Goal: Task Accomplishment & Management: Manage account settings

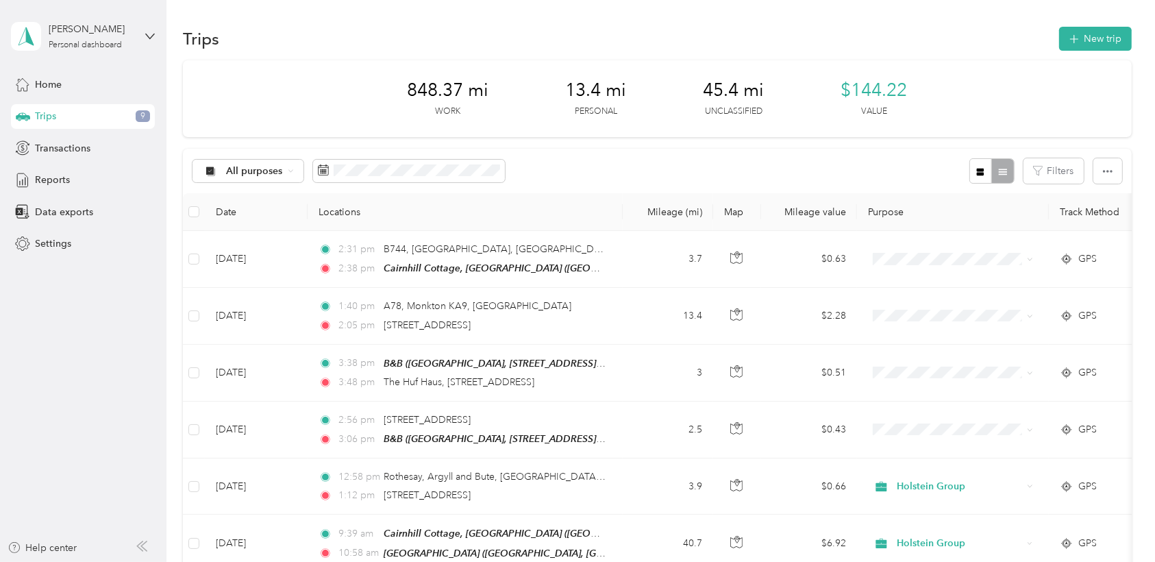
click at [775, 64] on div "848.37 mi Work 13.4 mi Personal 45.4 mi Unclassified $144.22 Value" at bounding box center [657, 98] width 948 height 77
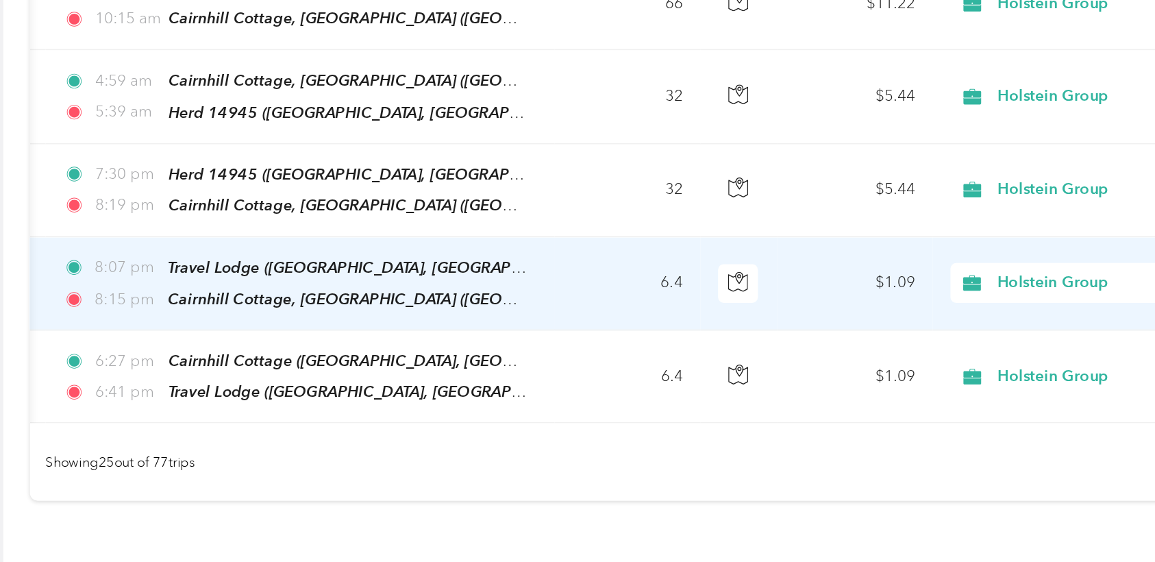
scroll to position [0, 190]
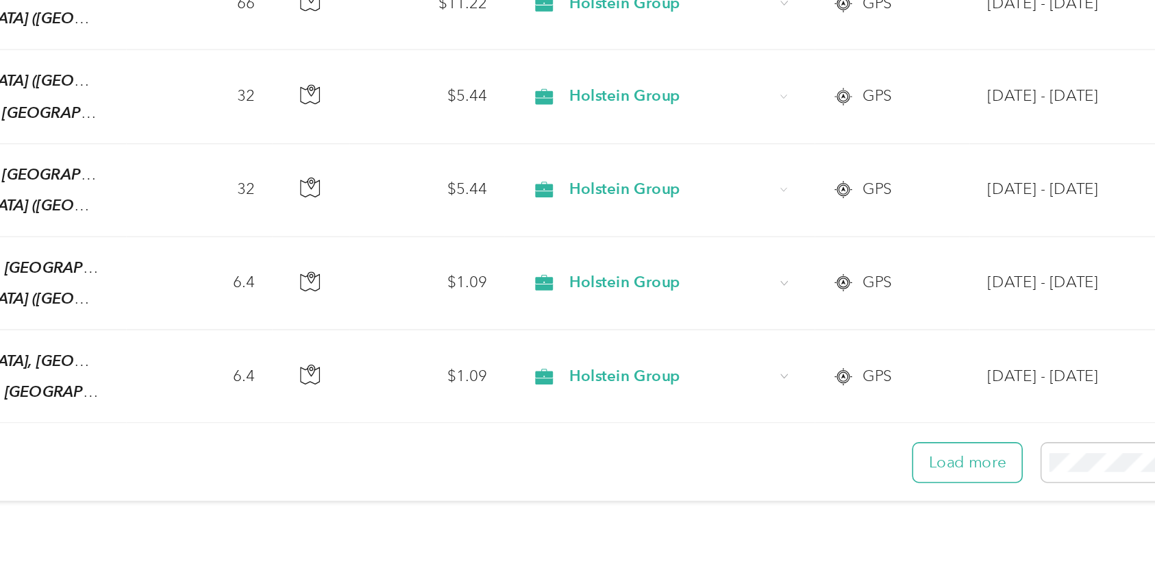
click at [775, 356] on button "Load more" at bounding box center [956, 368] width 67 height 24
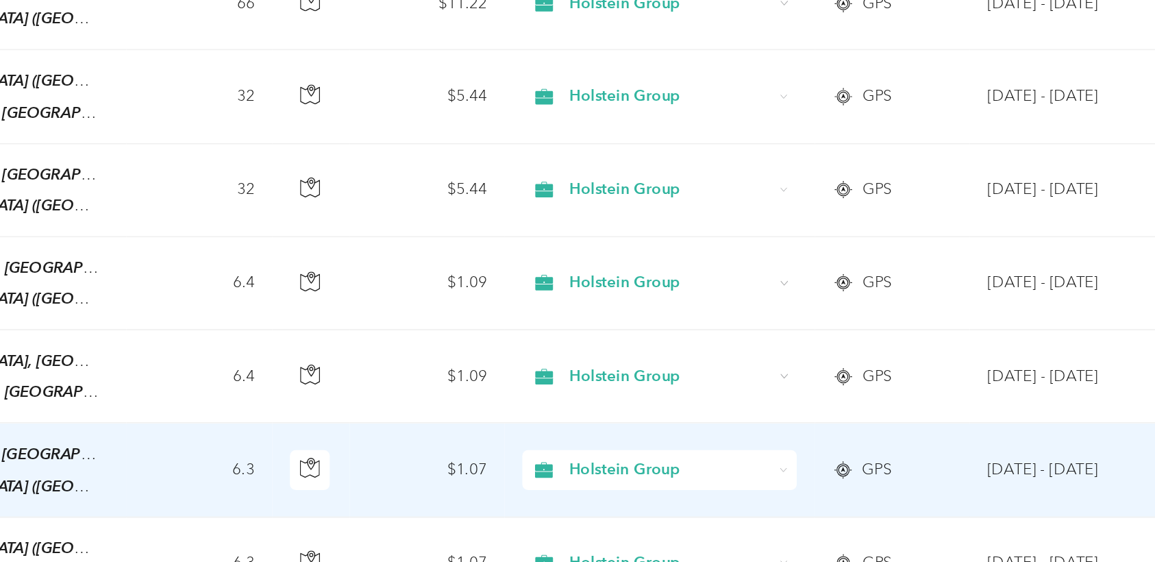
click at [775, 351] on td "GPS" at bounding box center [910, 373] width 96 height 58
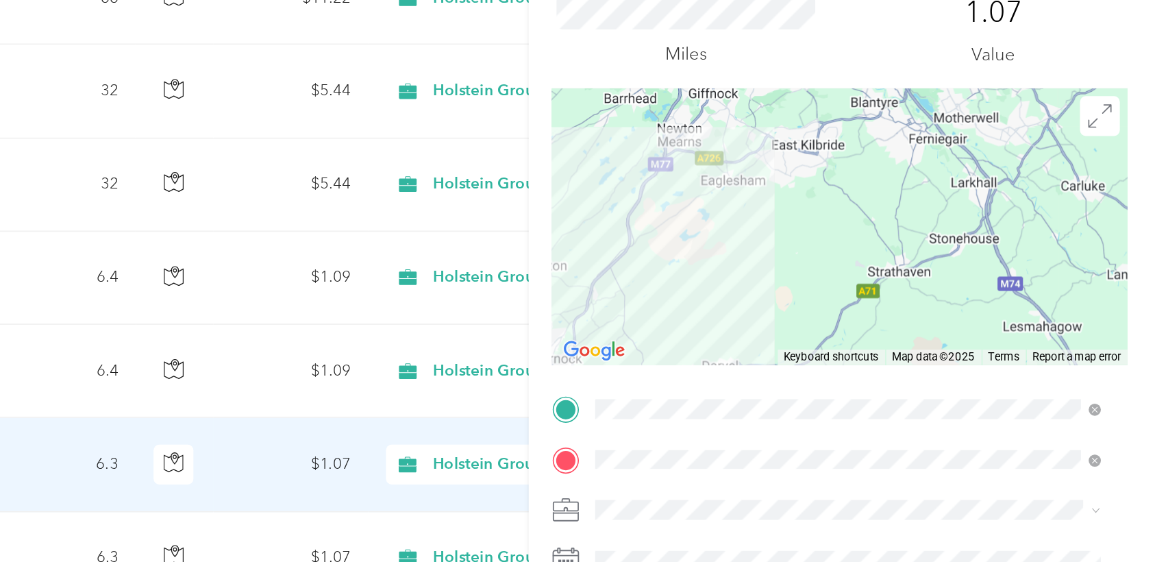
drag, startPoint x: 848, startPoint y: 188, endPoint x: 638, endPoint y: 346, distance: 263.6
click at [638, 346] on div "Trip details Save This trip cannot be edited because it is either under review,…" at bounding box center [577, 281] width 1155 height 562
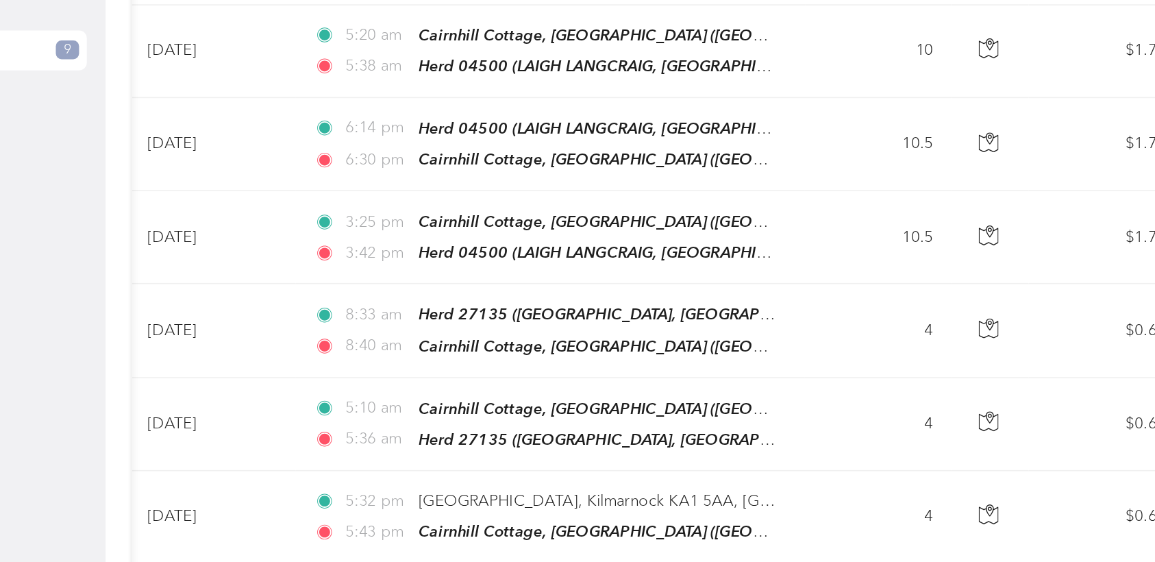
scroll to position [2729, 0]
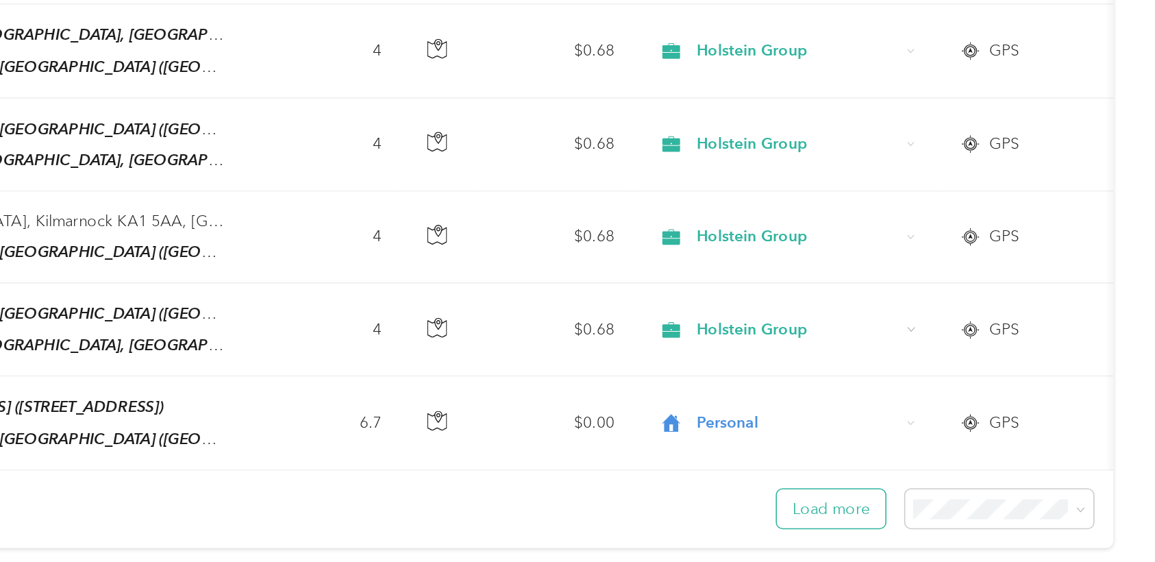
click at [775, 392] on button "Load more" at bounding box center [956, 404] width 67 height 24
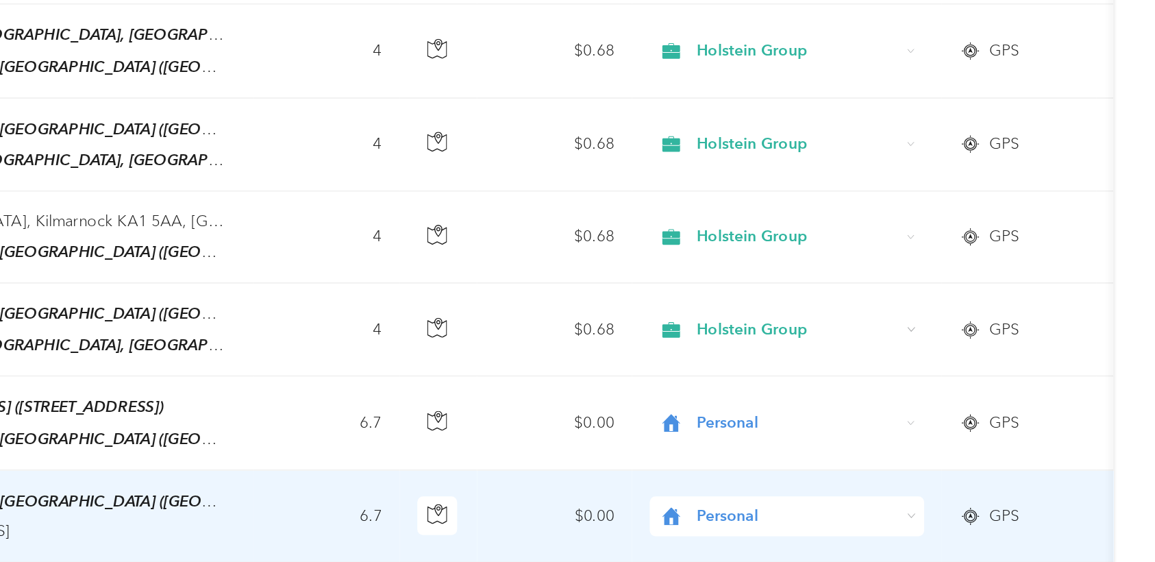
click at [775, 396] on div "Personal" at bounding box center [929, 408] width 170 height 25
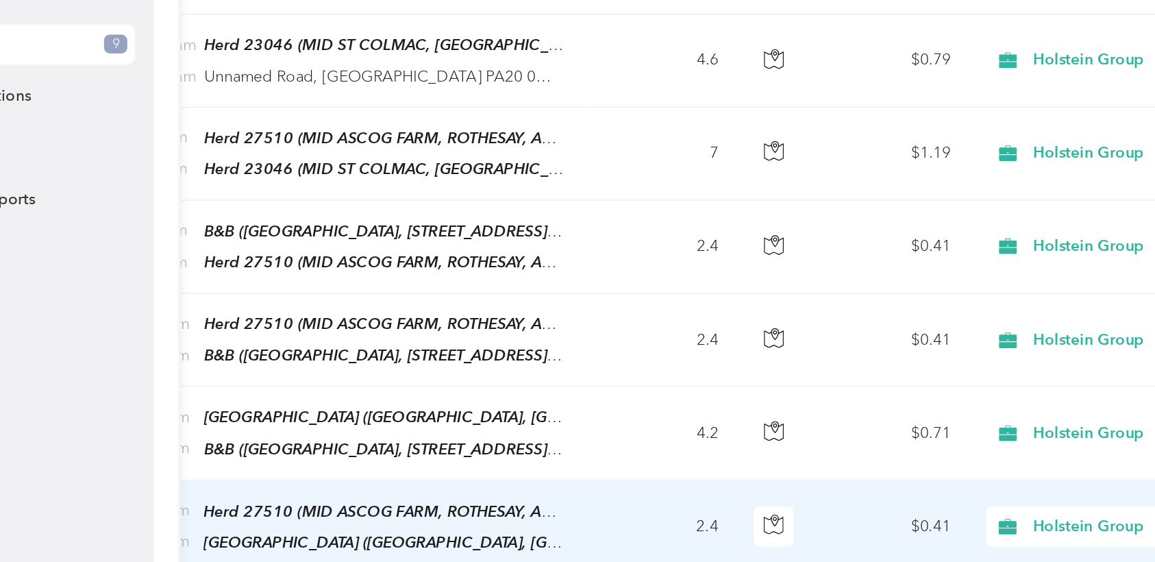
scroll to position [0, 190]
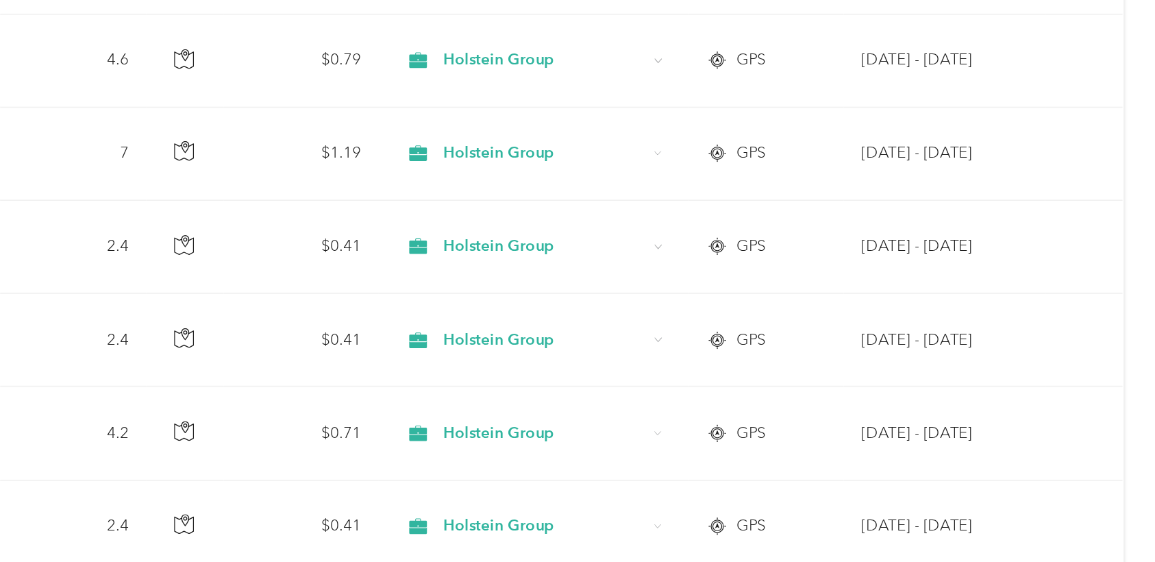
click at [775, 455] on button "Load more" at bounding box center [956, 467] width 67 height 24
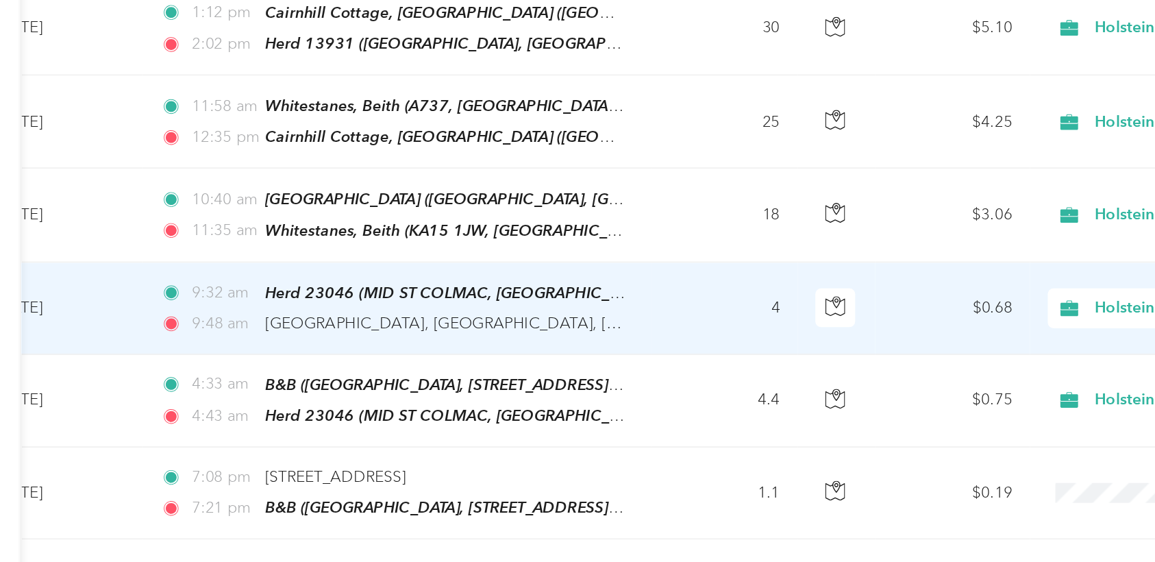
scroll to position [3550, 0]
click at [618, 251] on td "4" at bounding box center [617, 279] width 90 height 57
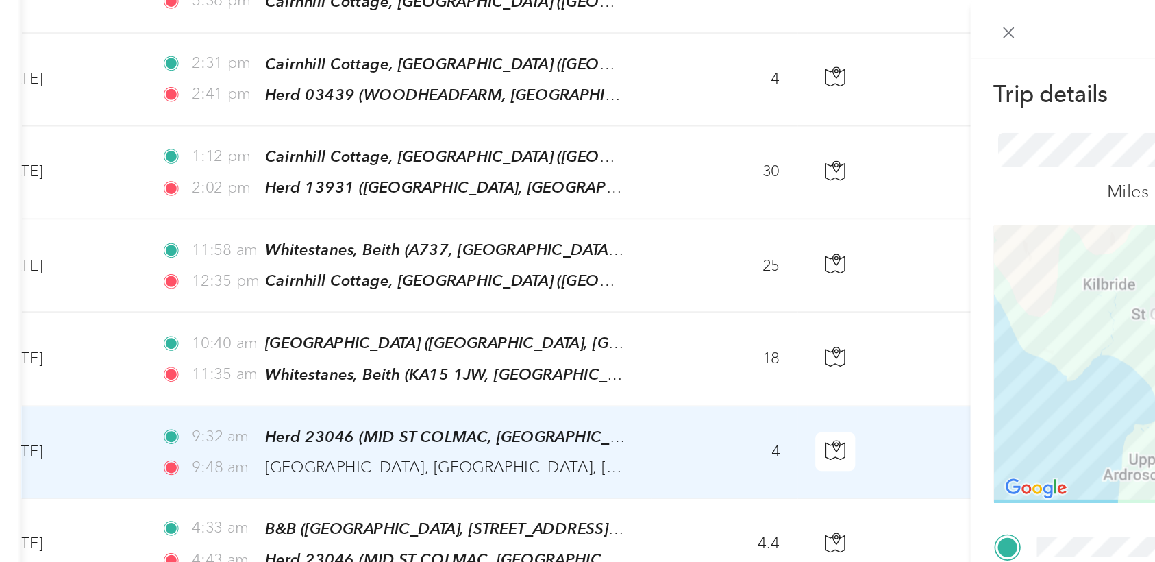
click at [598, 92] on div "Trip details Save This trip cannot be edited because it is either under review,…" at bounding box center [577, 281] width 1155 height 562
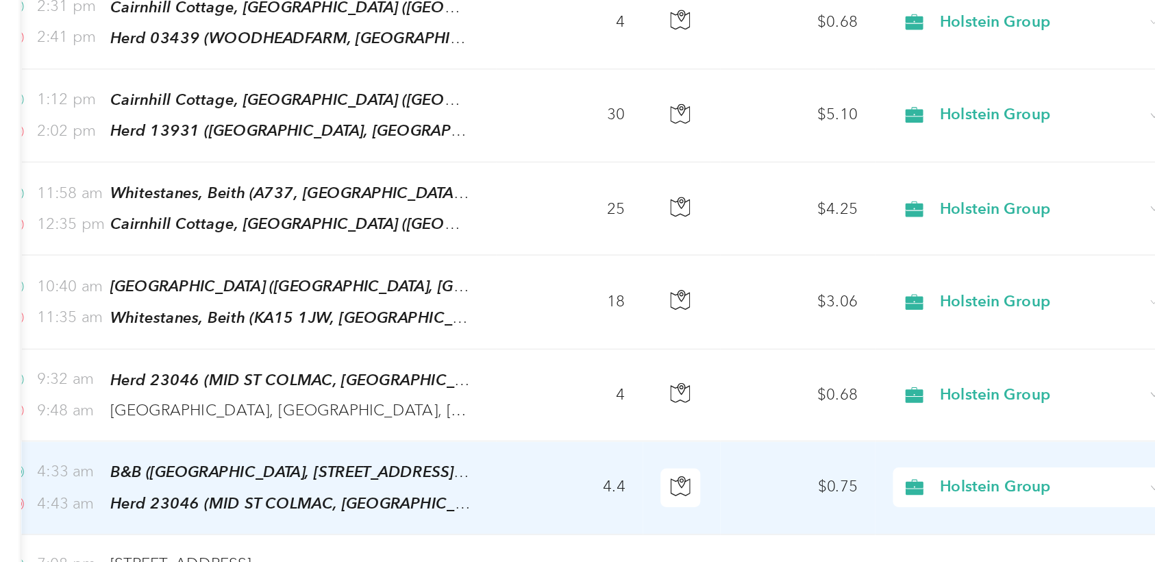
scroll to position [3575, 0]
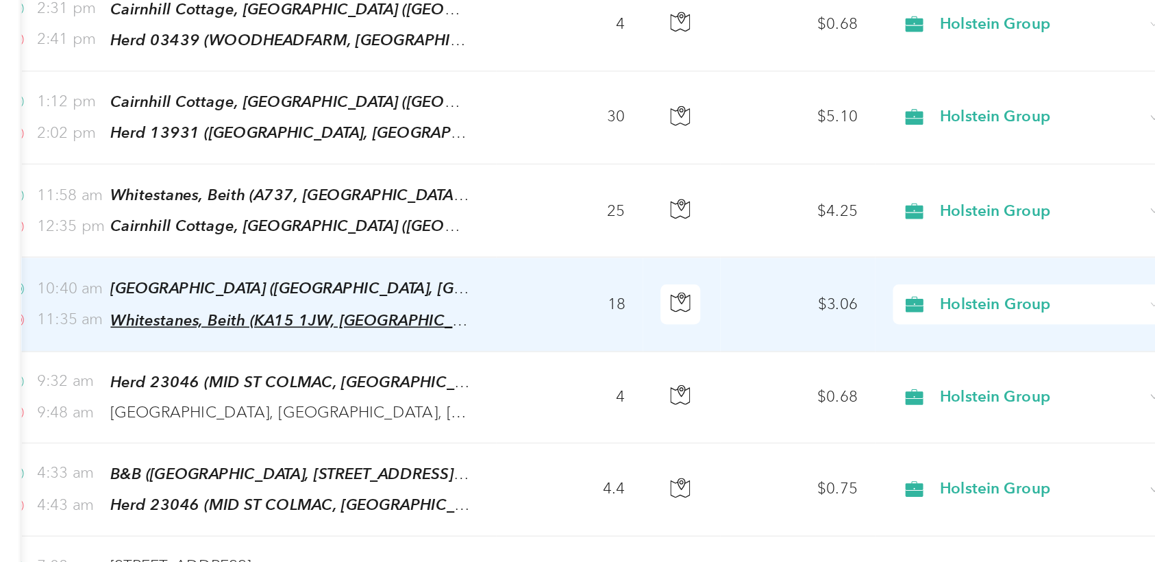
click at [365, 201] on span "Whitestanes, Beith (KA15 1JW, [GEOGRAPHIC_DATA], [GEOGRAPHIC_DATA], [GEOGRAPHIC…" at bounding box center [510, 207] width 544 height 12
click at [297, 87] on button "Edit Place" at bounding box center [281, 83] width 78 height 24
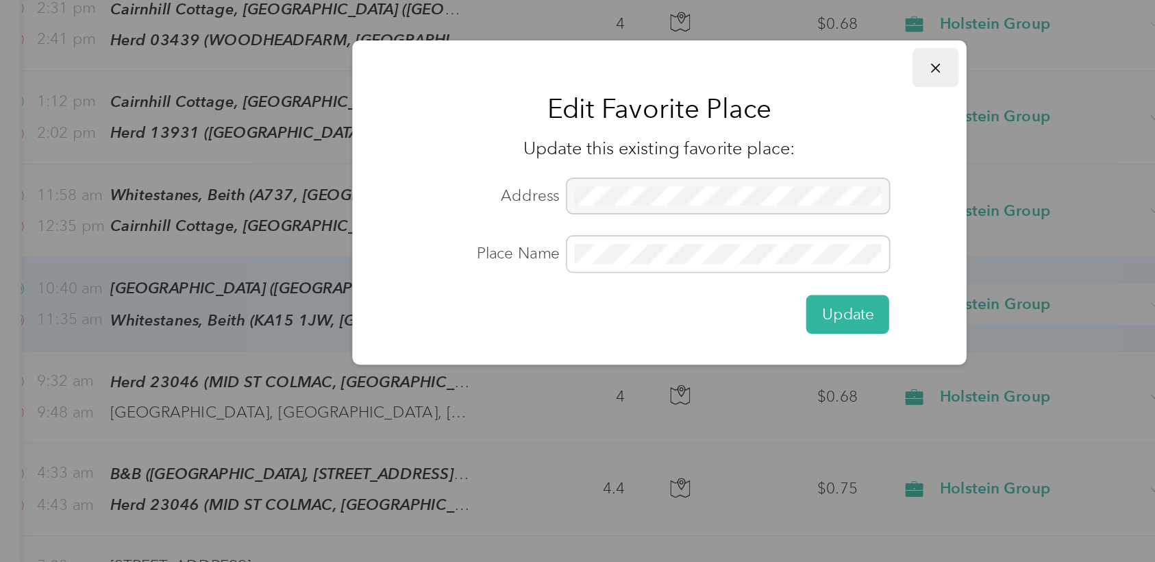
click at [746, 53] on icon "button" at bounding box center [749, 51] width 10 height 10
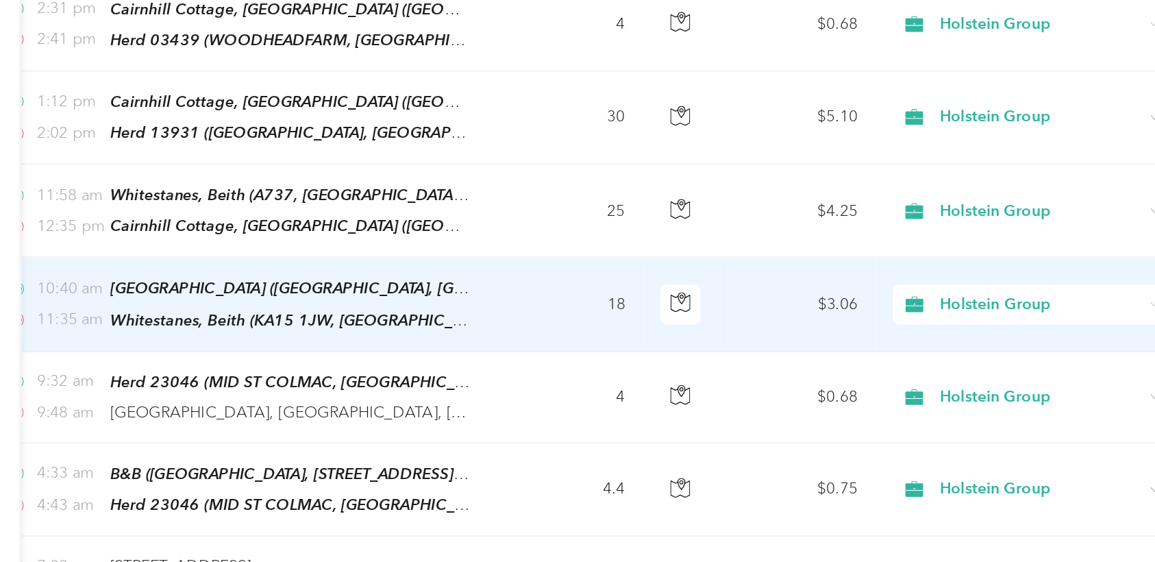
click at [501, 168] on td "18" at bounding box center [522, 197] width 90 height 58
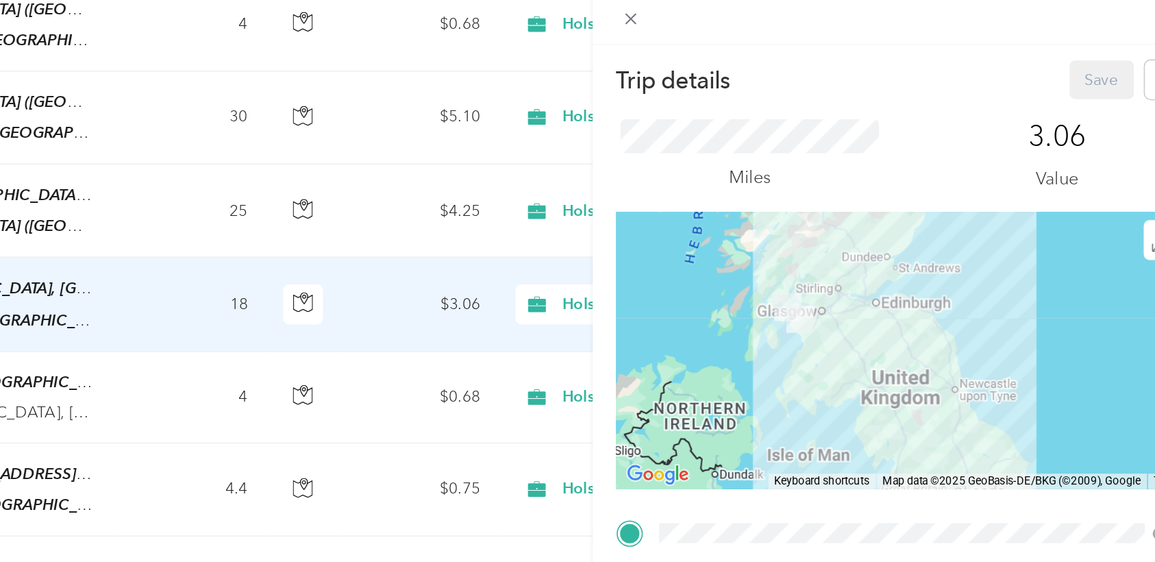
click at [775, 129] on div "Miles 3.06 Value" at bounding box center [962, 105] width 356 height 70
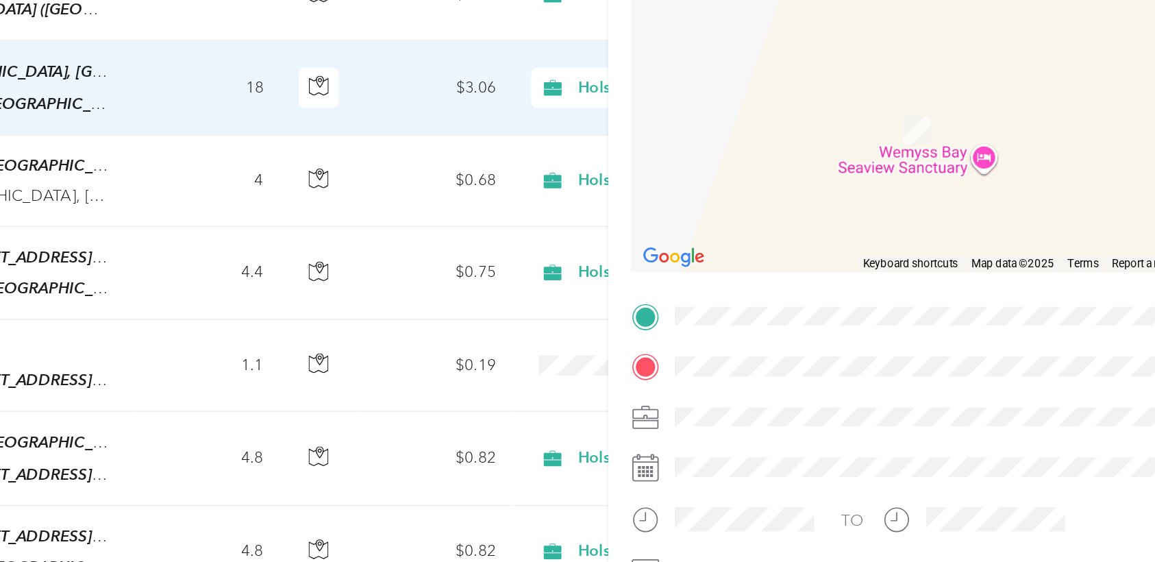
click at [775, 217] on li "[STREET_ADDRESS]" at bounding box center [946, 203] width 323 height 28
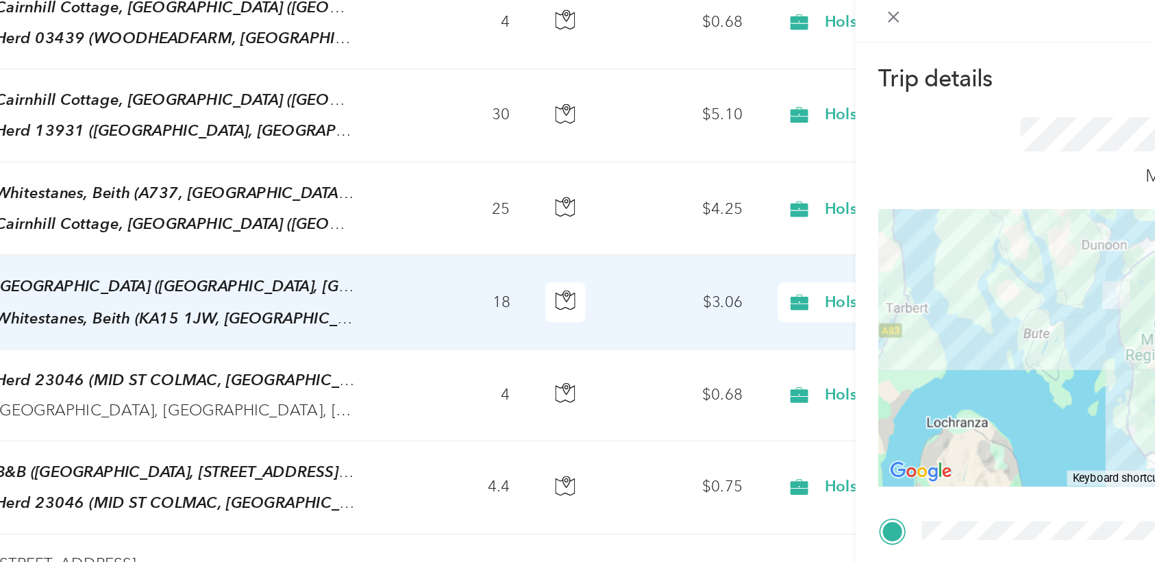
click at [746, 279] on div "Trip details Save This trip cannot be edited because it is either under review,…" at bounding box center [577, 281] width 1155 height 562
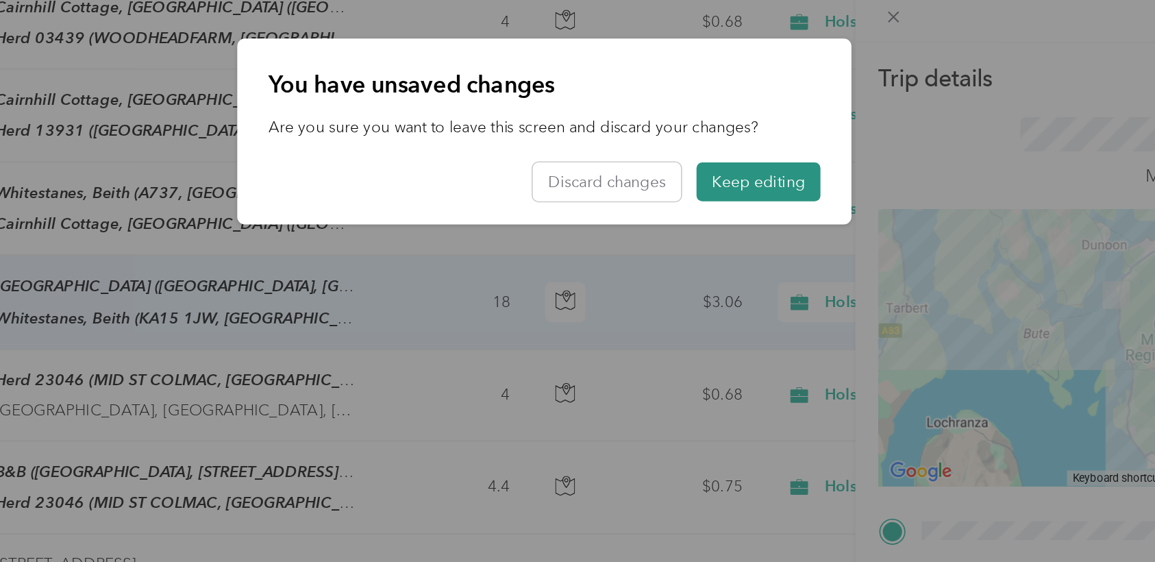
click at [716, 127] on button "Keep editing" at bounding box center [710, 122] width 77 height 24
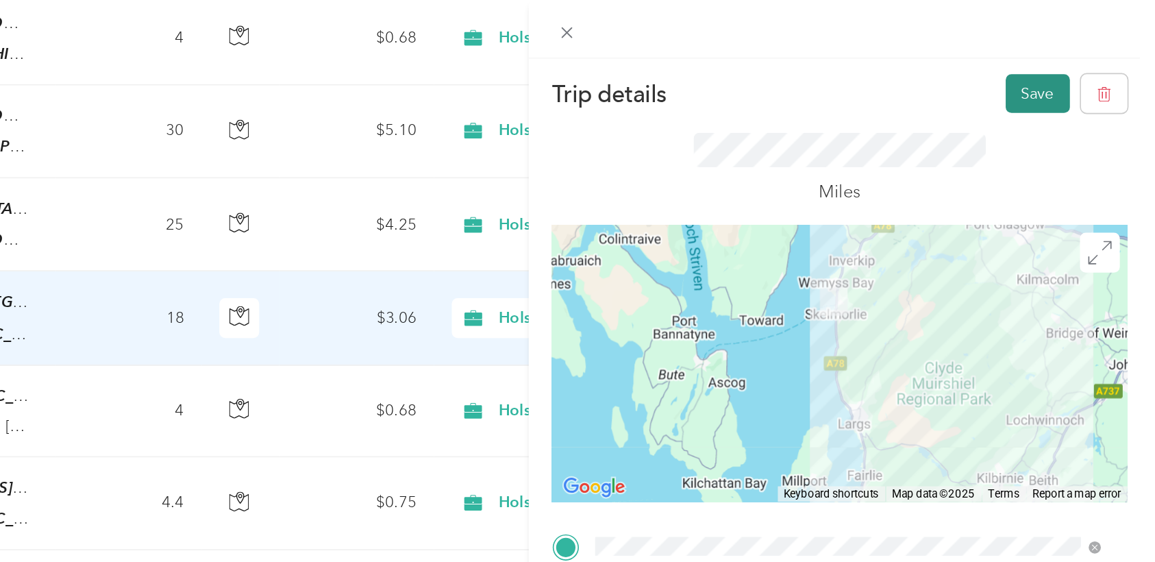
click at [775, 62] on button "Save" at bounding box center [1085, 58] width 40 height 24
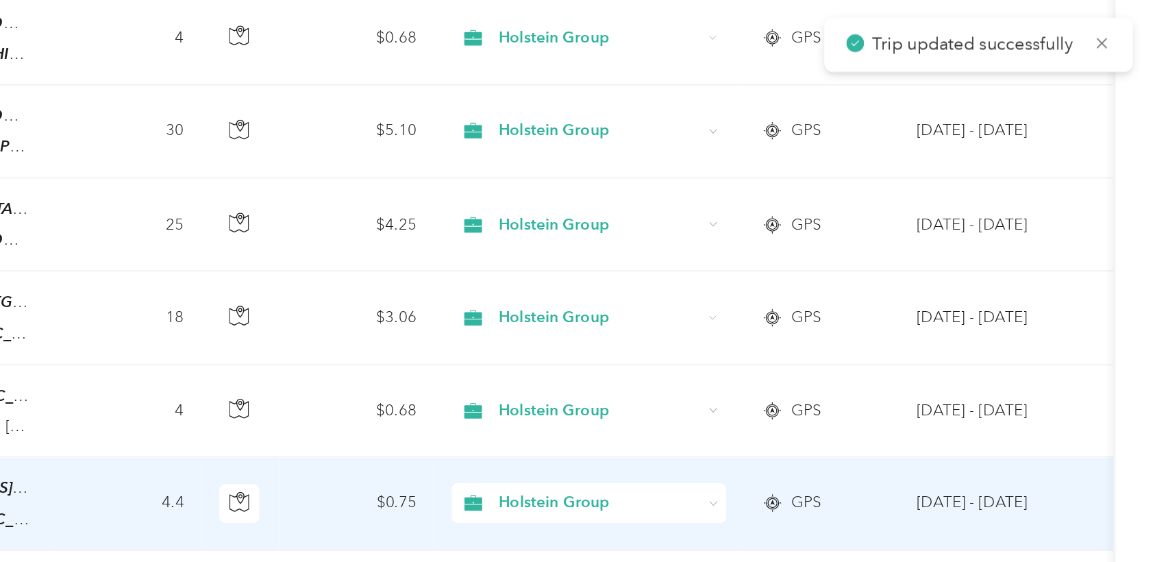
scroll to position [0, 100]
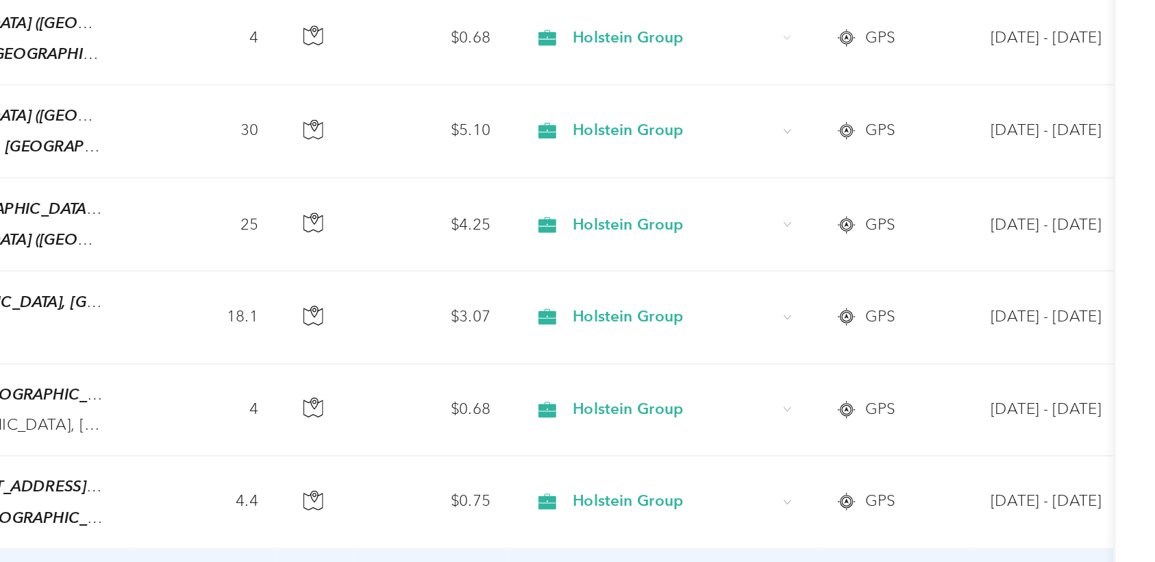
click at [775, 303] on span "Holstein Group" at bounding box center [864, 308] width 127 height 14
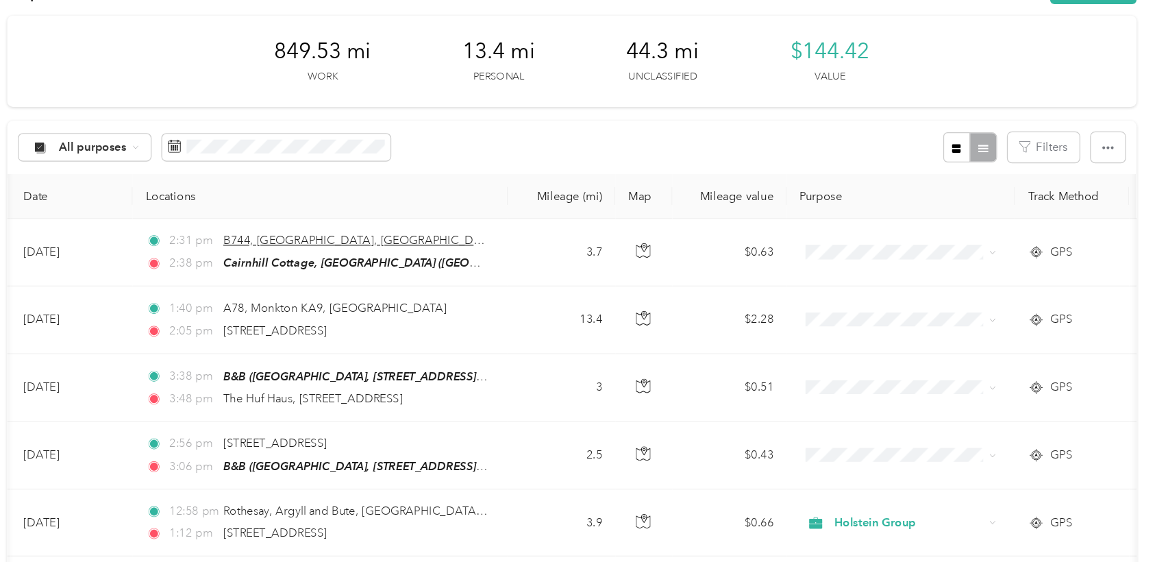
scroll to position [41, 0]
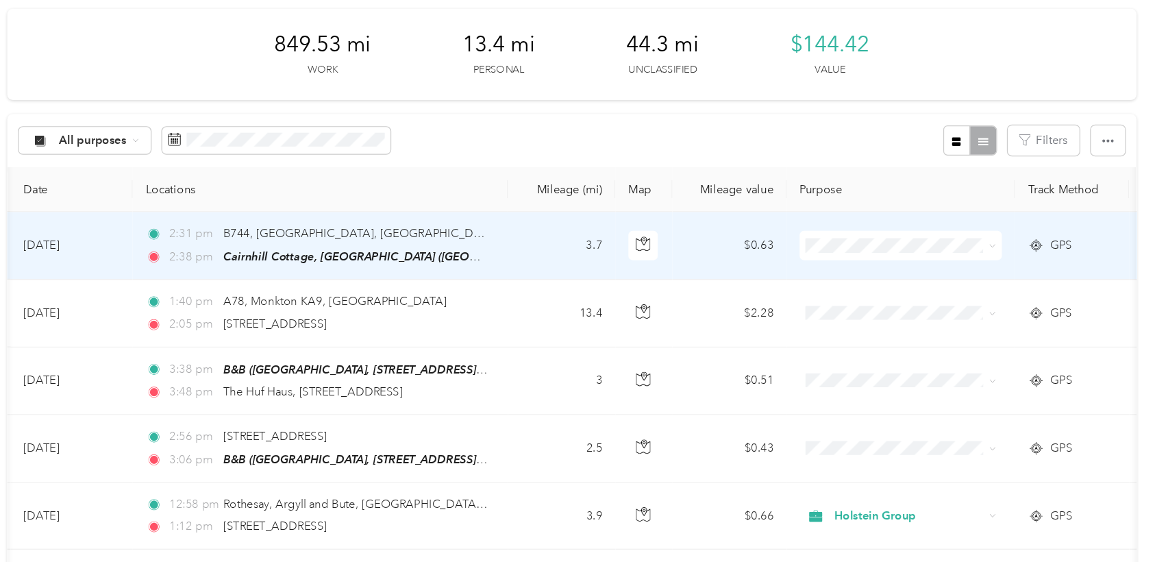
click at [614, 219] on td "3.7" at bounding box center [648, 218] width 90 height 57
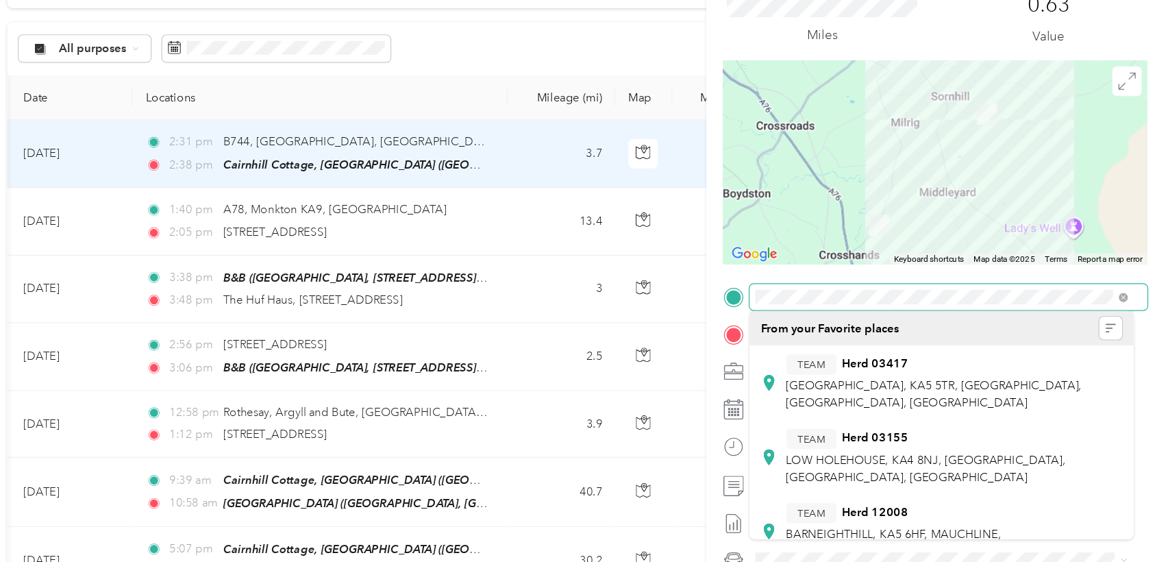
click at [775, 289] on div "Trip details Save This trip cannot be edited because it is either under review,…" at bounding box center [962, 337] width 356 height 583
click at [767, 327] on div "Trip details Save This trip cannot be edited because it is either under review,…" at bounding box center [577, 281] width 1155 height 562
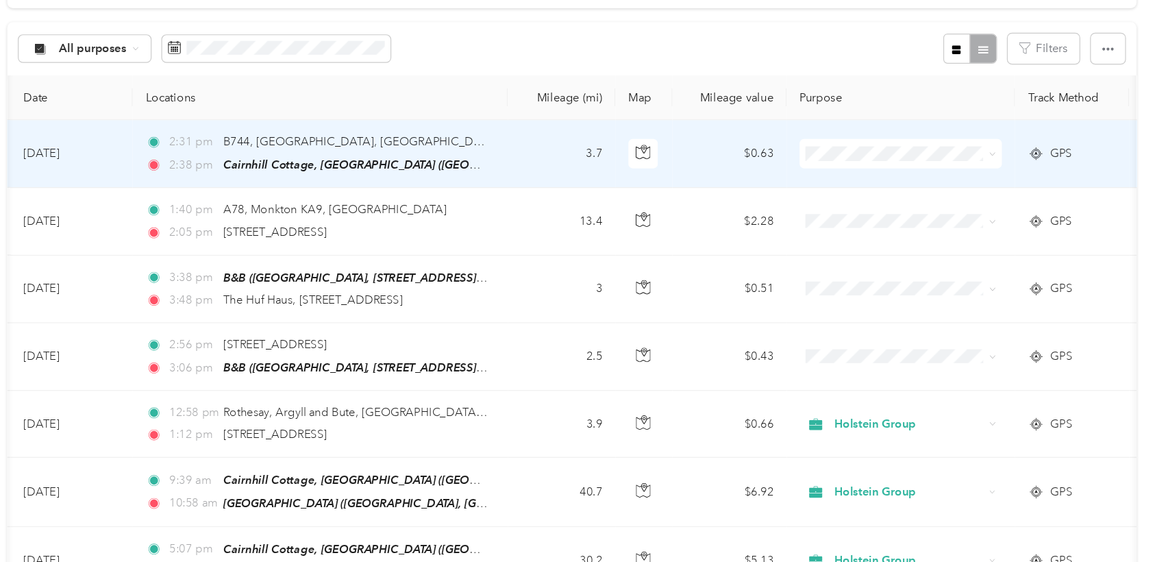
click at [620, 231] on td "3.7" at bounding box center [648, 218] width 90 height 57
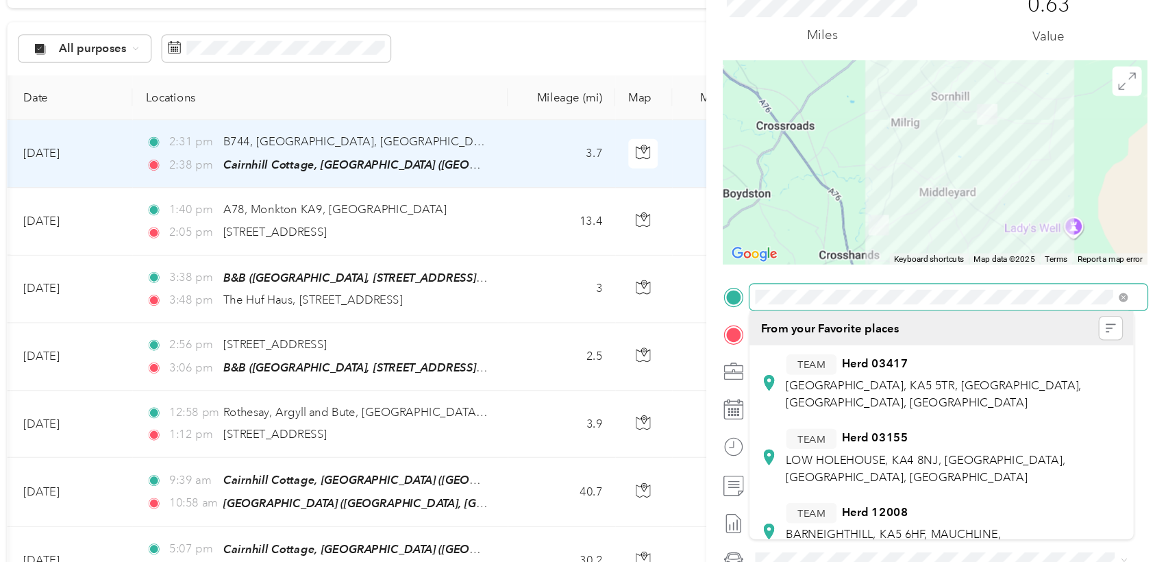
click at [775, 340] on div at bounding box center [962, 338] width 356 height 22
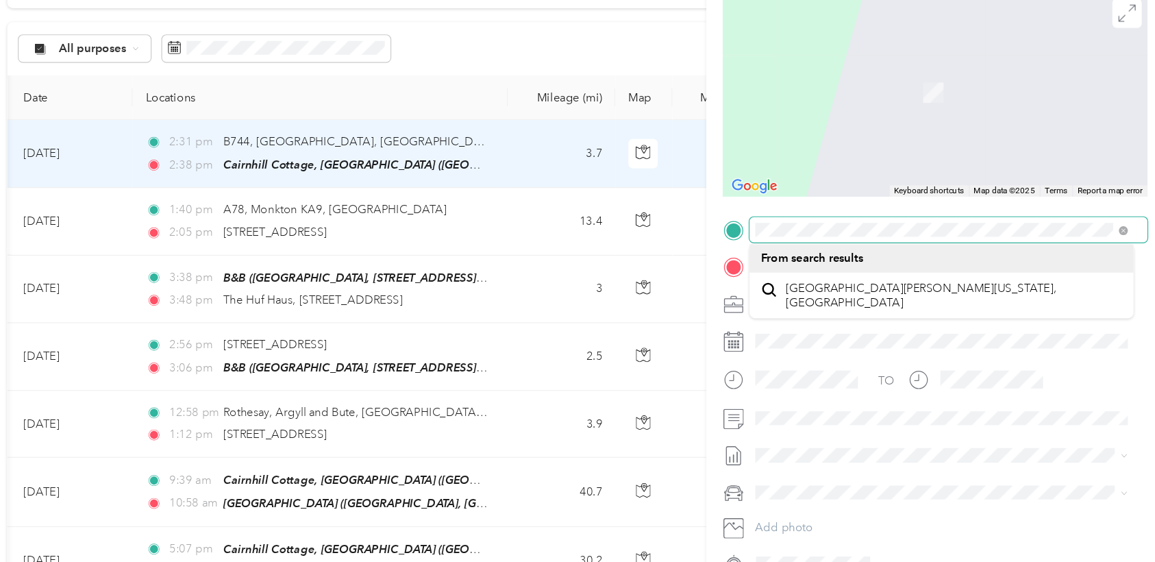
scroll to position [55, 0]
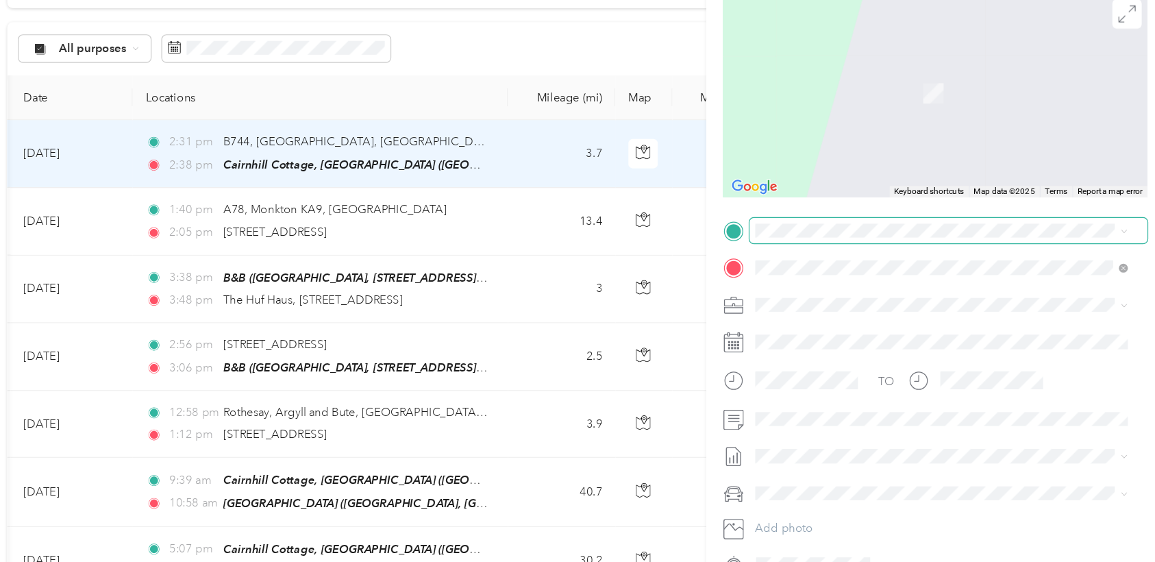
drag, startPoint x: 977, startPoint y: 273, endPoint x: 890, endPoint y: 273, distance: 87.7
click at [775, 273] on span at bounding box center [973, 283] width 334 height 22
click at [240, 520] on div "Trip details Save This trip cannot be edited because it is either under review,…" at bounding box center [577, 281] width 1155 height 562
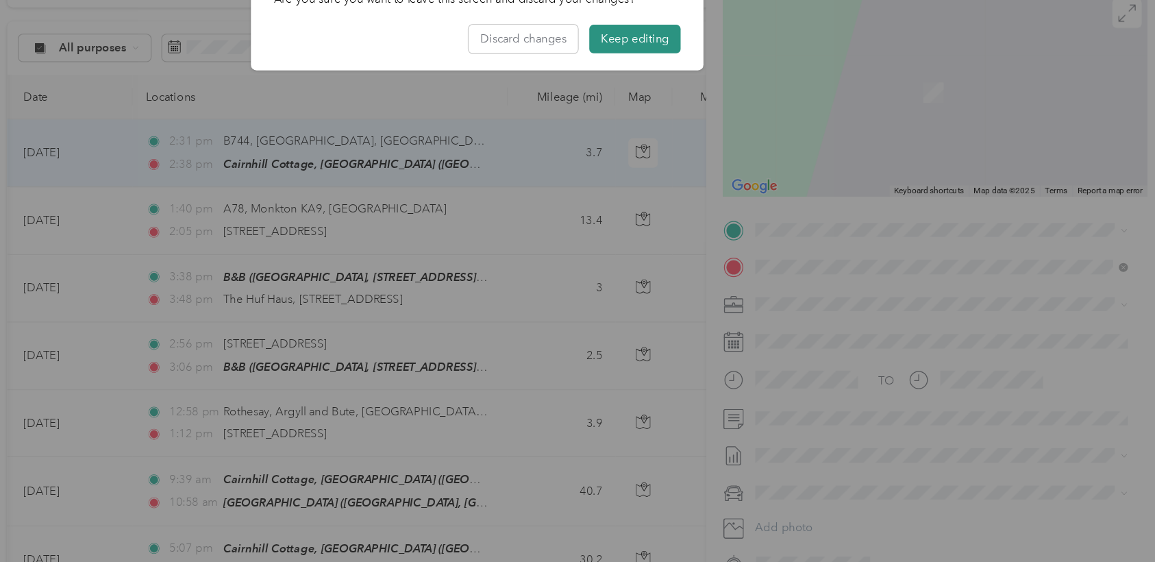
click at [718, 113] on button "Keep editing" at bounding box center [710, 122] width 77 height 24
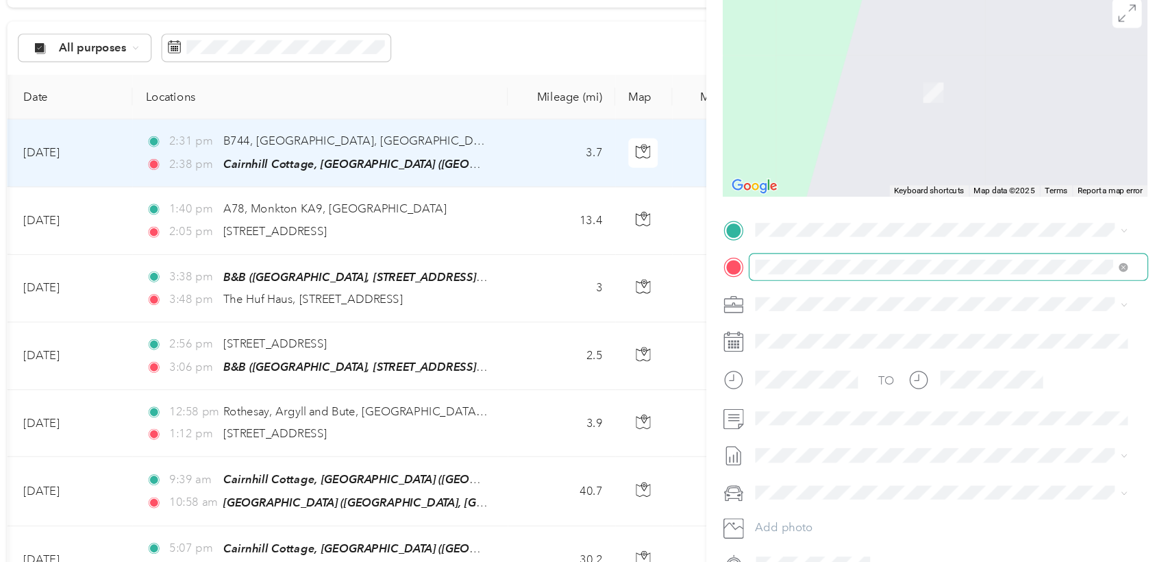
scroll to position [0, 0]
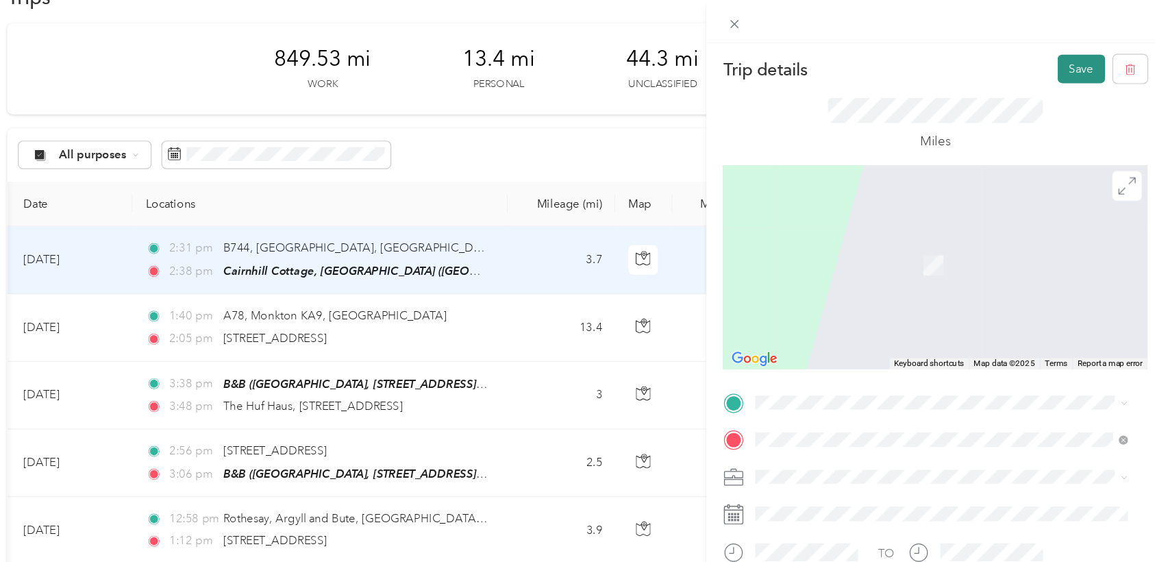
click at [775, 56] on button "Save" at bounding box center [1085, 58] width 40 height 24
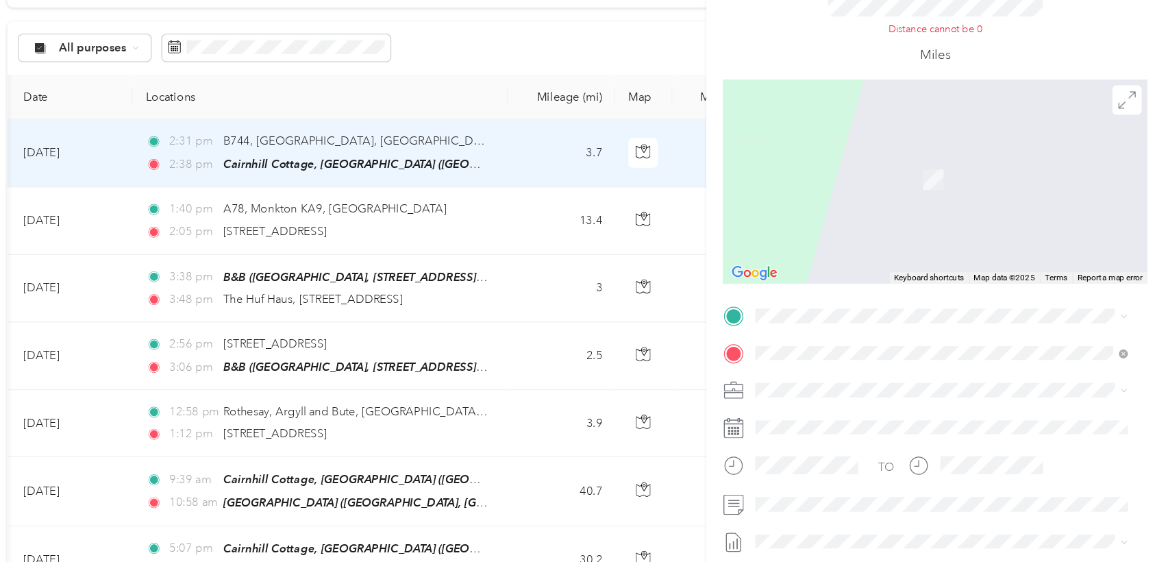
drag, startPoint x: 1068, startPoint y: 56, endPoint x: 835, endPoint y: 140, distance: 247.4
click at [775, 140] on div "Distance cannot be 0 Miles" at bounding box center [962, 113] width 356 height 86
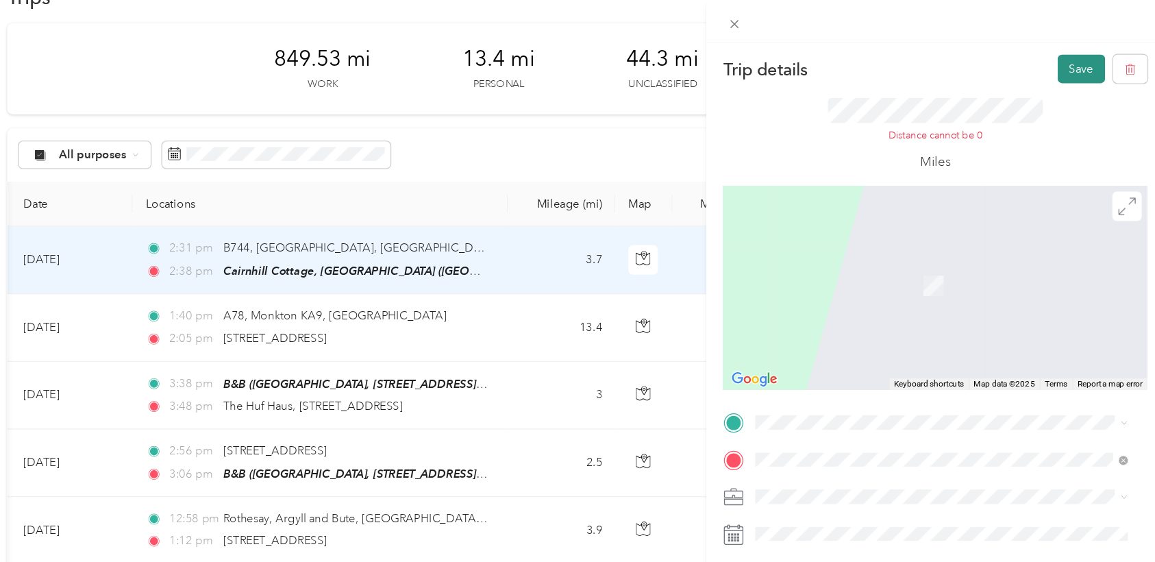
click at [775, 56] on button "Save" at bounding box center [1085, 58] width 40 height 24
click at [775, 68] on button "Save" at bounding box center [1085, 58] width 40 height 24
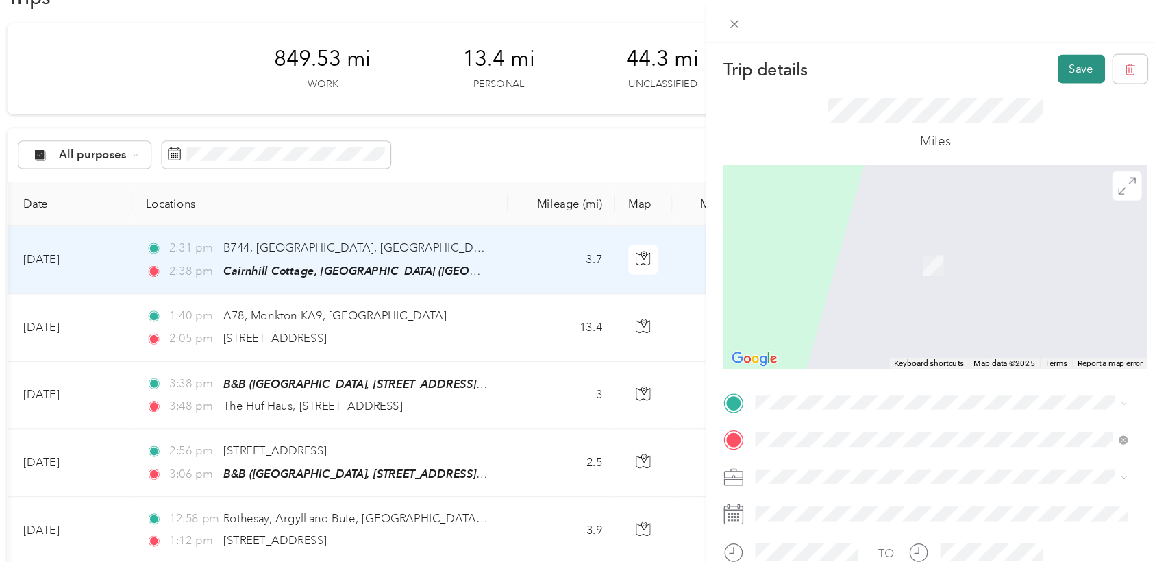
click at [775, 49] on button "Save" at bounding box center [1085, 58] width 40 height 24
click at [775, 25] on icon at bounding box center [1124, 27] width 11 height 12
click at [503, 212] on div "Trip details Save This trip cannot be edited because it is either under review,…" at bounding box center [577, 281] width 1155 height 562
click at [503, 212] on div at bounding box center [577, 281] width 1155 height 562
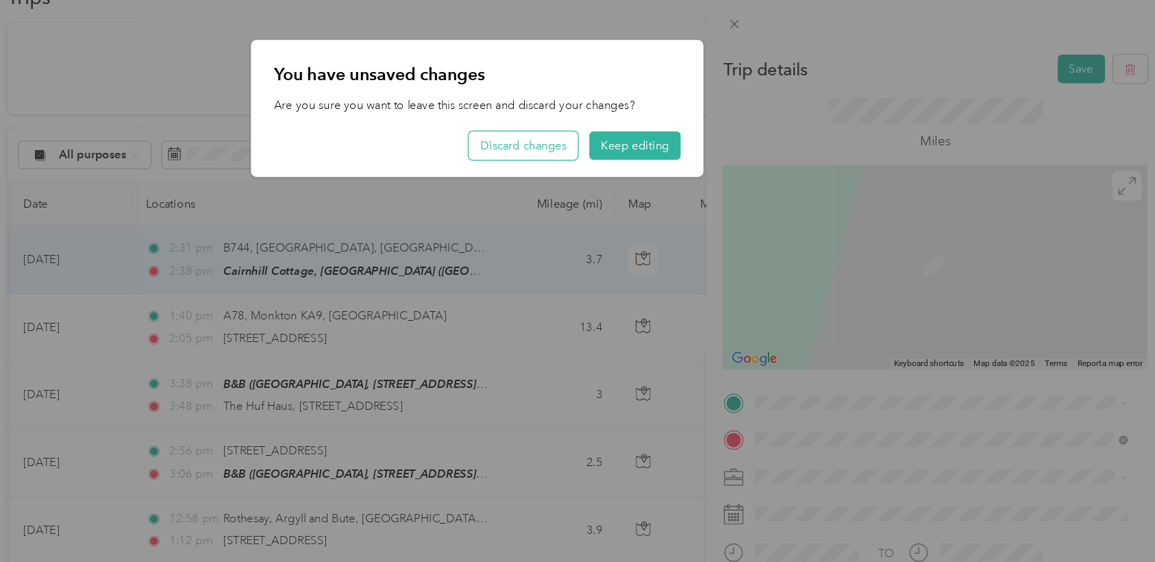
click at [629, 121] on button "Discard changes" at bounding box center [616, 122] width 92 height 24
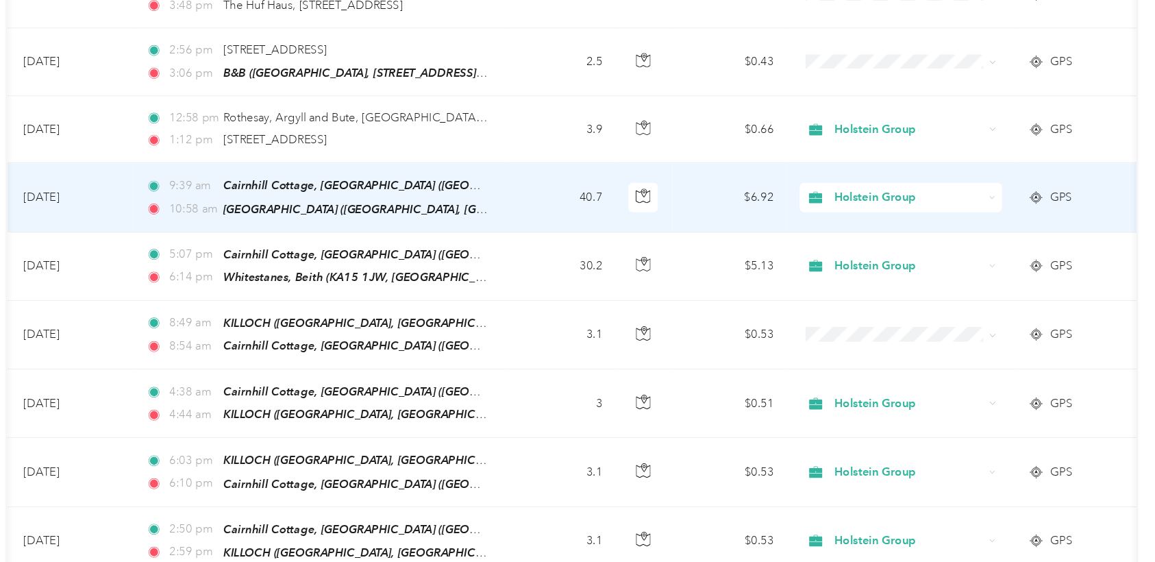
scroll to position [381, 0]
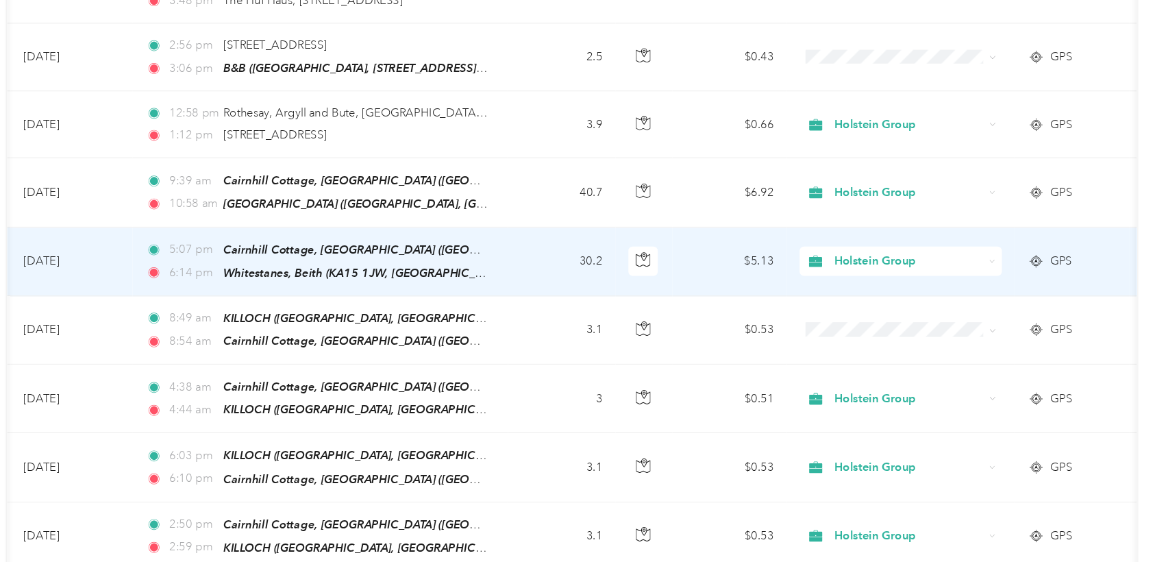
click at [618, 223] on td "30.2" at bounding box center [648, 220] width 90 height 58
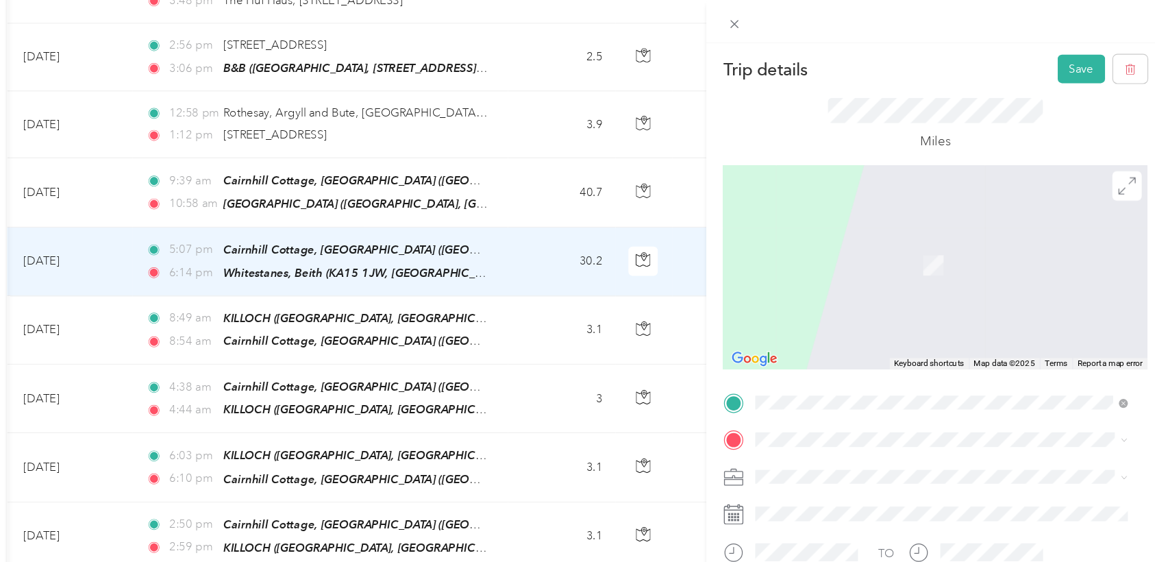
click at [775, 406] on span at bounding box center [973, 401] width 334 height 22
click at [609, 231] on div "Trip details Save This trip cannot be edited because it is either under review,…" at bounding box center [577, 281] width 1155 height 562
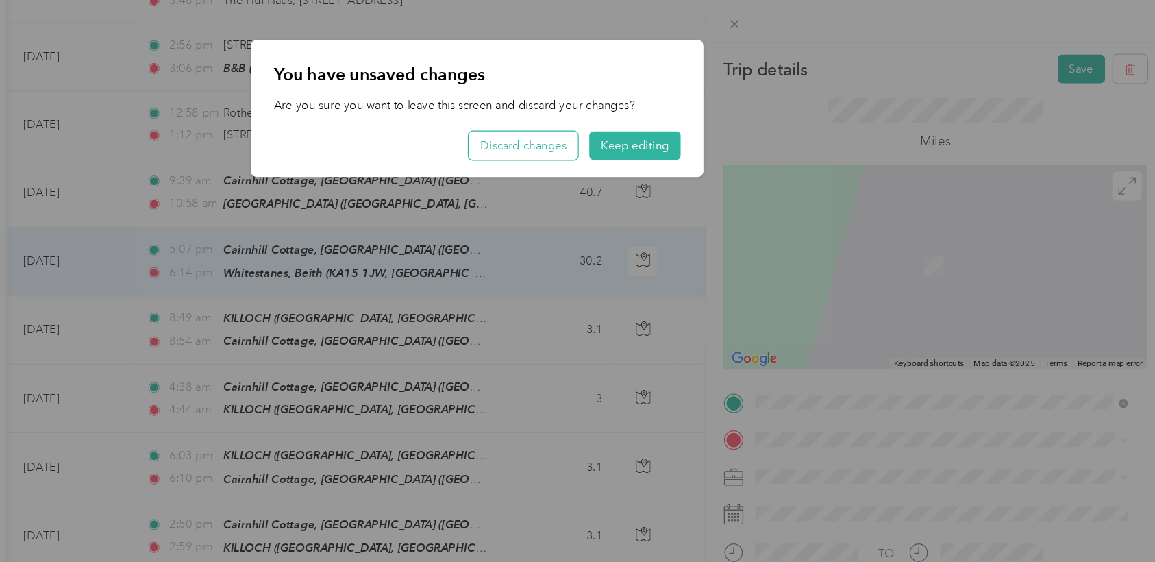
click at [637, 124] on button "Discard changes" at bounding box center [616, 122] width 92 height 24
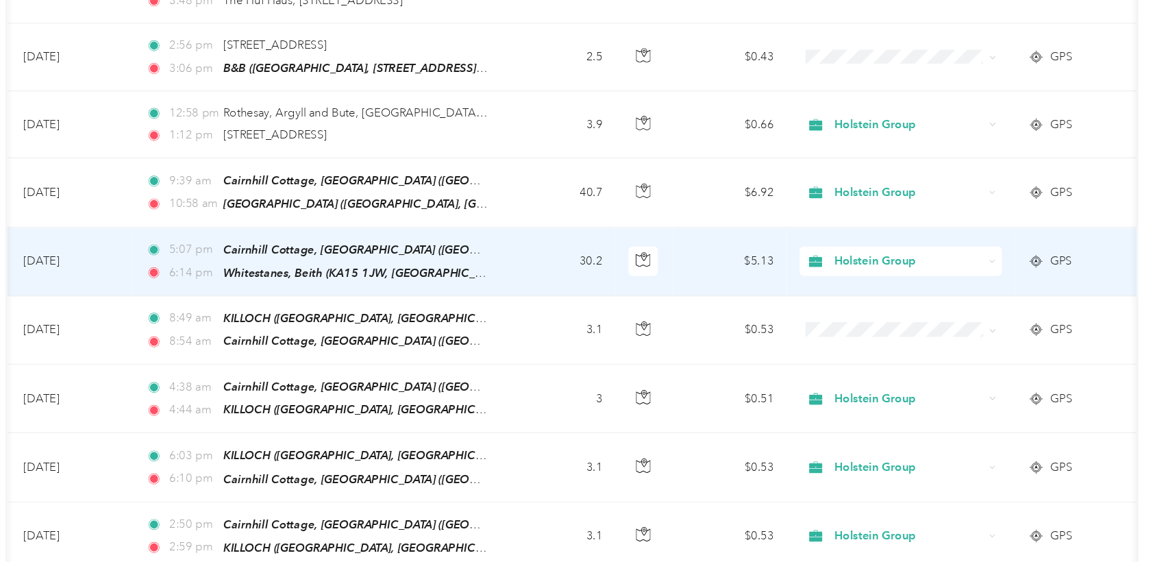
click at [638, 224] on td "30.2" at bounding box center [648, 220] width 90 height 58
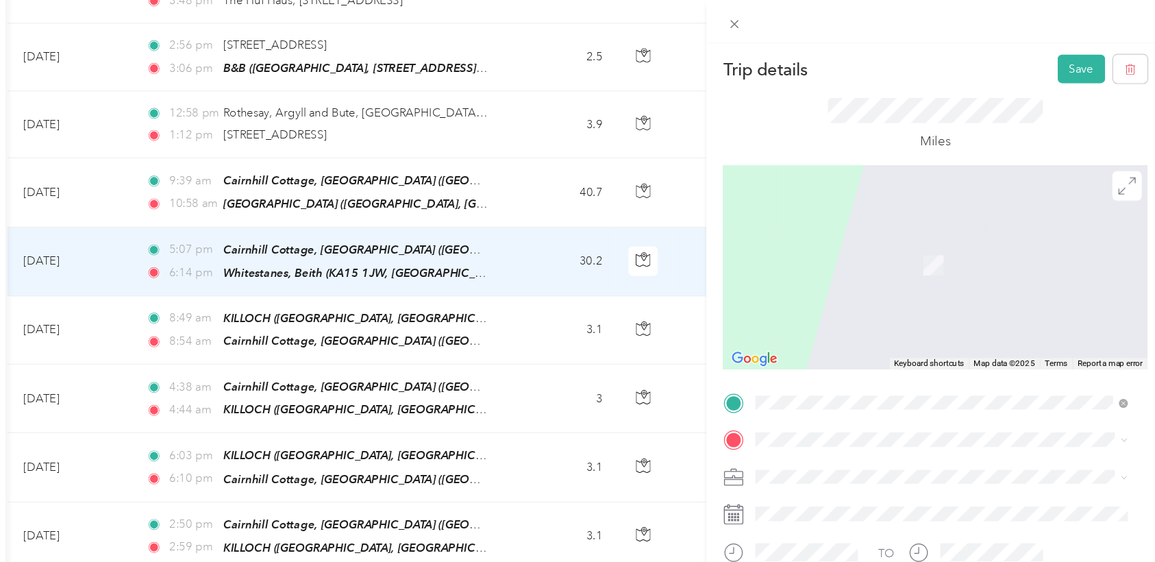
click at [775, 205] on div "[STREET_ADDRESS]" at bounding box center [967, 196] width 303 height 18
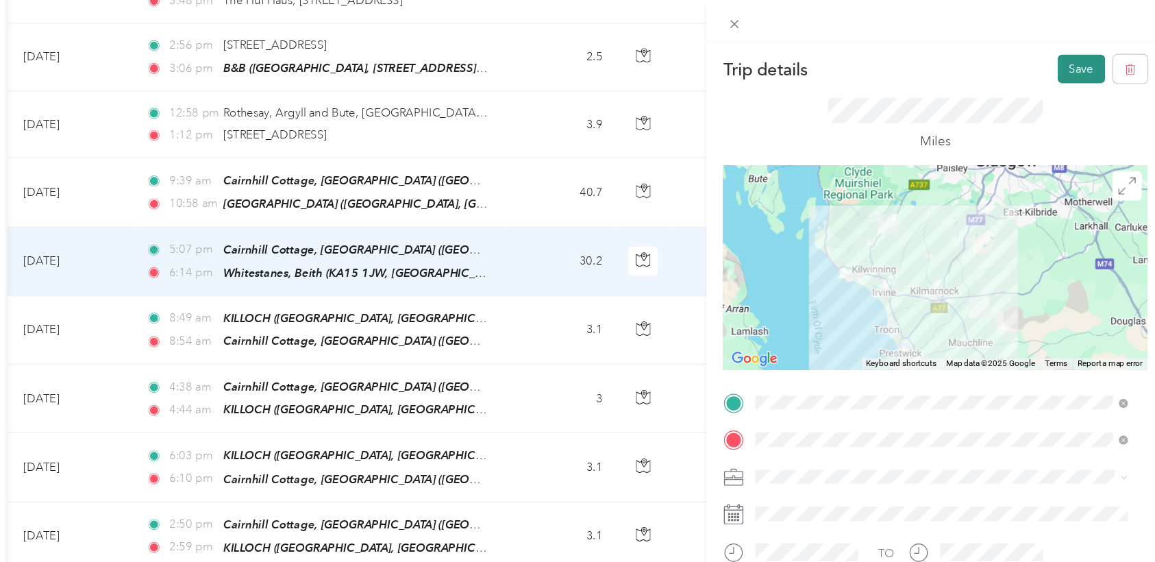
click at [775, 58] on button "Save" at bounding box center [1085, 58] width 40 height 24
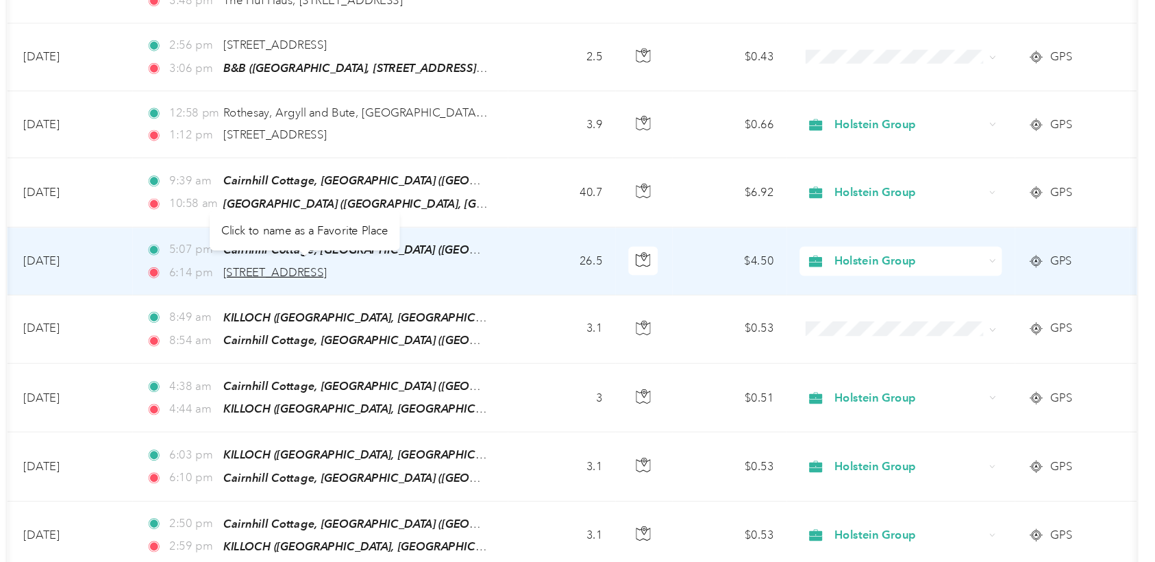
click at [446, 225] on span "[STREET_ADDRESS]" at bounding box center [407, 229] width 87 height 12
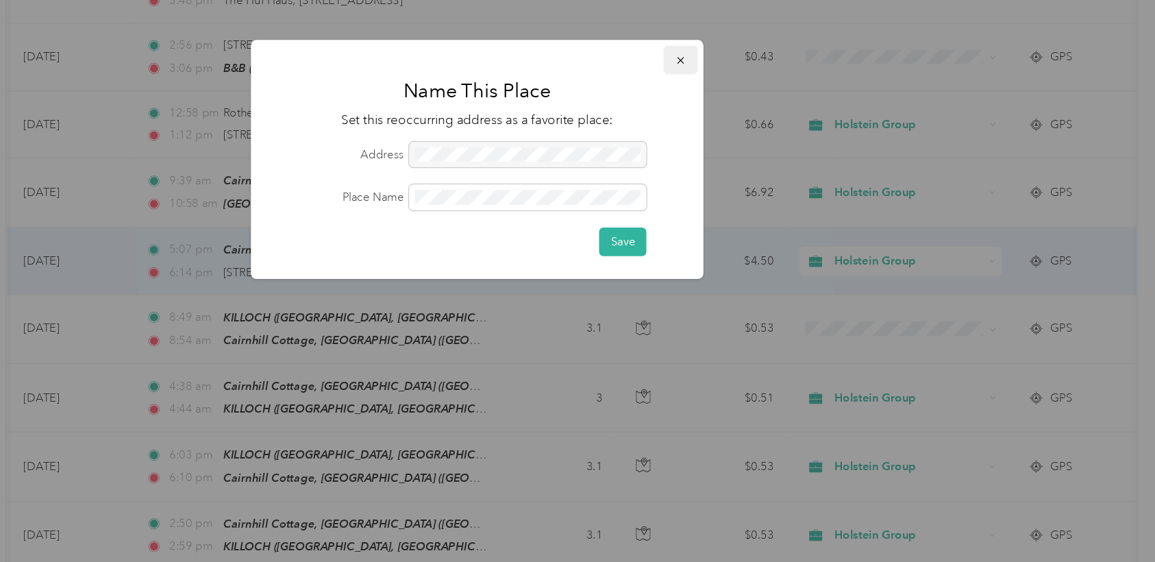
click at [747, 49] on icon "button" at bounding box center [749, 51] width 10 height 10
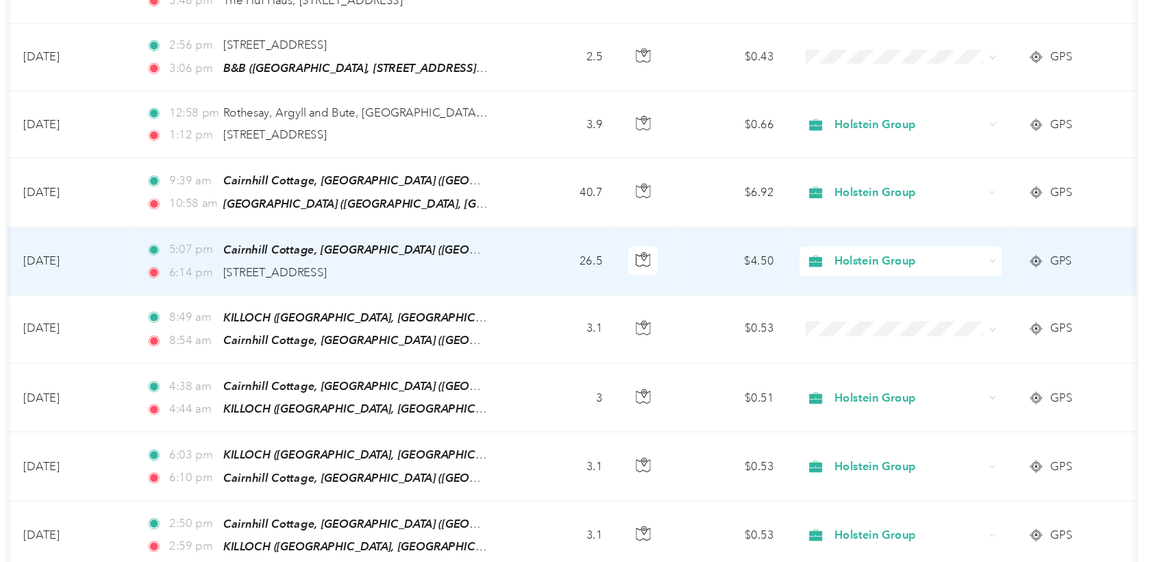
click at [628, 216] on td "26.5" at bounding box center [648, 219] width 90 height 57
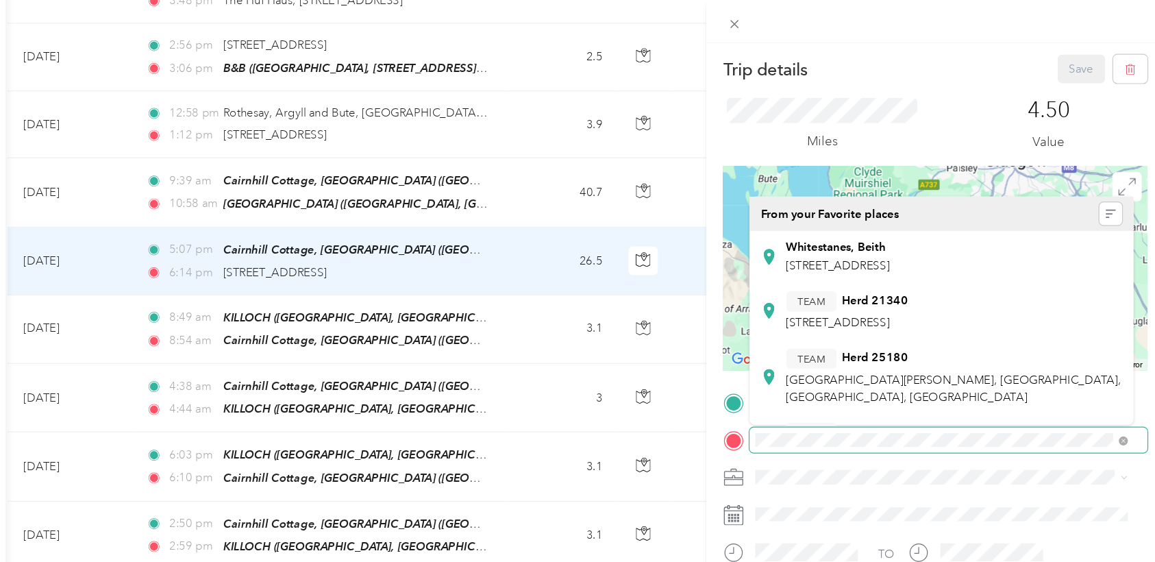
click at [775, 370] on div at bounding box center [962, 370] width 356 height 22
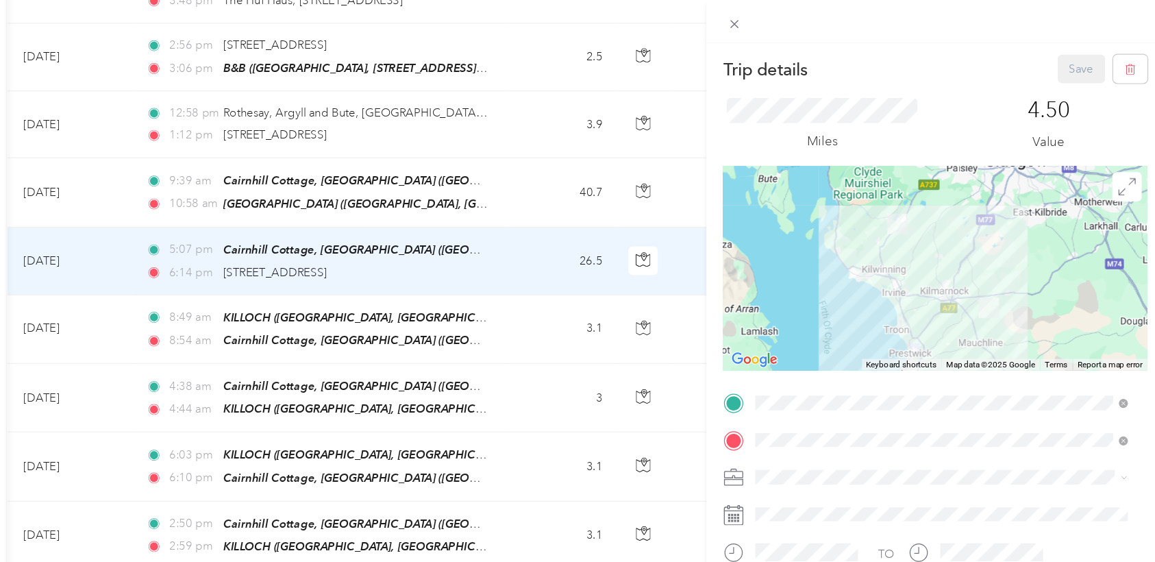
click at [775, 75] on div "Miles 4.50 Value" at bounding box center [962, 105] width 356 height 70
click at [543, 213] on div "Trip details Save This trip cannot be edited because it is either under review,…" at bounding box center [577, 281] width 1155 height 562
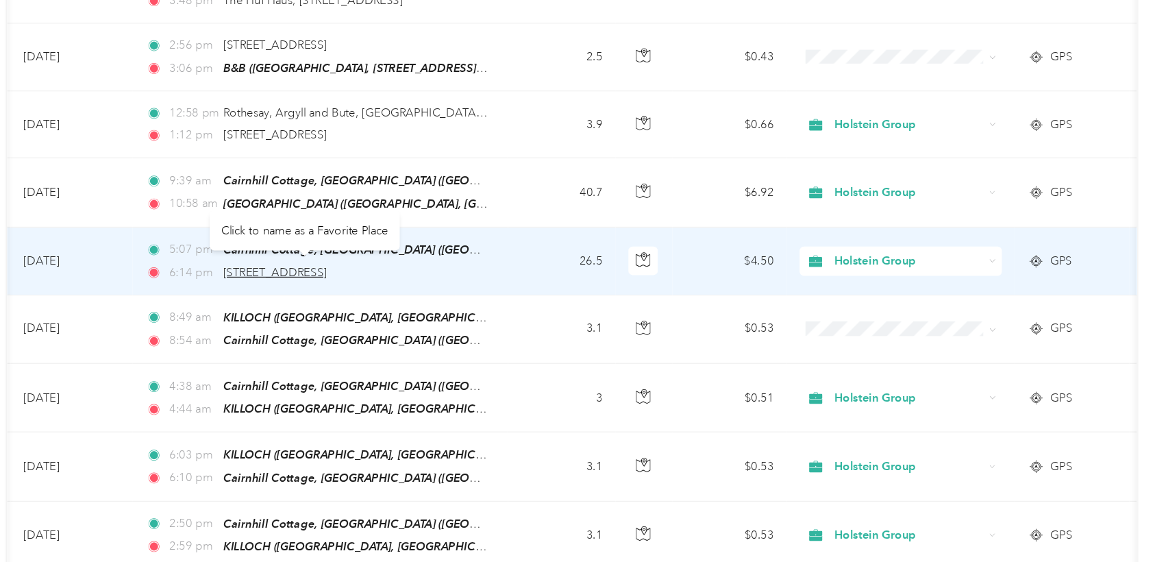
click at [451, 223] on span "[STREET_ADDRESS]" at bounding box center [407, 229] width 87 height 12
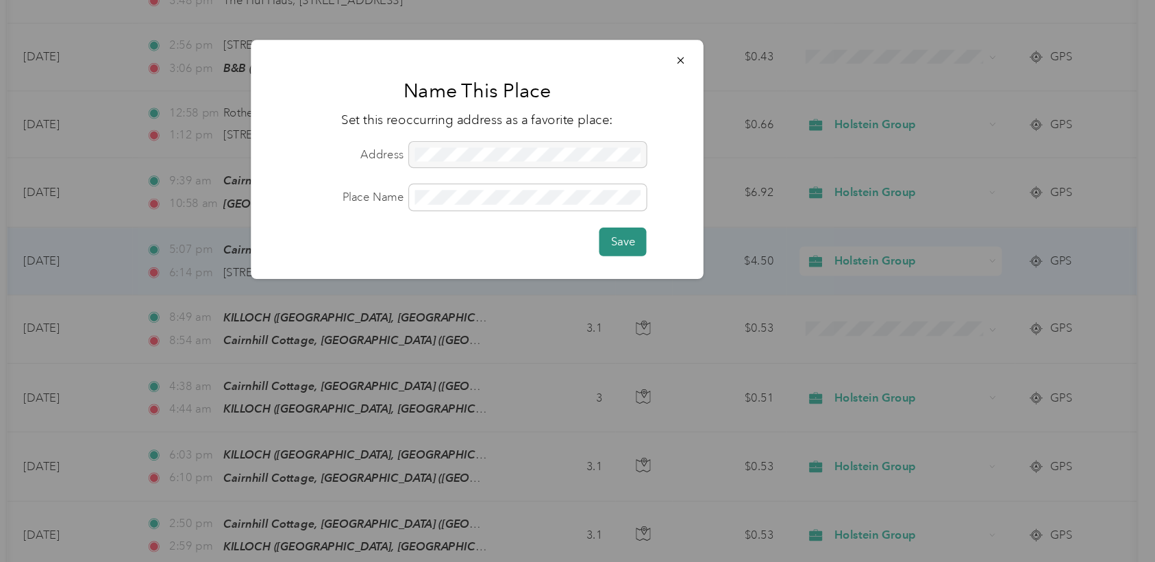
click at [696, 204] on button "Save" at bounding box center [700, 203] width 40 height 24
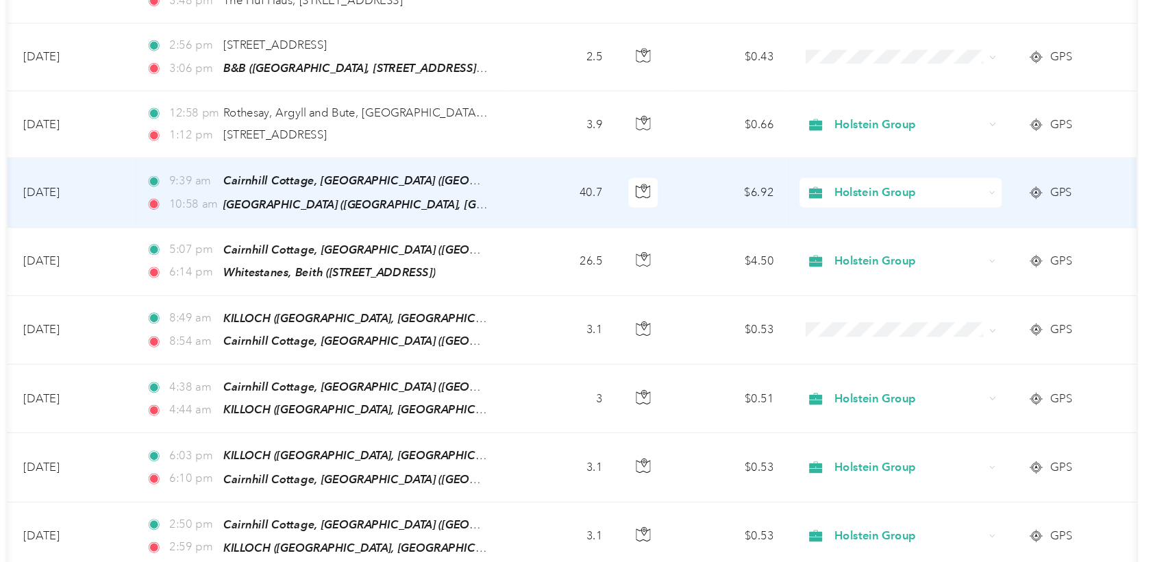
click at [637, 152] on td "40.7" at bounding box center [648, 162] width 90 height 58
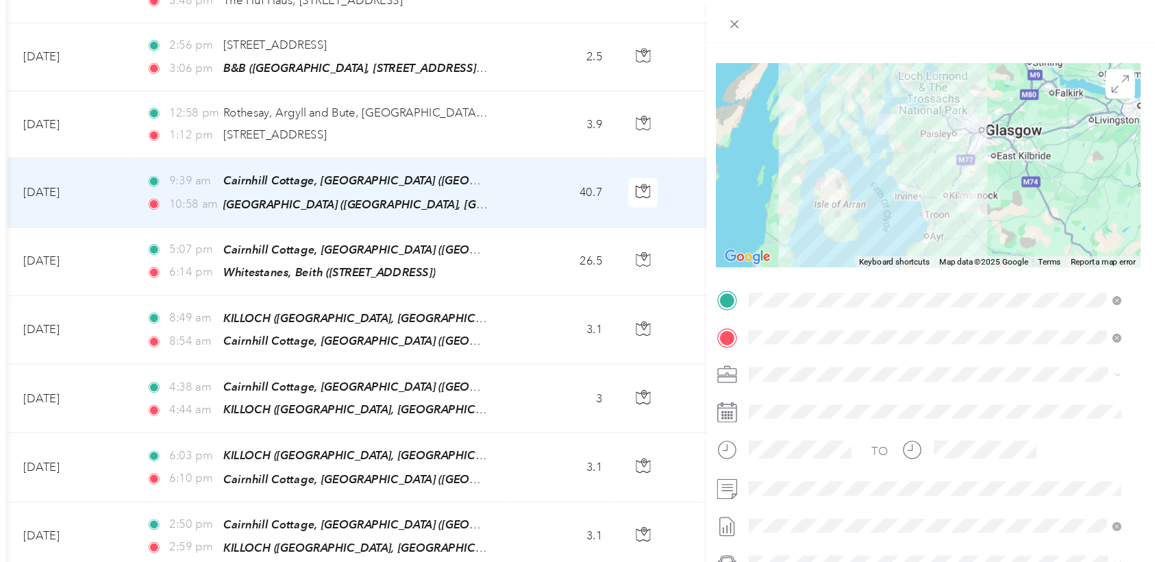
scroll to position [128, 5]
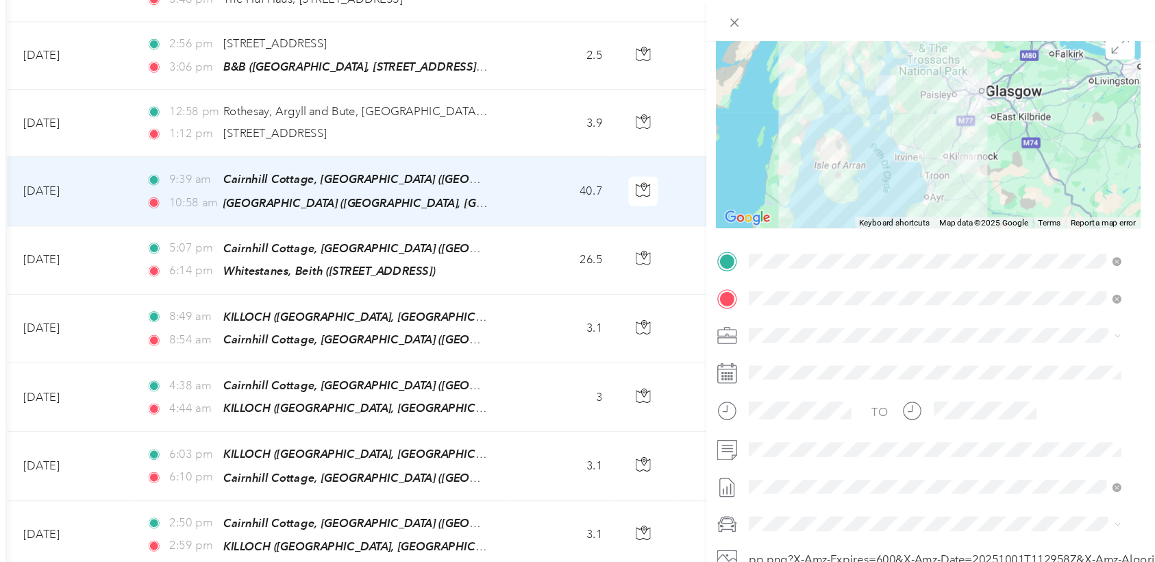
click at [603, 253] on div "Trip details Save This trip cannot be edited because it is either under review,…" at bounding box center [577, 281] width 1155 height 562
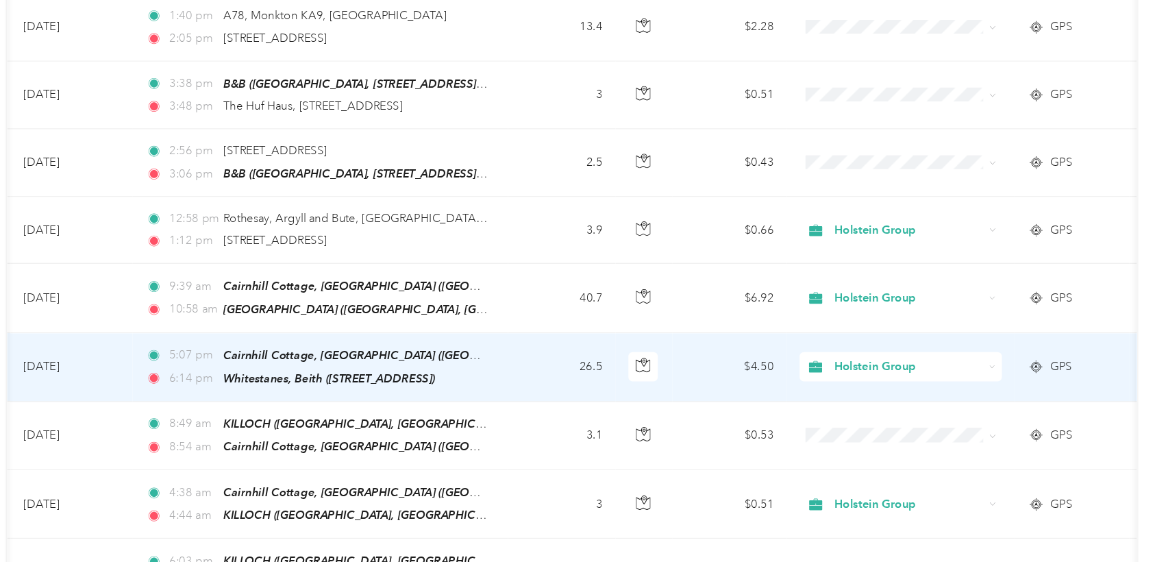
scroll to position [291, 0]
click at [775, 302] on span "Holstein Group" at bounding box center [940, 309] width 125 height 15
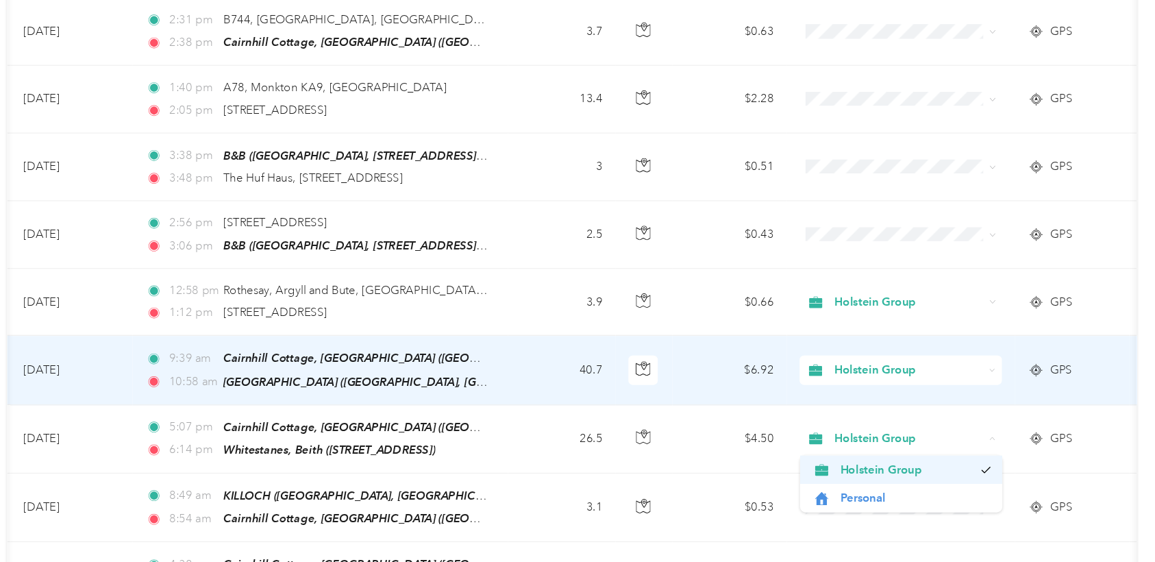
scroll to position [225, 0]
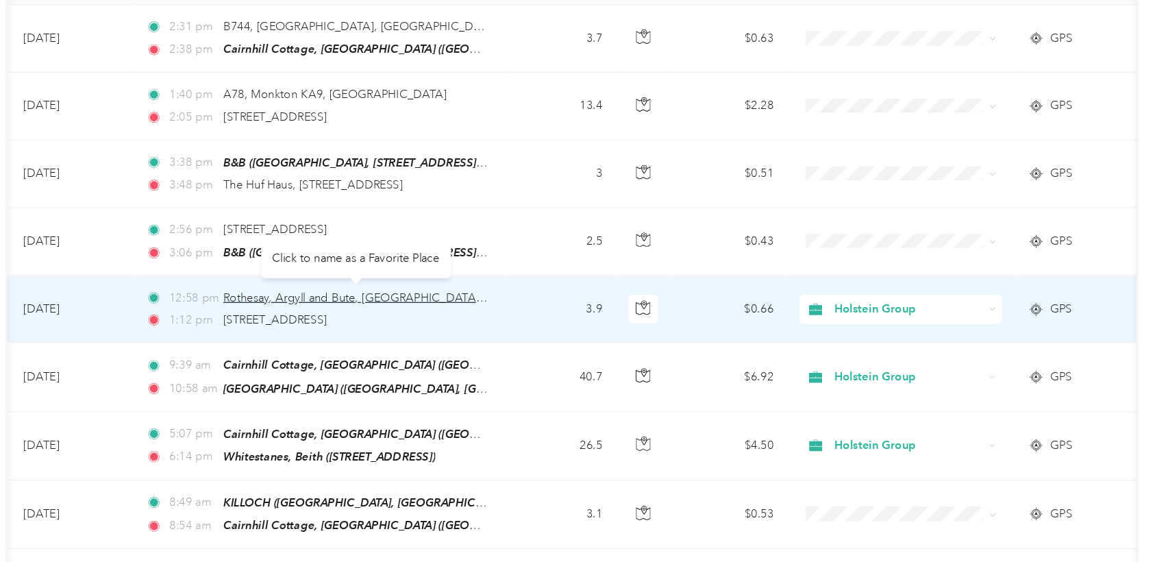
click at [507, 251] on span "Rothesay, Argyll and Bute, [GEOGRAPHIC_DATA], PA20 9AQ, [GEOGRAPHIC_DATA]" at bounding box center [549, 251] width 370 height 12
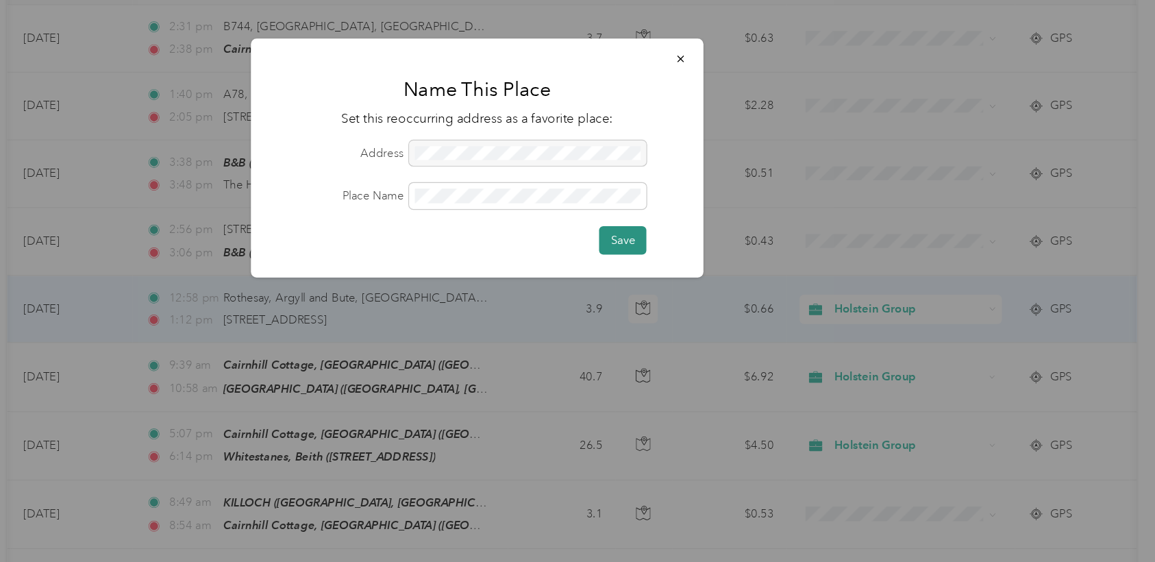
click at [706, 208] on button "Save" at bounding box center [700, 203] width 40 height 24
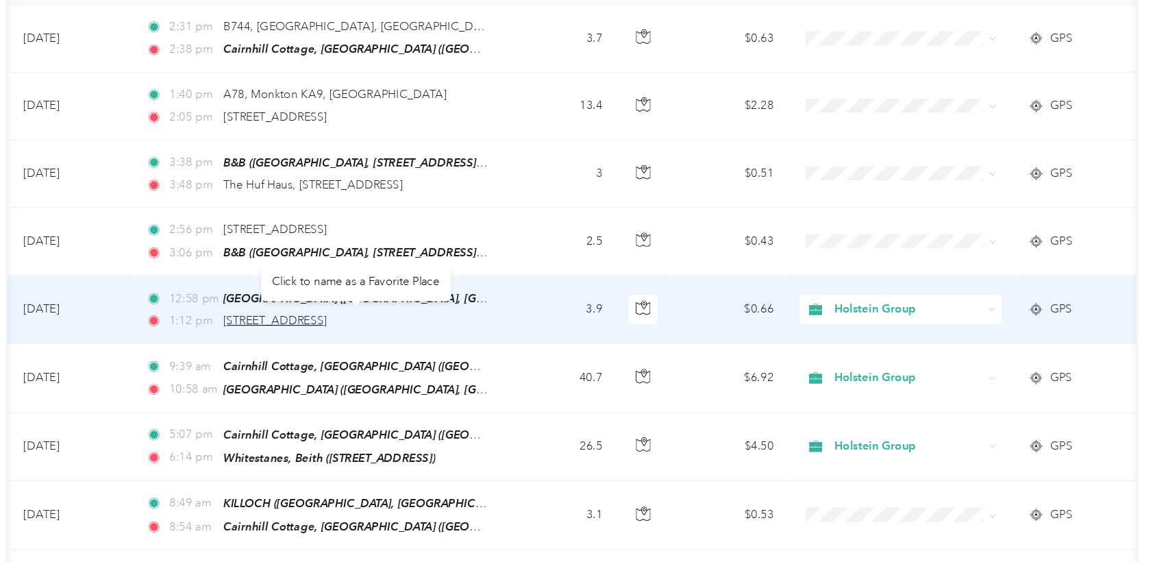
click at [451, 270] on span "[STREET_ADDRESS]" at bounding box center [407, 270] width 87 height 12
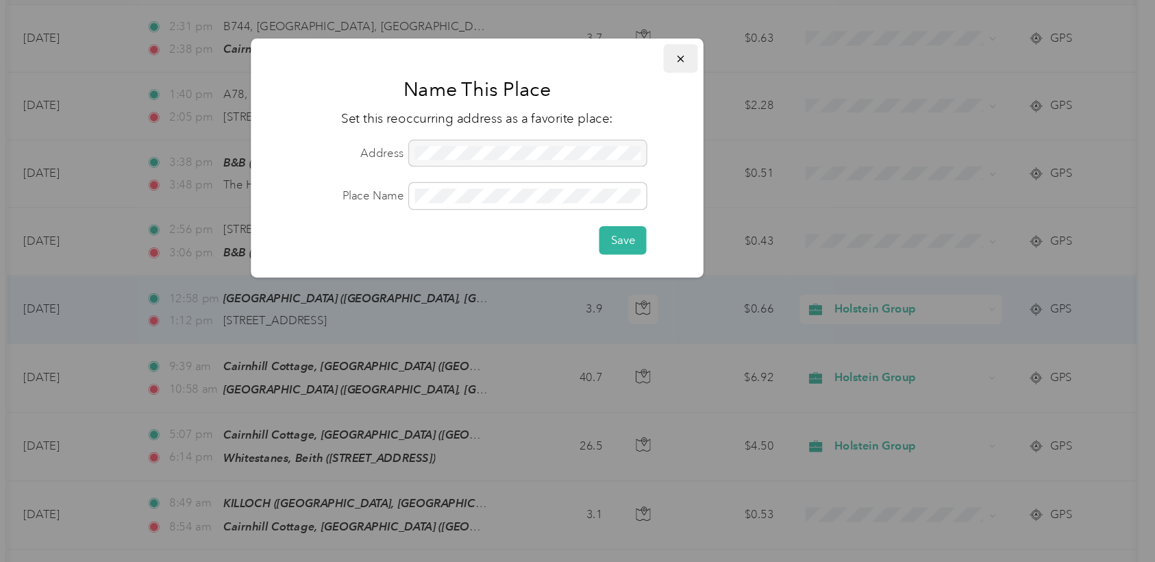
click at [745, 53] on icon "button" at bounding box center [749, 51] width 10 height 10
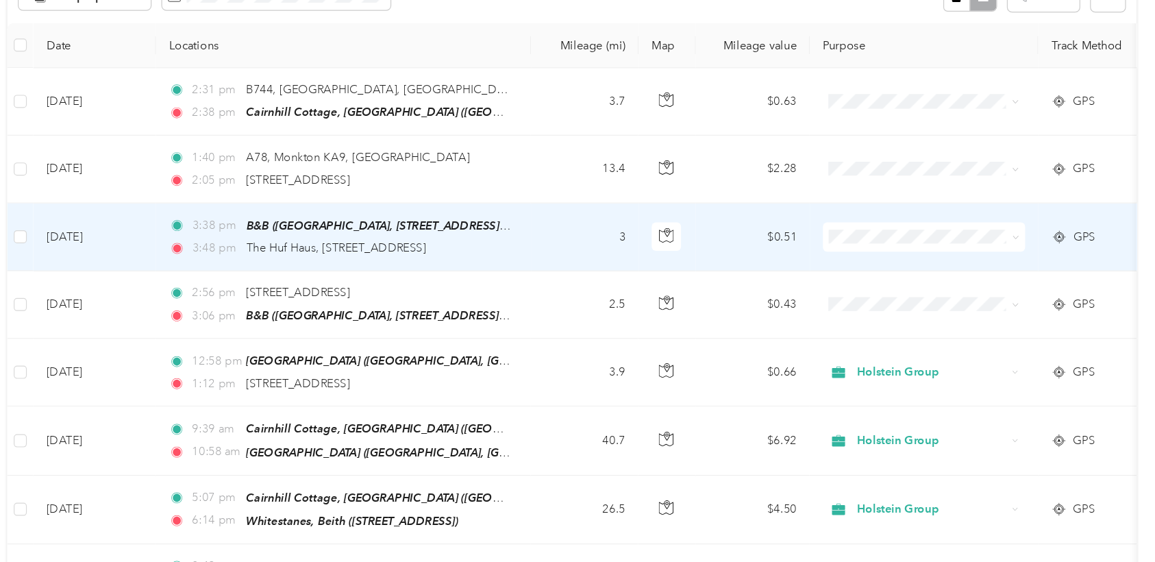
scroll to position [144, 0]
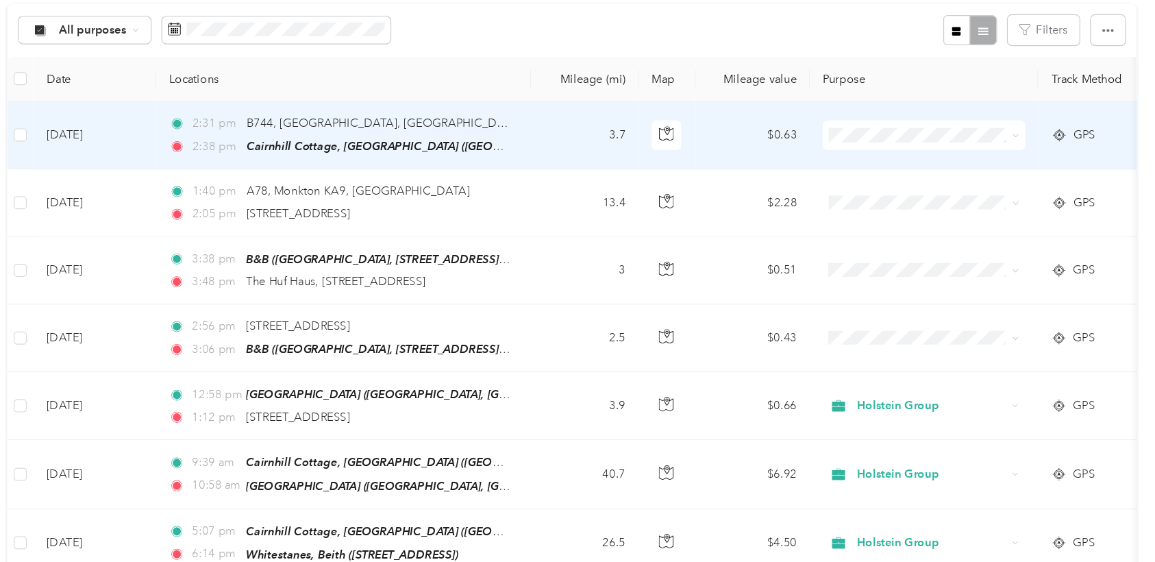
click at [642, 108] on td "3.7" at bounding box center [667, 114] width 90 height 57
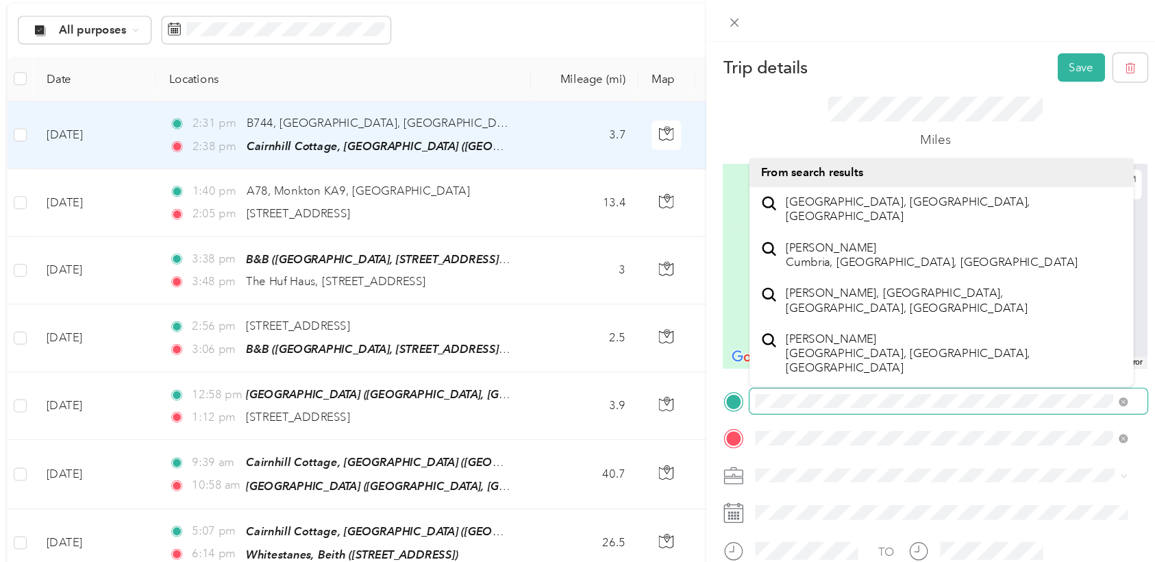
click at [759, 353] on div "Trip details Save This trip cannot be edited because it is either under review,…" at bounding box center [577, 281] width 1155 height 562
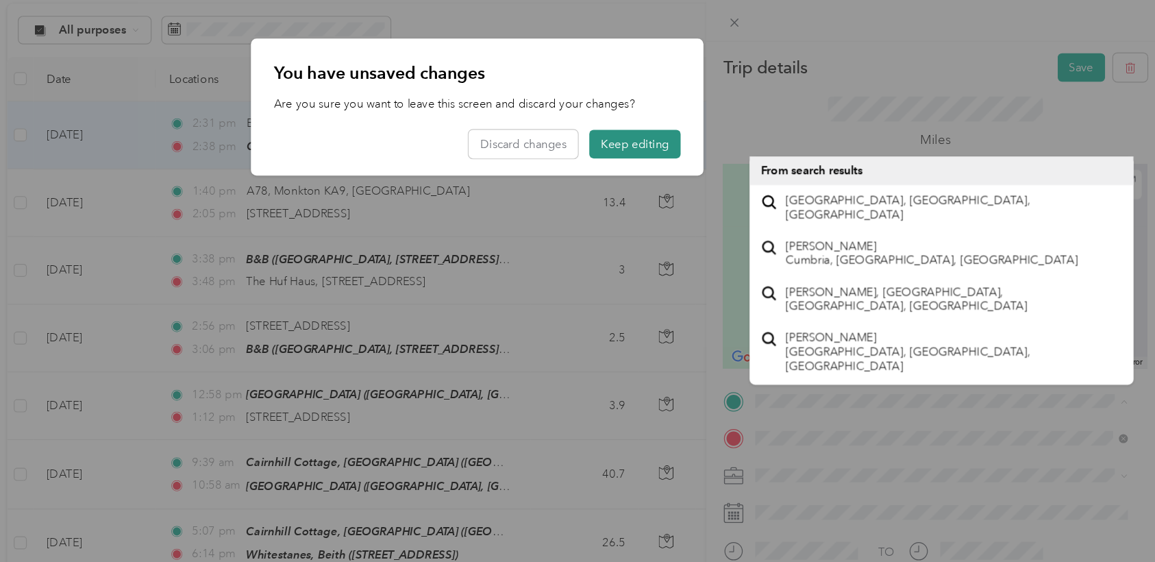
click at [714, 116] on button "Keep editing" at bounding box center [710, 122] width 77 height 24
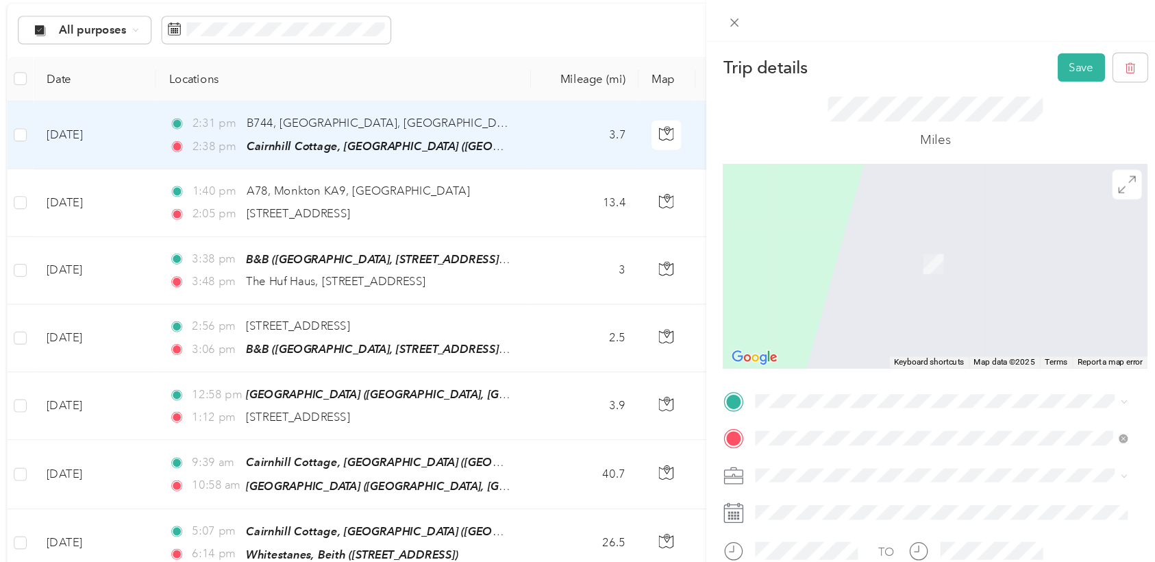
click at [775, 180] on div "[GEOGRAPHIC_DATA] [GEOGRAPHIC_DATA], [GEOGRAPHIC_DATA], [GEOGRAPHIC_DATA], [GEO…" at bounding box center [978, 197] width 283 height 58
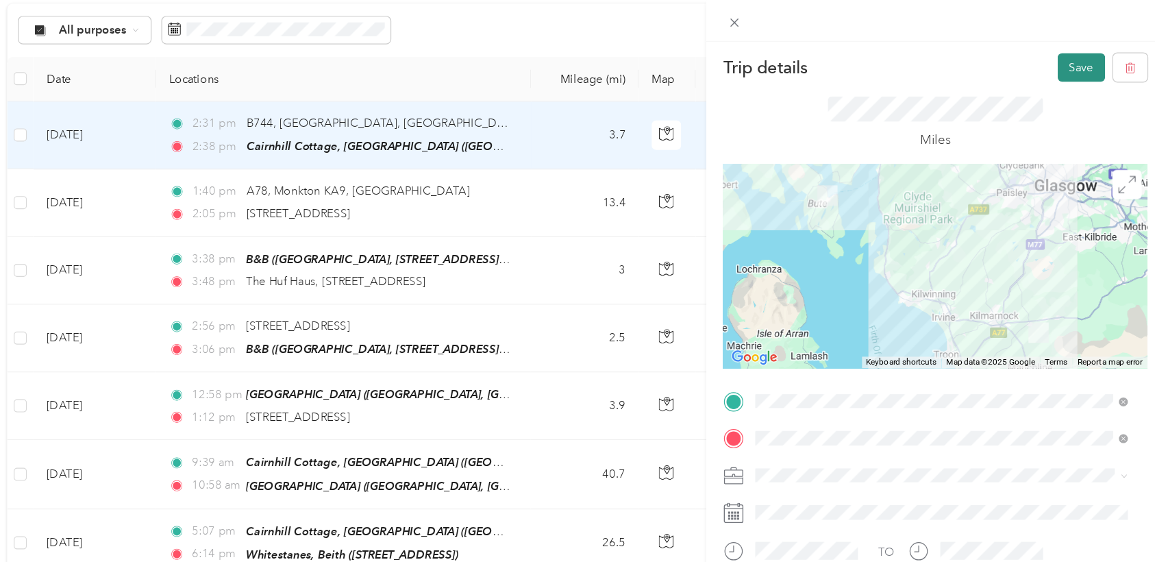
click at [775, 59] on button "Save" at bounding box center [1085, 58] width 40 height 24
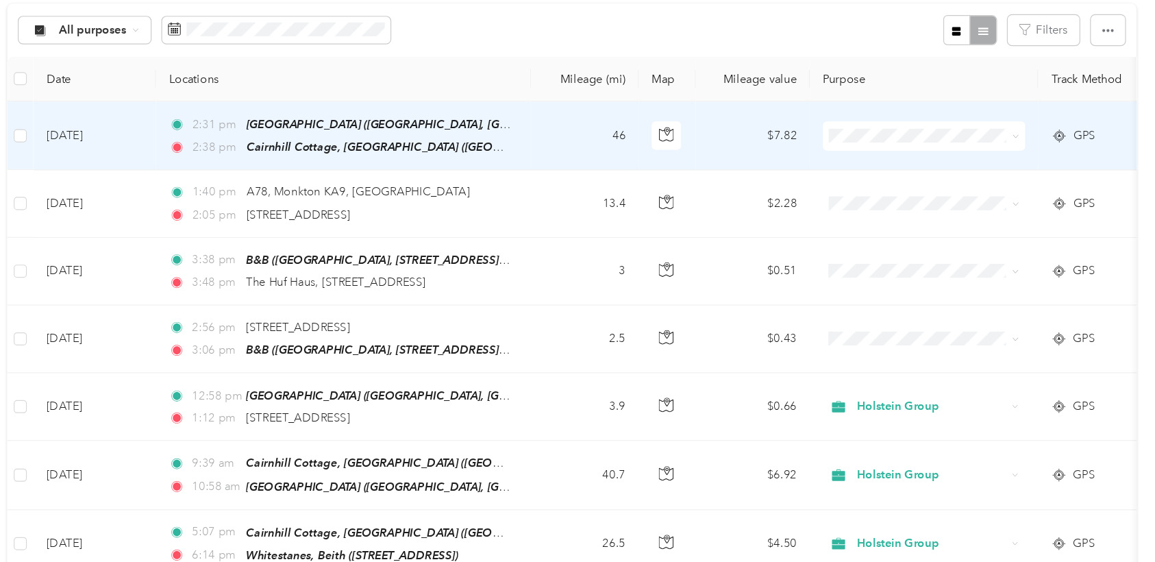
click at [656, 104] on td "46" at bounding box center [667, 115] width 90 height 58
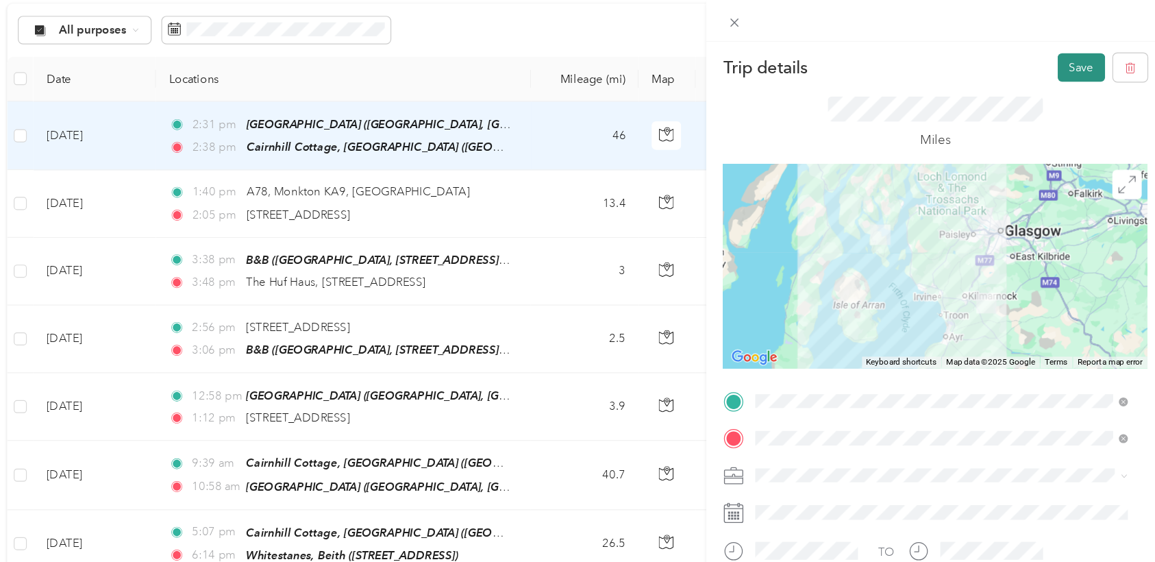
click at [775, 56] on button "Save" at bounding box center [1085, 58] width 40 height 24
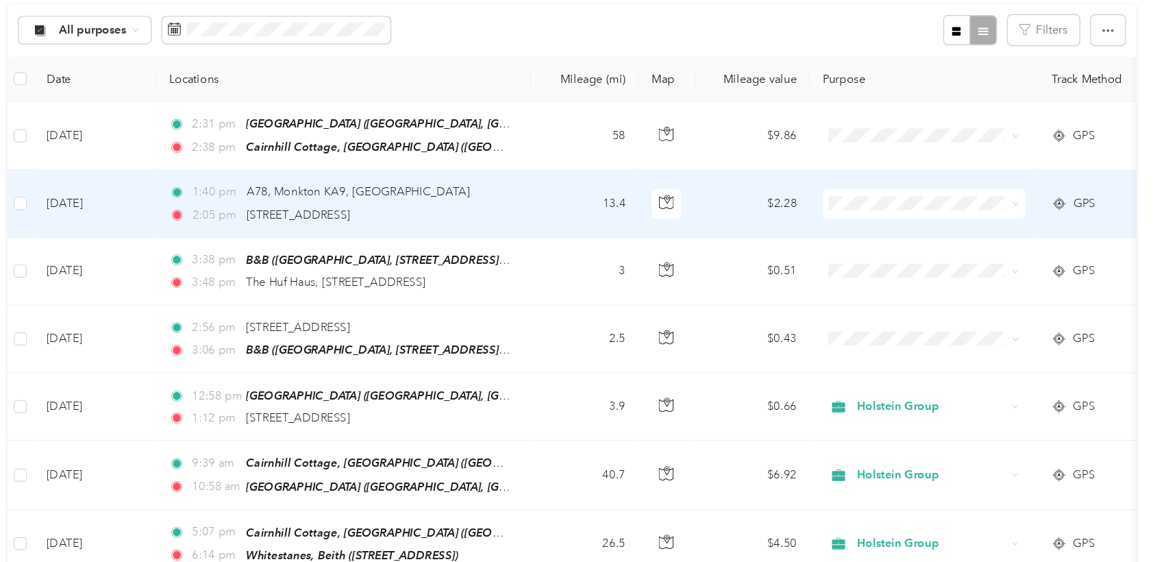
click at [611, 177] on td "1:40 pm A78, Monkton KA9, [GEOGRAPHIC_DATA] 2:05 pm A70, Cumnock KA18 2RL, [GEO…" at bounding box center [464, 172] width 315 height 56
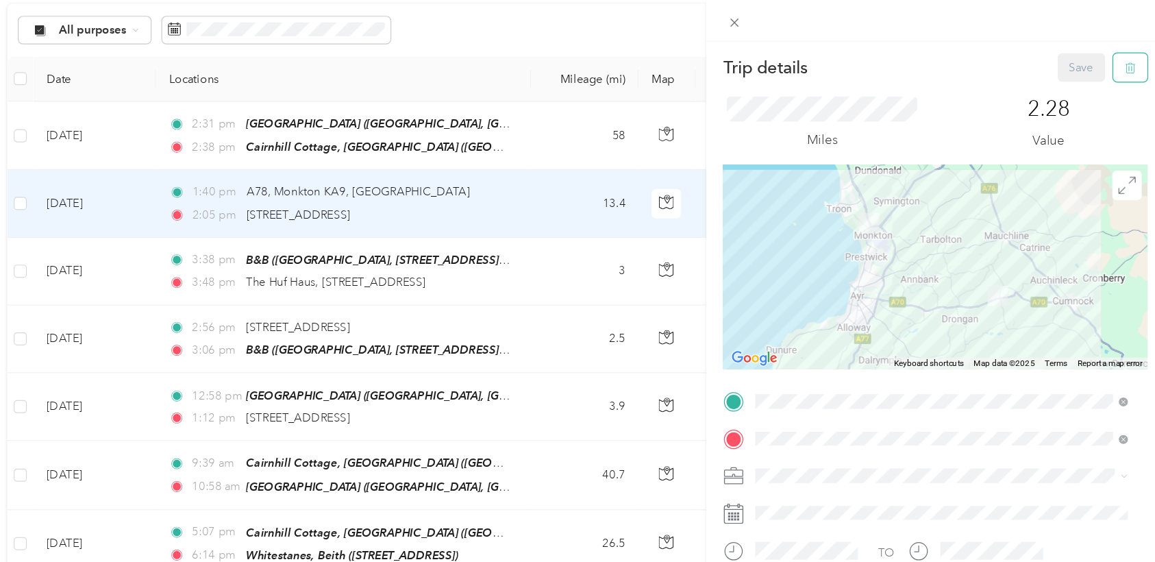
click at [775, 58] on icon "button" at bounding box center [1126, 58] width 10 height 10
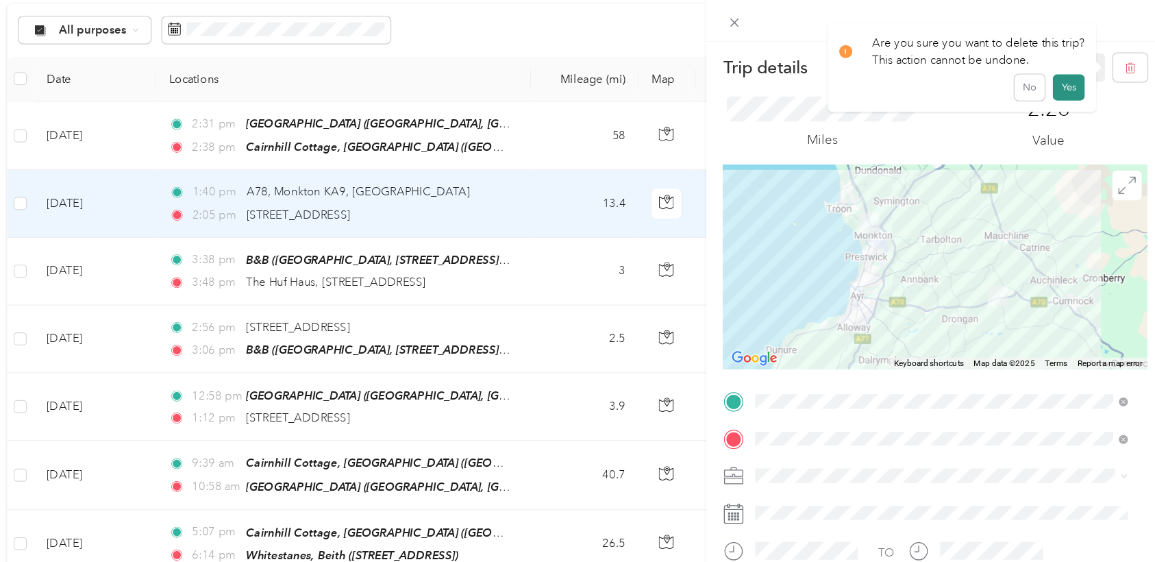
click at [775, 64] on button "Yes" at bounding box center [1074, 75] width 27 height 22
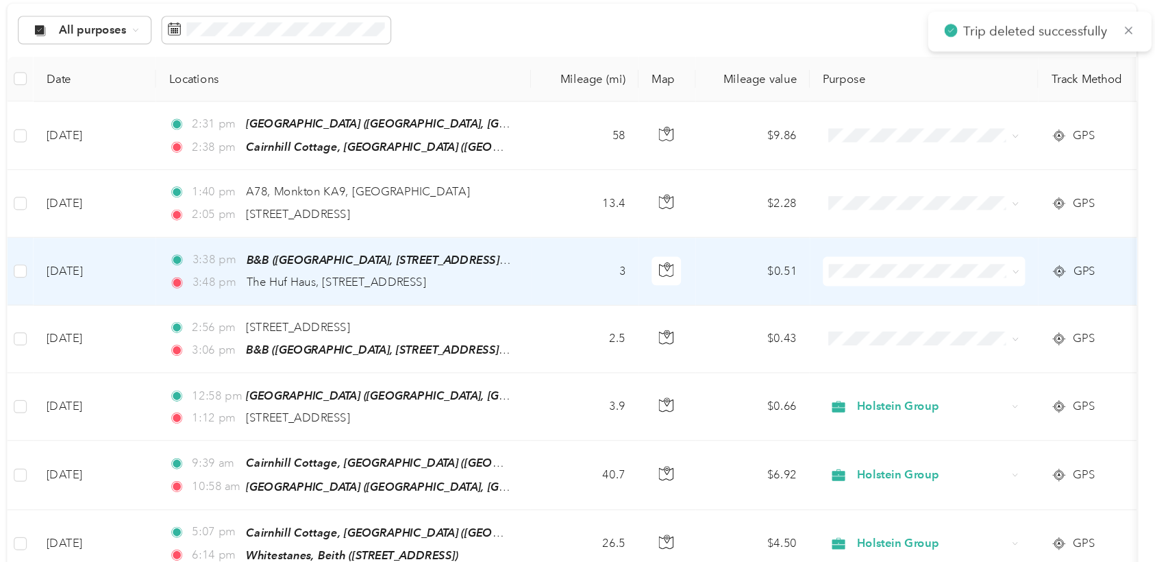
click at [674, 239] on td "3" at bounding box center [667, 229] width 90 height 57
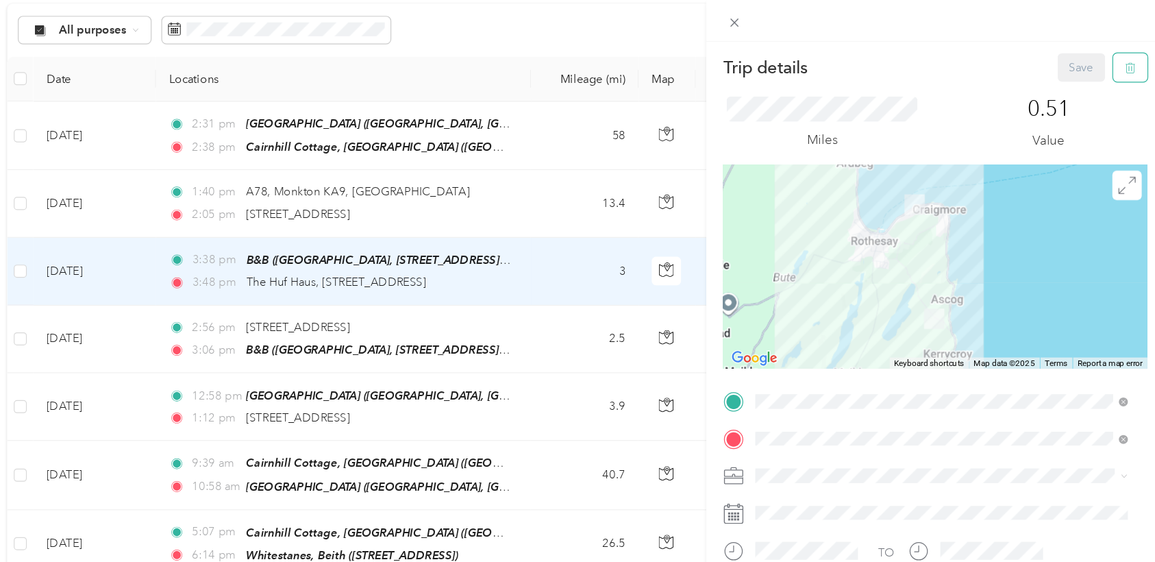
click at [775, 53] on button "button" at bounding box center [1125, 58] width 29 height 24
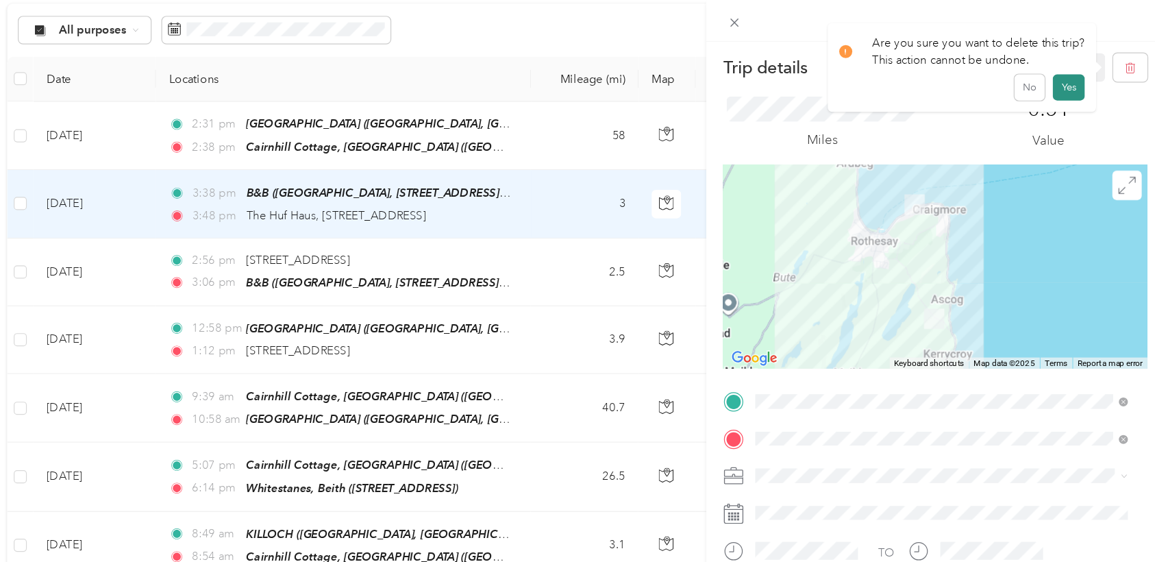
click at [775, 66] on button "Yes" at bounding box center [1074, 75] width 27 height 22
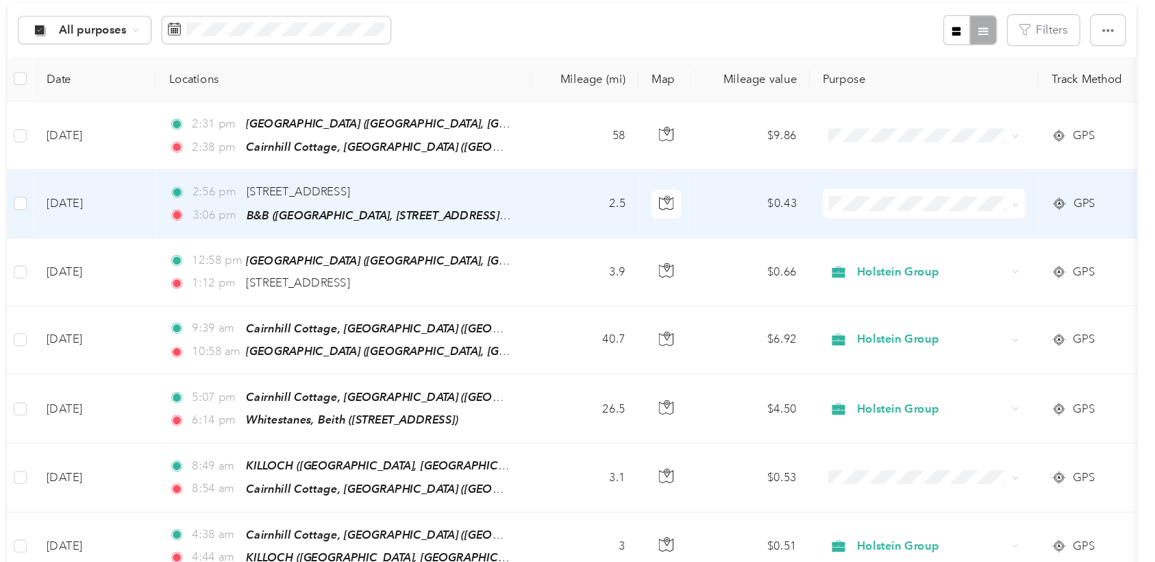
click at [652, 176] on td "2.5" at bounding box center [667, 172] width 90 height 57
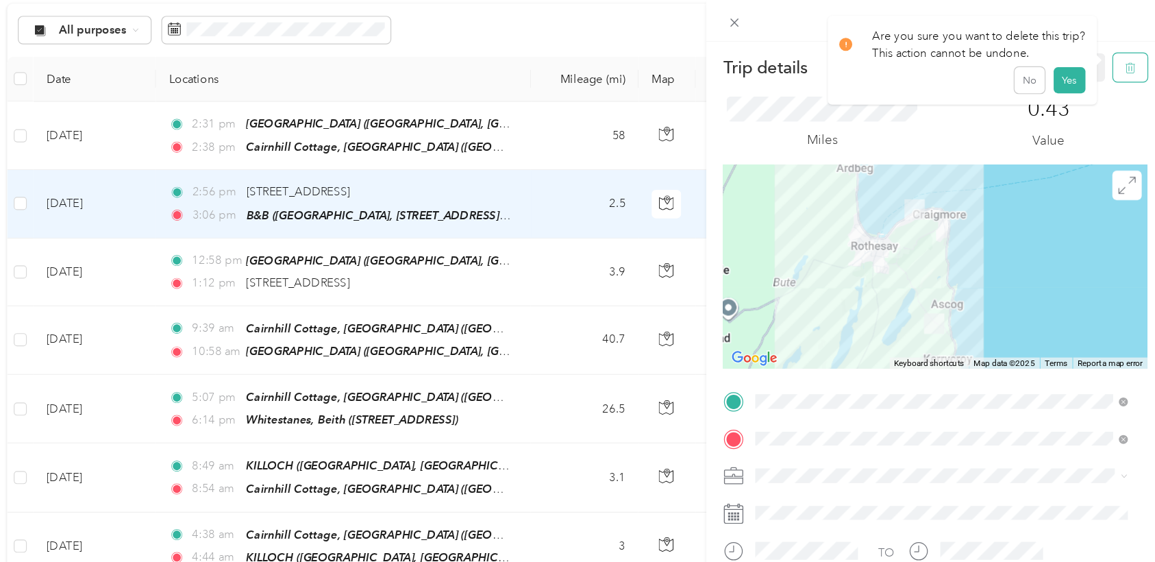
click at [775, 61] on icon "button" at bounding box center [1126, 58] width 10 height 10
click at [775, 75] on button "Yes" at bounding box center [1074, 75] width 27 height 22
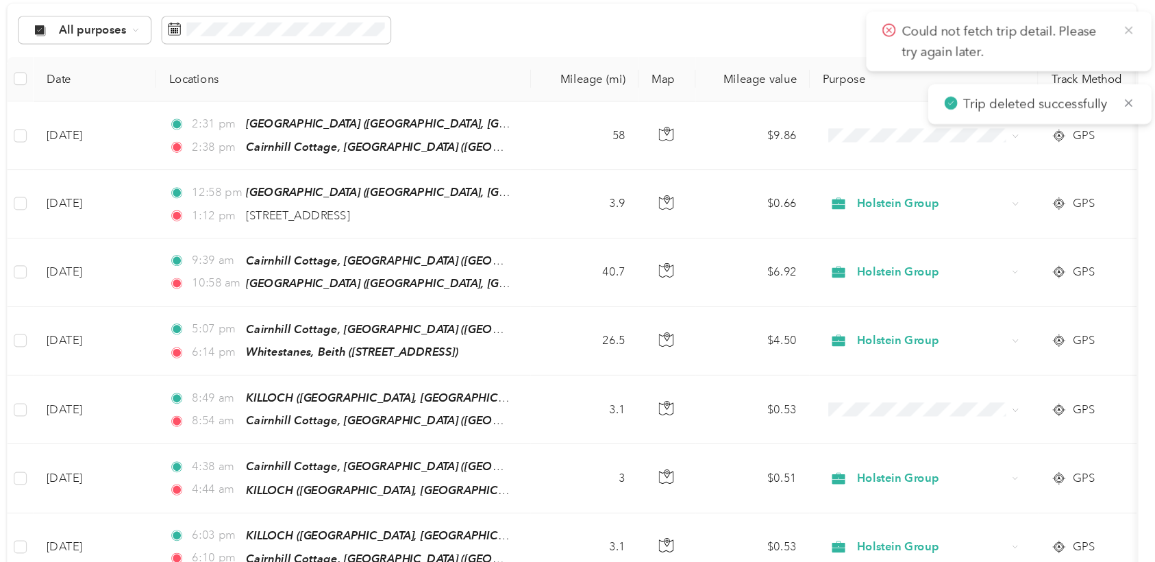
click at [775, 22] on icon at bounding box center [1124, 27] width 11 height 12
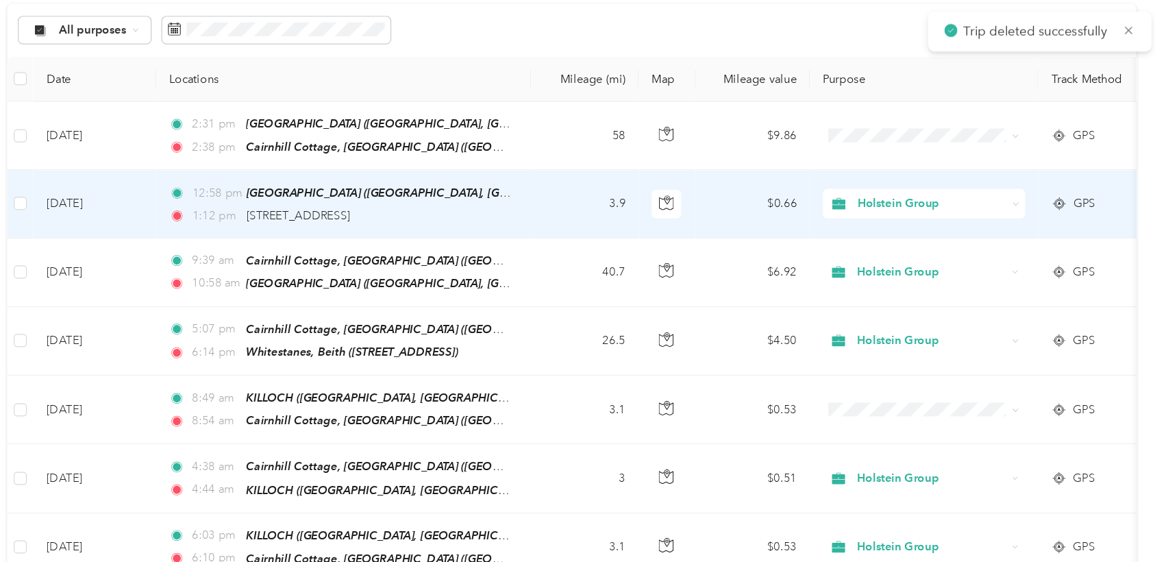
click at [664, 181] on td "3.9" at bounding box center [667, 172] width 90 height 57
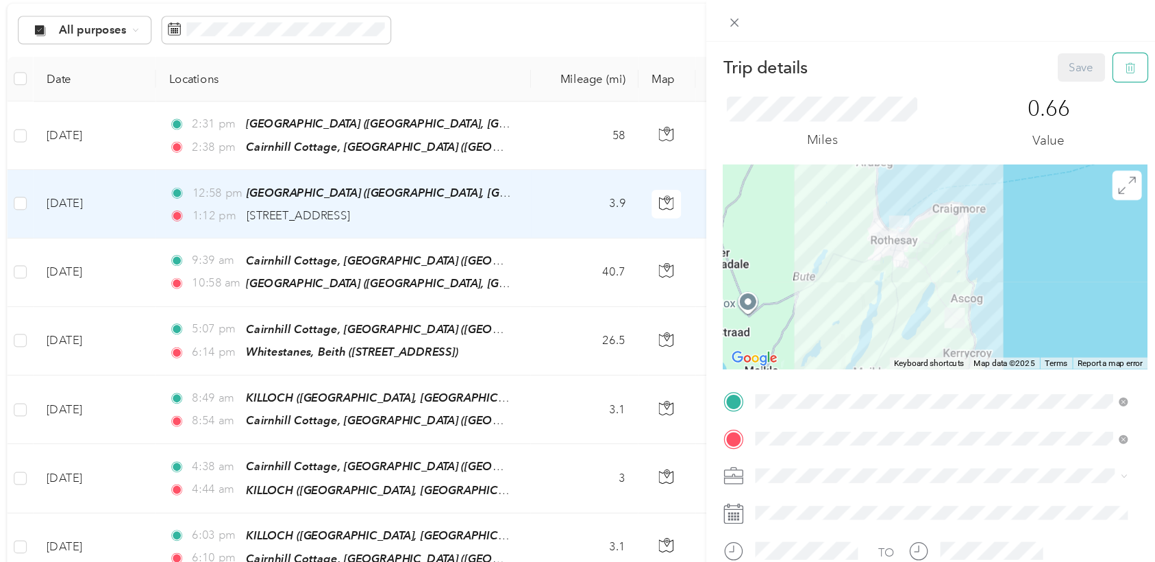
click at [775, 60] on icon "button" at bounding box center [1126, 58] width 10 height 10
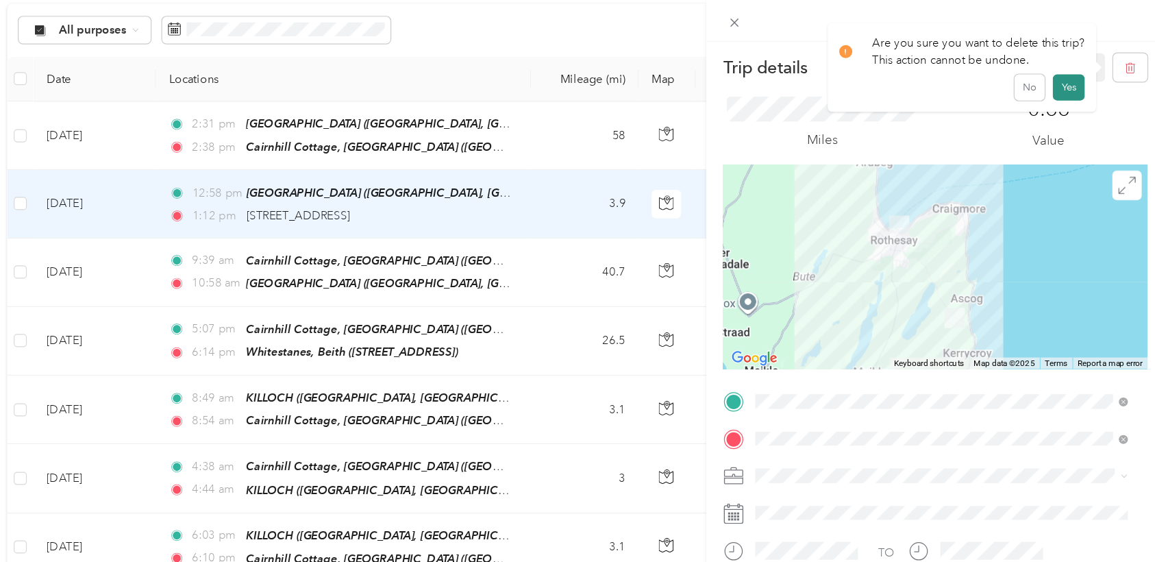
click at [775, 71] on button "Yes" at bounding box center [1074, 75] width 27 height 22
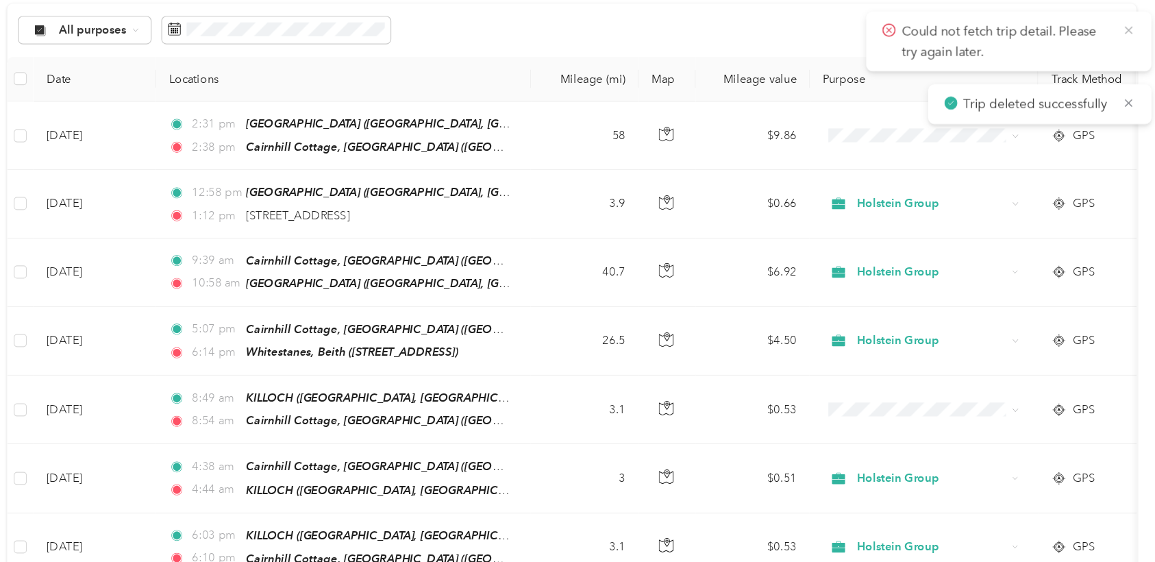
click at [775, 21] on icon at bounding box center [1124, 27] width 11 height 12
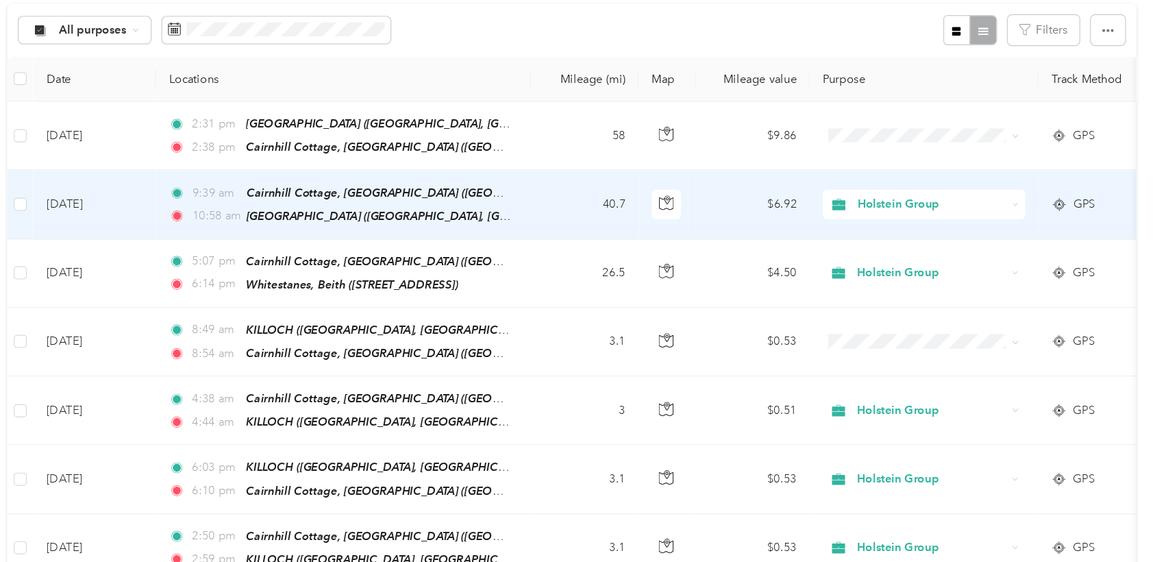
click at [614, 174] on td "9:39 am Cairnhill Cottage, [GEOGRAPHIC_DATA] ([GEOGRAPHIC_DATA], [GEOGRAPHIC_DA…" at bounding box center [464, 173] width 315 height 58
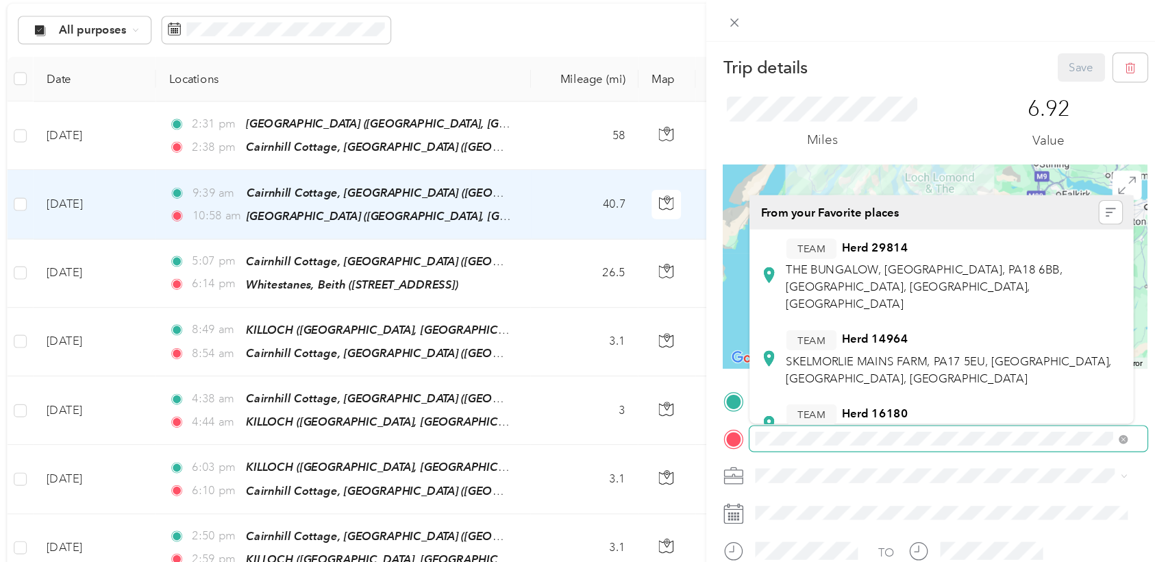
click at [775, 367] on span at bounding box center [973, 370] width 334 height 22
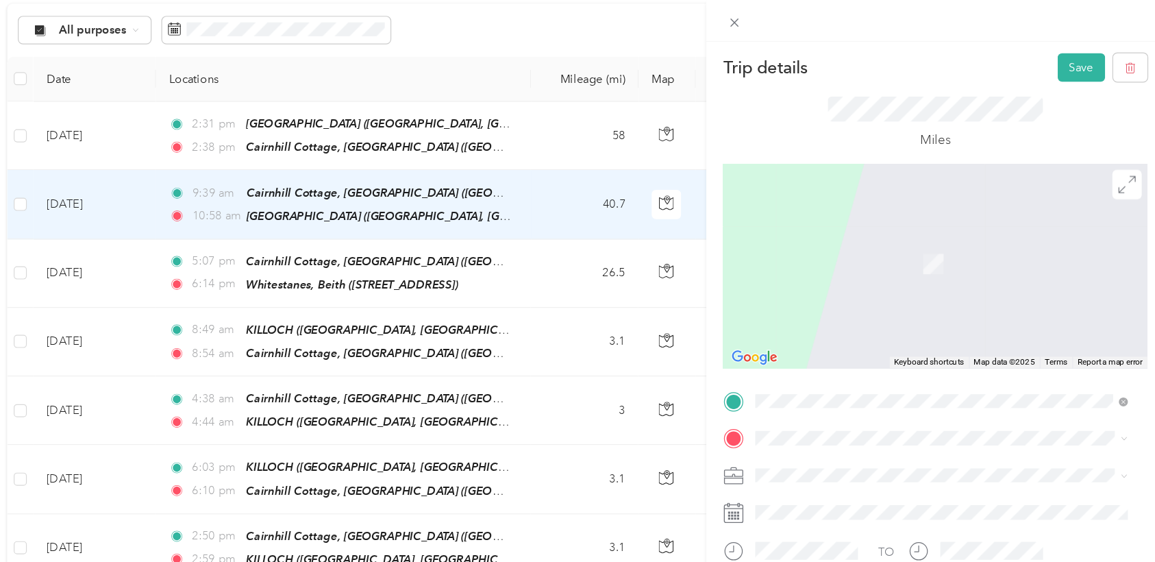
click at [775, 291] on span "Rothesay, Argyll and Bute, [GEOGRAPHIC_DATA], PA20 9AQ, [GEOGRAPHIC_DATA], [GEO…" at bounding box center [971, 272] width 269 height 40
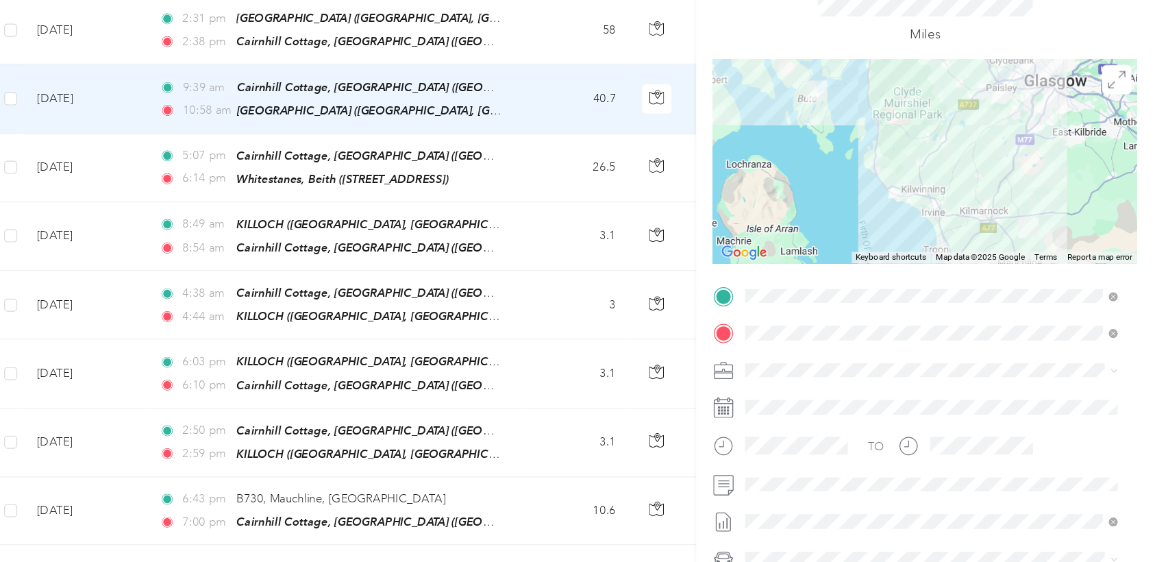
click at [775, 538] on span at bounding box center [973, 559] width 334 height 22
click at [775, 538] on div "TO pp.png?X-Amz-Expires=600&X-Amz-Date=20251001T113505Z&X-Amz-Algorithm=AWS4-HM…" at bounding box center [962, 478] width 356 height 302
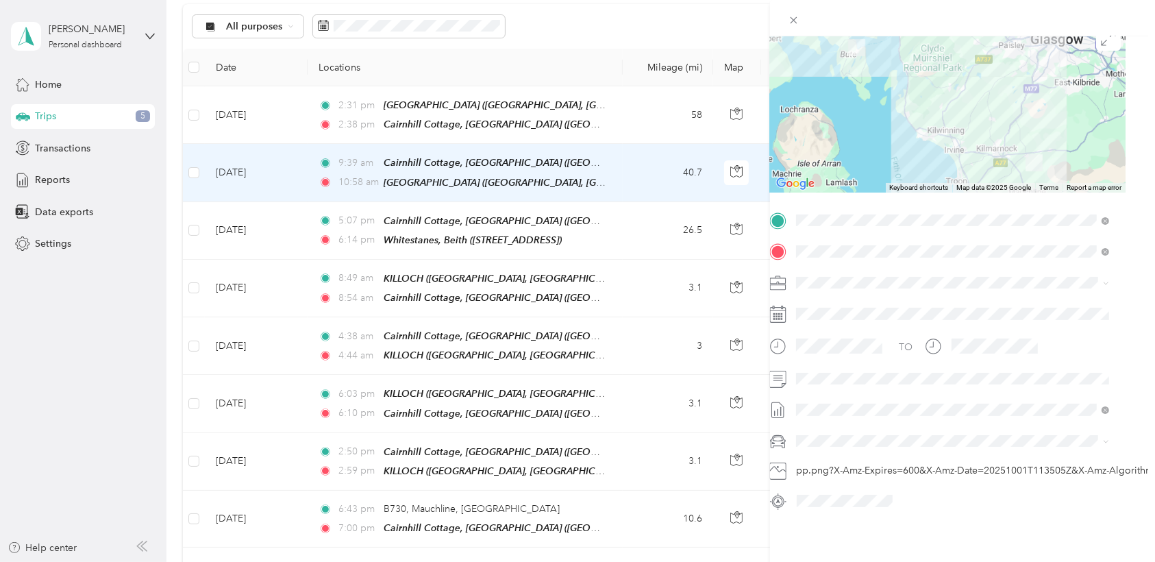
scroll to position [128, 14]
click at [775, 335] on div "TO pp.png?X-Amz-Expires=600&X-Amz-Date=20251001T113505Z&X-Amz-Algorithm=AWS4-HM…" at bounding box center [948, 361] width 356 height 302
click at [775, 368] on span at bounding box center [959, 379] width 334 height 22
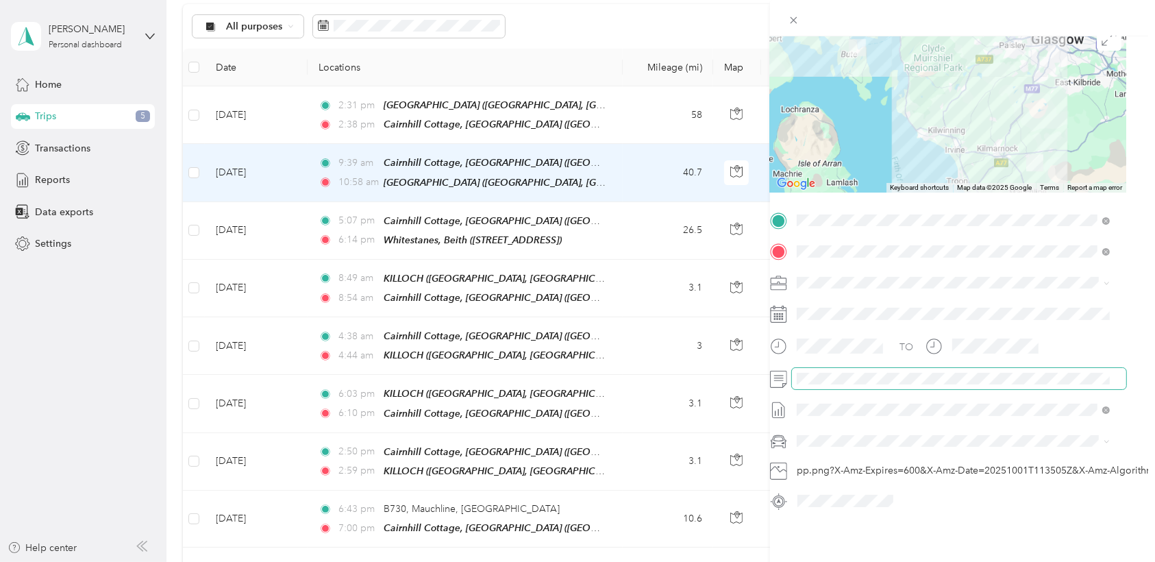
scroll to position [128, 0]
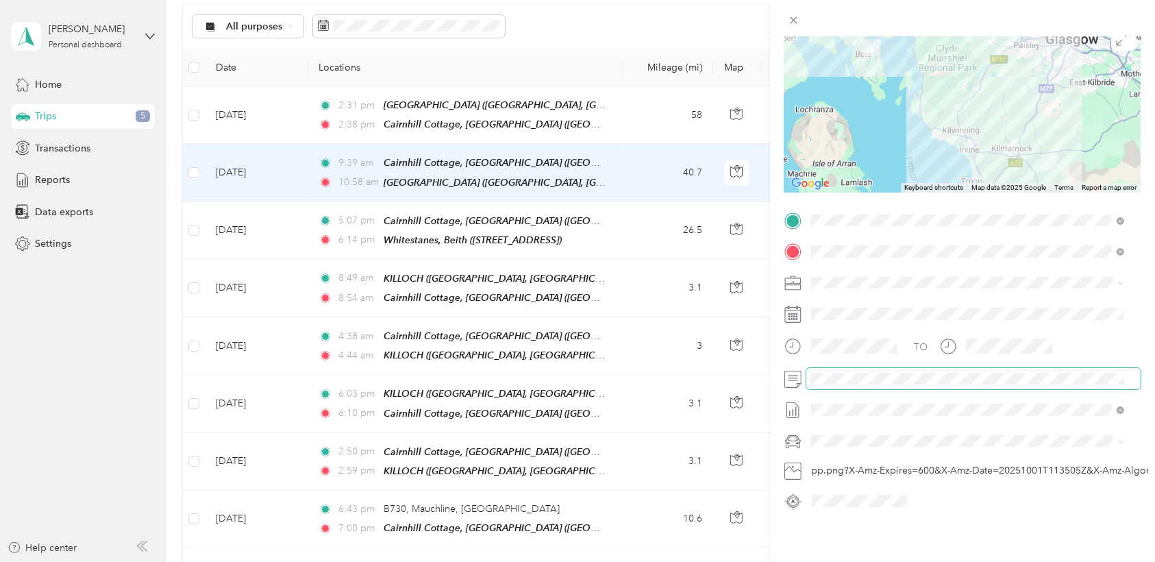
drag, startPoint x: 794, startPoint y: 366, endPoint x: 775, endPoint y: 370, distance: 19.6
click at [775, 370] on form "Trip details Save This trip cannot be edited because it is either under review,…" at bounding box center [962, 219] width 385 height 583
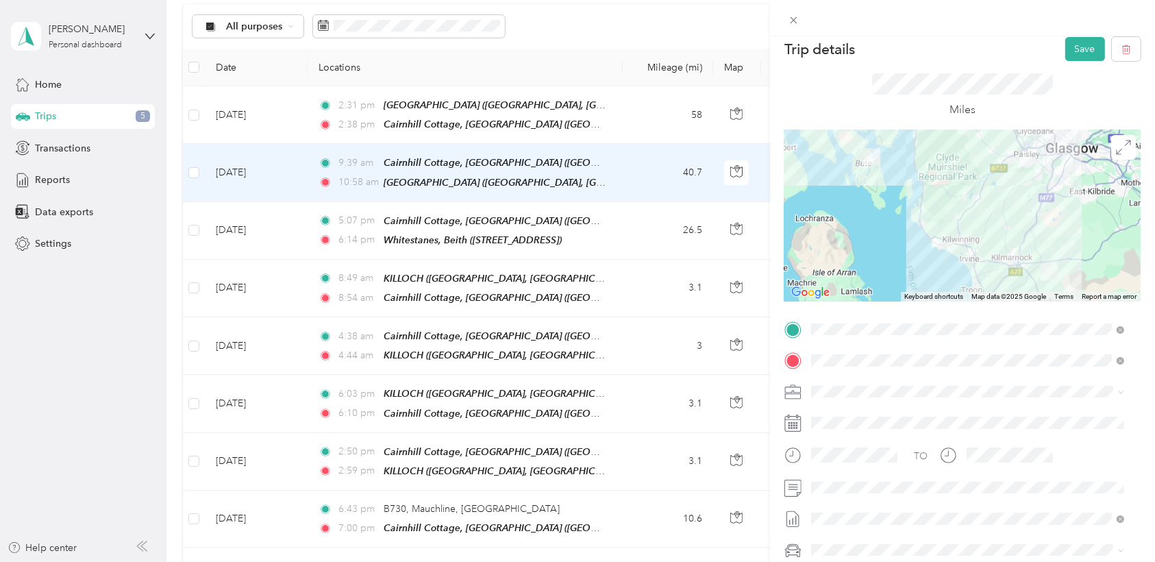
scroll to position [0, 0]
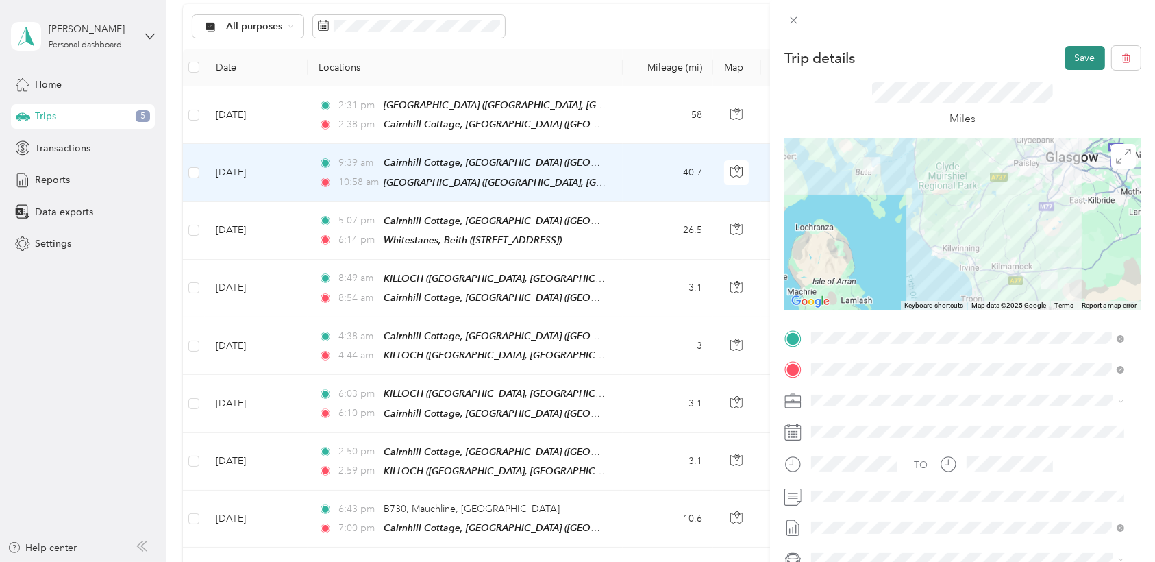
click at [775, 60] on button "Save" at bounding box center [1085, 58] width 40 height 24
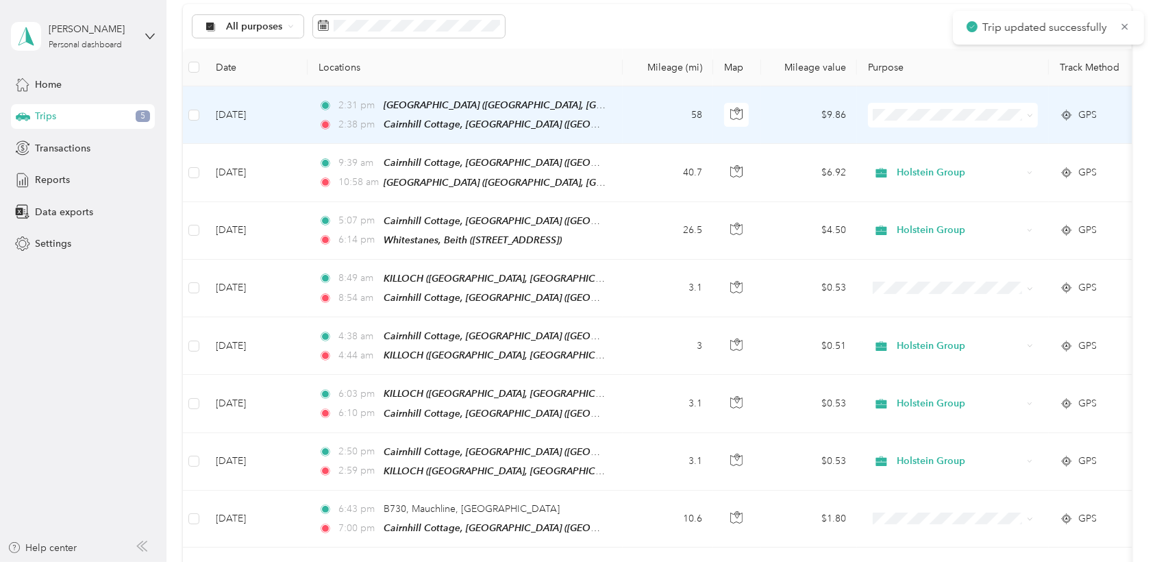
click at [635, 103] on td "58" at bounding box center [667, 115] width 90 height 58
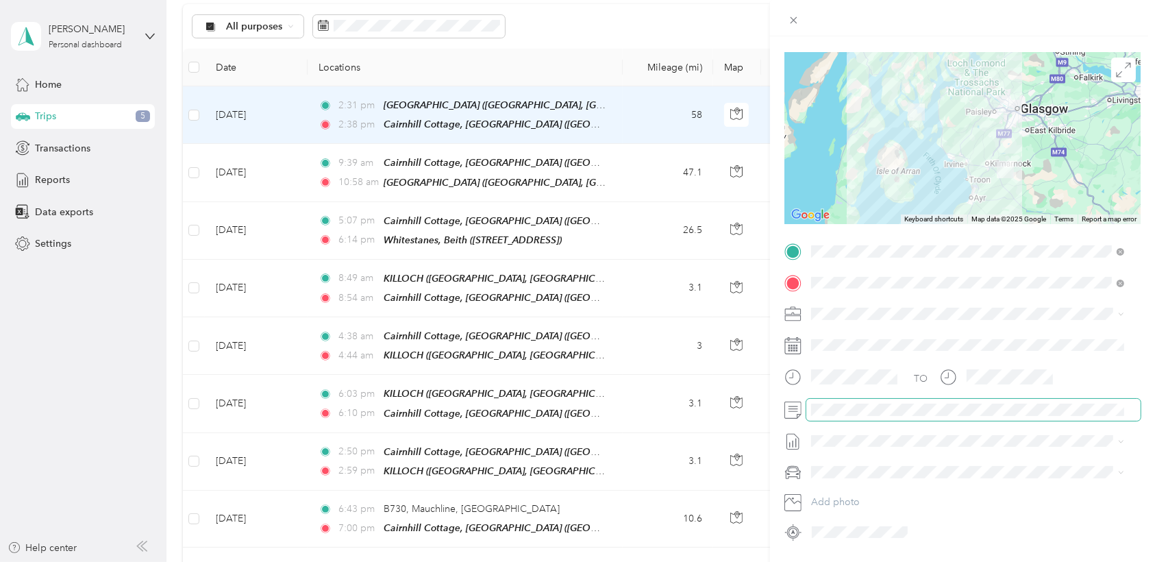
scroll to position [92, 0]
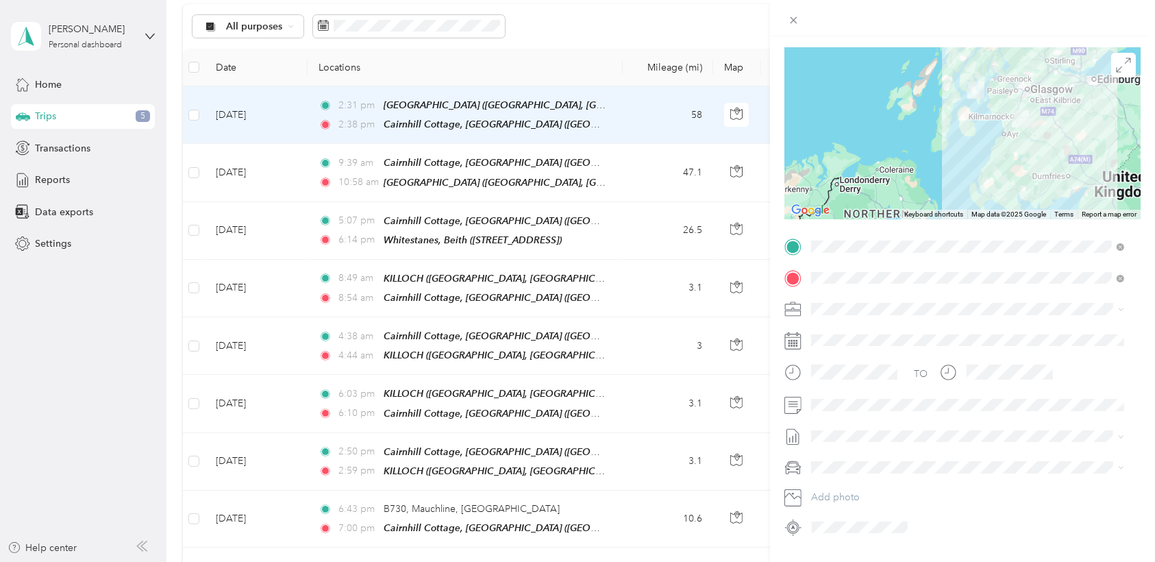
click at [775, 29] on div at bounding box center [962, 18] width 385 height 36
click at [775, 357] on div "TO Add photo" at bounding box center [962, 387] width 356 height 302
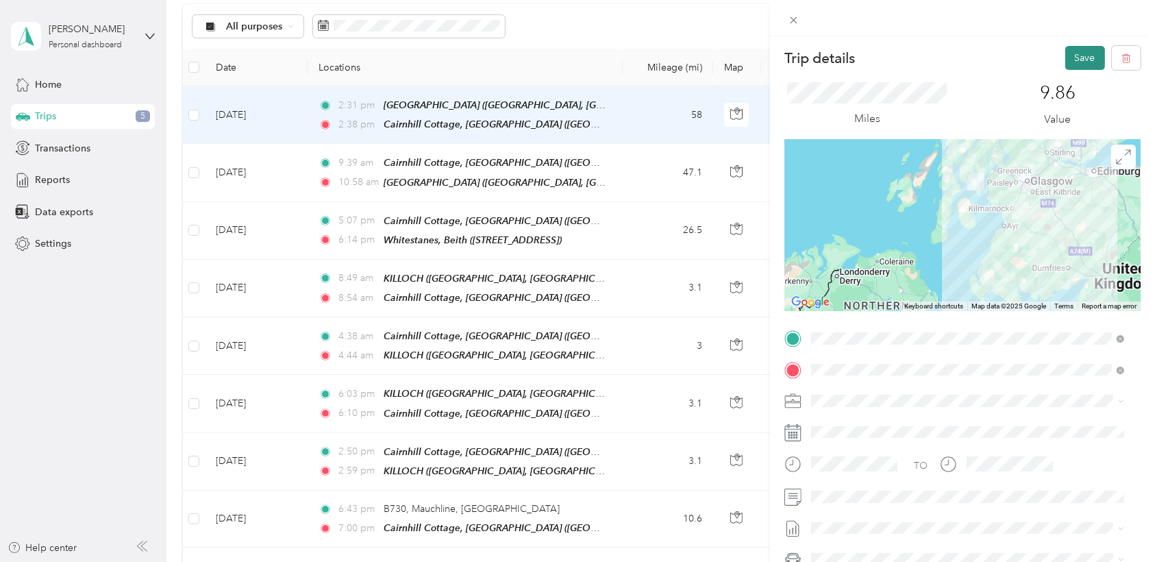
click at [775, 47] on button "Save" at bounding box center [1085, 58] width 40 height 24
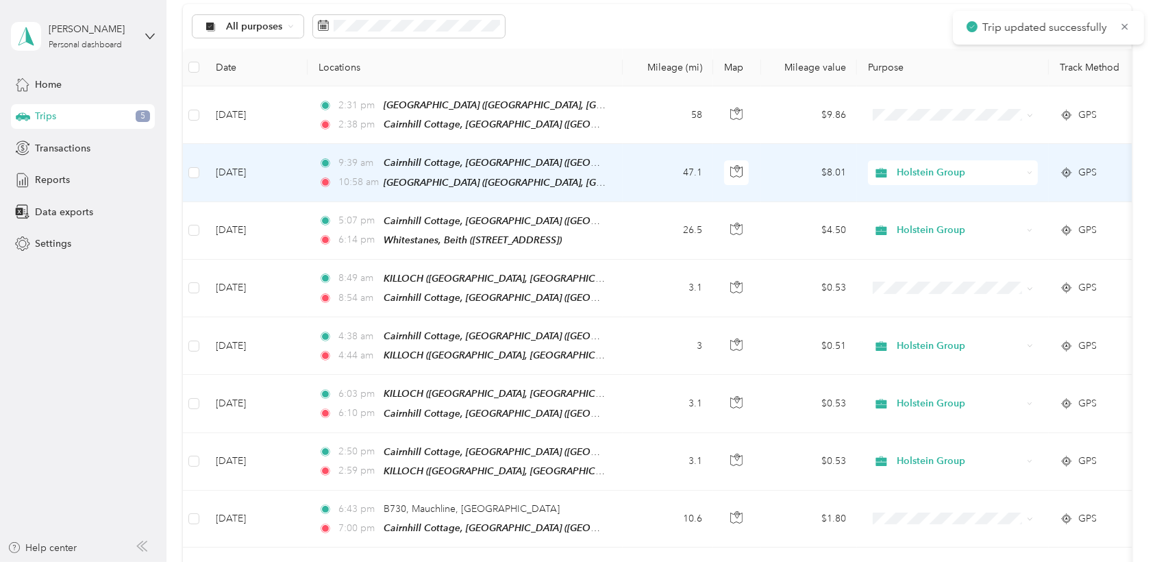
click at [636, 168] on td "47.1" at bounding box center [667, 173] width 90 height 58
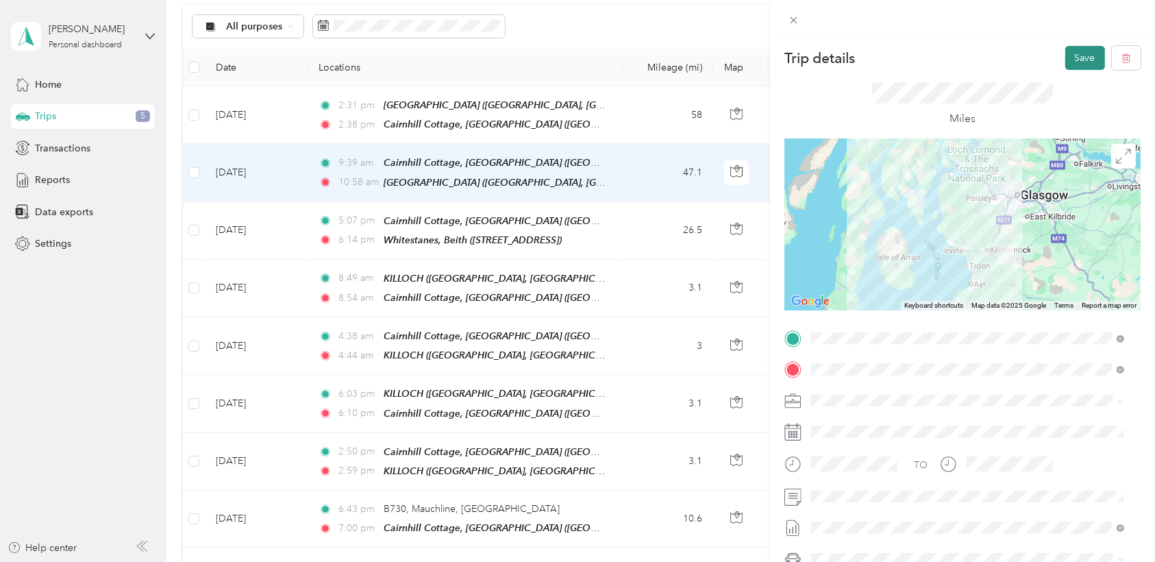
click at [775, 52] on button "Save" at bounding box center [1085, 58] width 40 height 24
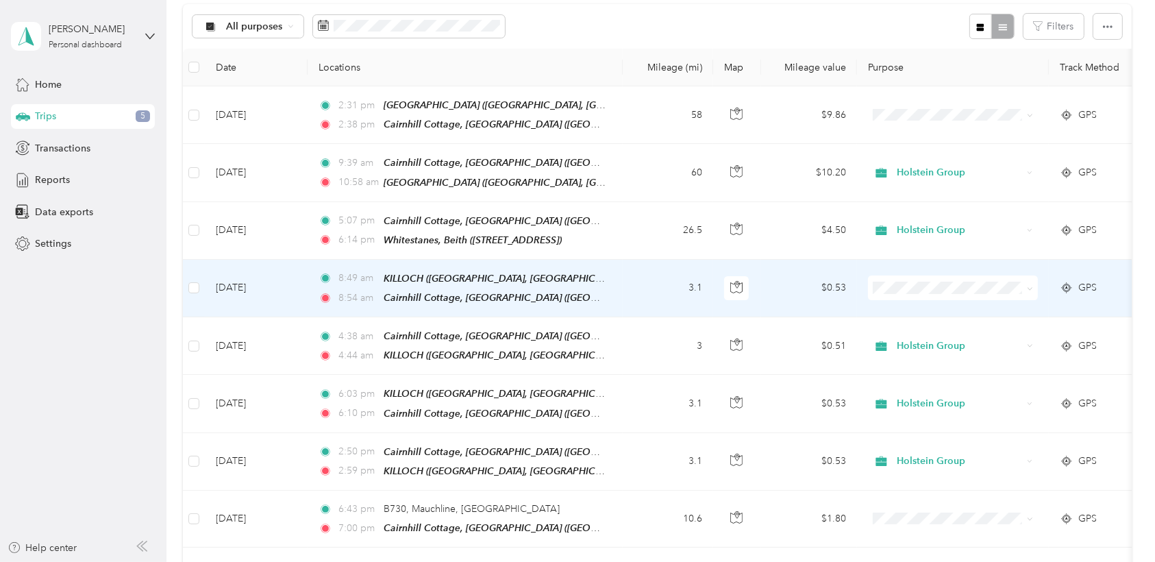
click at [640, 288] on td "3.1" at bounding box center [667, 289] width 90 height 58
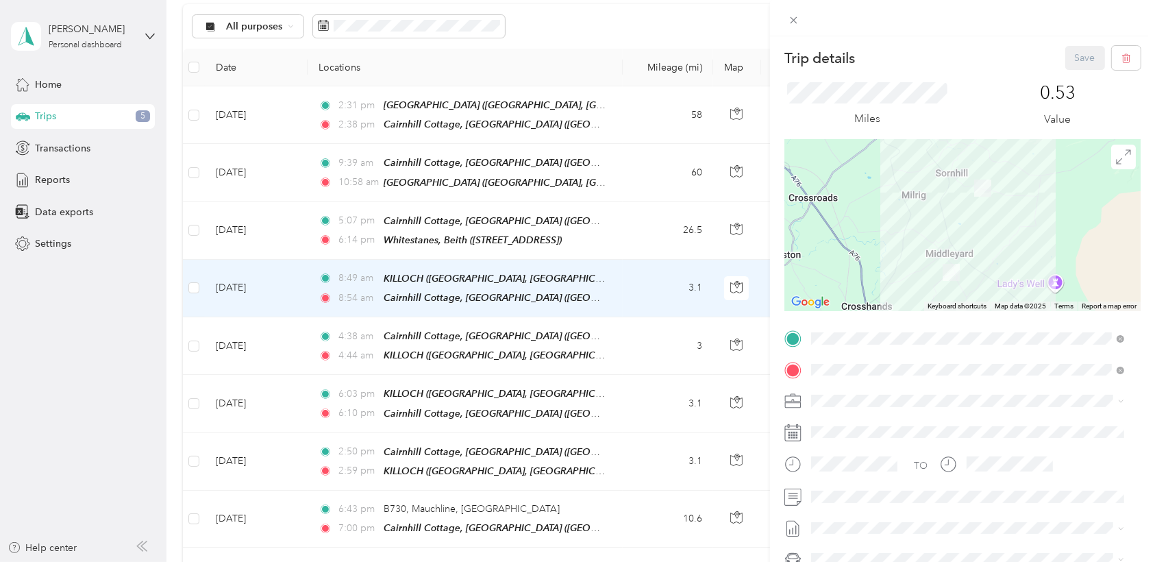
click at [775, 108] on div "Miles" at bounding box center [867, 104] width 166 height 45
click at [775, 58] on button "Save" at bounding box center [1085, 58] width 40 height 24
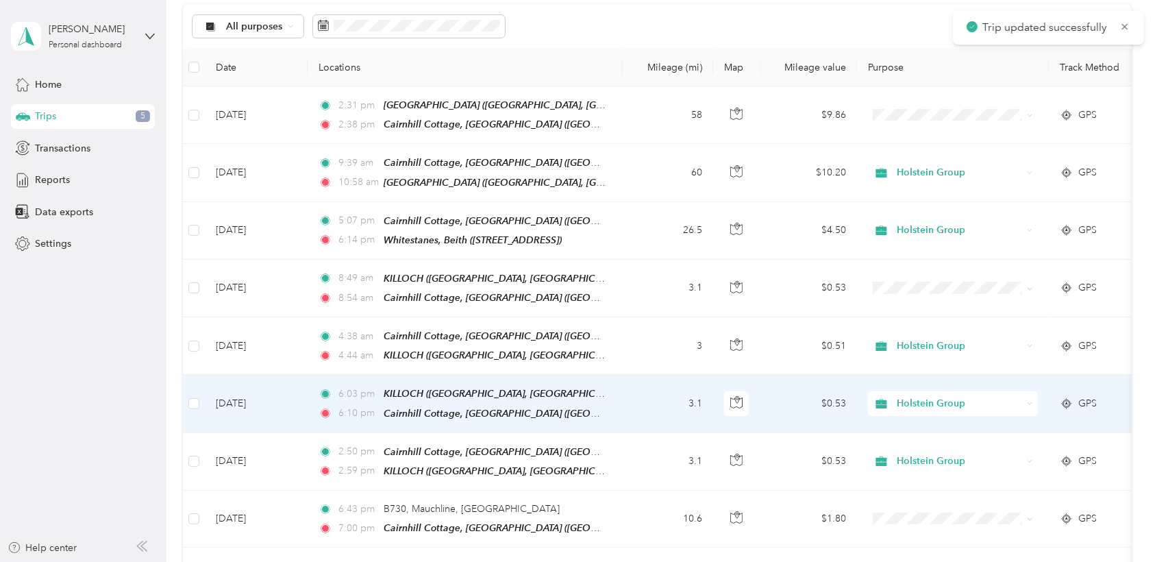
click at [657, 401] on td "3.1" at bounding box center [667, 404] width 90 height 58
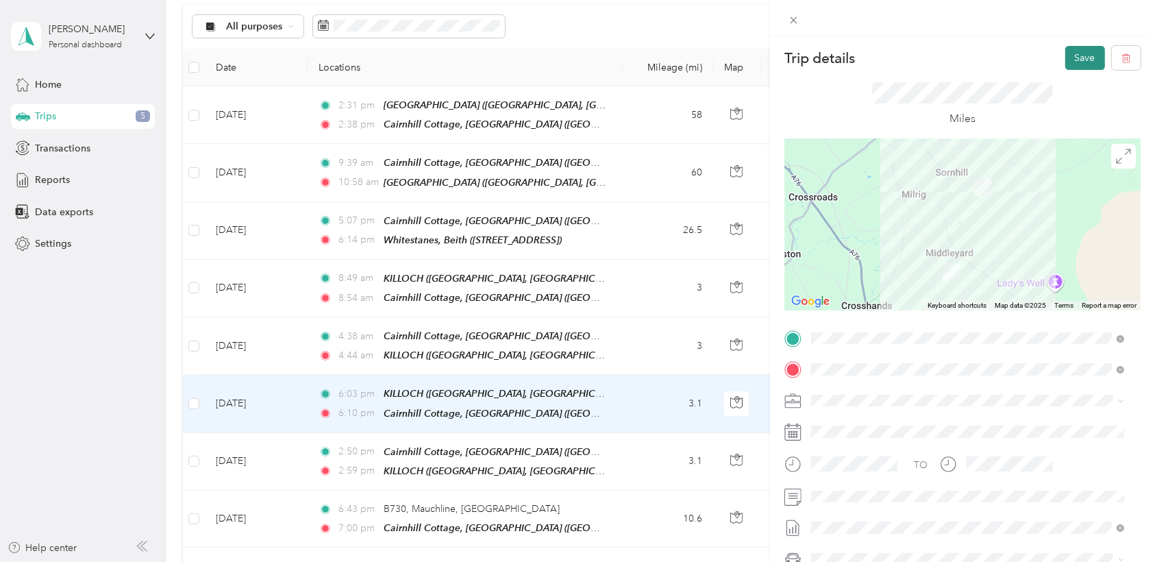
click at [775, 58] on button "Save" at bounding box center [1085, 58] width 40 height 24
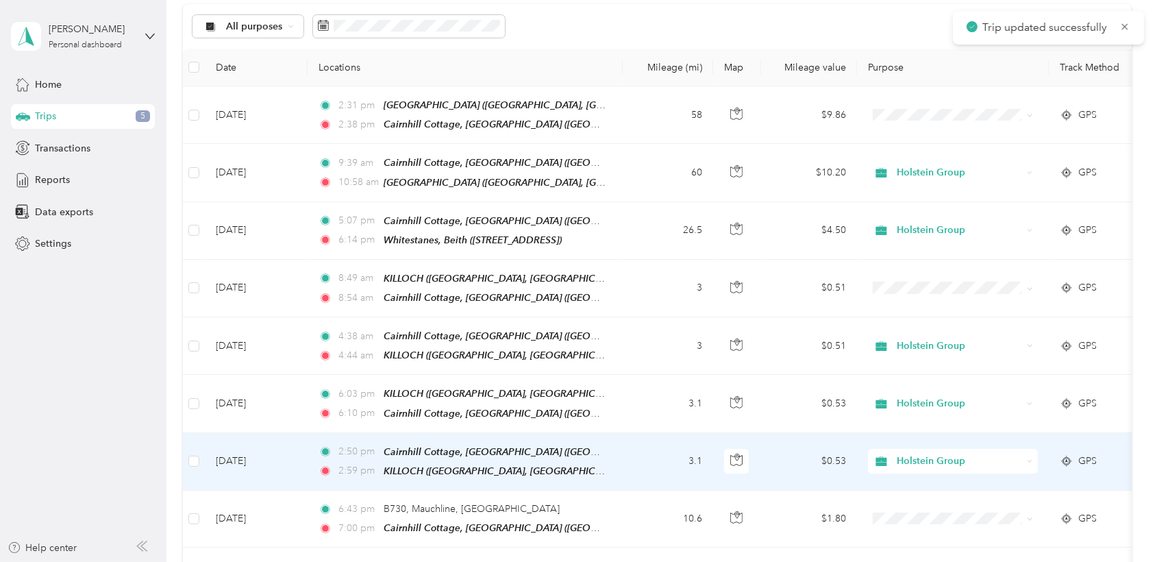
click at [689, 453] on td "3.1" at bounding box center [667, 462] width 90 height 58
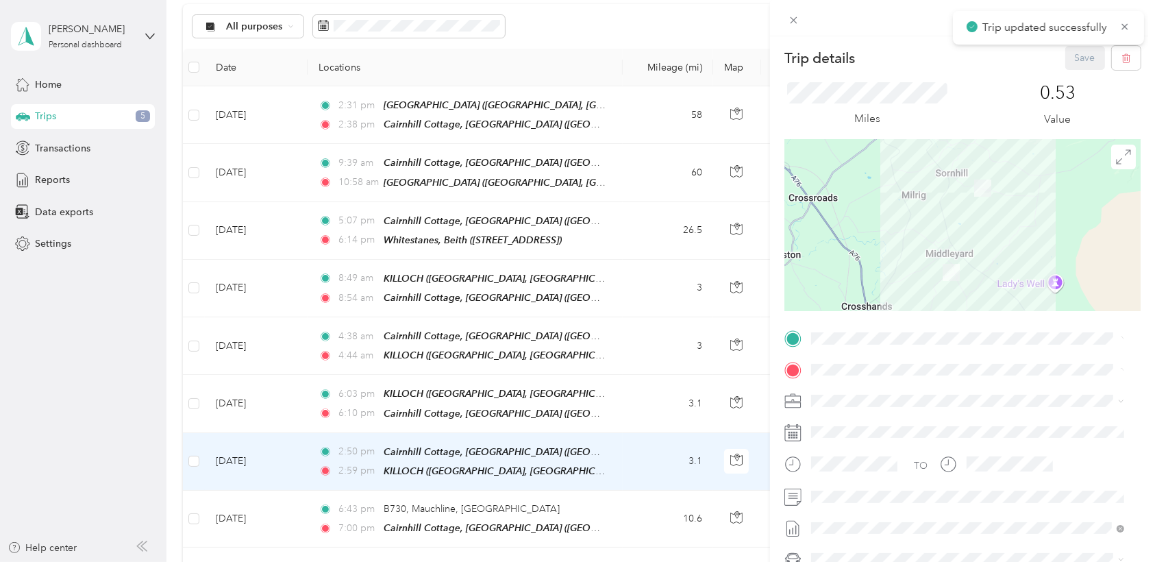
click at [689, 453] on div "Trip details Save This trip cannot be edited because it is either under review,…" at bounding box center [577, 281] width 1155 height 562
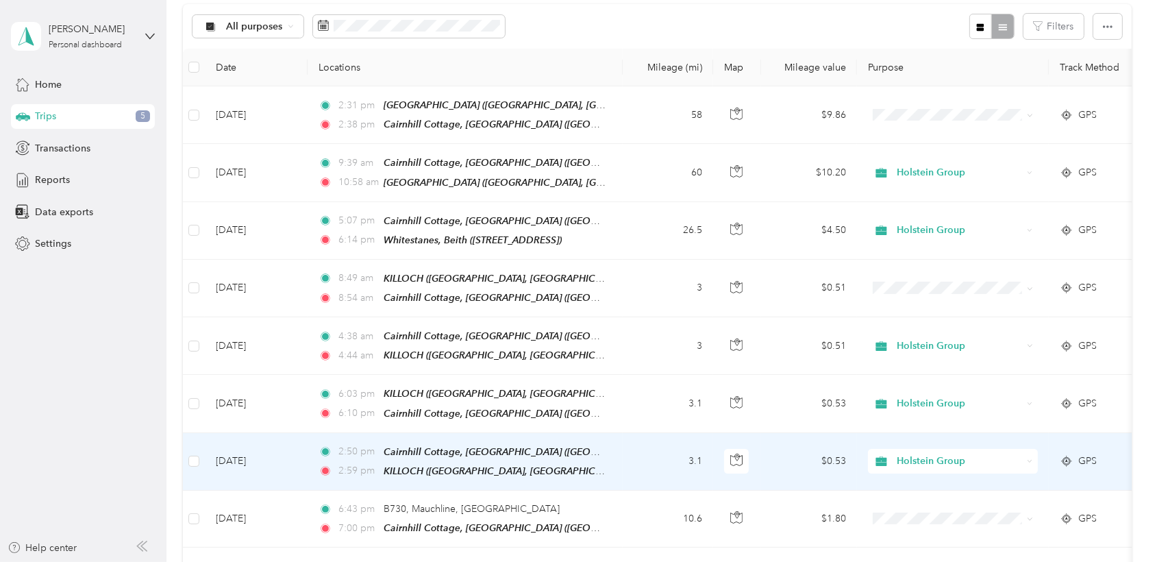
click at [660, 454] on td "3.1" at bounding box center [667, 462] width 90 height 58
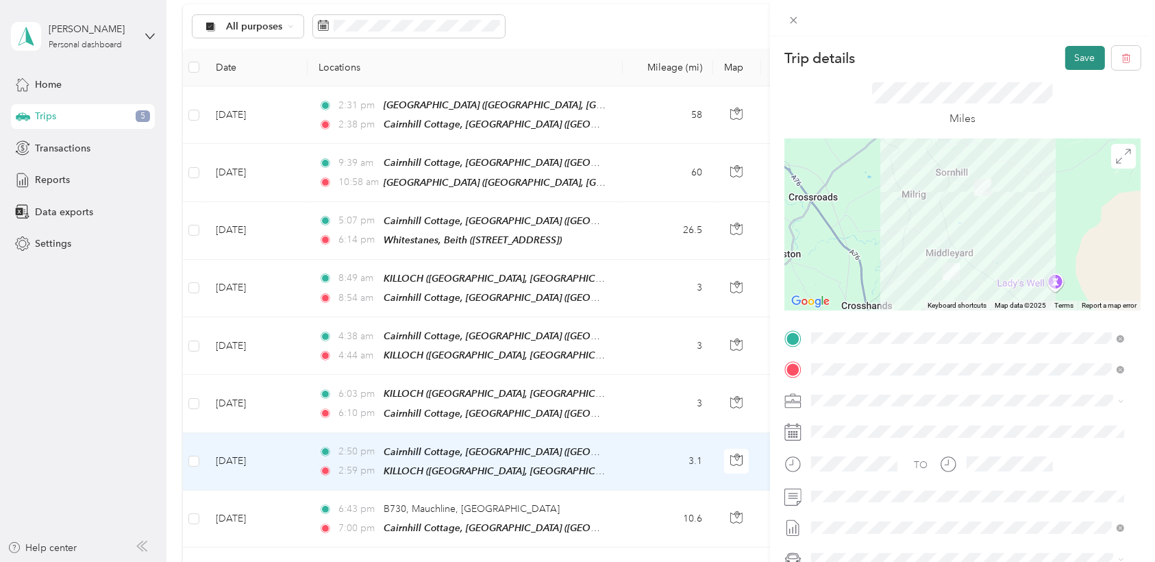
click at [775, 63] on button "Save" at bounding box center [1085, 58] width 40 height 24
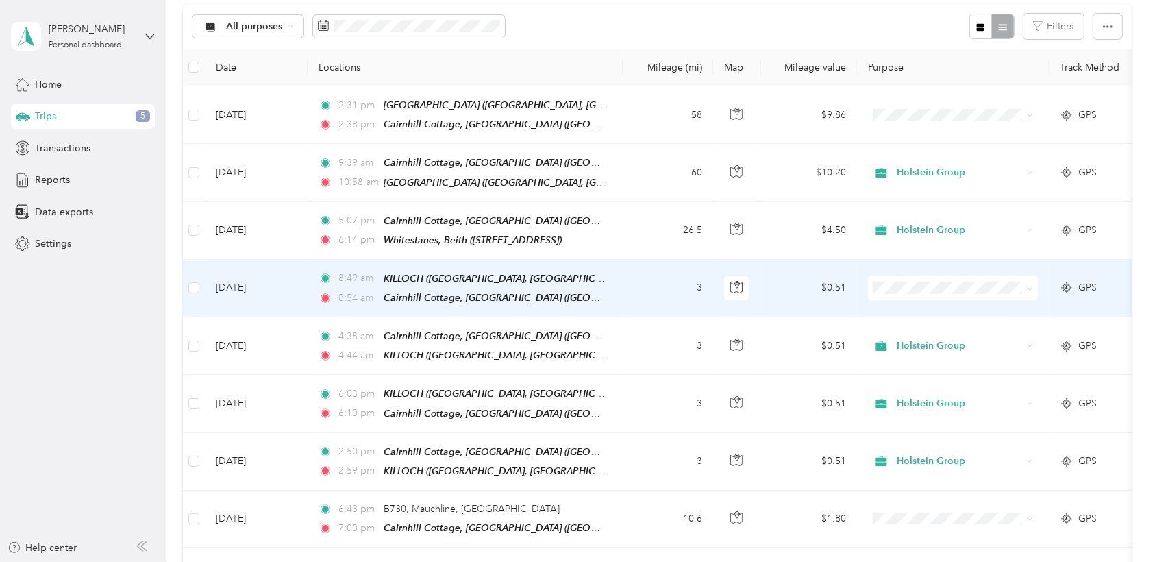
click at [775, 315] on ol "Holstein Group Personal" at bounding box center [953, 314] width 170 height 48
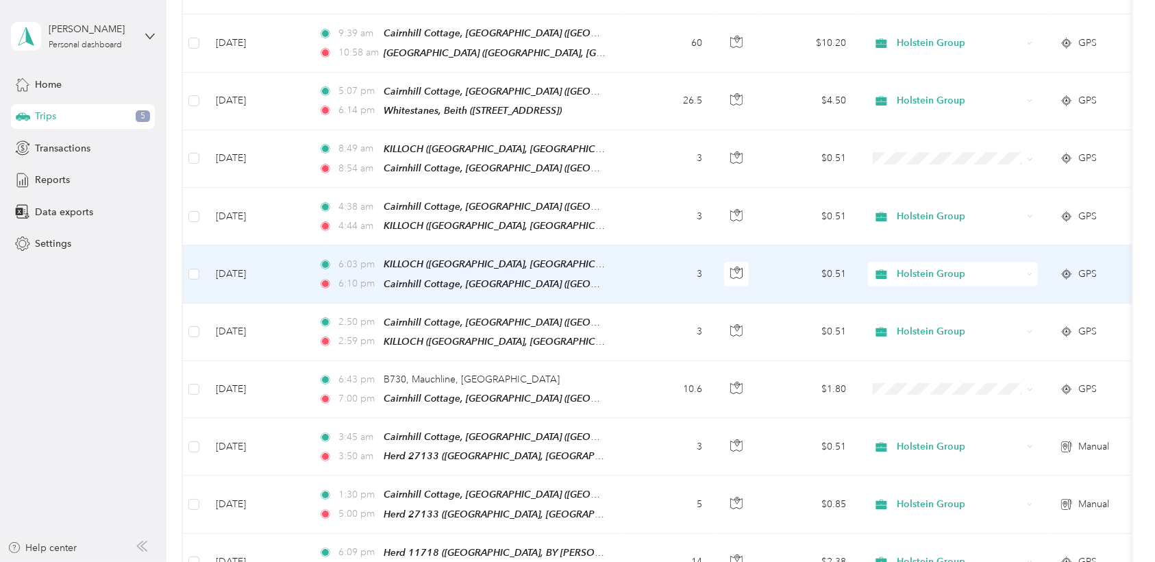
scroll to position [274, 0]
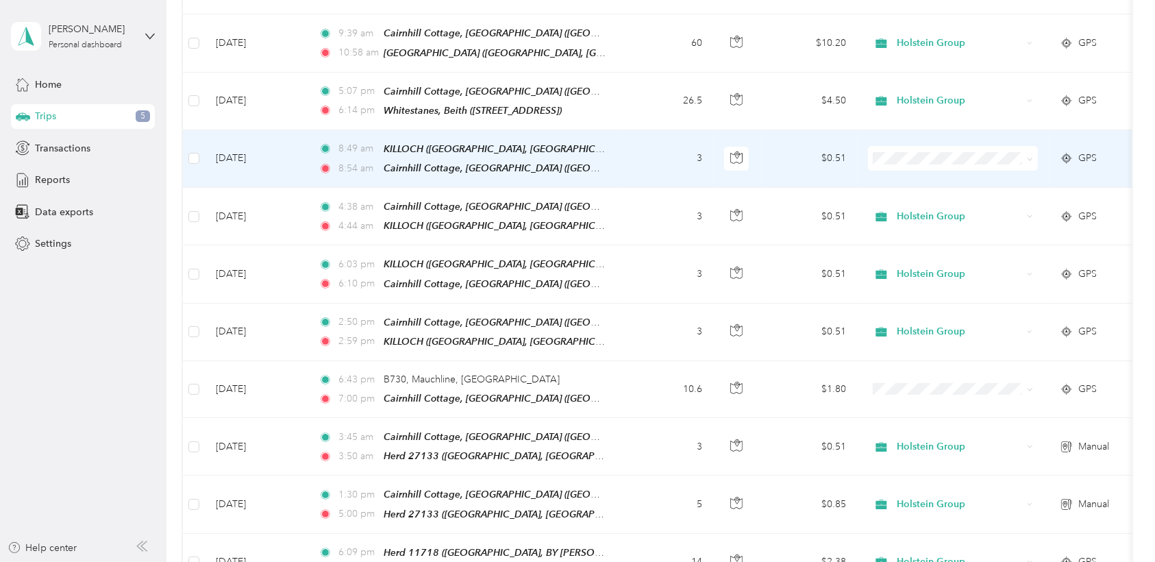
click at [644, 147] on td "3" at bounding box center [667, 159] width 90 height 58
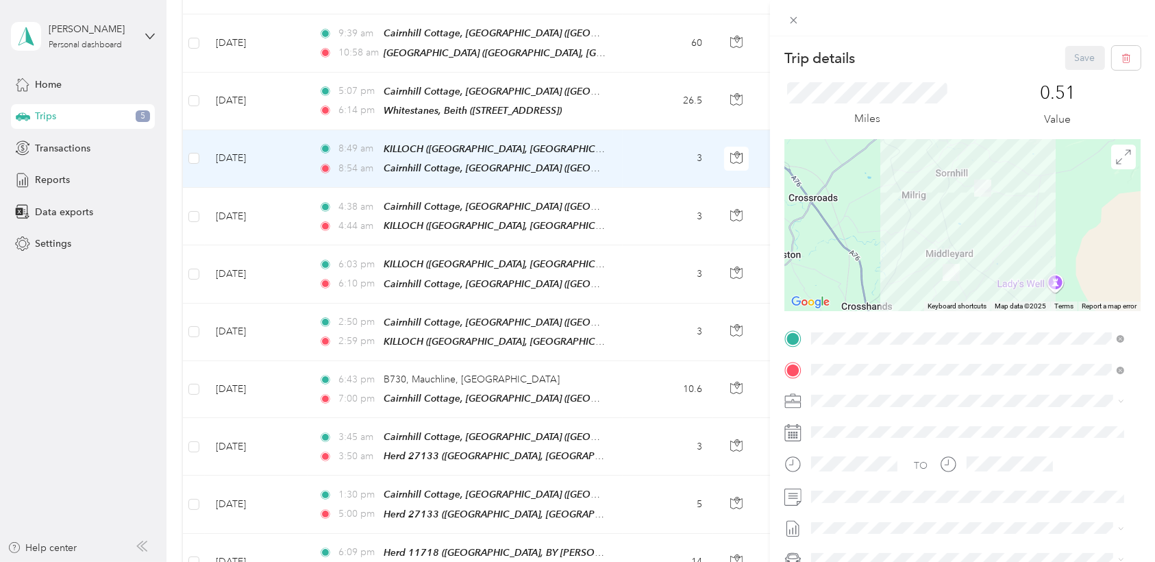
click at [775, 392] on div "TEAM Herd 06572" at bounding box center [978, 390] width 283 height 17
click at [775, 47] on button "Save" at bounding box center [1085, 58] width 40 height 24
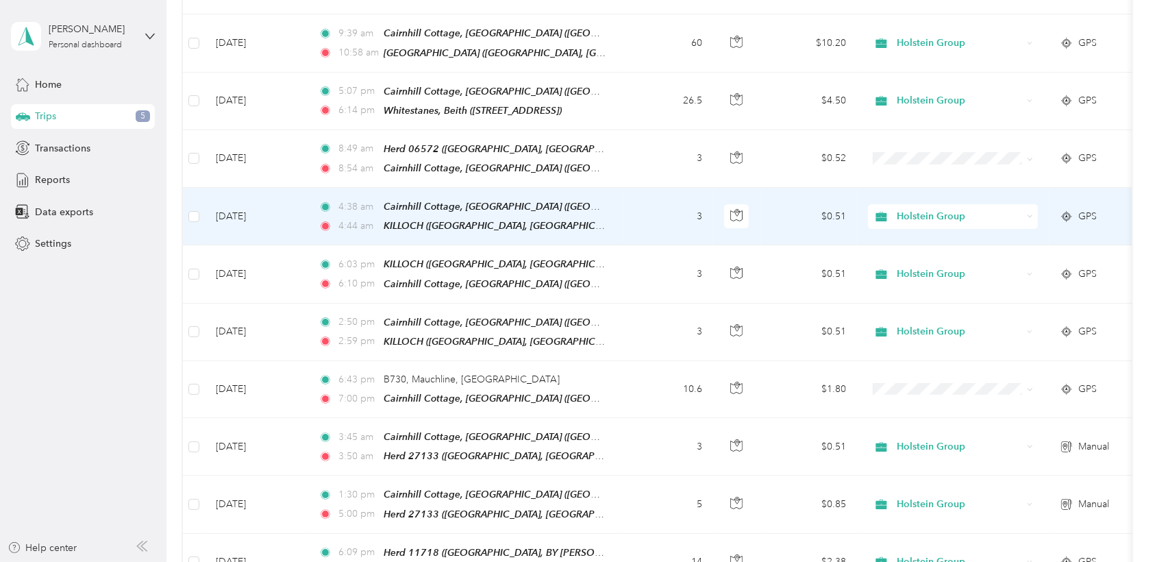
click at [651, 218] on td "3" at bounding box center [667, 217] width 90 height 58
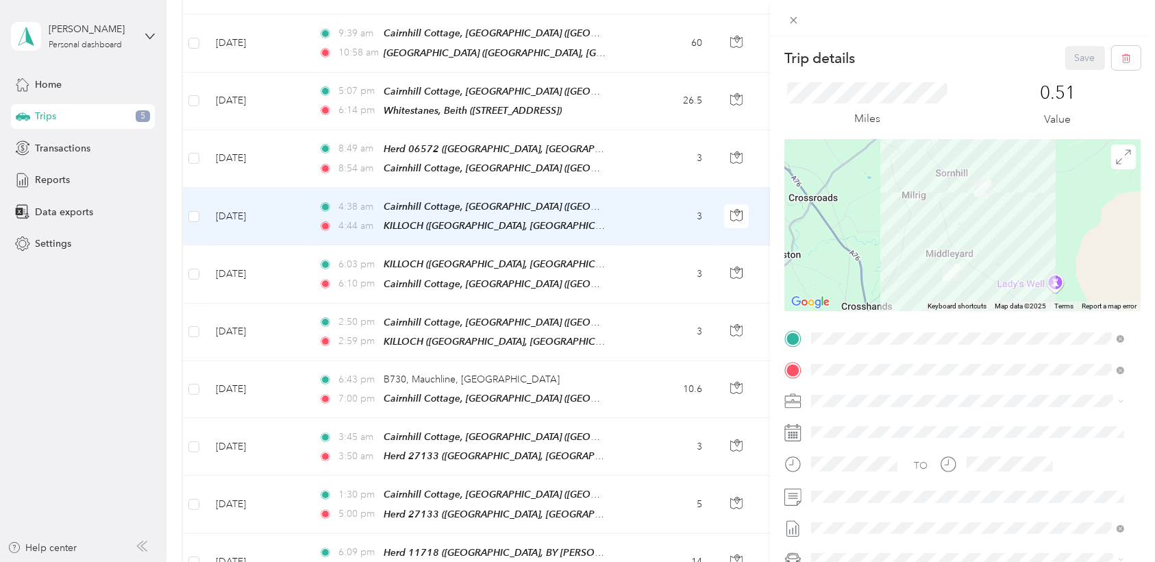
click at [775, 227] on div "TEAM Herd 06572 [GEOGRAPHIC_DATA], [GEOGRAPHIC_DATA], [GEOGRAPHIC_DATA], [GEOGR…" at bounding box center [978, 225] width 283 height 48
click at [775, 56] on button "Save" at bounding box center [1085, 58] width 40 height 24
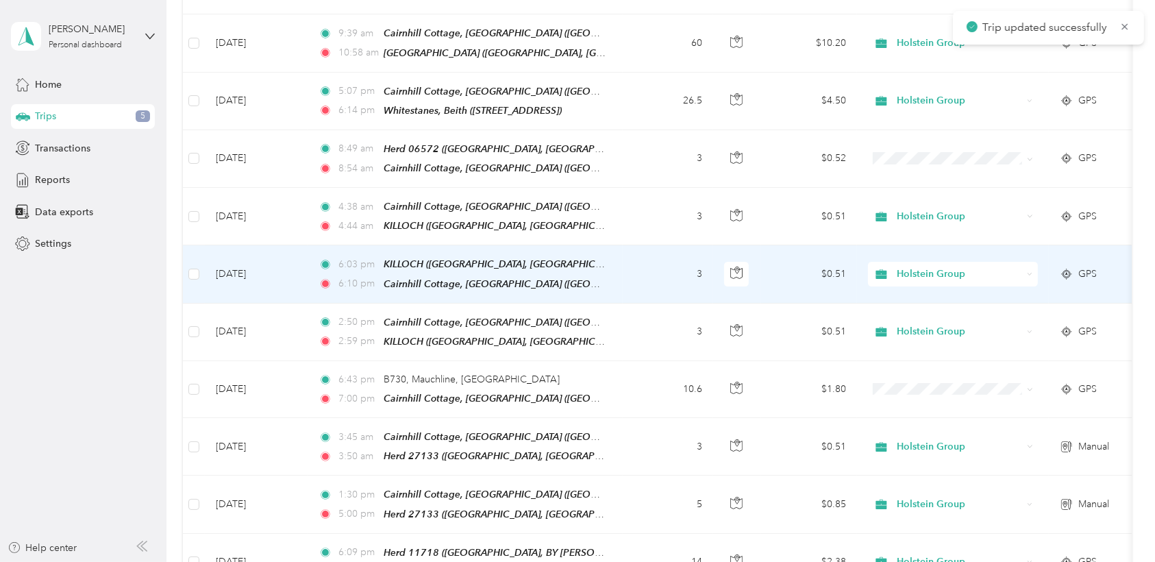
click at [646, 254] on td "3" at bounding box center [667, 274] width 90 height 58
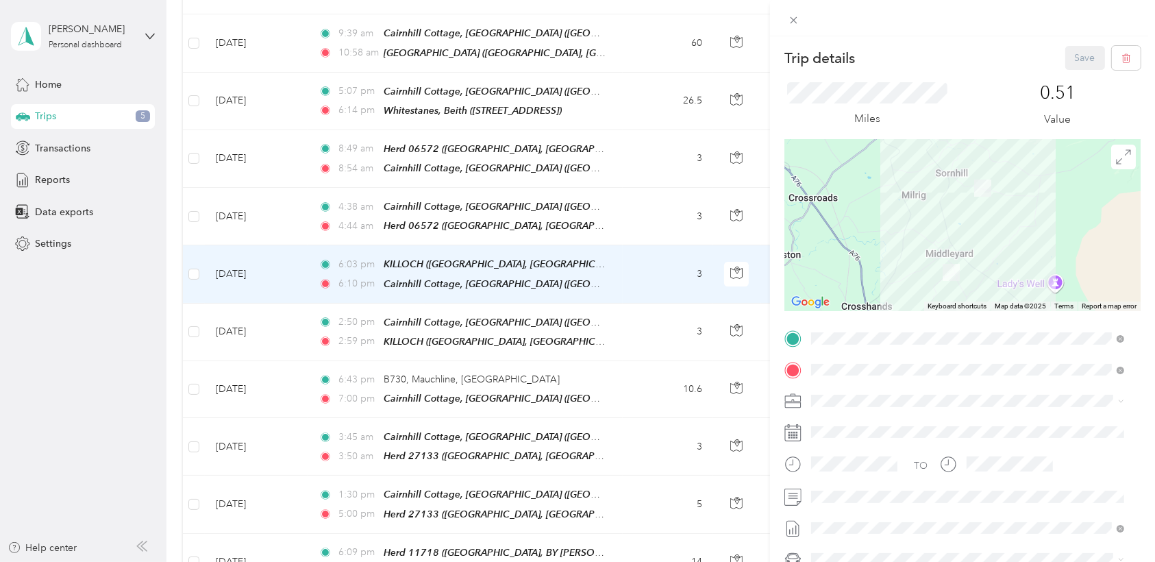
click at [775, 398] on div "TEAM Herd 06572" at bounding box center [978, 394] width 283 height 17
click at [775, 51] on button "Save" at bounding box center [1085, 58] width 40 height 24
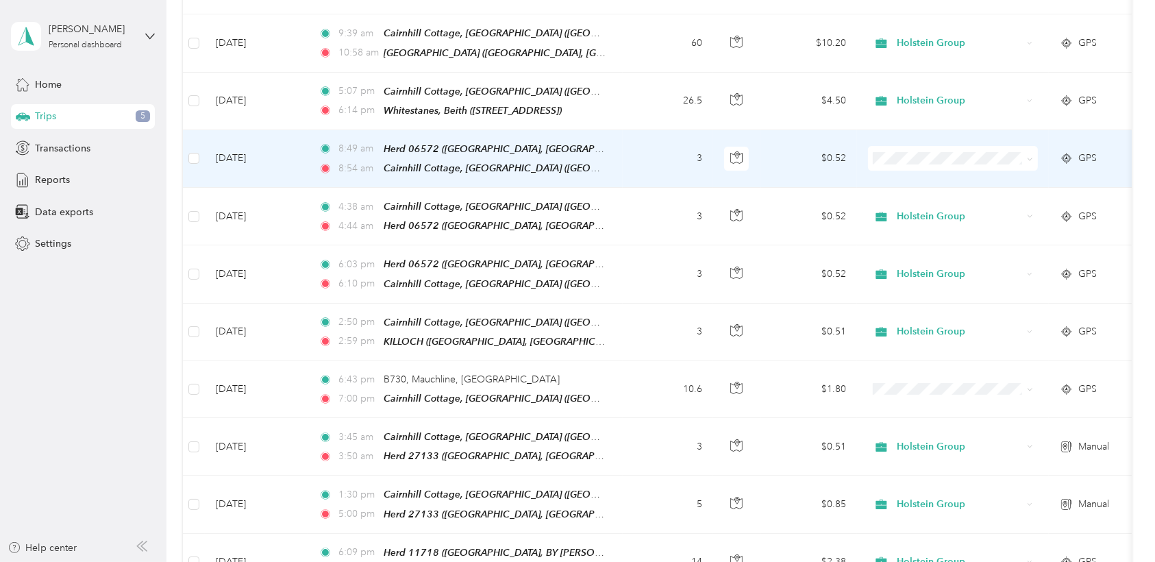
click at [775, 176] on span "Holstein Group" at bounding box center [965, 178] width 127 height 14
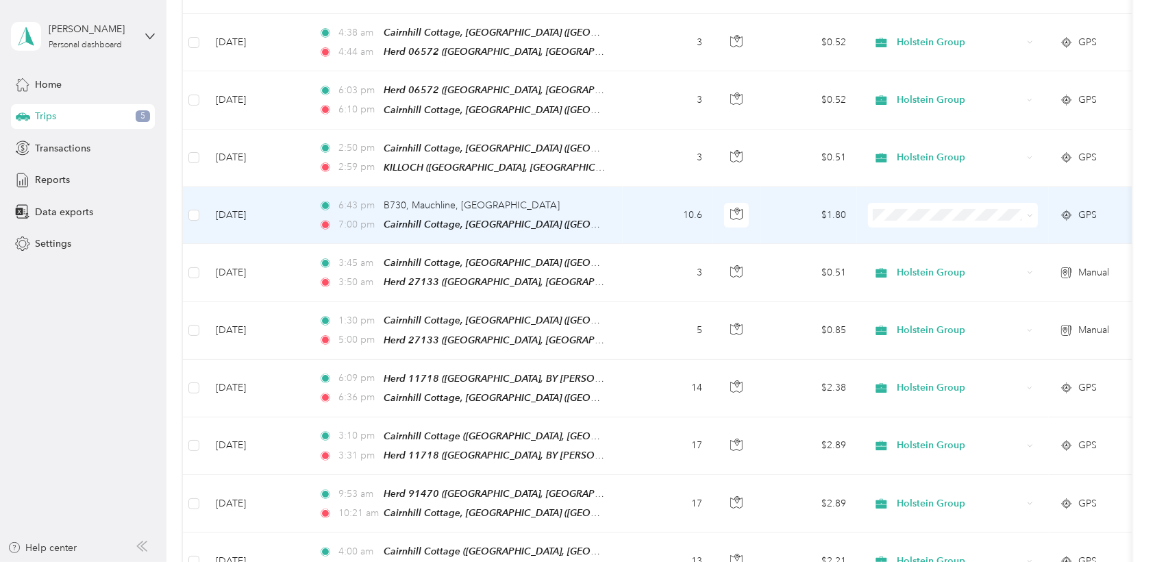
scroll to position [453, 0]
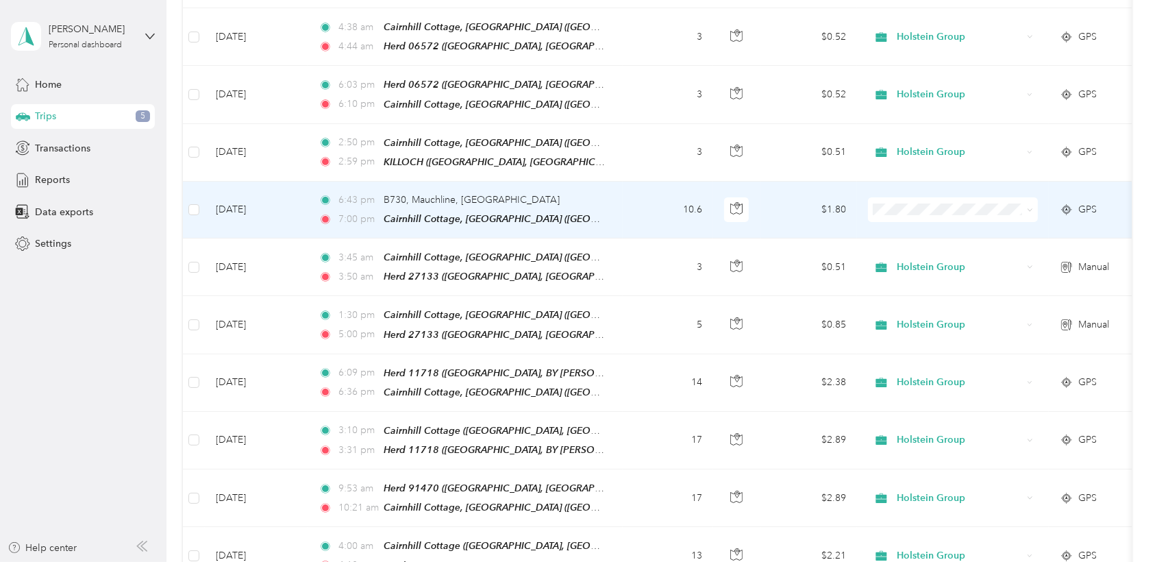
click at [659, 199] on td "10.6" at bounding box center [667, 209] width 90 height 57
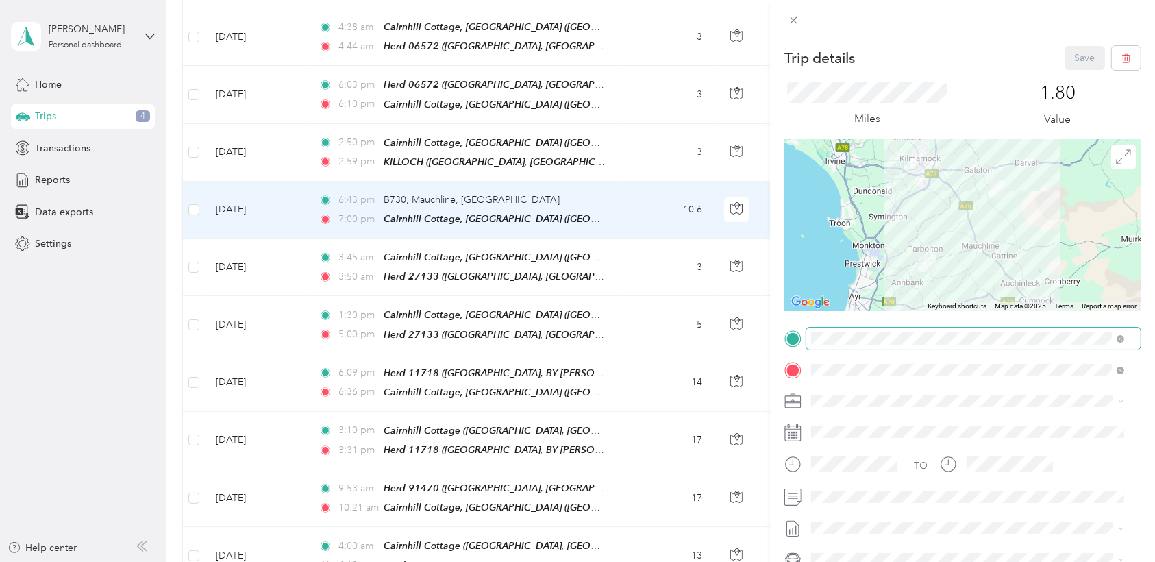
click at [775, 331] on span at bounding box center [973, 338] width 334 height 22
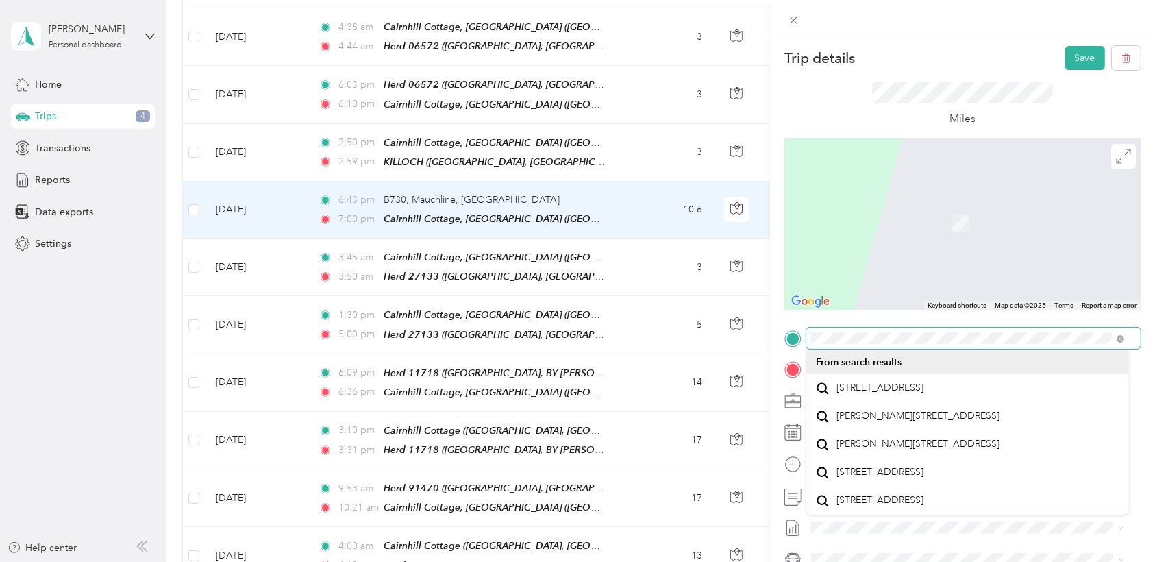
click at [718, 351] on div "Trip details Save This trip cannot be edited because it is either under review,…" at bounding box center [577, 281] width 1155 height 562
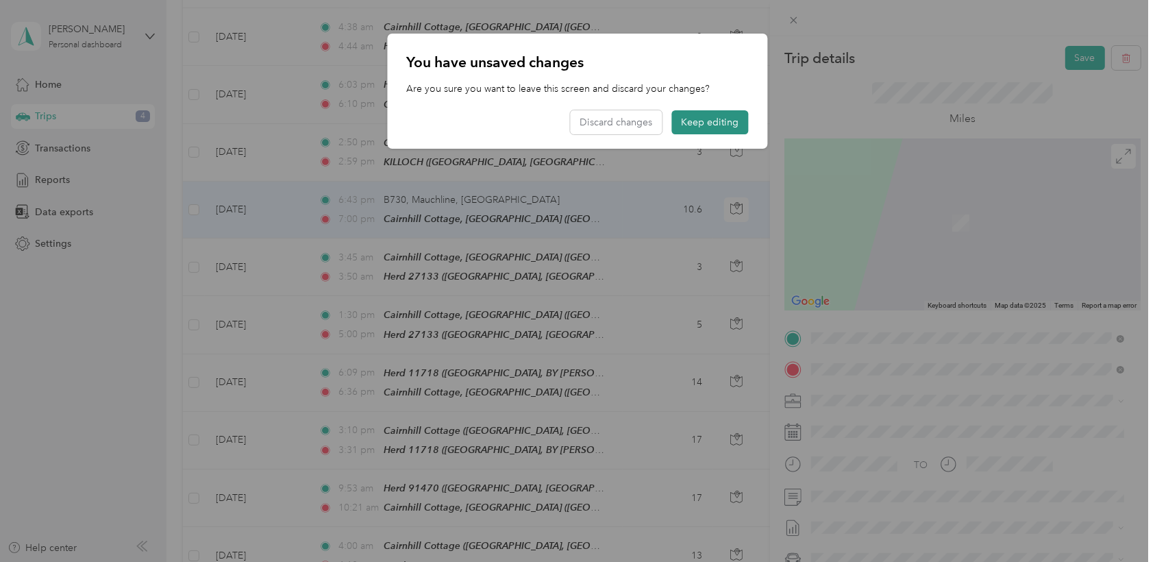
click at [711, 126] on button "Keep editing" at bounding box center [710, 122] width 77 height 24
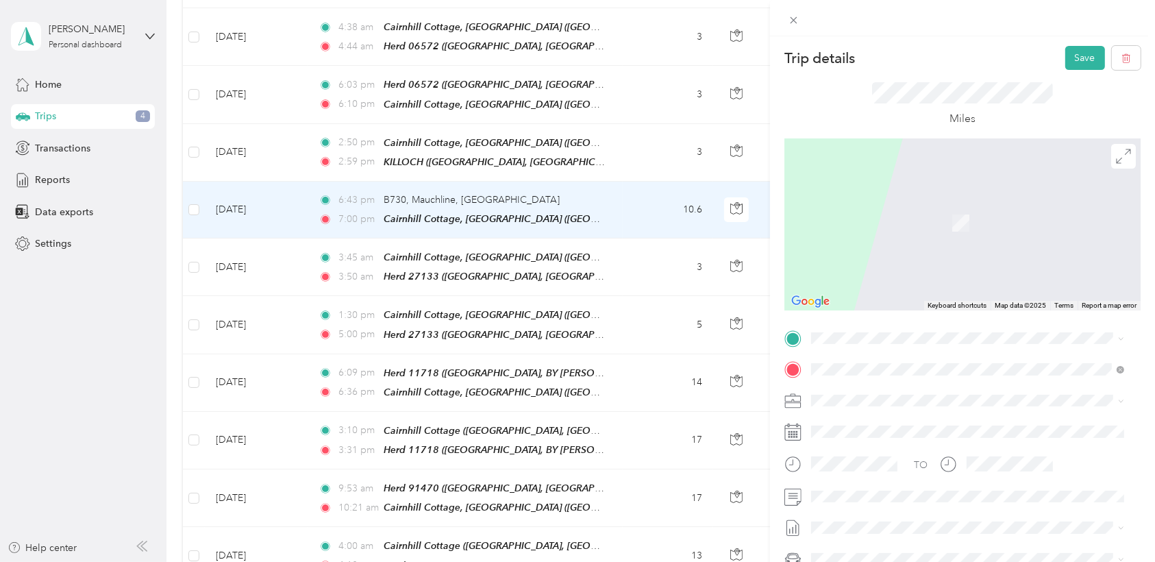
click at [775, 407] on span "THE [PERSON_NAME], KA5 5TA, MAUCHLINE, [GEOGRAPHIC_DATA], [GEOGRAPHIC_DATA]" at bounding box center [939, 416] width 205 height 26
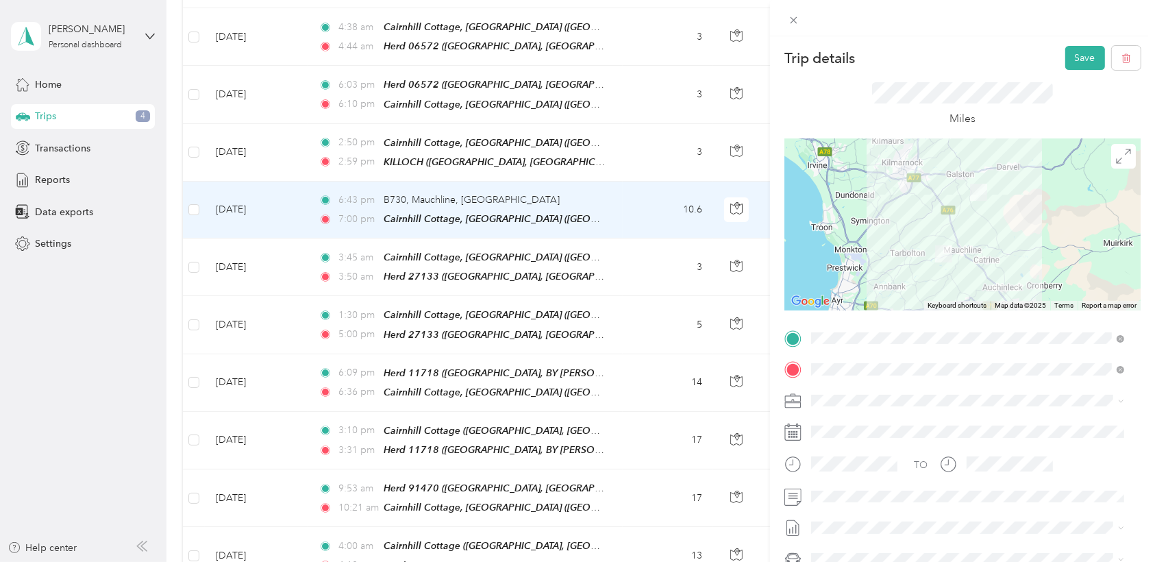
click at [775, 428] on ol "Holstein Group Personal" at bounding box center [967, 429] width 323 height 48
click at [775, 419] on span "Holstein Group" at bounding box center [849, 418] width 66 height 12
click at [775, 63] on button "Save" at bounding box center [1085, 58] width 40 height 24
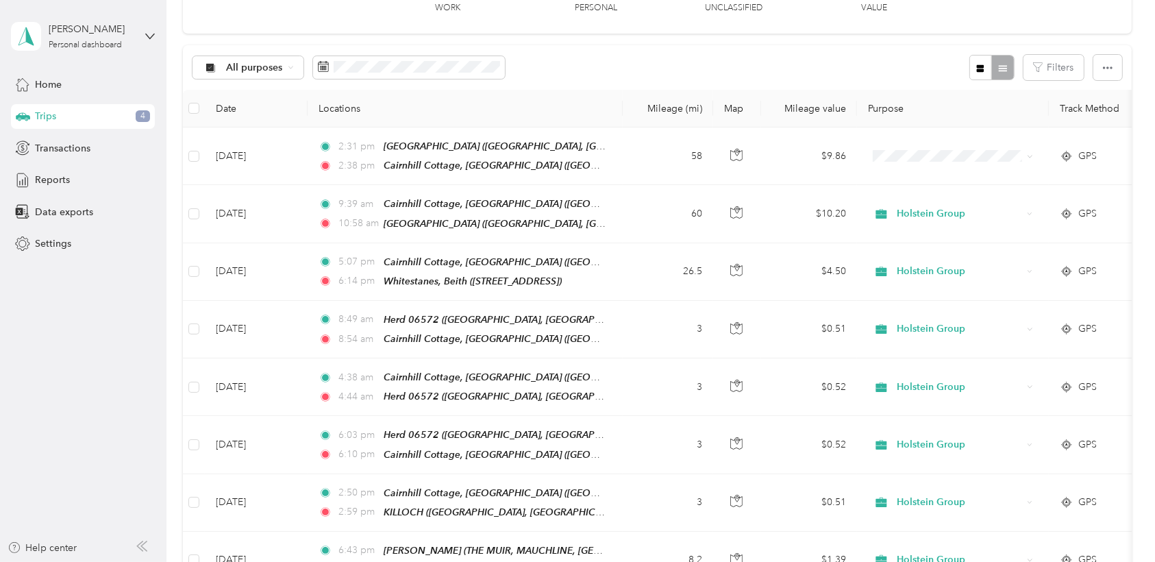
scroll to position [104, 0]
click at [775, 60] on button "button" at bounding box center [980, 66] width 23 height 25
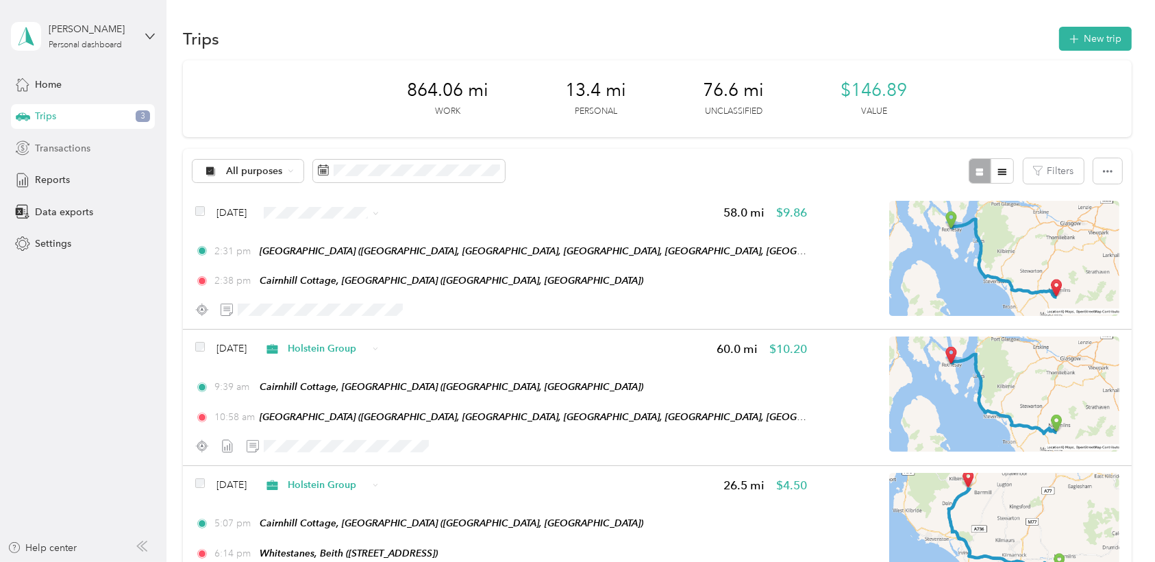
click at [55, 141] on span "Transactions" at bounding box center [62, 148] width 55 height 14
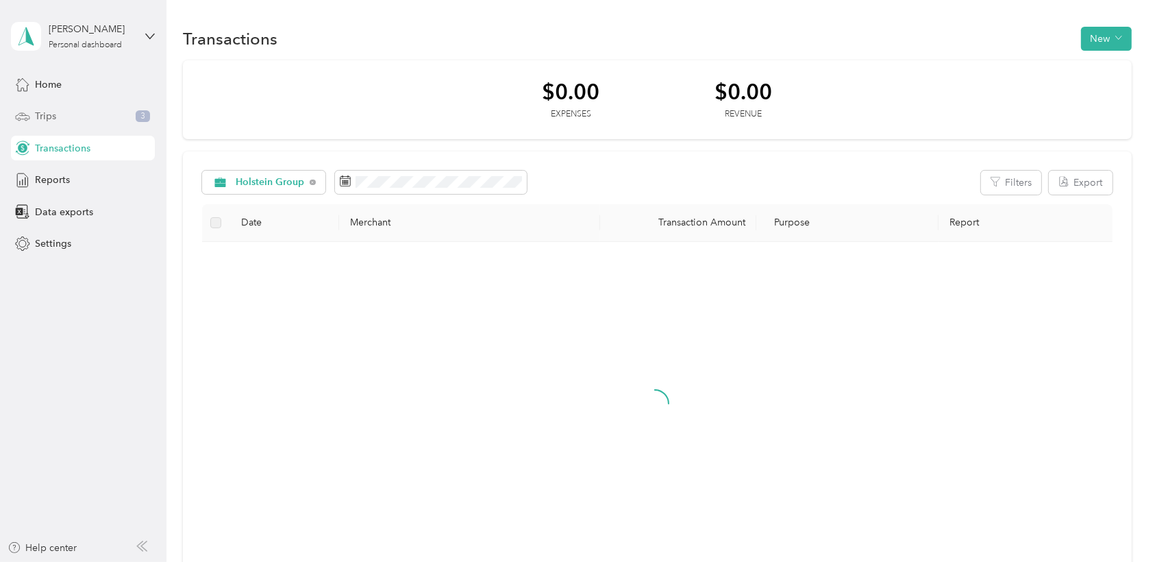
click at [45, 117] on span "Trips" at bounding box center [45, 116] width 21 height 14
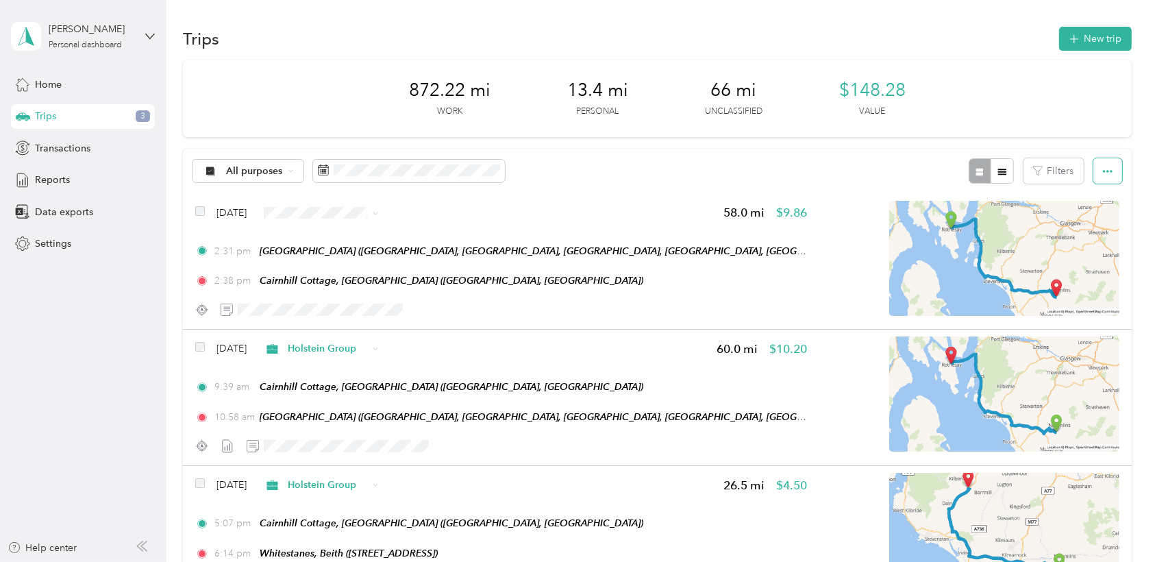
click at [775, 173] on icon "button" at bounding box center [1107, 171] width 10 height 10
click at [775, 165] on span "button" at bounding box center [1002, 171] width 10 height 12
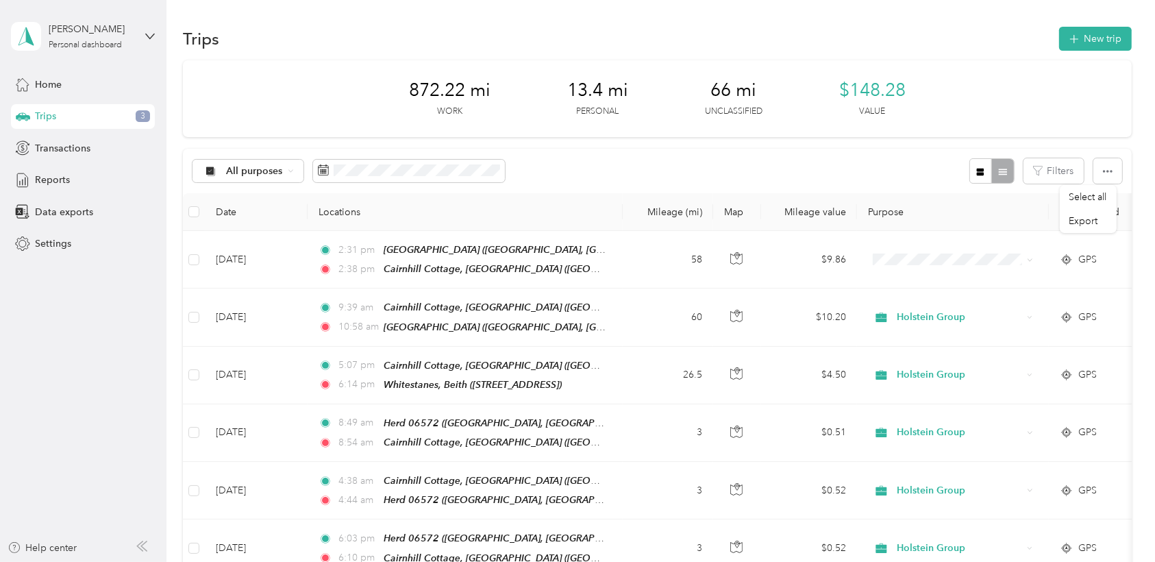
click at [775, 71] on div "872.22 mi Work 13.4 mi Personal 66 mi Unclassified $148.28 Value" at bounding box center [657, 98] width 948 height 77
click at [41, 88] on span "Home" at bounding box center [48, 84] width 27 height 14
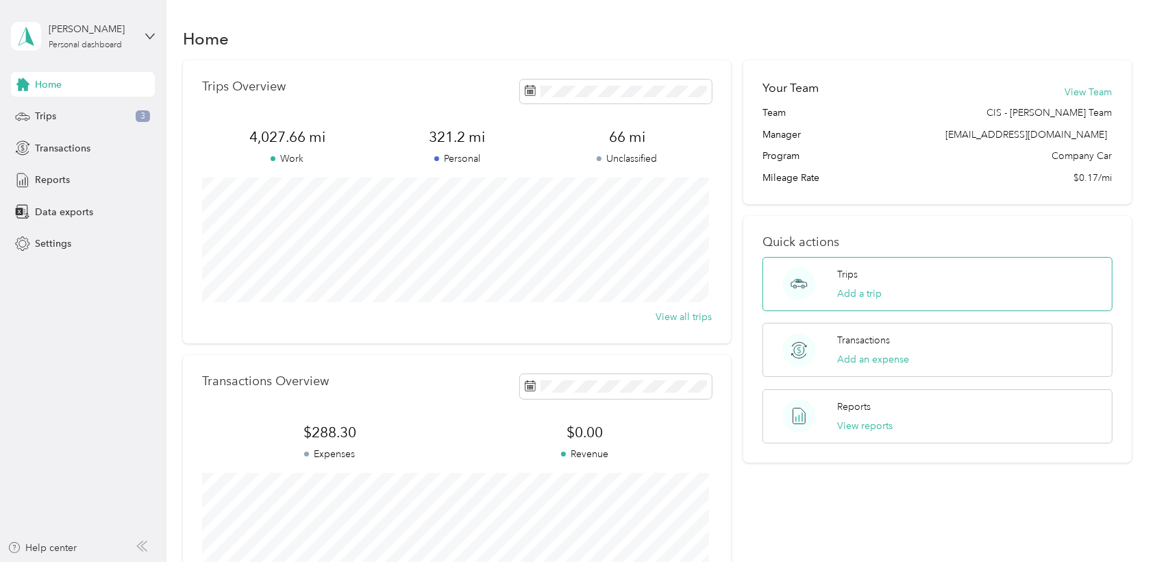
click at [775, 282] on div "Trips Add a trip" at bounding box center [937, 284] width 350 height 54
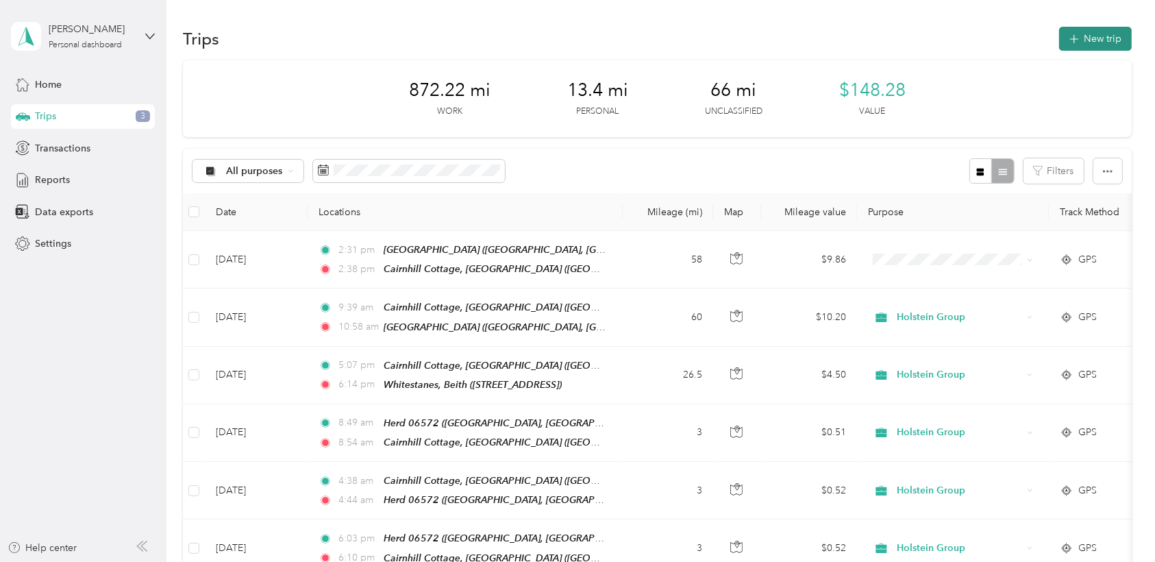
click at [775, 38] on button "New trip" at bounding box center [1095, 39] width 73 height 24
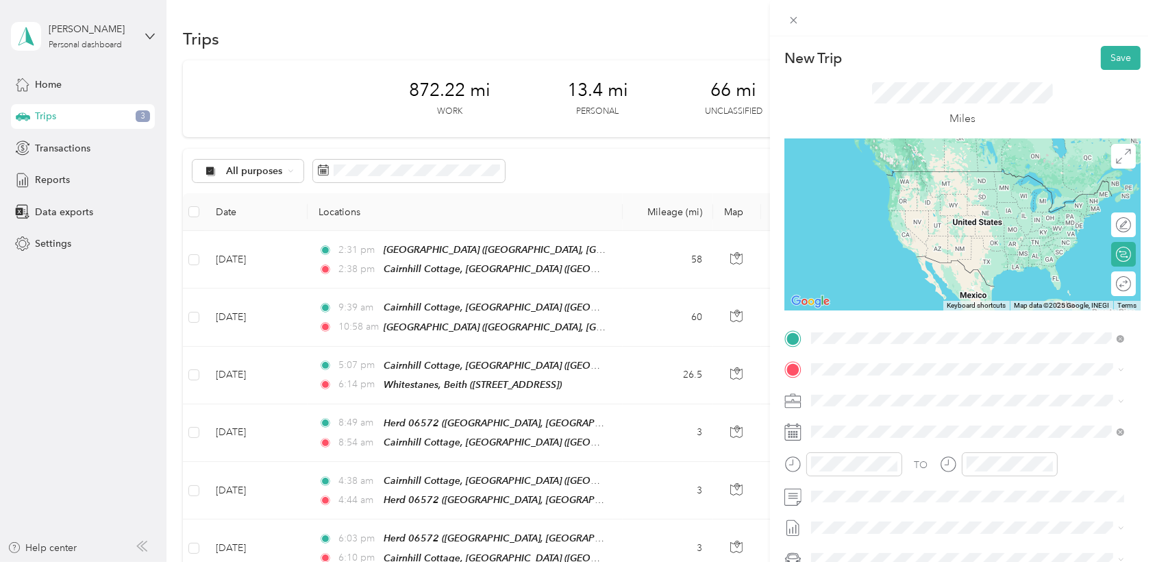
click at [775, 402] on span ", [GEOGRAPHIC_DATA], [GEOGRAPHIC_DATA], [GEOGRAPHIC_DATA]" at bounding box center [942, 415] width 211 height 26
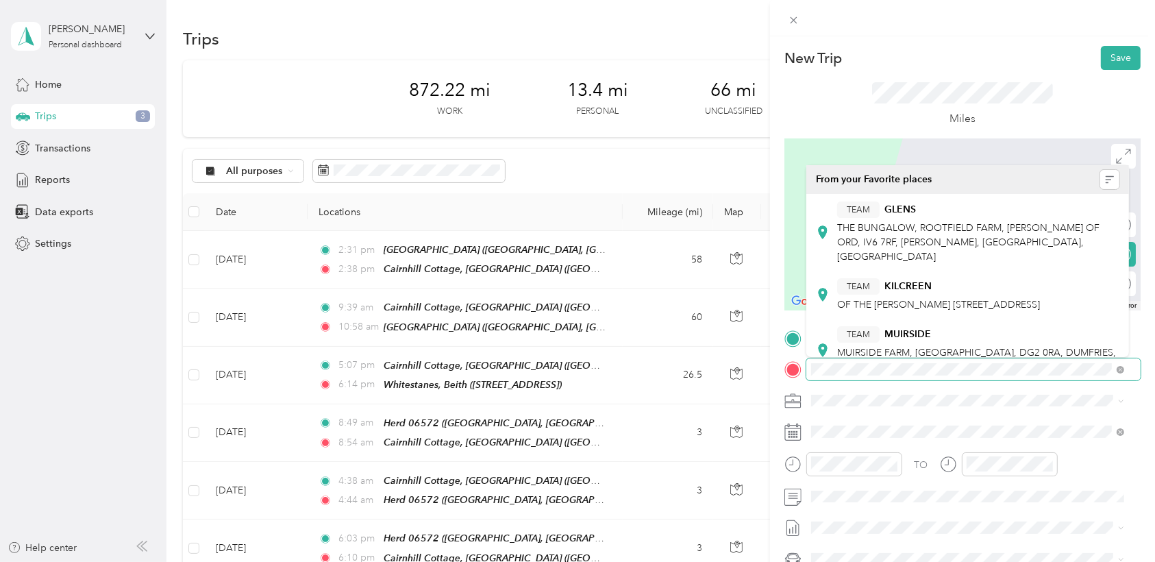
click at [702, 348] on div "New Trip Save This trip cannot be edited because it is either under review, app…" at bounding box center [577, 281] width 1155 height 562
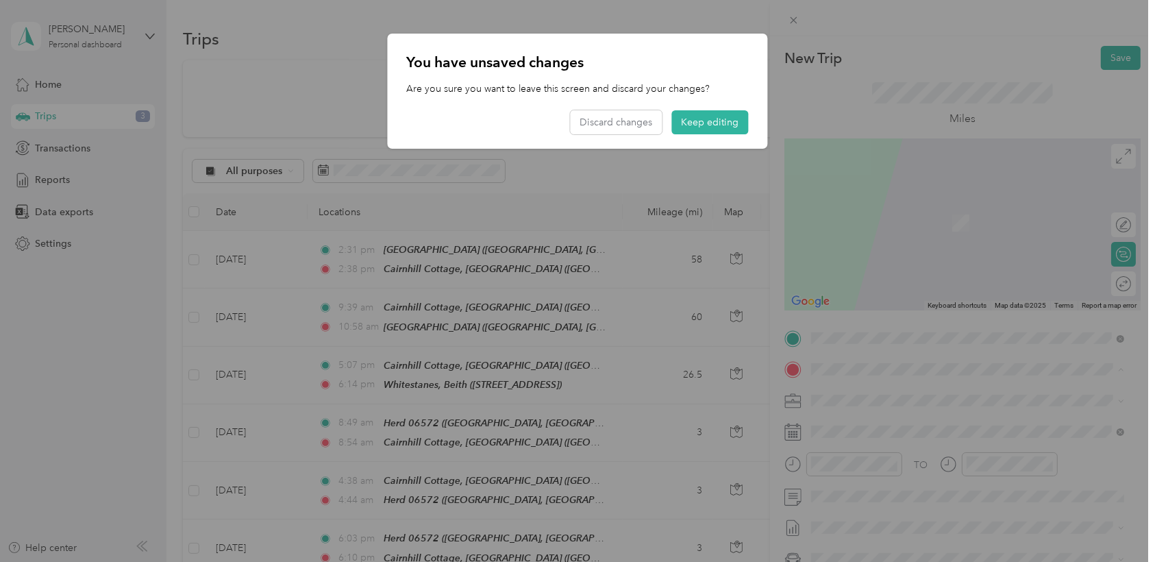
click at [706, 108] on div "You have unsaved changes Are you sure you want to leave this screen and discard…" at bounding box center [578, 91] width 380 height 115
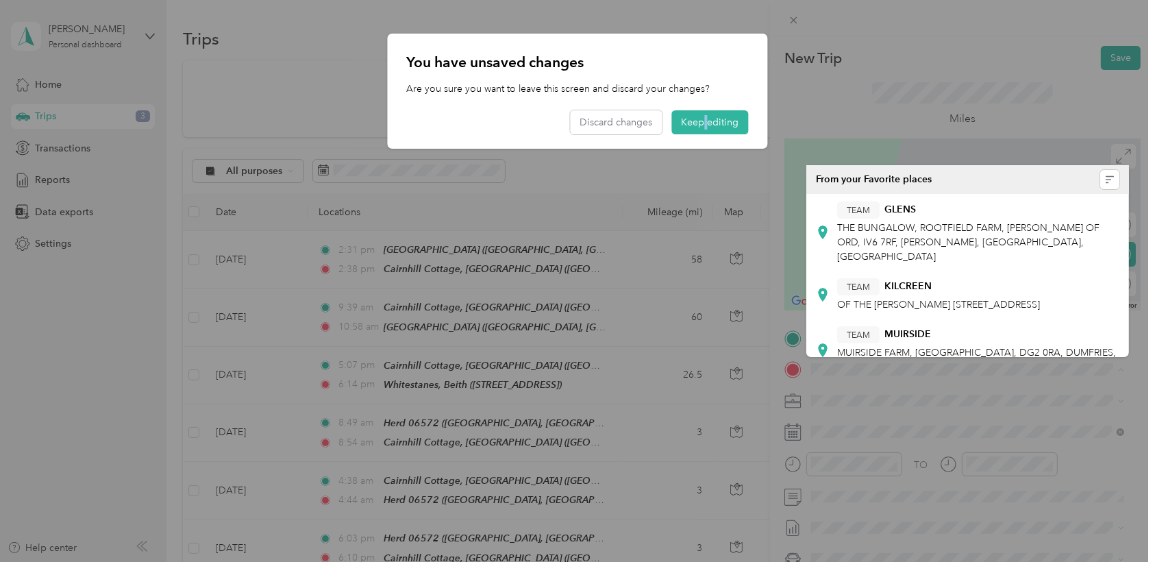
click at [706, 108] on div "You have unsaved changes Are you sure you want to leave this screen and discard…" at bounding box center [578, 91] width 380 height 115
click at [716, 121] on button "Keep editing" at bounding box center [710, 122] width 77 height 24
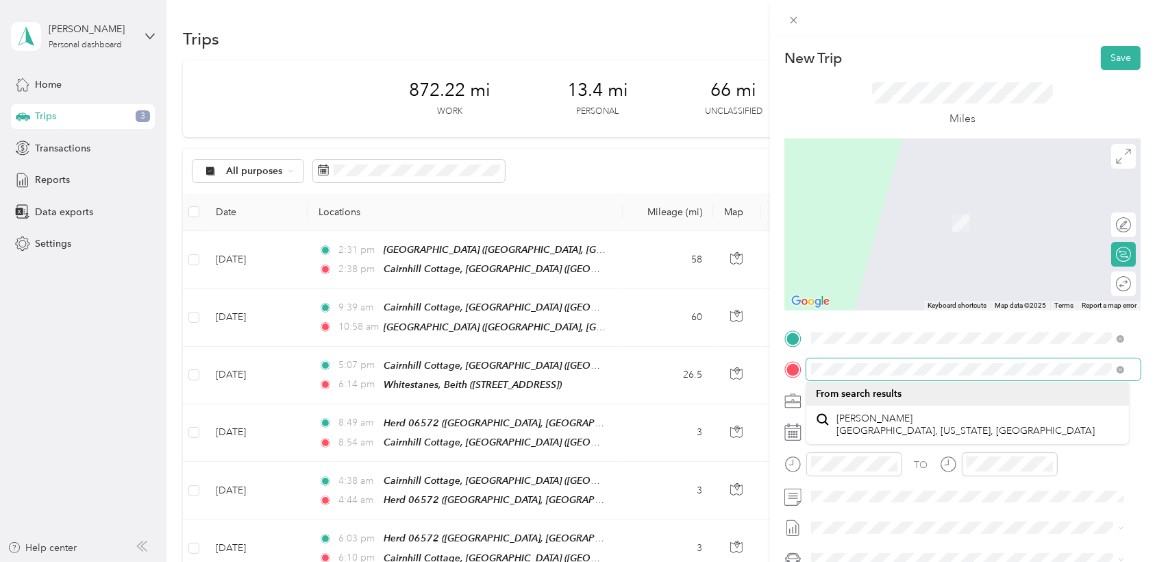
click at [775, 538] on div "New Trip Save This trip cannot be edited because it is either under review, app…" at bounding box center [574, 562] width 1148 height 0
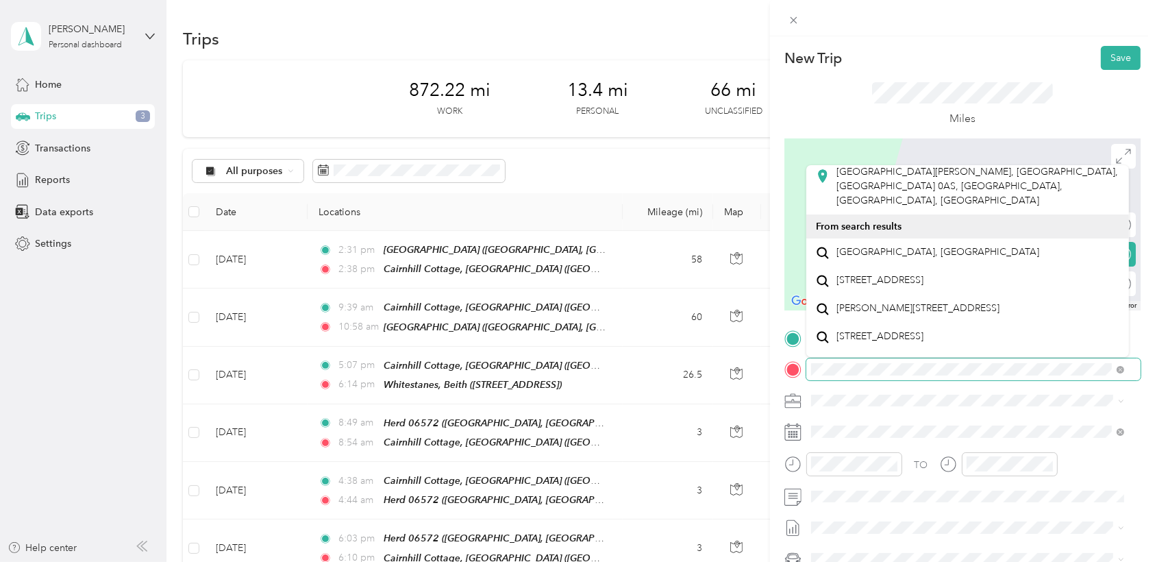
scroll to position [646, 0]
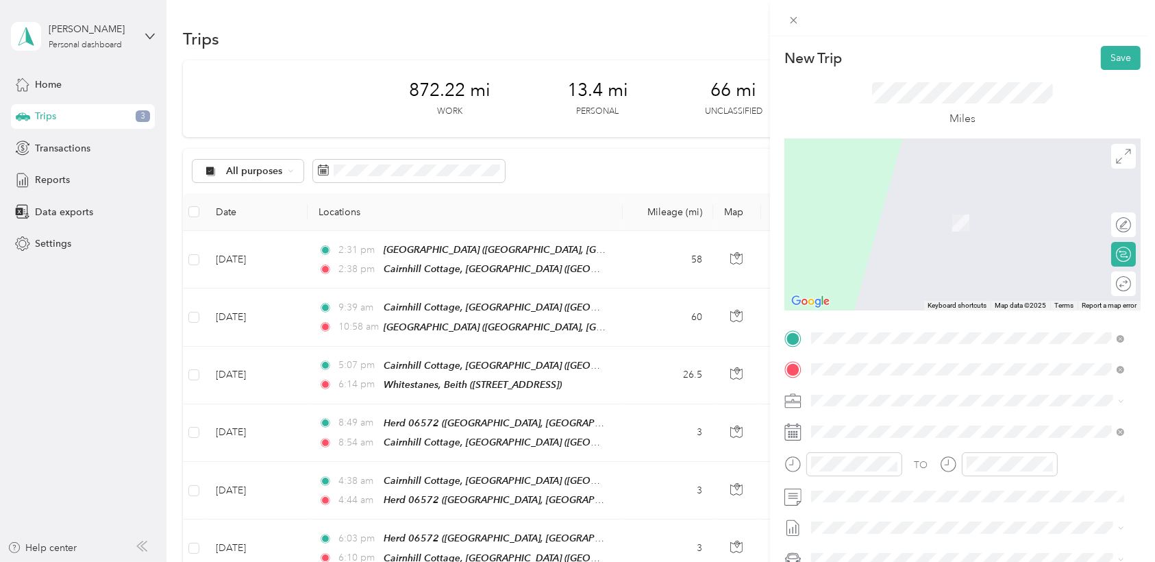
click at [775, 438] on span "THE [PERSON_NAME], KA5 5TA, MAUCHLINE, [GEOGRAPHIC_DATA], [GEOGRAPHIC_DATA]" at bounding box center [939, 451] width 205 height 26
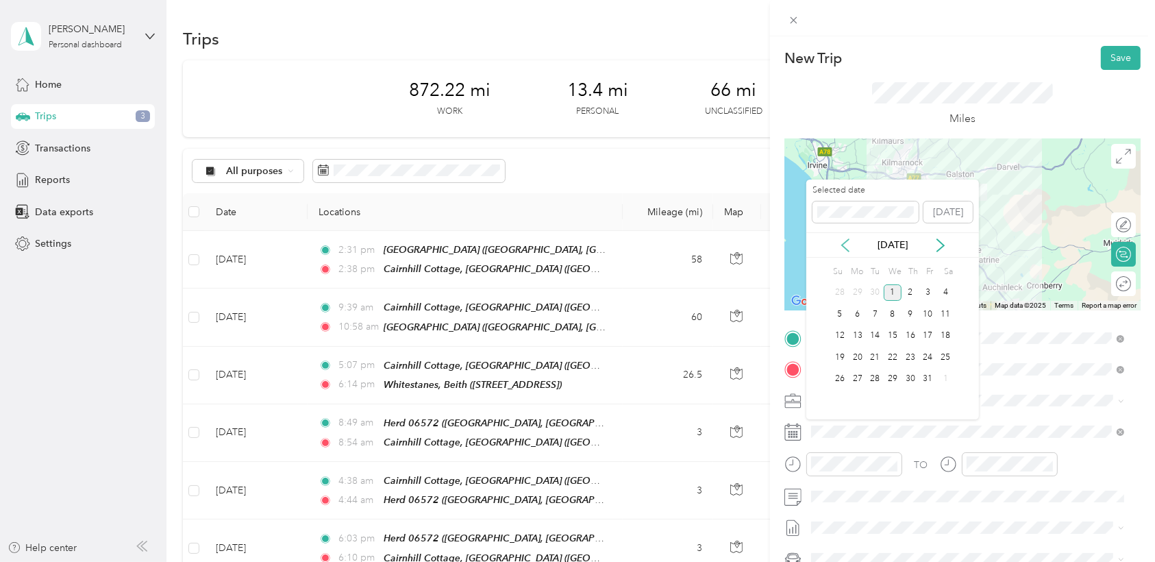
click at [775, 238] on icon at bounding box center [845, 245] width 14 height 14
click at [775, 353] on div "24" at bounding box center [892, 357] width 18 height 17
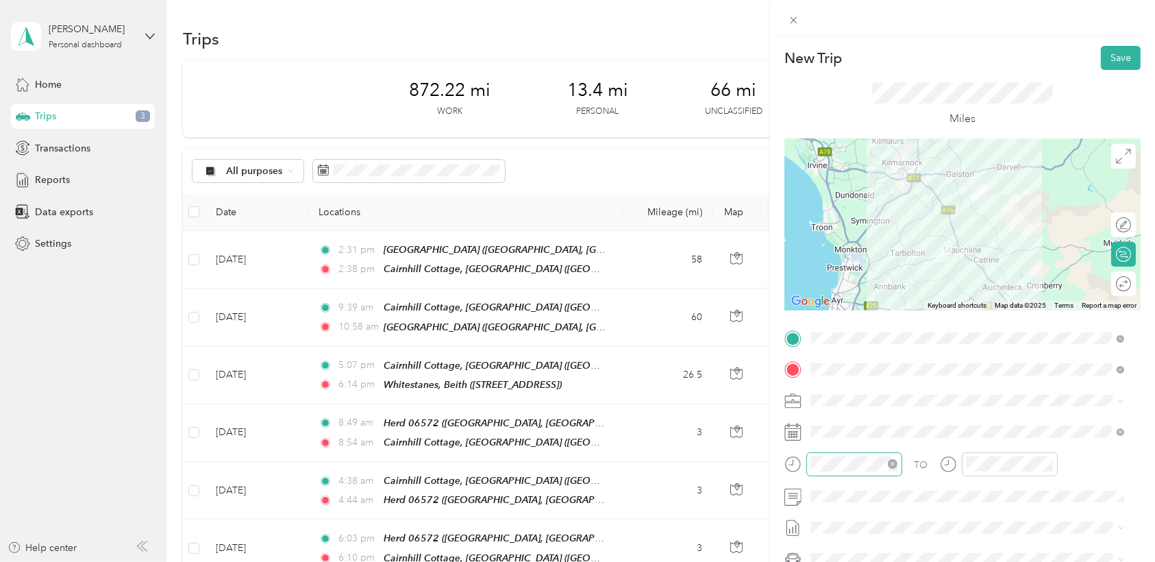
click at [775, 462] on icon "close-circle" at bounding box center [892, 464] width 10 height 10
click at [774, 465] on form "New Trip Save This trip cannot be edited because it is either under review, app…" at bounding box center [962, 337] width 385 height 583
click at [775, 299] on div "PM" at bounding box center [902, 299] width 33 height 19
click at [775, 321] on div "02" at bounding box center [825, 319] width 33 height 19
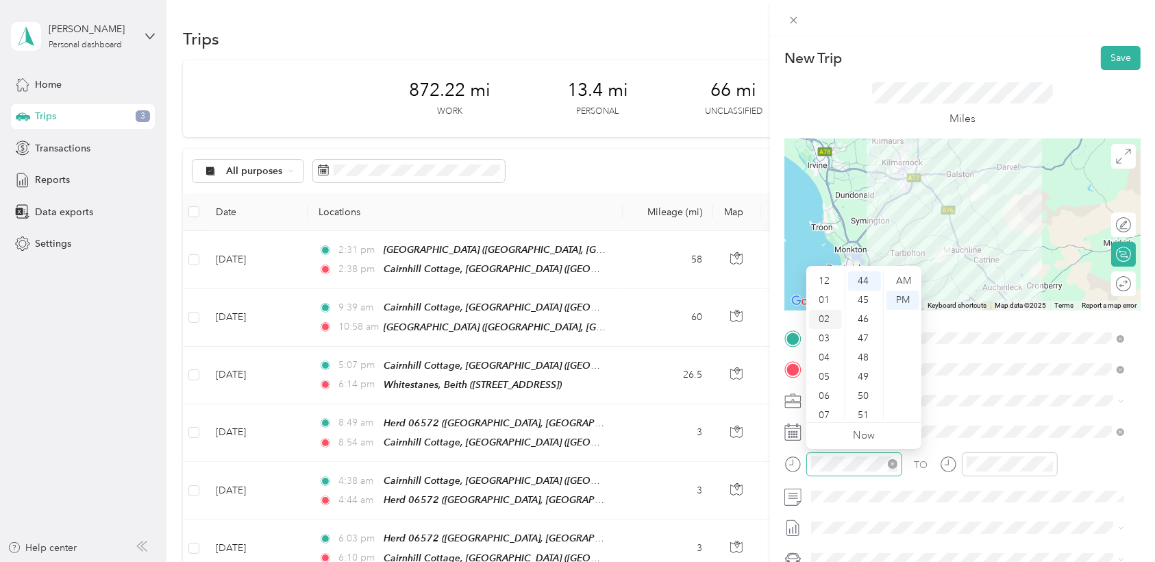
scroll to position [38, 0]
click at [775, 350] on div "35" at bounding box center [864, 342] width 33 height 19
click at [775, 378] on div "15" at bounding box center [864, 379] width 33 height 19
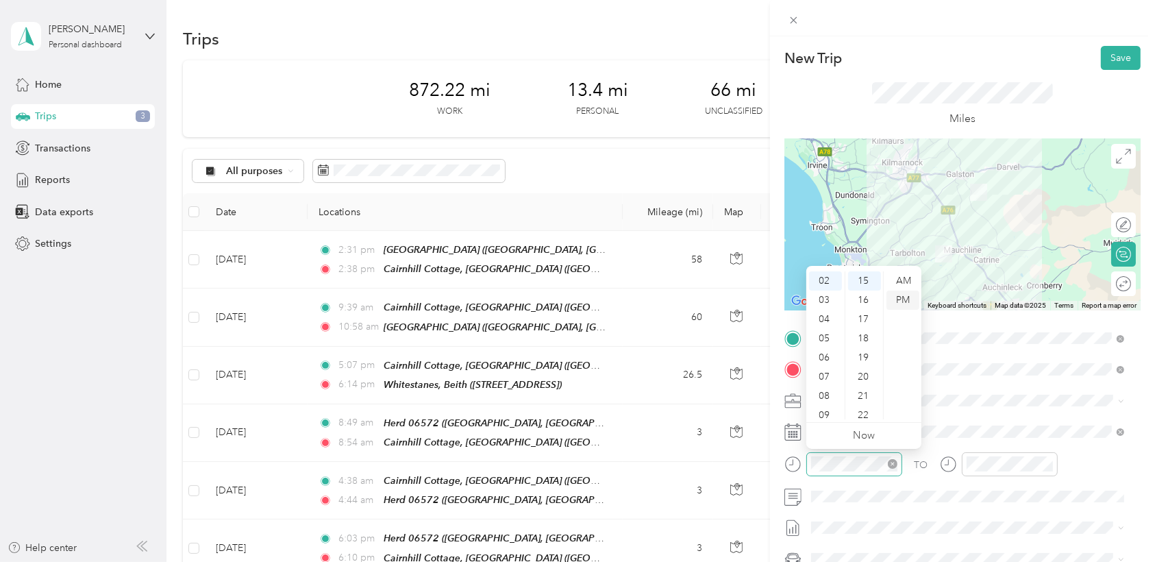
click at [775, 297] on div "PM" at bounding box center [902, 299] width 33 height 19
click at [775, 466] on div at bounding box center [999, 464] width 118 height 24
click at [775, 279] on div "00" at bounding box center [864, 280] width 33 height 19
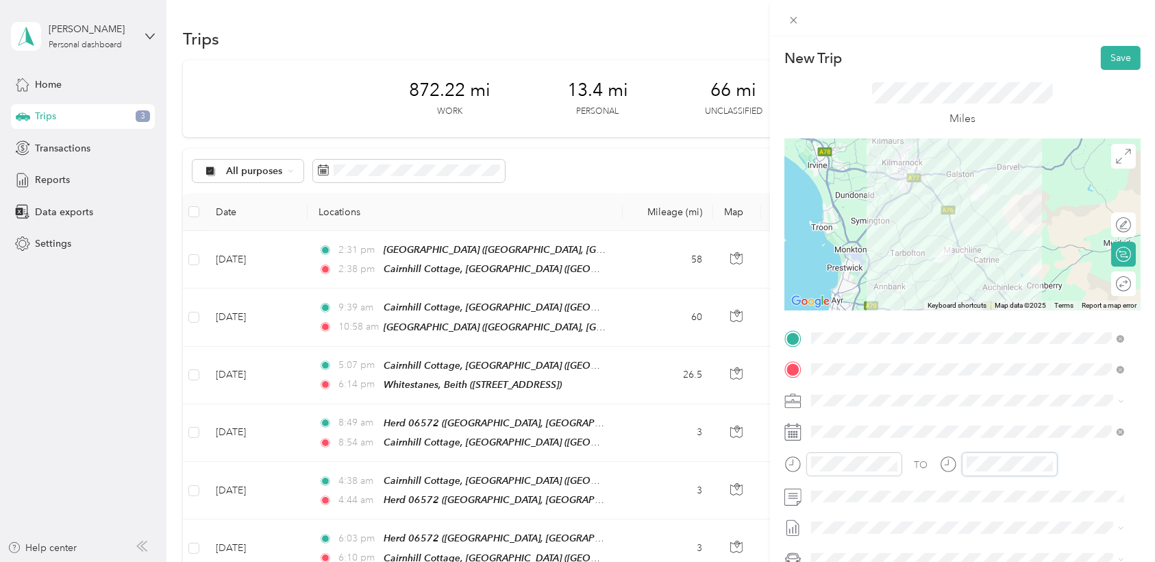
click at [775, 475] on div "TO" at bounding box center [962, 469] width 356 height 34
click at [775, 320] on div "02" at bounding box center [980, 319] width 33 height 19
click at [775, 394] on div "15" at bounding box center [1019, 392] width 33 height 19
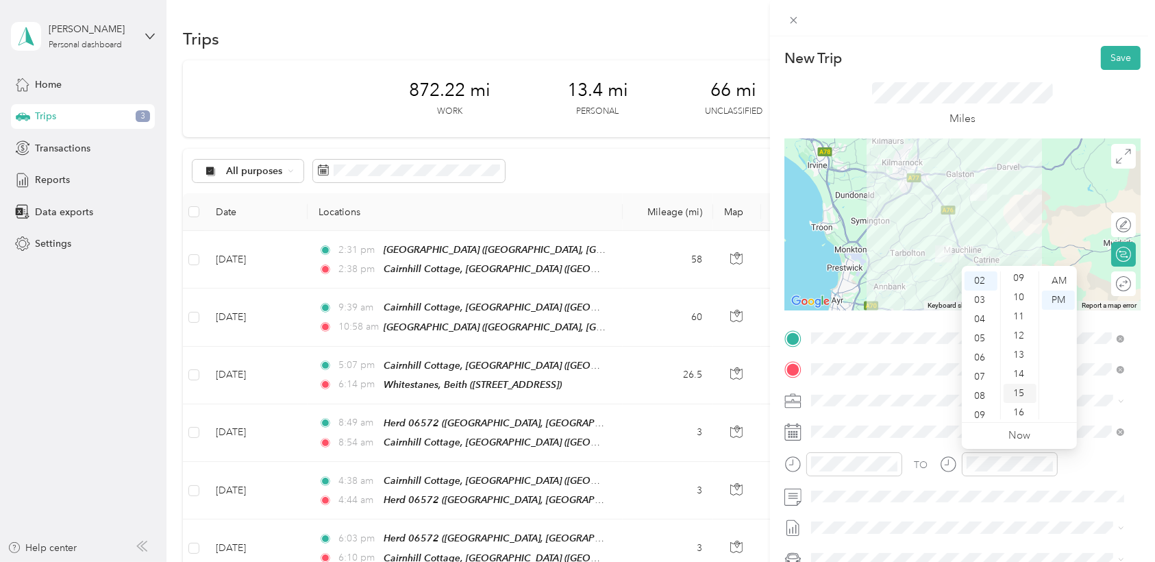
scroll to position [288, 0]
click at [775, 471] on div "TO" at bounding box center [962, 469] width 356 height 34
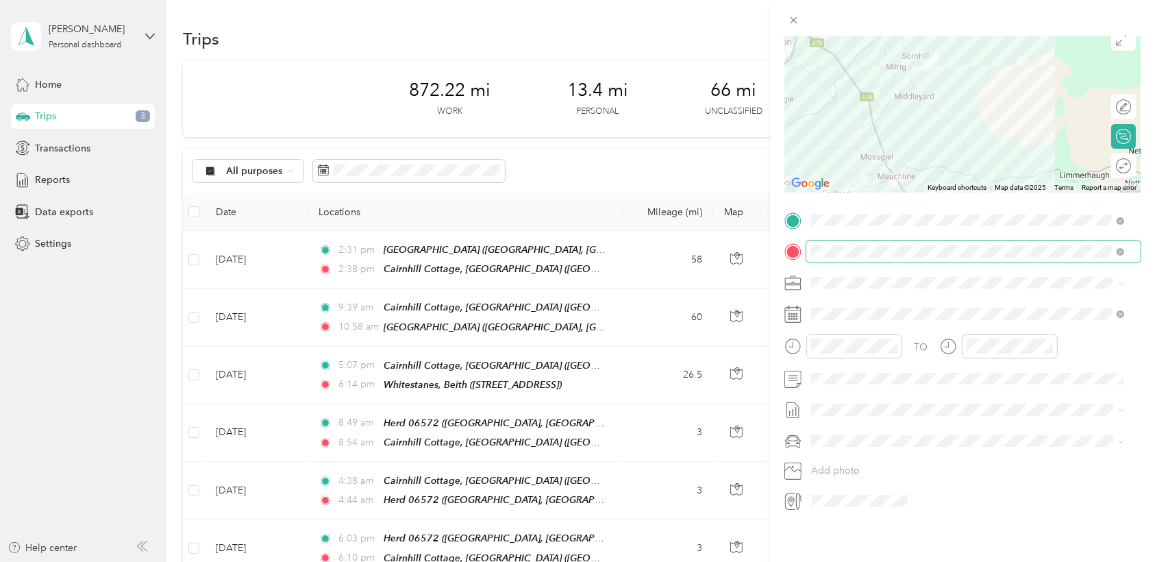
scroll to position [0, 0]
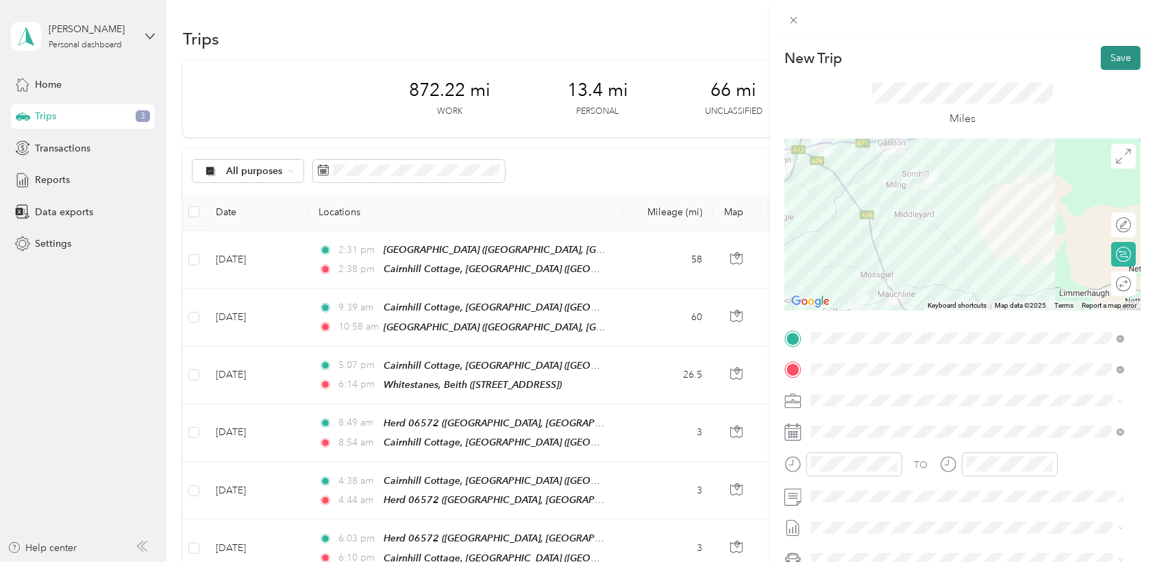
click at [775, 56] on button "Save" at bounding box center [1120, 58] width 40 height 24
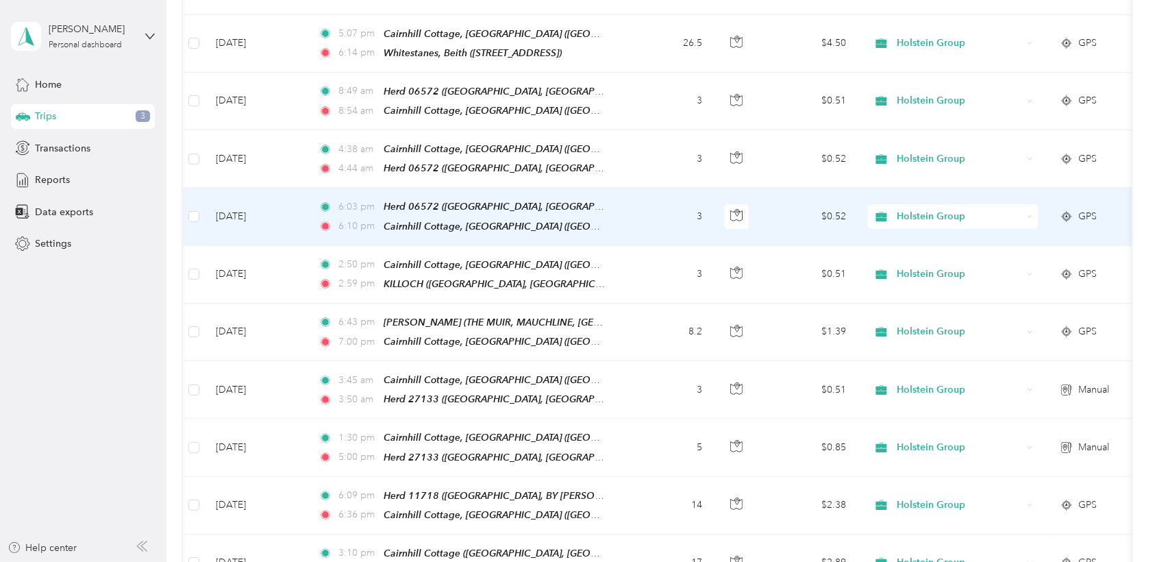
scroll to position [362, 0]
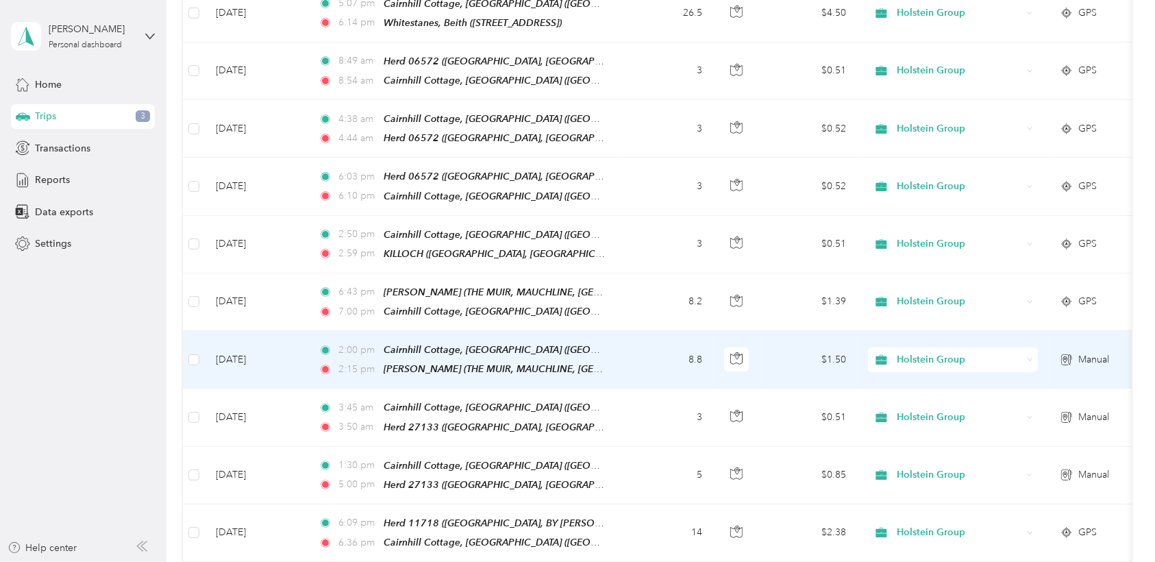
click at [671, 350] on td "8.8" at bounding box center [667, 360] width 90 height 58
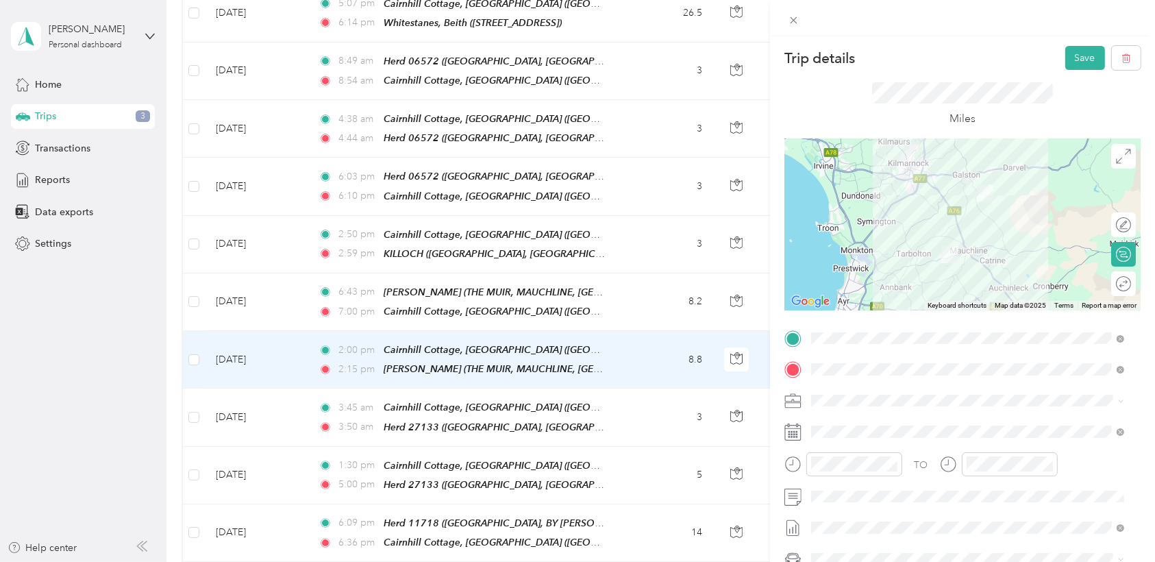
click at [775, 71] on div "Miles" at bounding box center [962, 104] width 356 height 69
click at [775, 66] on button "Save" at bounding box center [1085, 58] width 40 height 24
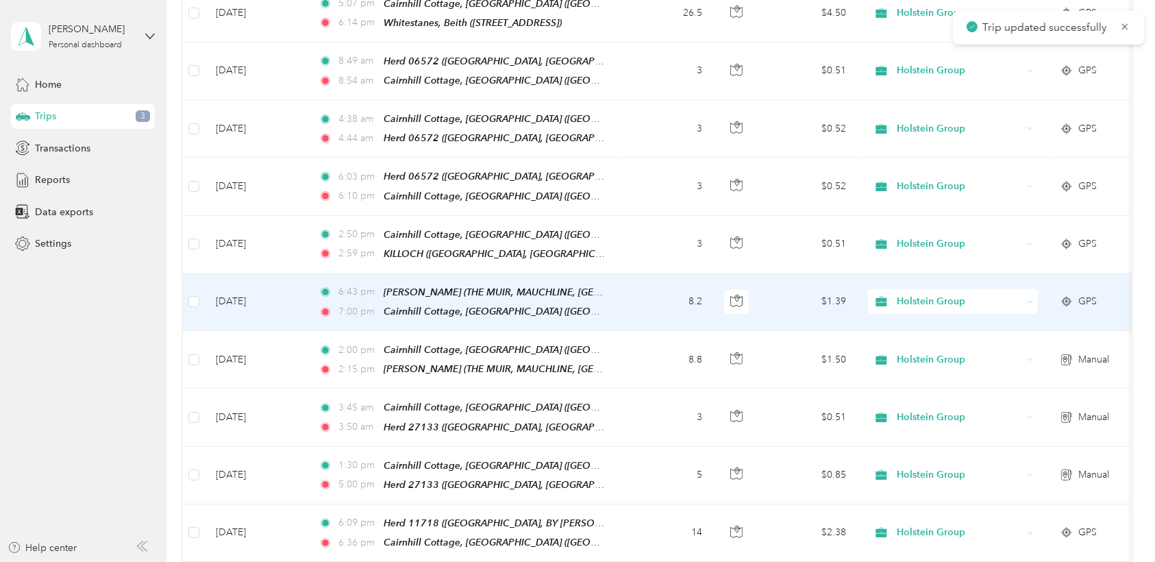
click at [668, 290] on td "8.2" at bounding box center [667, 302] width 90 height 58
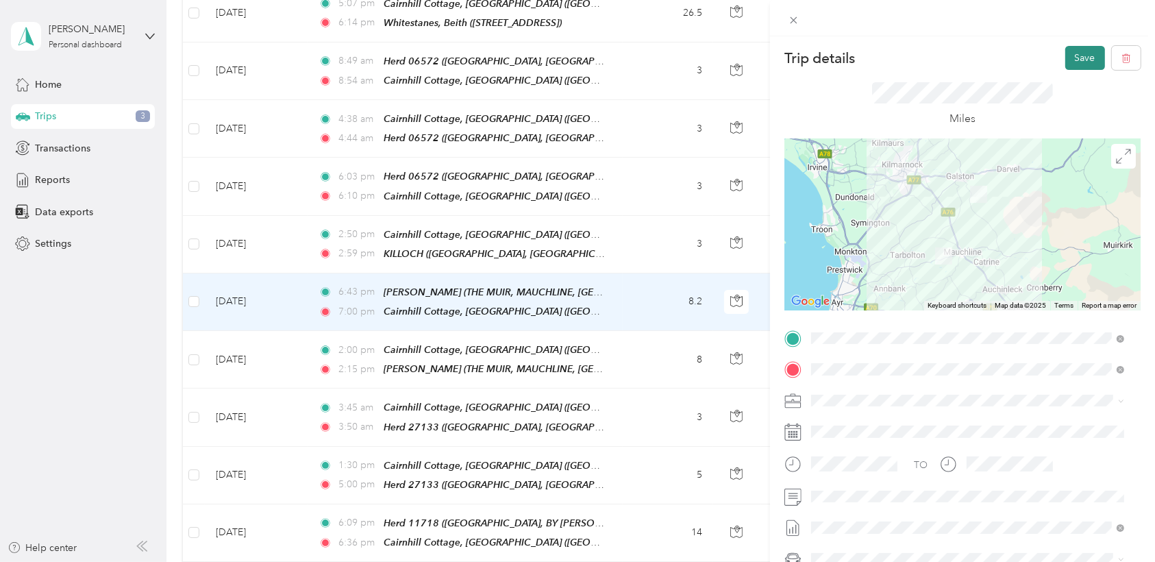
click at [775, 60] on button "Save" at bounding box center [1085, 58] width 40 height 24
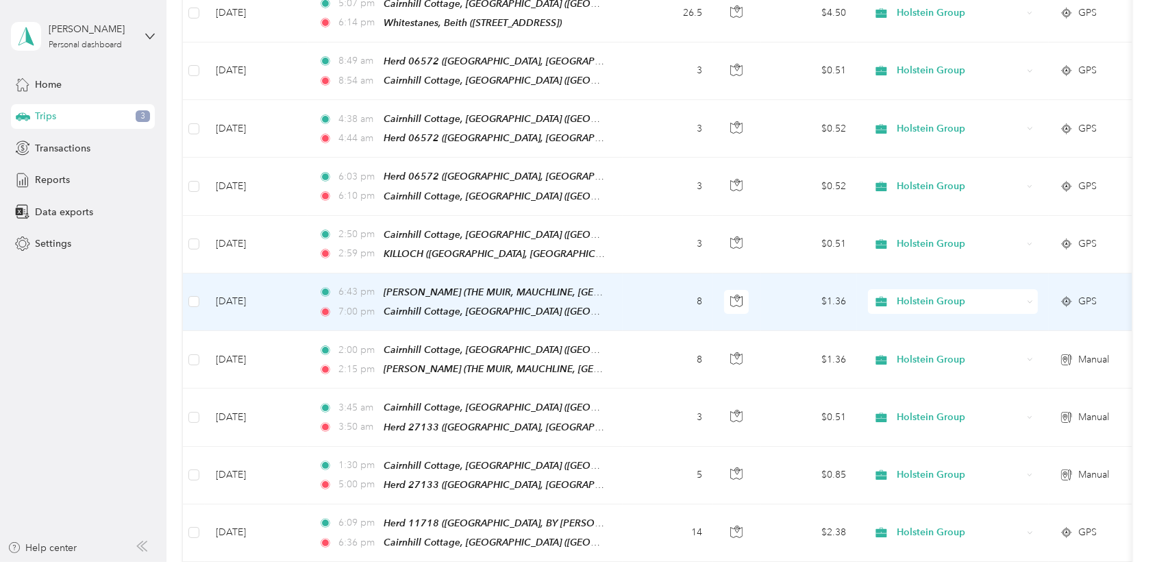
click at [664, 295] on td "8" at bounding box center [667, 302] width 90 height 58
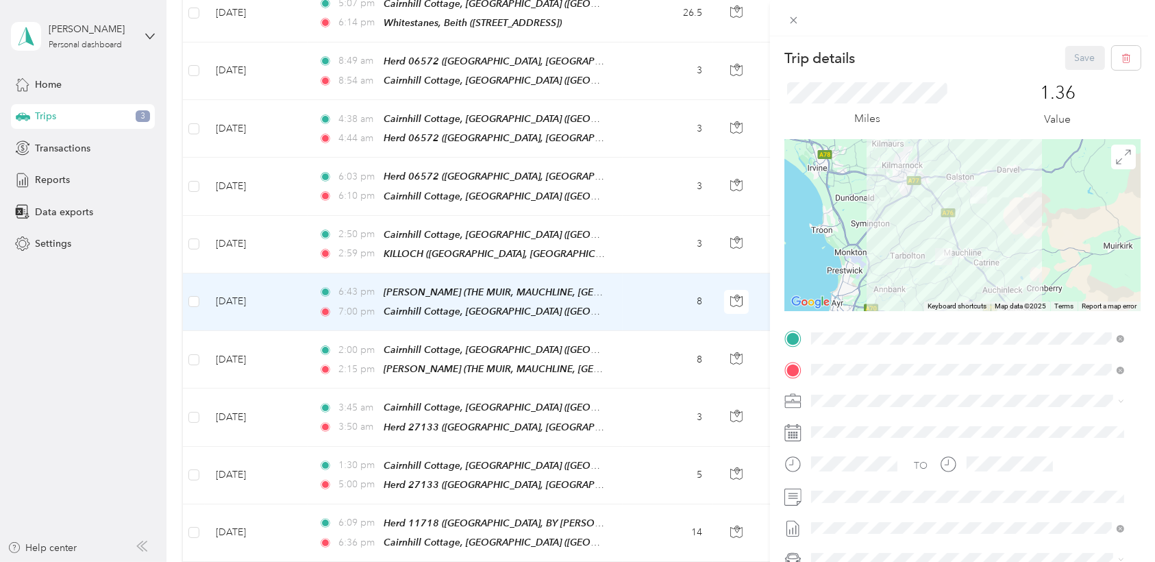
click at [644, 316] on div "Trip details Save This trip cannot be edited because it is either under review,…" at bounding box center [577, 281] width 1155 height 562
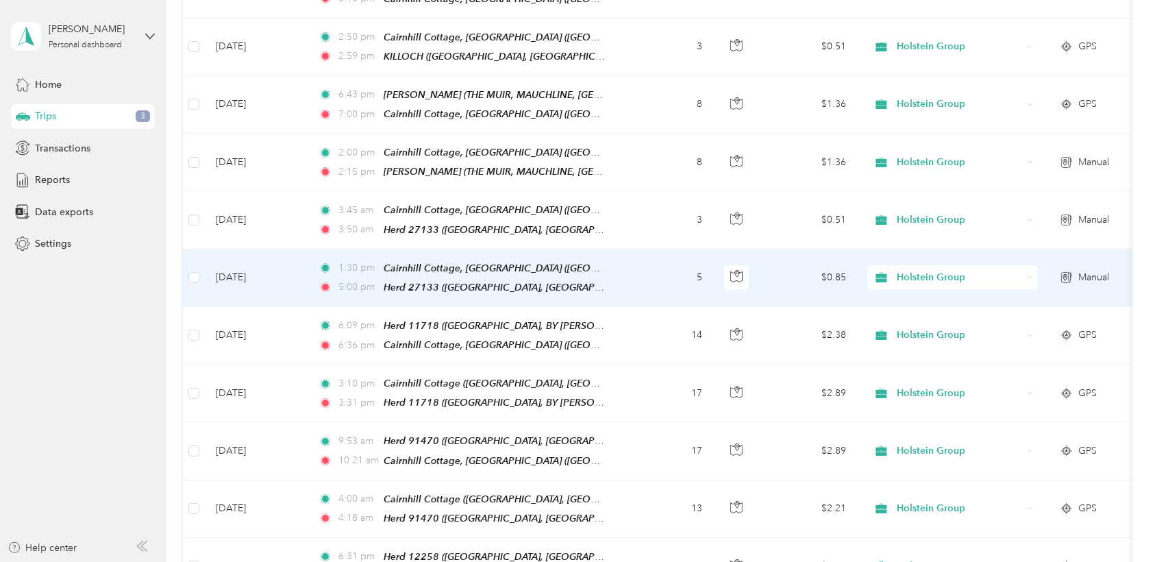
scroll to position [572, 0]
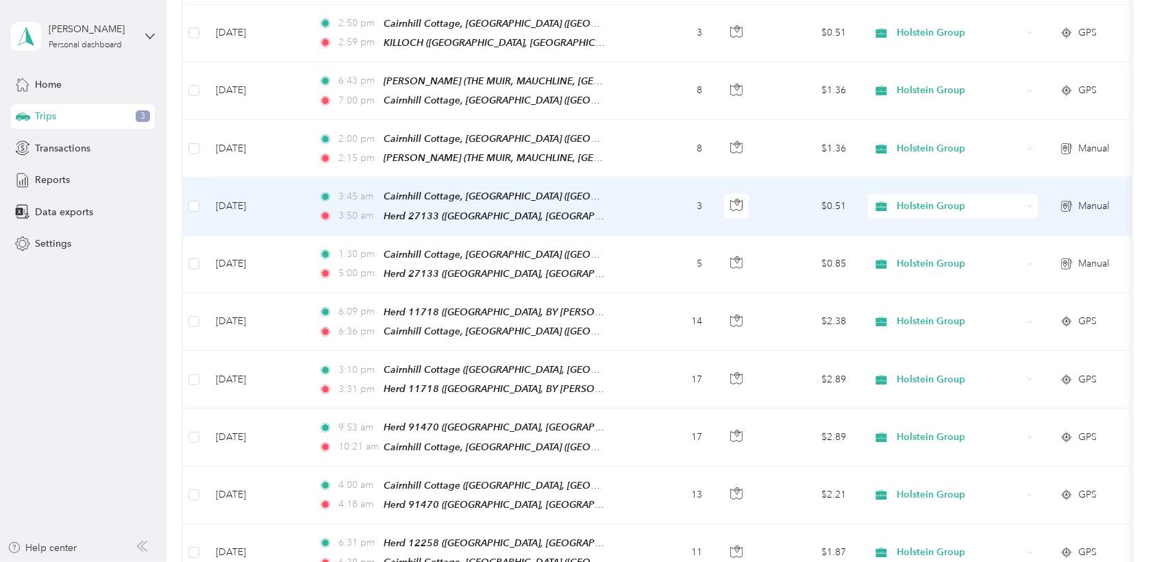
click at [664, 198] on td "3" at bounding box center [667, 206] width 90 height 58
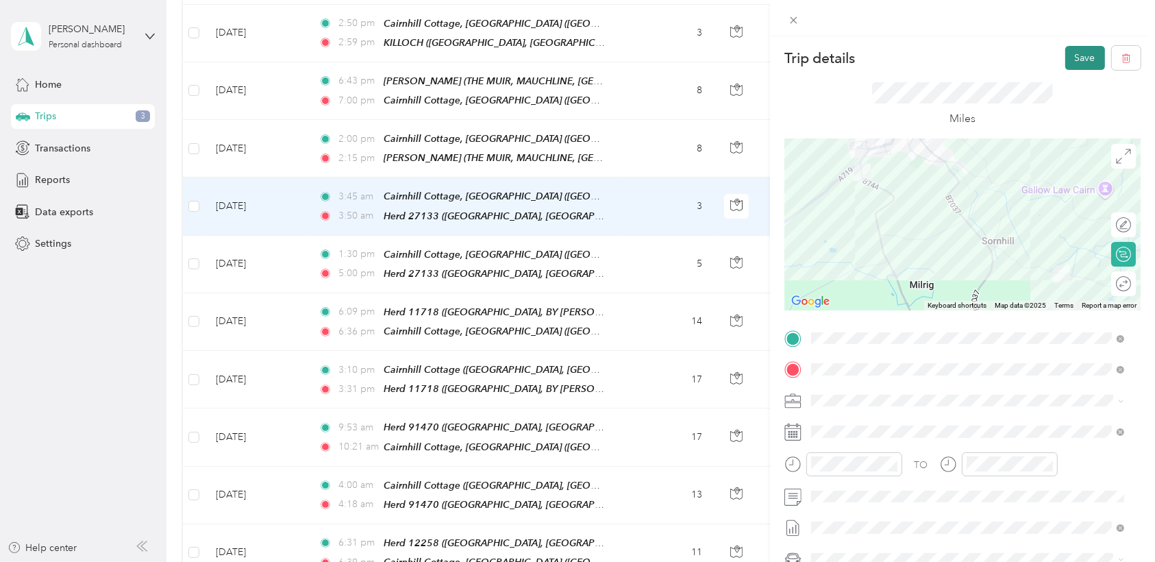
click at [775, 58] on button "Save" at bounding box center [1085, 58] width 40 height 24
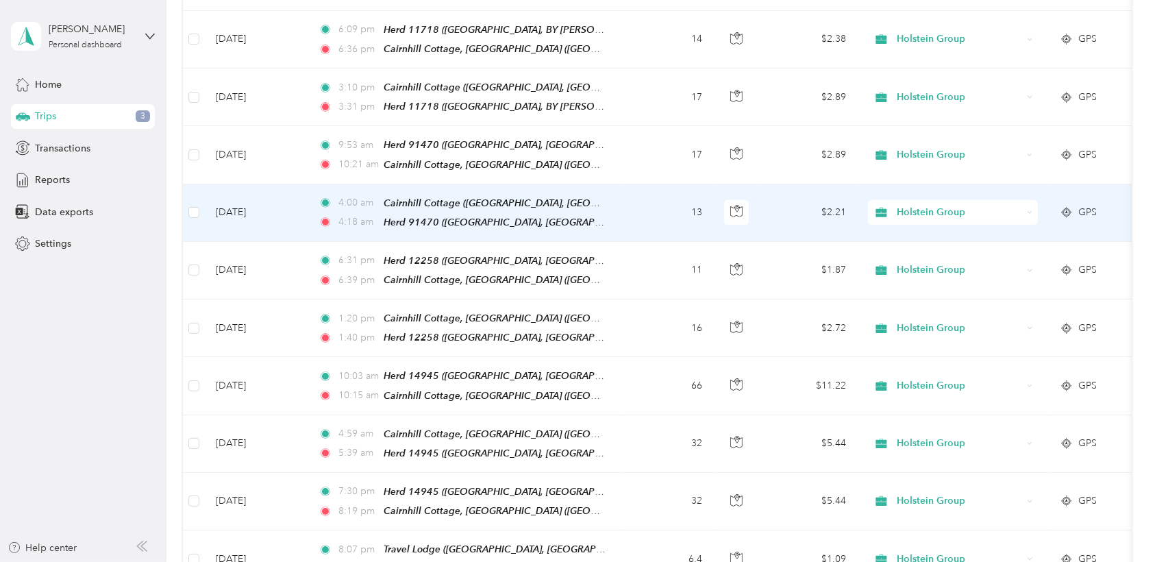
scroll to position [855, 0]
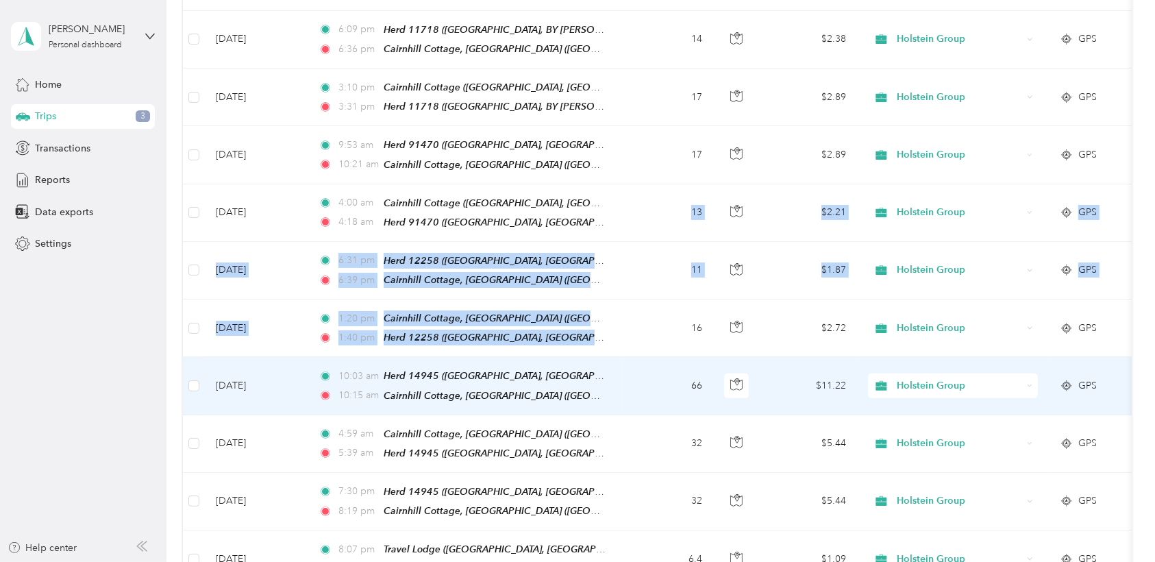
drag, startPoint x: 615, startPoint y: 304, endPoint x: 672, endPoint y: 209, distance: 111.2
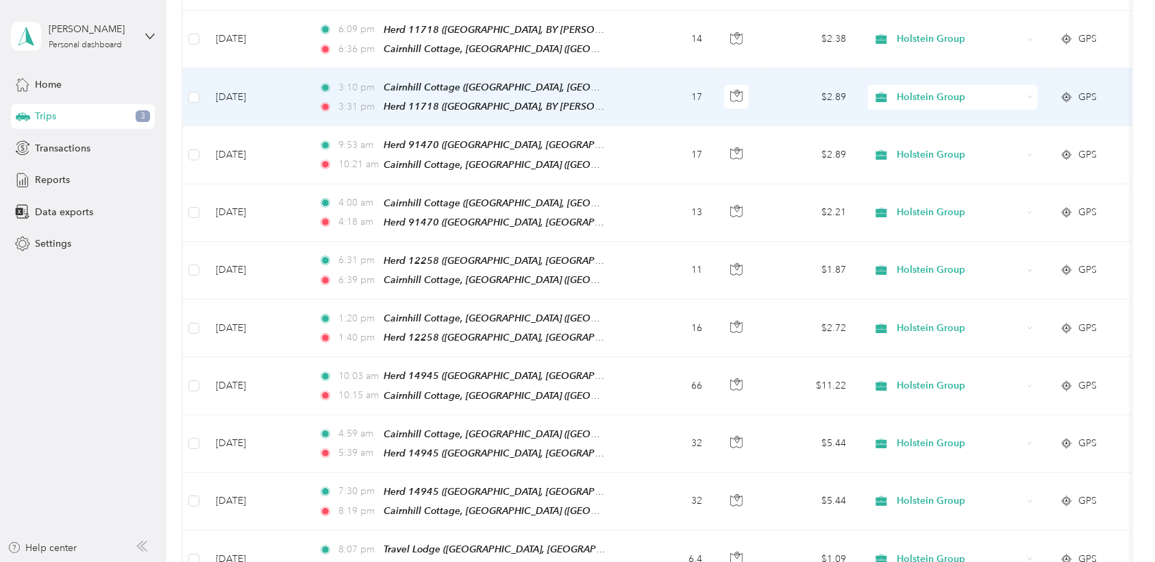
drag, startPoint x: 672, startPoint y: 209, endPoint x: 668, endPoint y: 76, distance: 132.9
click at [668, 76] on td "17" at bounding box center [667, 97] width 90 height 58
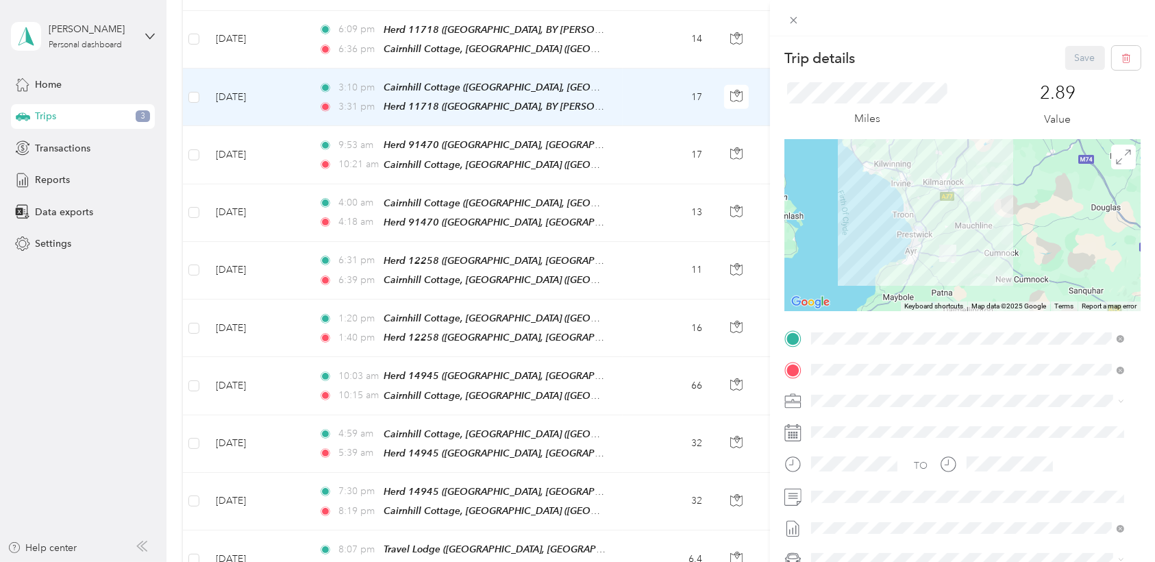
click at [660, 171] on div "Trip details Save This trip cannot be edited because it is either under review,…" at bounding box center [577, 281] width 1155 height 562
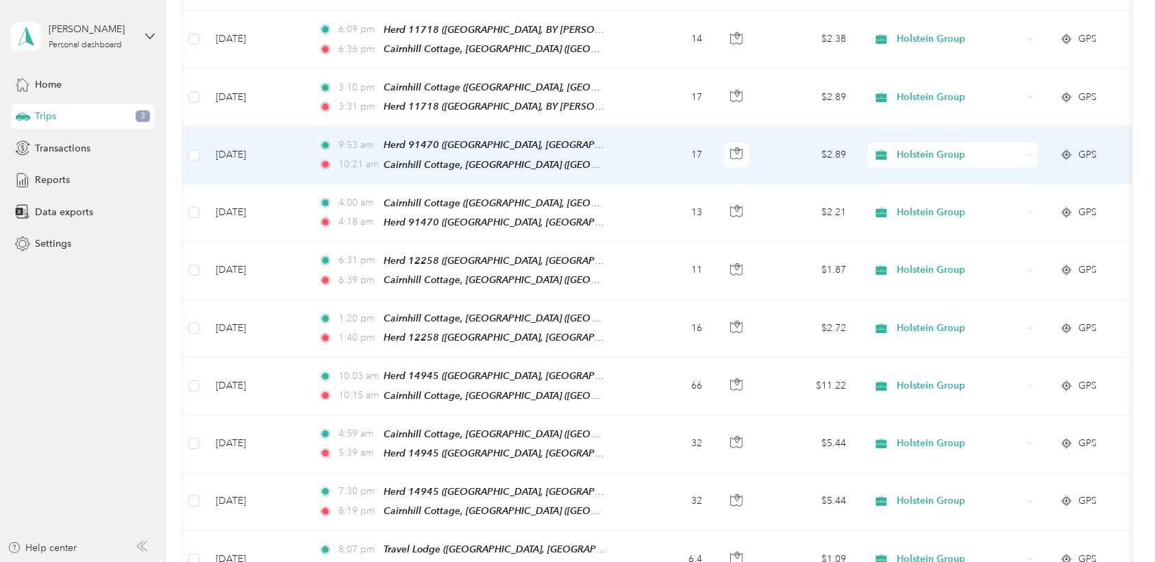
click at [655, 128] on td "17" at bounding box center [667, 155] width 90 height 58
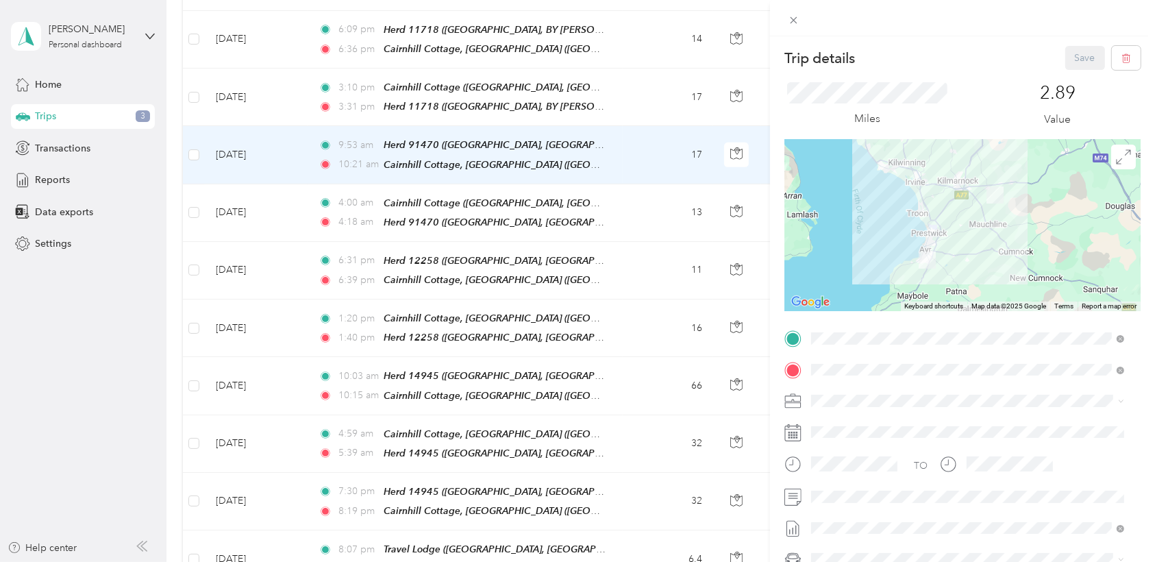
click at [647, 231] on div "Trip details Save This trip cannot be edited because it is either under review,…" at bounding box center [577, 281] width 1155 height 562
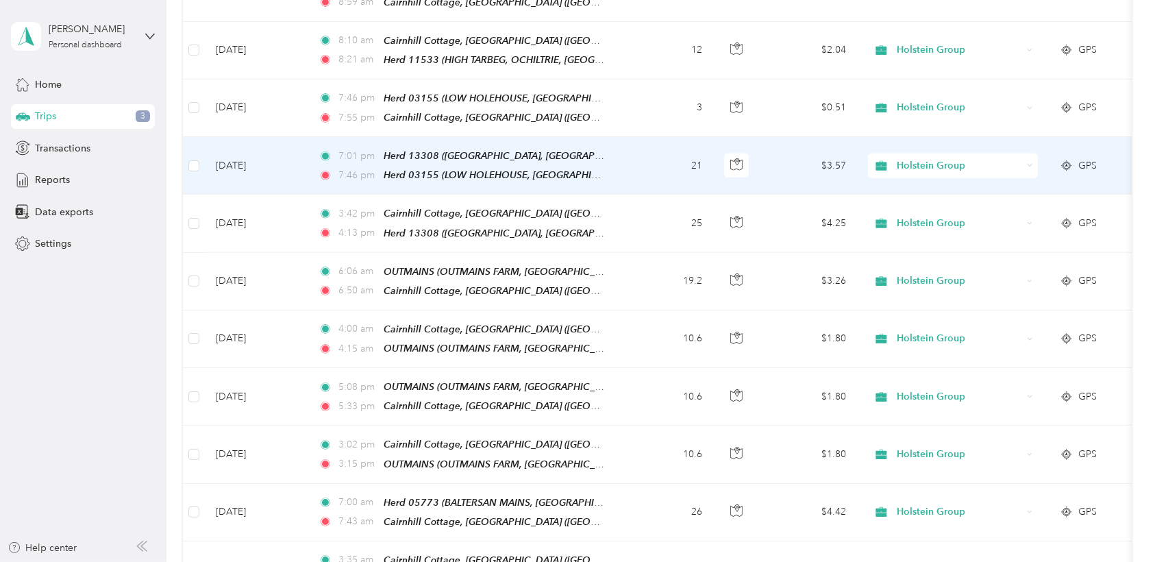
scroll to position [1709, 0]
click at [629, 137] on td "21" at bounding box center [667, 166] width 90 height 58
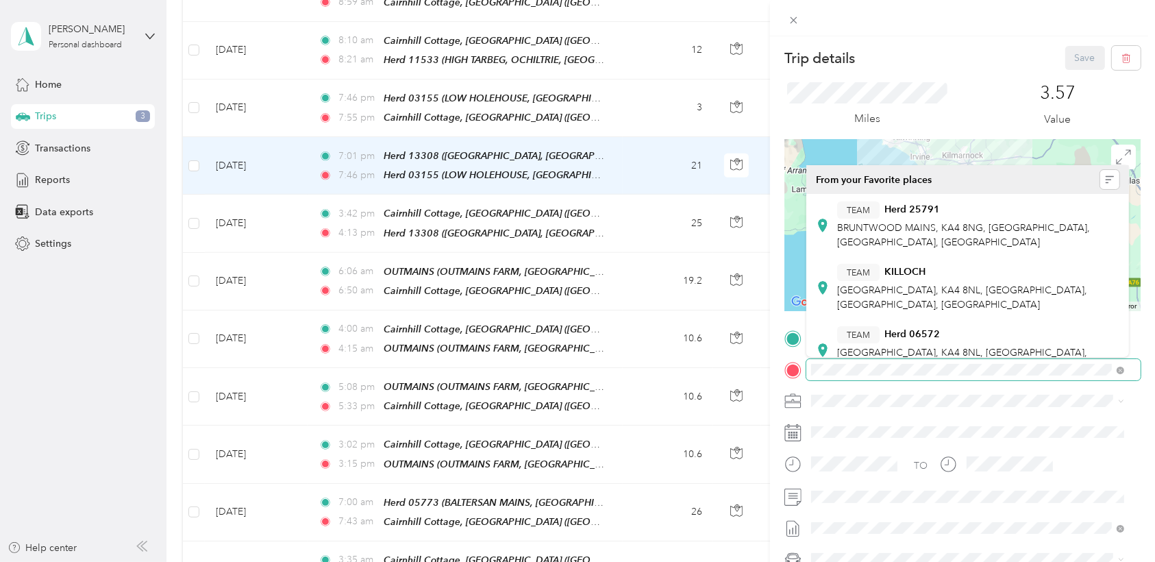
click at [775, 381] on form "Trip details Save This trip cannot be edited because it is either under review,…" at bounding box center [962, 337] width 385 height 583
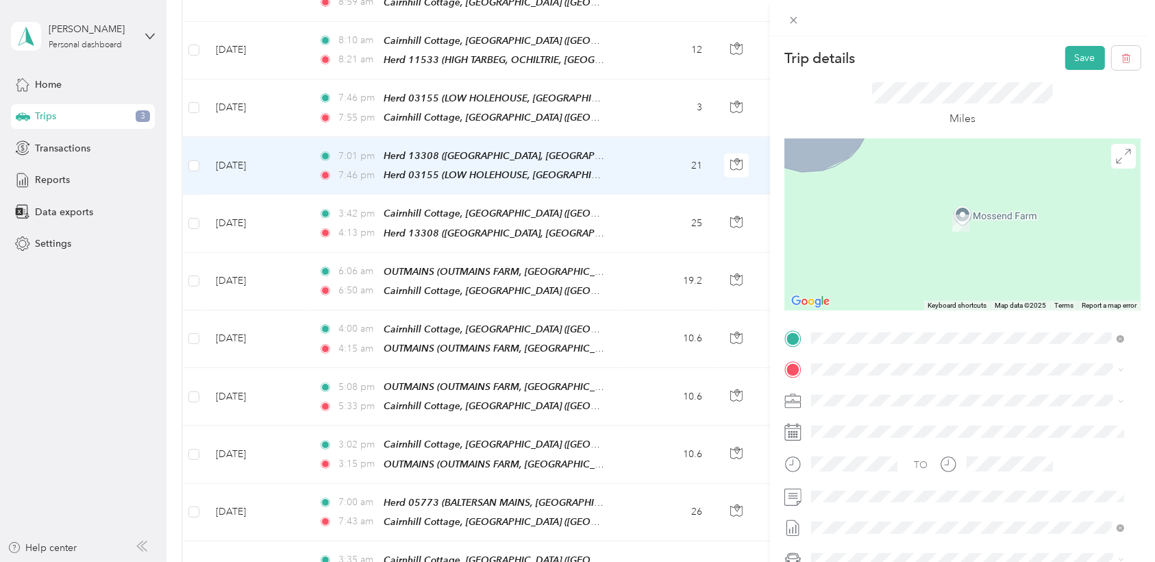
click at [775, 223] on div "Cairnhill Cottage, [GEOGRAPHIC_DATA] , [GEOGRAPHIC_DATA], [GEOGRAPHIC_DATA], [G…" at bounding box center [967, 215] width 303 height 48
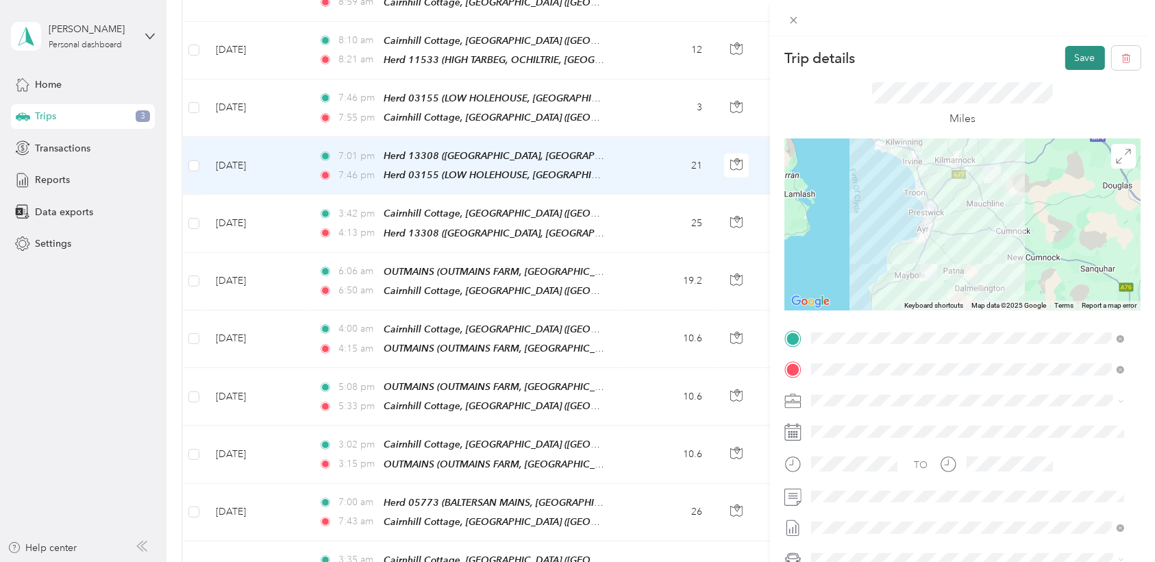
click at [775, 66] on button "Save" at bounding box center [1085, 58] width 40 height 24
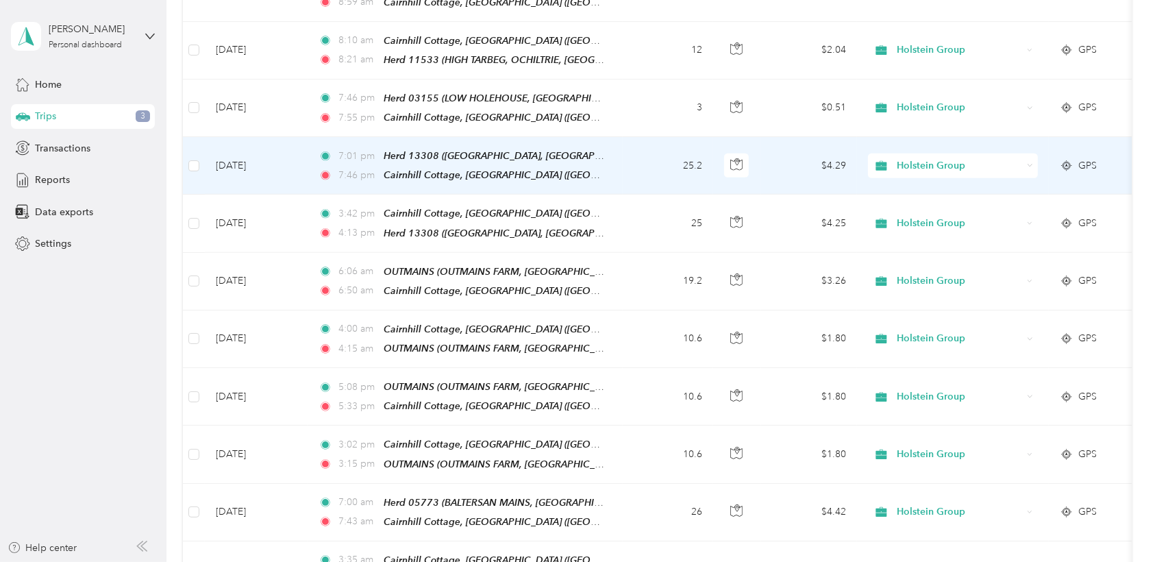
click at [646, 137] on td "25.2" at bounding box center [667, 166] width 90 height 58
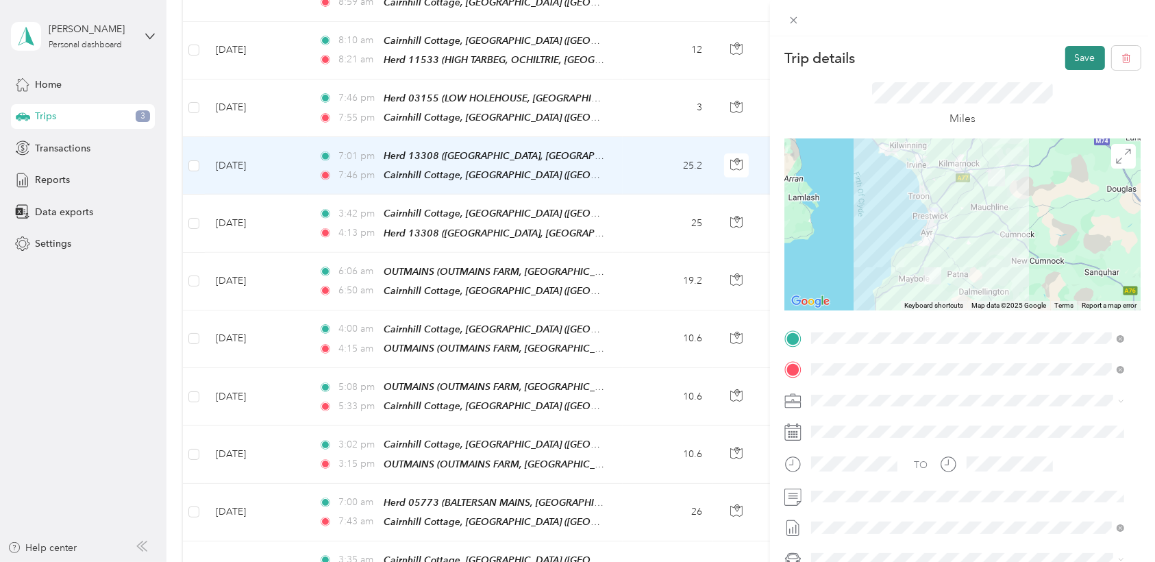
click at [775, 61] on button "Save" at bounding box center [1085, 58] width 40 height 24
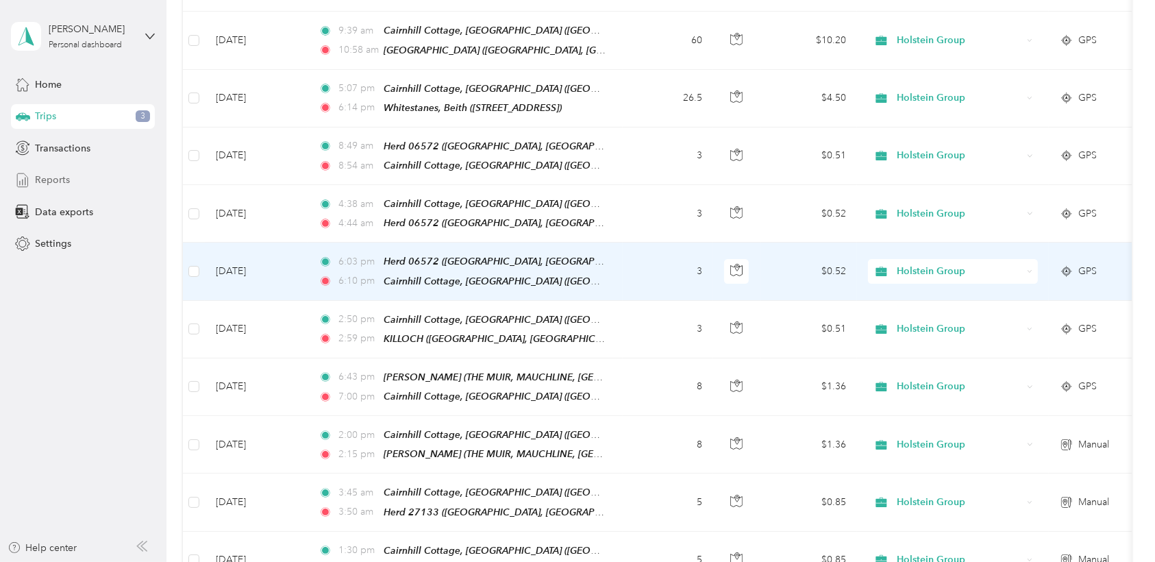
scroll to position [276, 0]
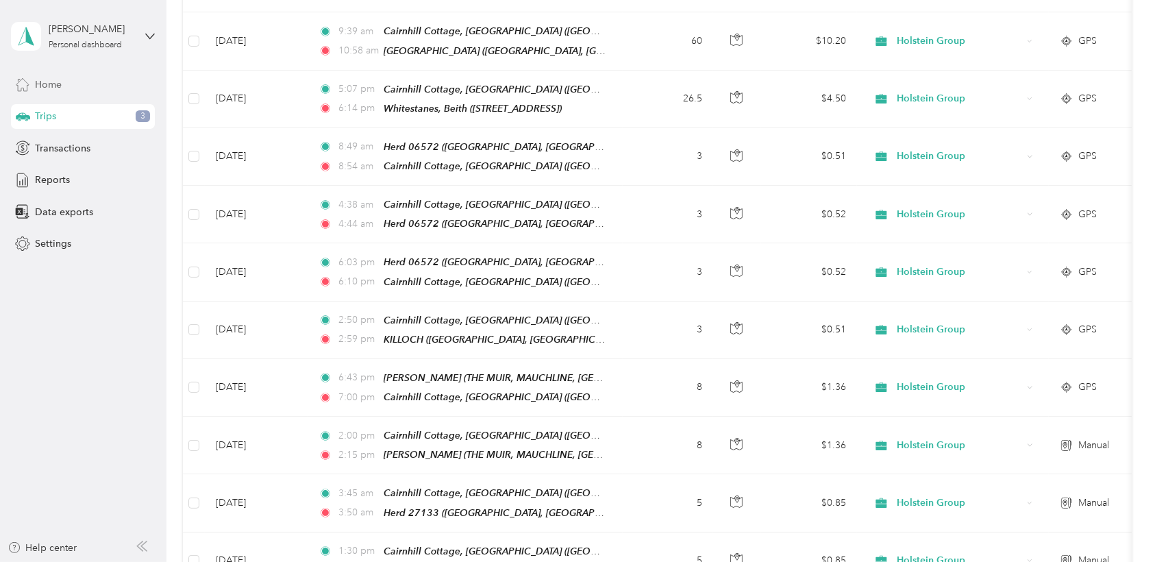
click at [44, 81] on span "Home" at bounding box center [48, 84] width 27 height 14
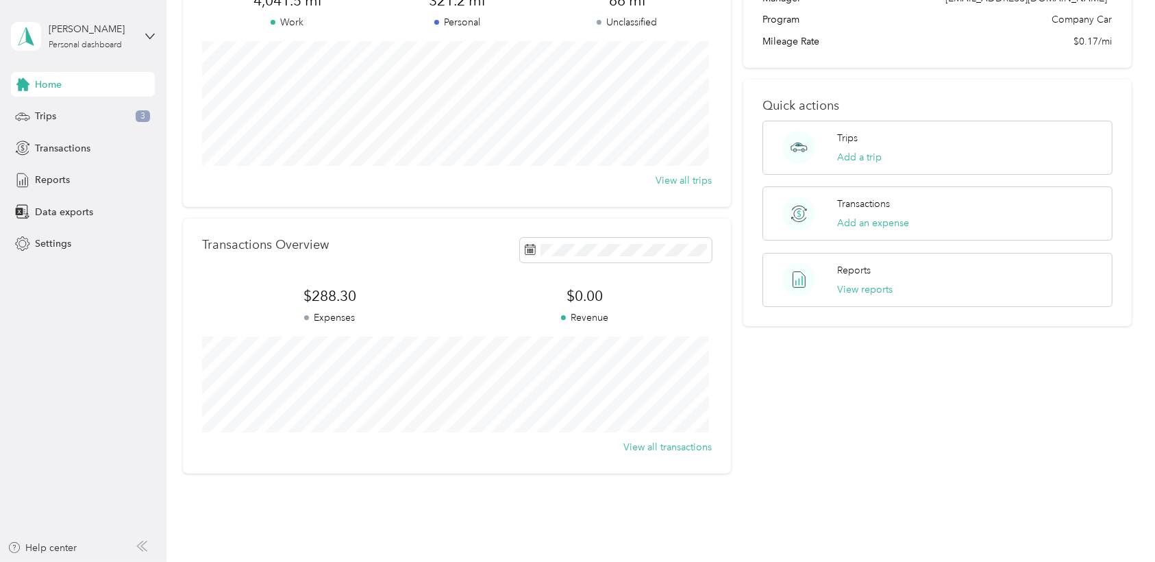
scroll to position [189, 0]
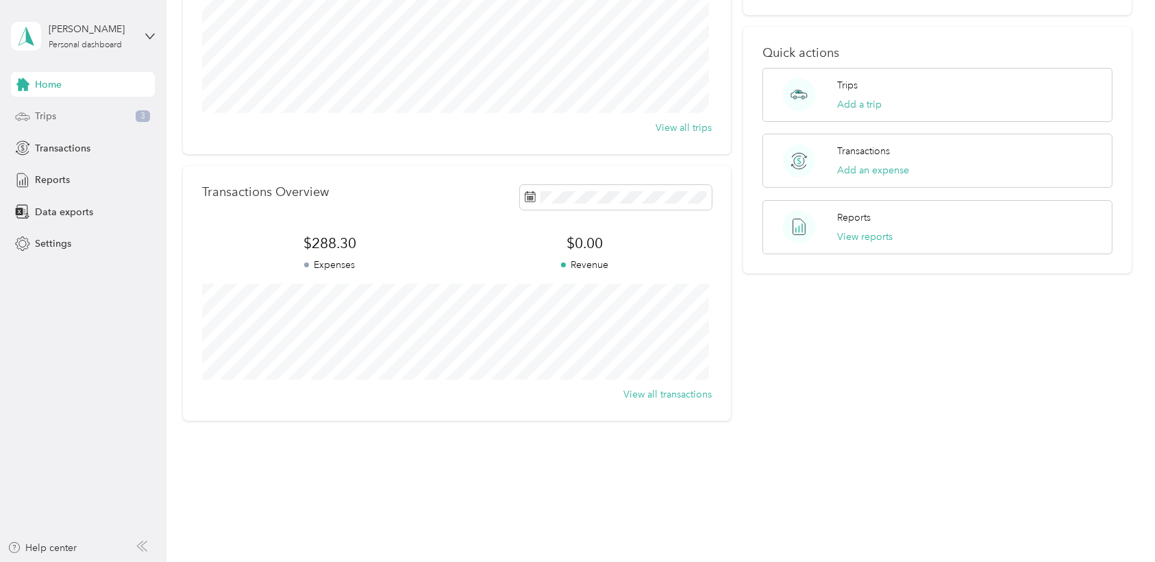
click at [53, 125] on div "Trips 3" at bounding box center [83, 116] width 144 height 25
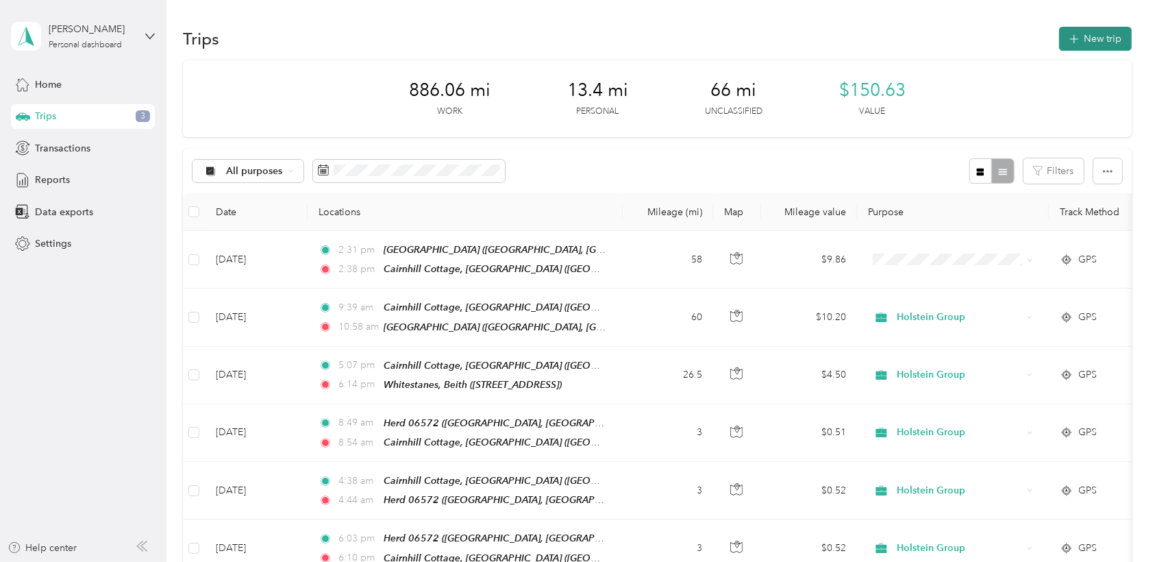
click at [775, 34] on button "New trip" at bounding box center [1095, 39] width 73 height 24
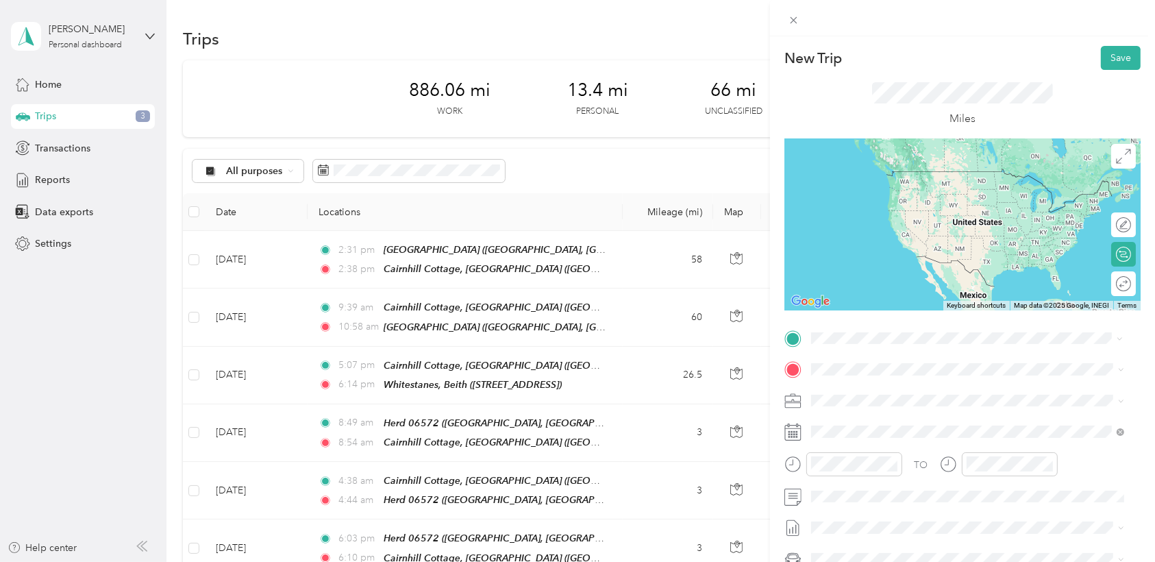
click at [775, 405] on span ", [GEOGRAPHIC_DATA], [GEOGRAPHIC_DATA], [GEOGRAPHIC_DATA]" at bounding box center [942, 415] width 211 height 26
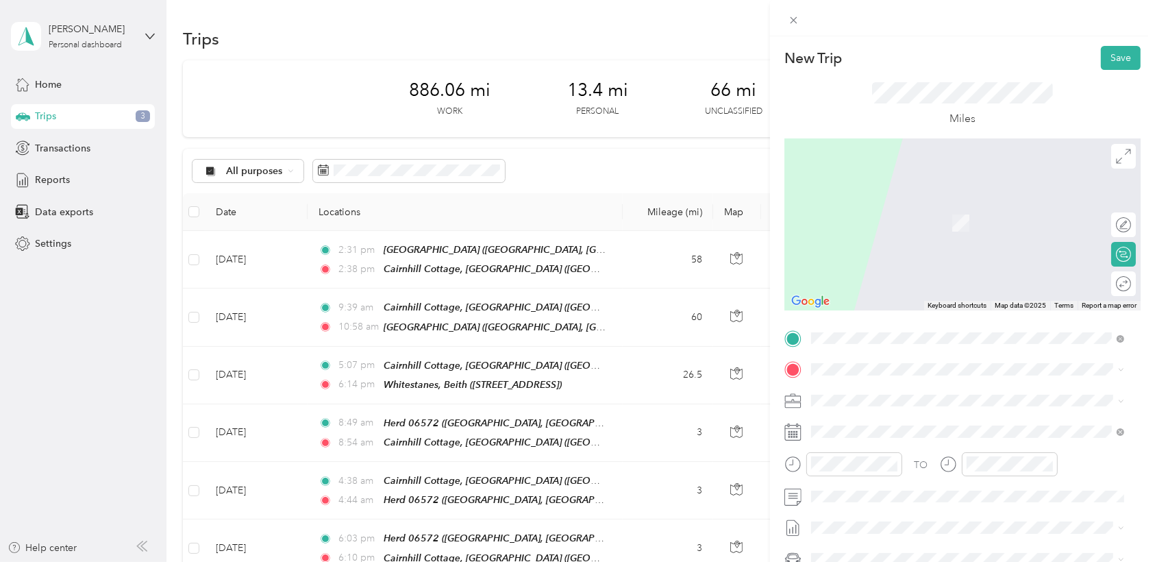
click at [775, 443] on div "TEAM Herd 03155 LOW HOLEHOUSE, [GEOGRAPHIC_DATA], [GEOGRAPHIC_DATA], [GEOGRAPHI…" at bounding box center [967, 433] width 303 height 53
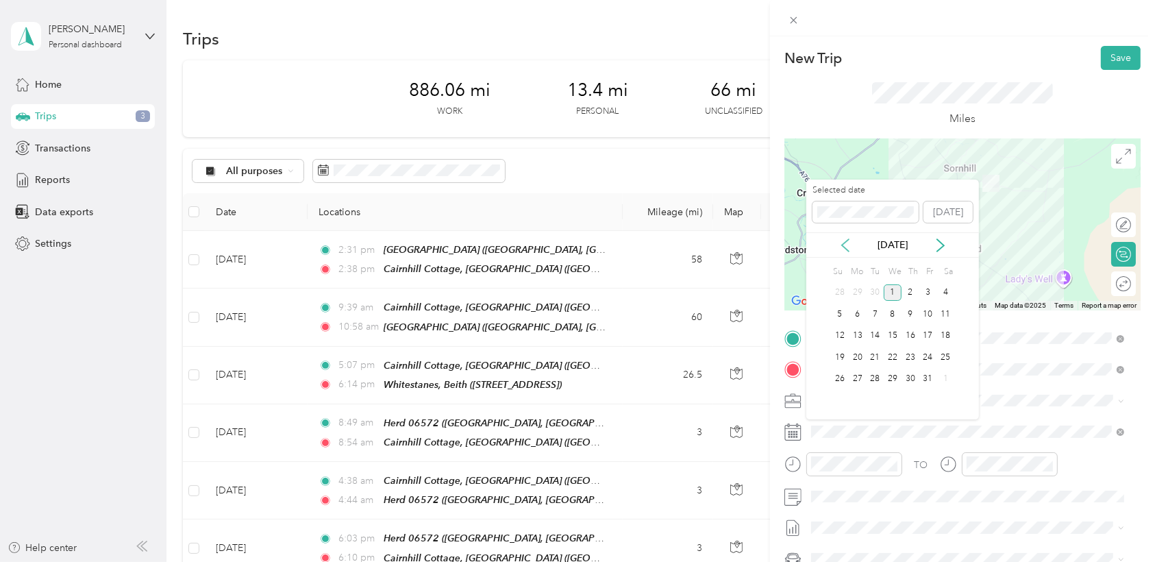
click at [775, 242] on icon at bounding box center [845, 245] width 14 height 14
click at [775, 313] on div "12" at bounding box center [928, 313] width 18 height 17
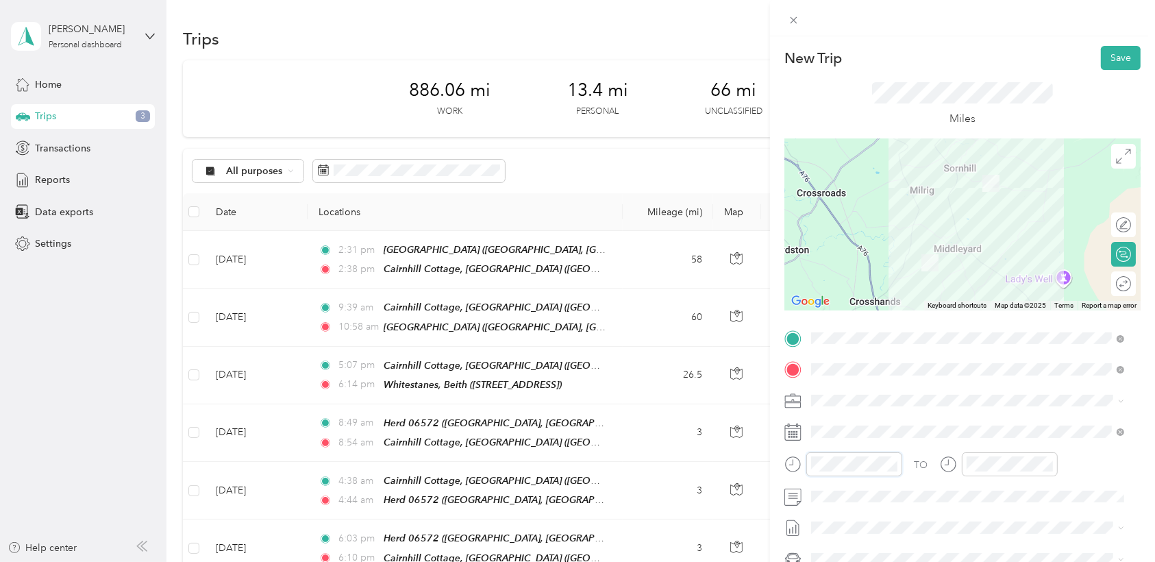
click at [775, 464] on form "New Trip Save This trip cannot be edited because it is either under review, app…" at bounding box center [962, 337] width 385 height 583
click at [775, 286] on div "AM" at bounding box center [902, 280] width 33 height 19
click at [775, 377] on div "05" at bounding box center [825, 376] width 33 height 19
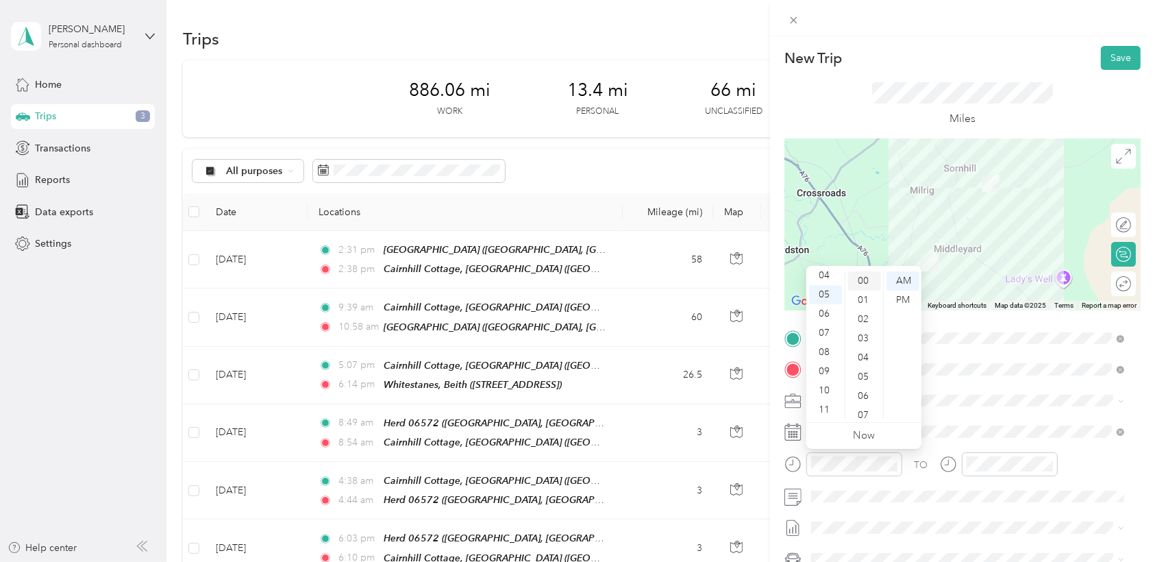
click at [775, 279] on div "00" at bounding box center [864, 280] width 33 height 19
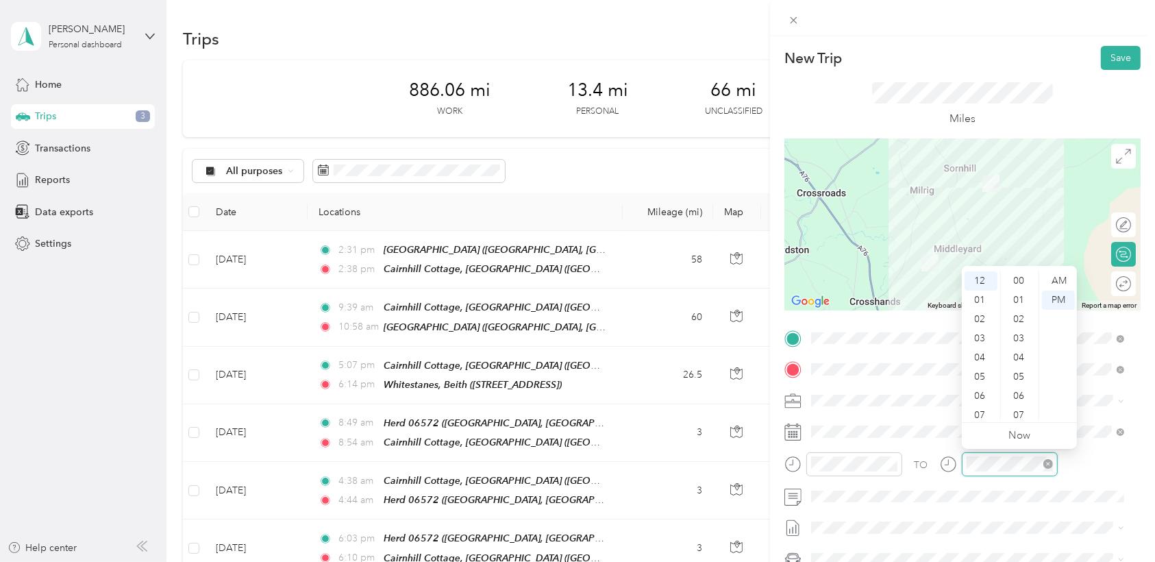
scroll to position [1002, 0]
click at [775, 380] on div "05" at bounding box center [980, 376] width 33 height 19
click at [775, 348] on div "56" at bounding box center [1019, 351] width 33 height 19
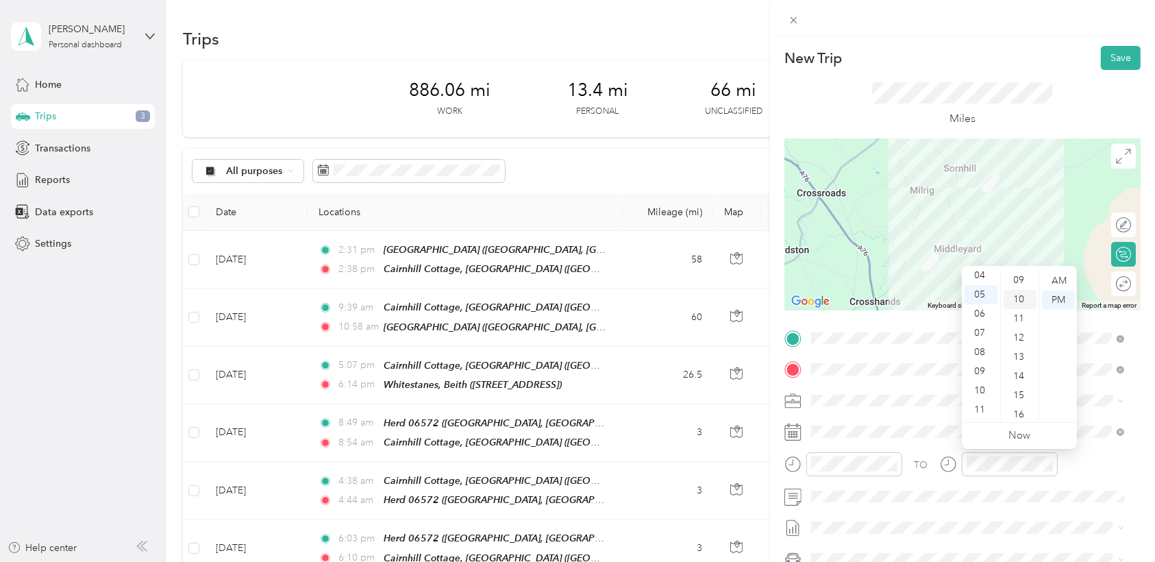
click at [775, 294] on div "10" at bounding box center [1019, 299] width 33 height 19
click at [775, 282] on div "AM" at bounding box center [1058, 280] width 33 height 19
click at [775, 277] on div "AM" at bounding box center [1058, 280] width 33 height 19
click at [775, 453] on div "TO" at bounding box center [962, 469] width 356 height 34
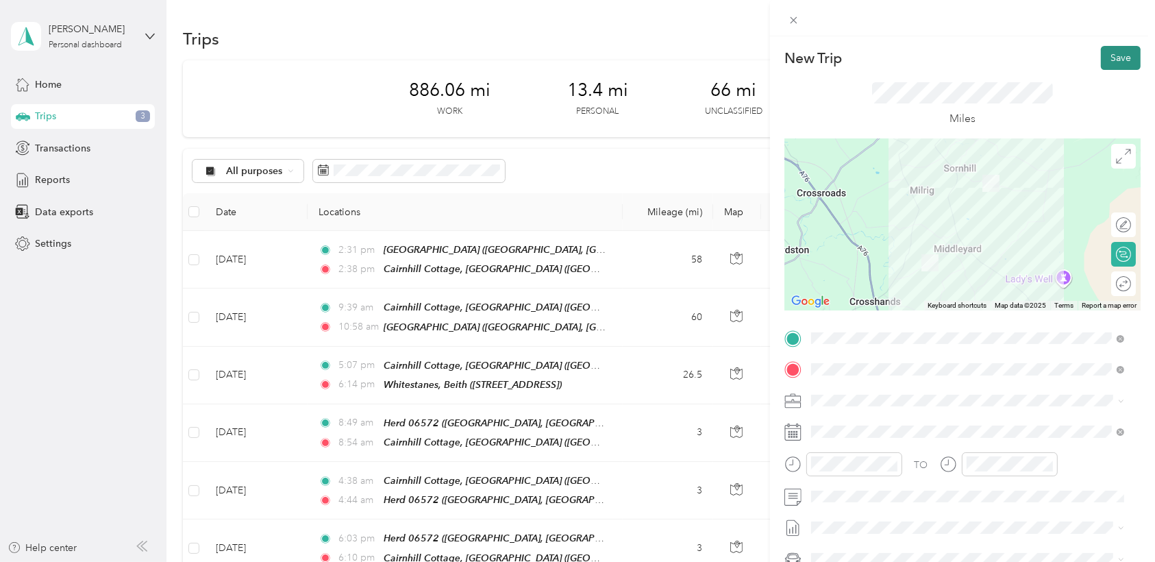
click at [775, 54] on button "Save" at bounding box center [1120, 58] width 40 height 24
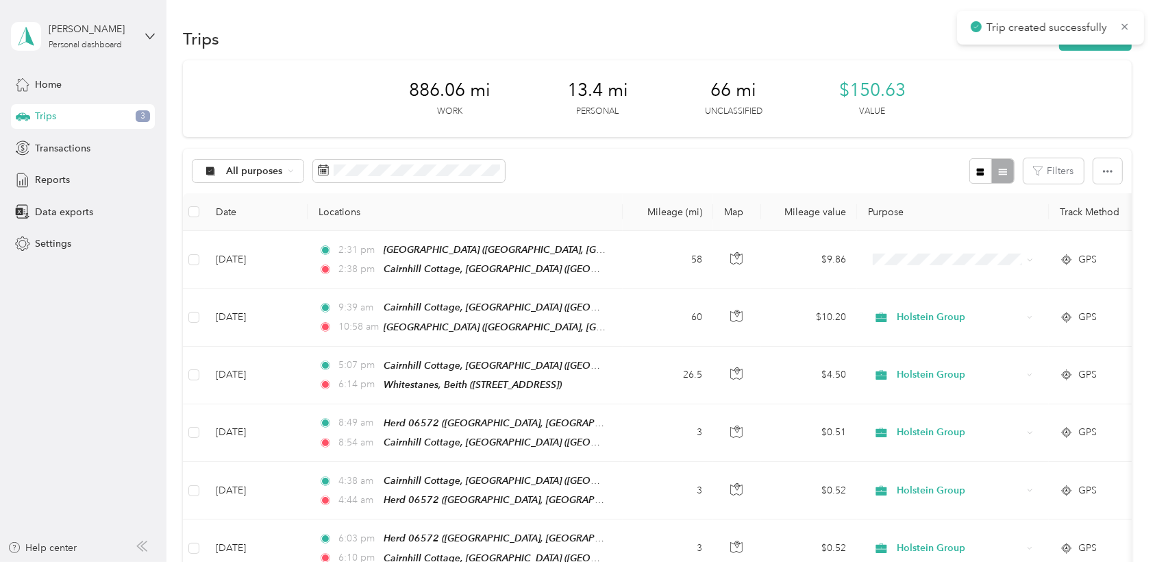
click at [775, 83] on div "886.06 mi Work 13.4 mi Personal 66 mi Unclassified $150.63 Value" at bounding box center [657, 98] width 948 height 77
click at [775, 86] on div "886.06 mi Work 13.4 mi Personal 66 mi Unclassified $150.63 Value" at bounding box center [657, 98] width 948 height 77
click at [775, 46] on button "New trip" at bounding box center [1095, 39] width 73 height 24
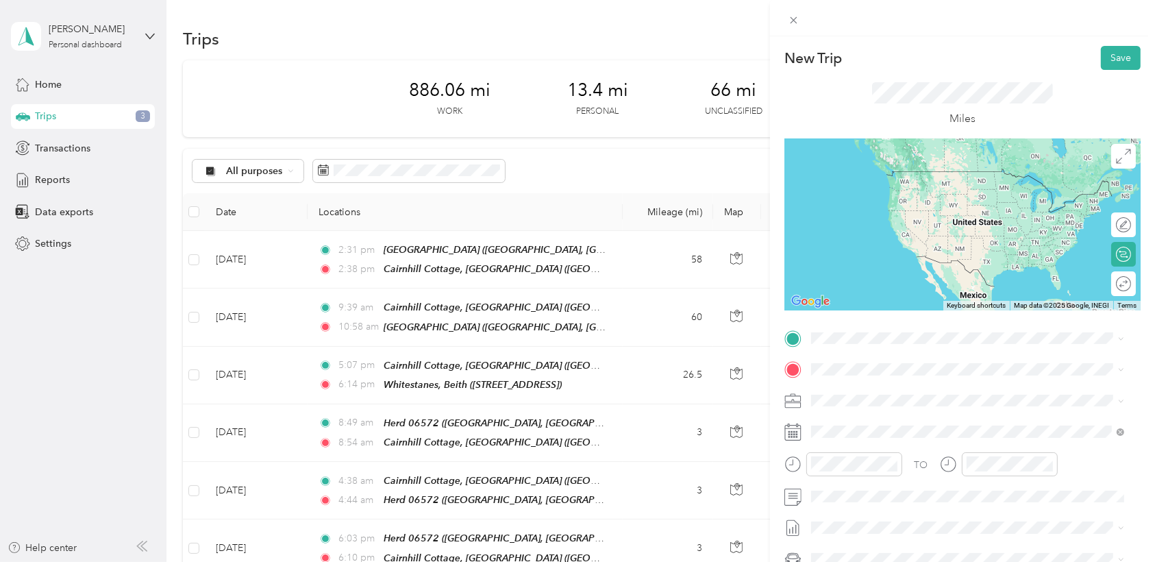
click at [775, 381] on li "TEAM Herd 03155 LOW HOLEHOUSE, [GEOGRAPHIC_DATA], [GEOGRAPHIC_DATA], [GEOGRAPHI…" at bounding box center [967, 404] width 323 height 62
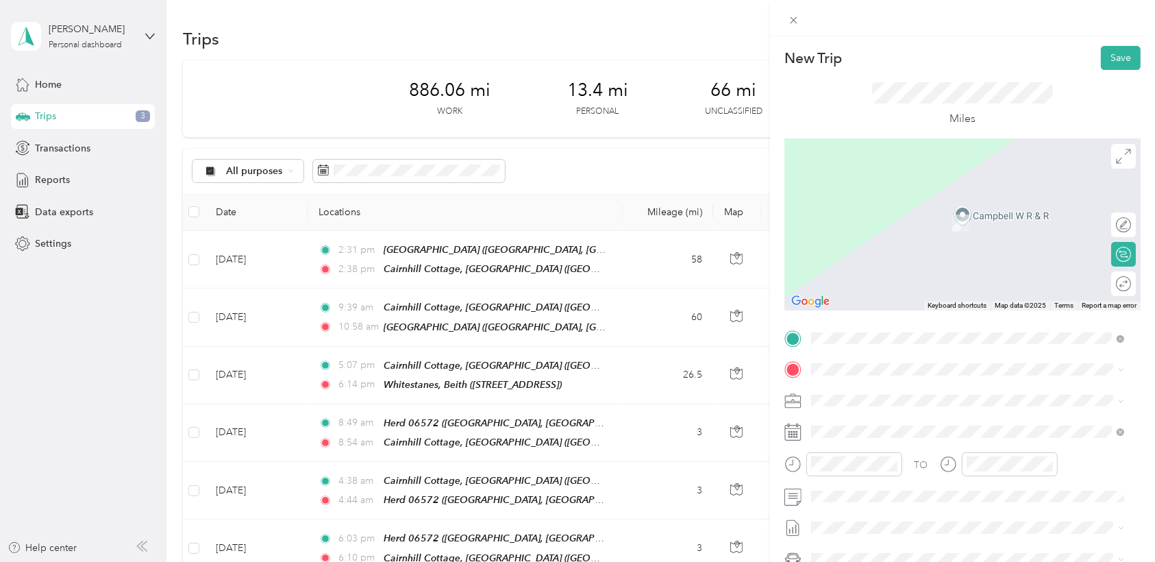
click at [775, 227] on li "Cairnhill Cottage, [GEOGRAPHIC_DATA] , [GEOGRAPHIC_DATA], [GEOGRAPHIC_DATA], [G…" at bounding box center [967, 215] width 323 height 58
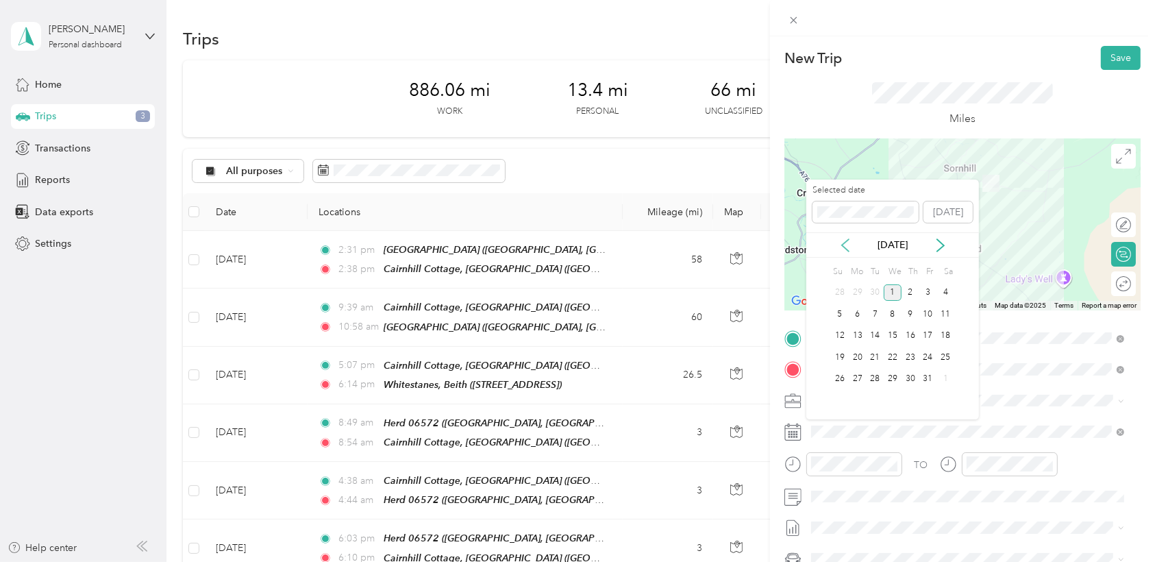
click at [775, 244] on icon at bounding box center [845, 245] width 14 height 14
click at [775, 310] on div "12" at bounding box center [928, 313] width 18 height 17
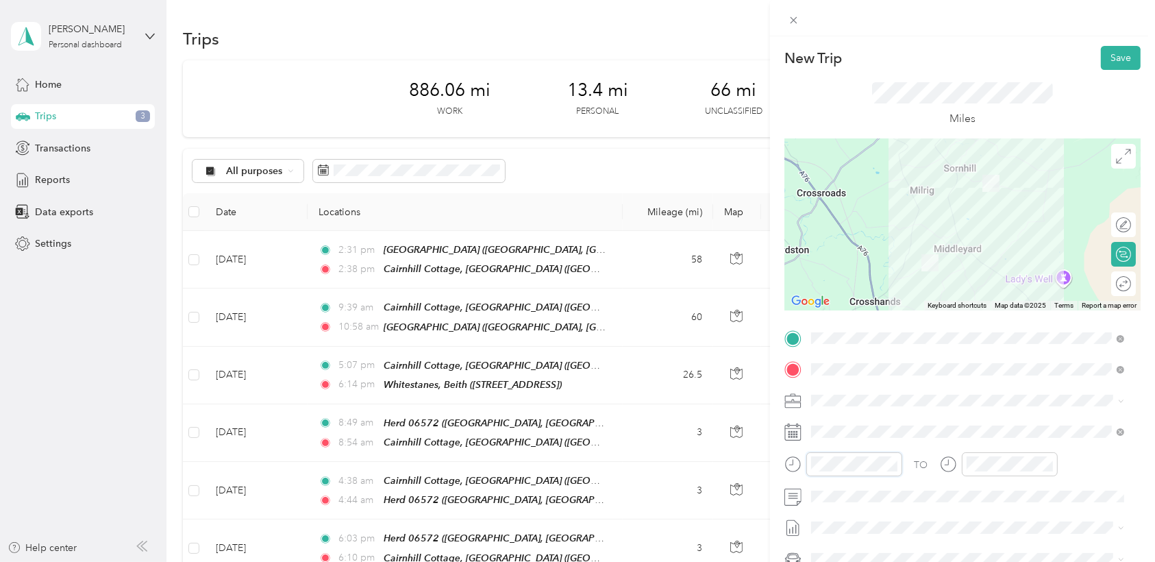
click at [767, 461] on div "New Trip Save This trip cannot be edited because it is either under review, app…" at bounding box center [577, 281] width 1155 height 562
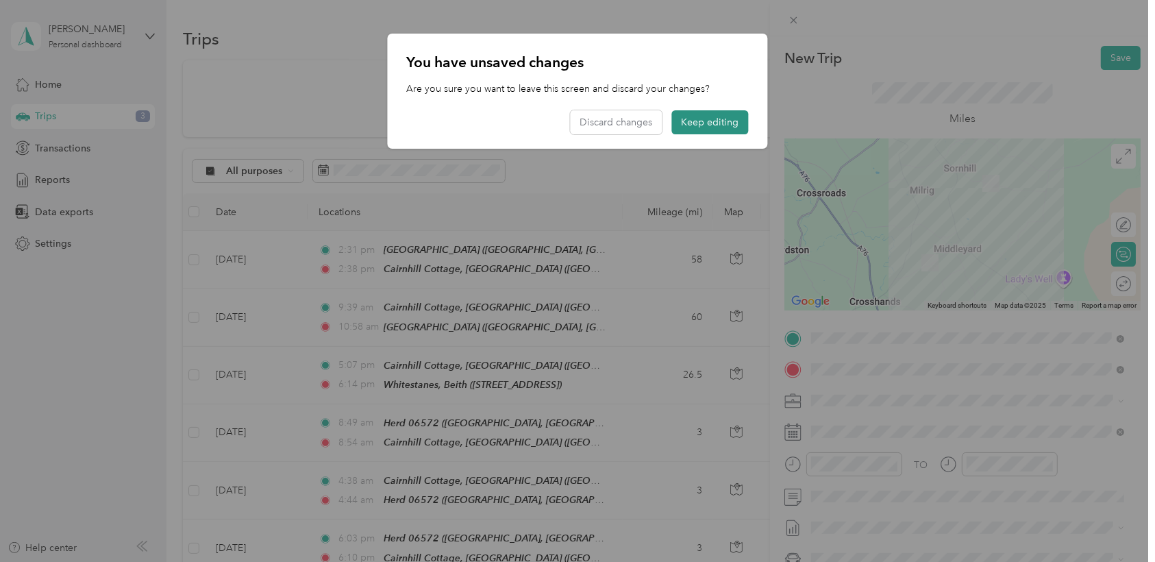
click at [693, 122] on button "Keep editing" at bounding box center [710, 122] width 77 height 24
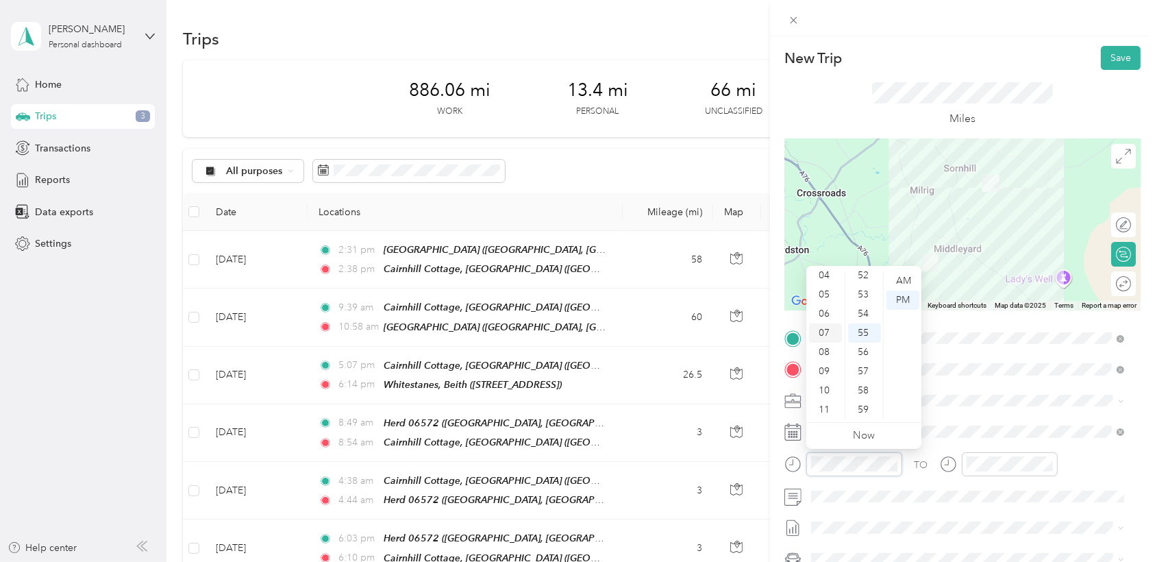
scroll to position [82, 0]
click at [775, 350] on div "08" at bounding box center [825, 351] width 33 height 19
click at [775, 277] on div "AM" at bounding box center [902, 280] width 33 height 19
click at [775, 275] on div "00" at bounding box center [864, 280] width 33 height 19
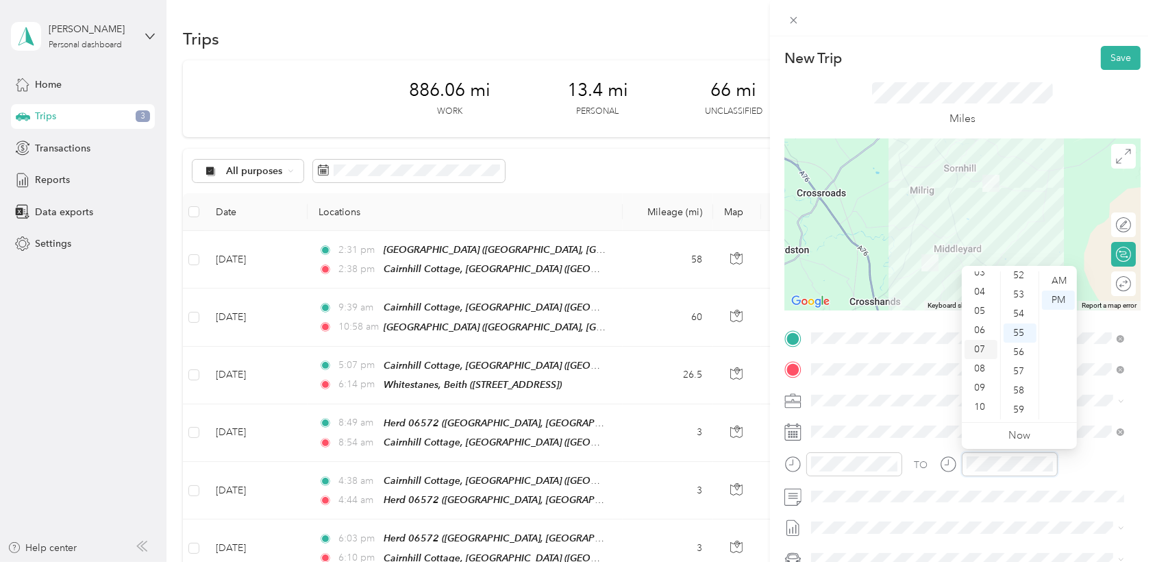
scroll to position [66, 0]
click at [775, 365] on div "08" at bounding box center [980, 367] width 33 height 19
click at [775, 392] on div "58" at bounding box center [1019, 390] width 33 height 19
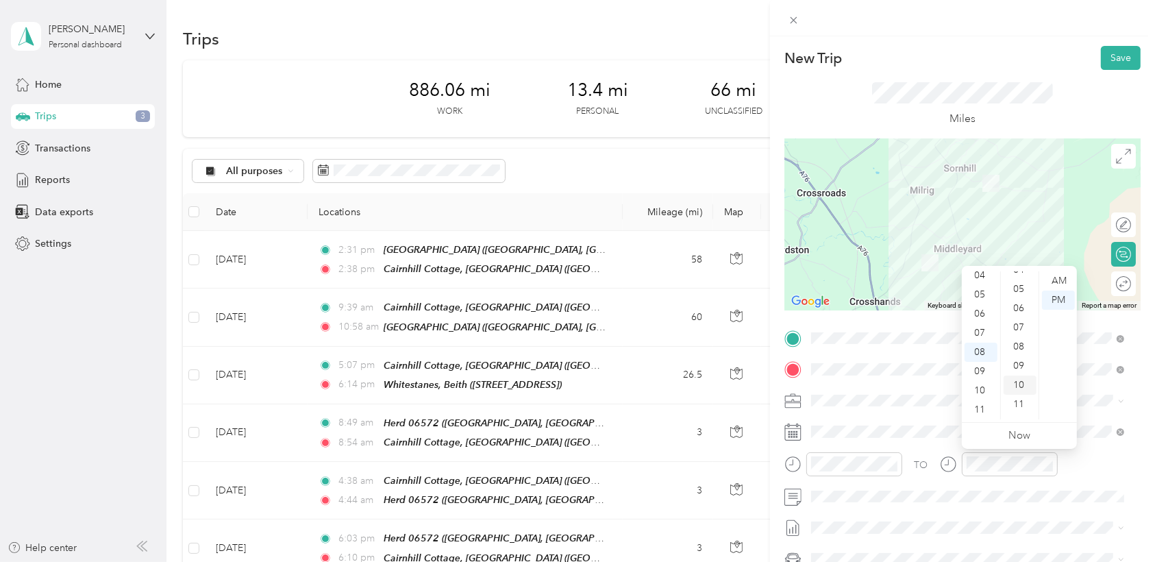
click at [775, 386] on div "10" at bounding box center [1019, 384] width 33 height 19
click at [775, 282] on div "AM" at bounding box center [1058, 280] width 33 height 19
click at [775, 277] on div "AM" at bounding box center [1058, 280] width 33 height 19
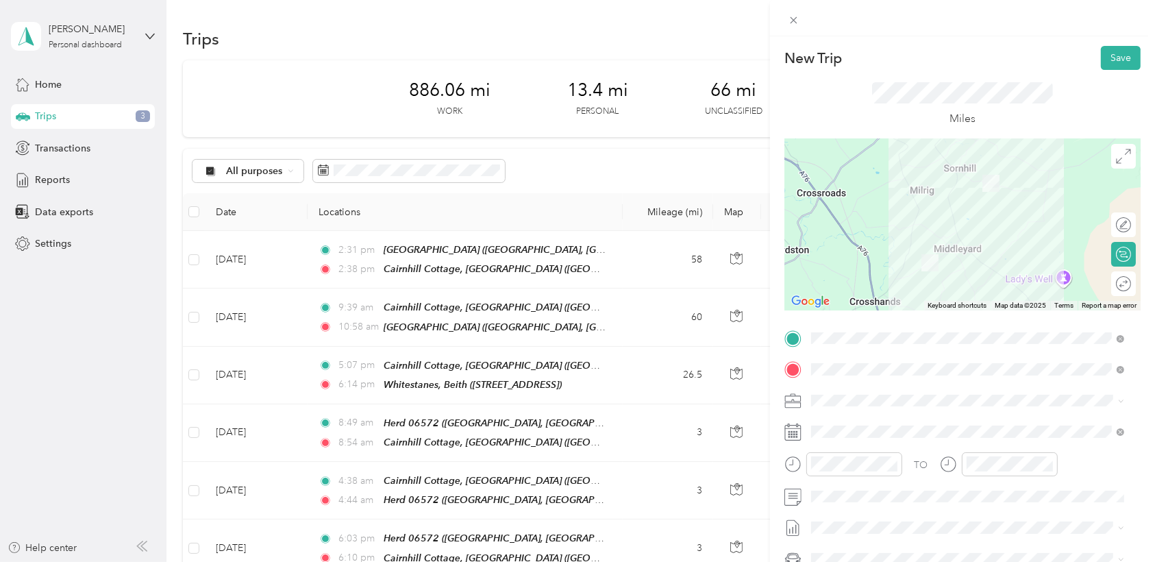
click at [775, 79] on div "Miles" at bounding box center [962, 104] width 356 height 69
click at [775, 56] on button "Save" at bounding box center [1120, 58] width 40 height 24
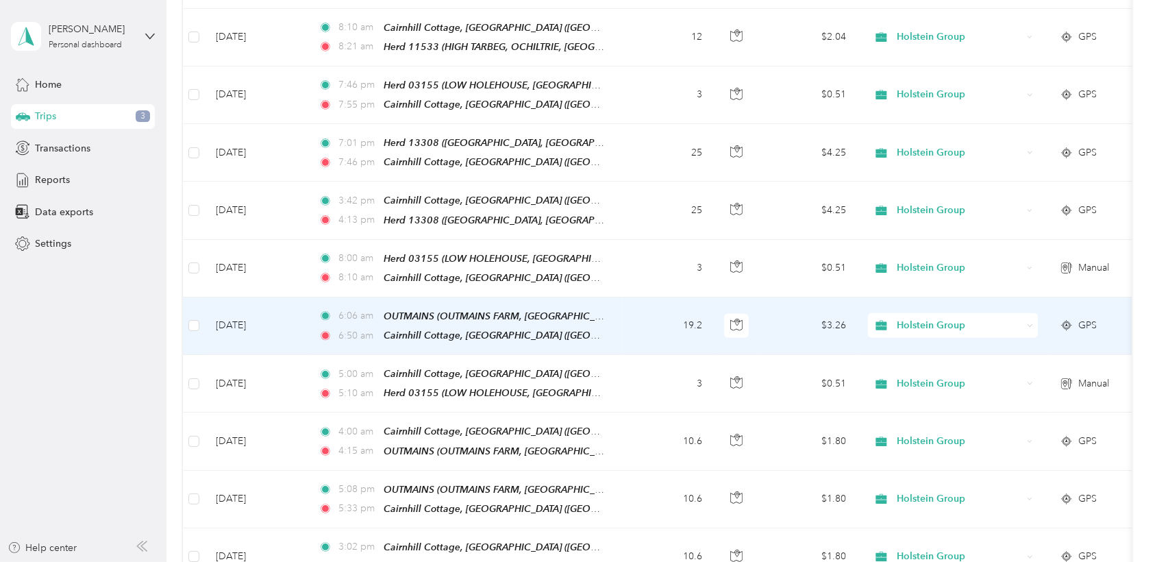
scroll to position [1722, 0]
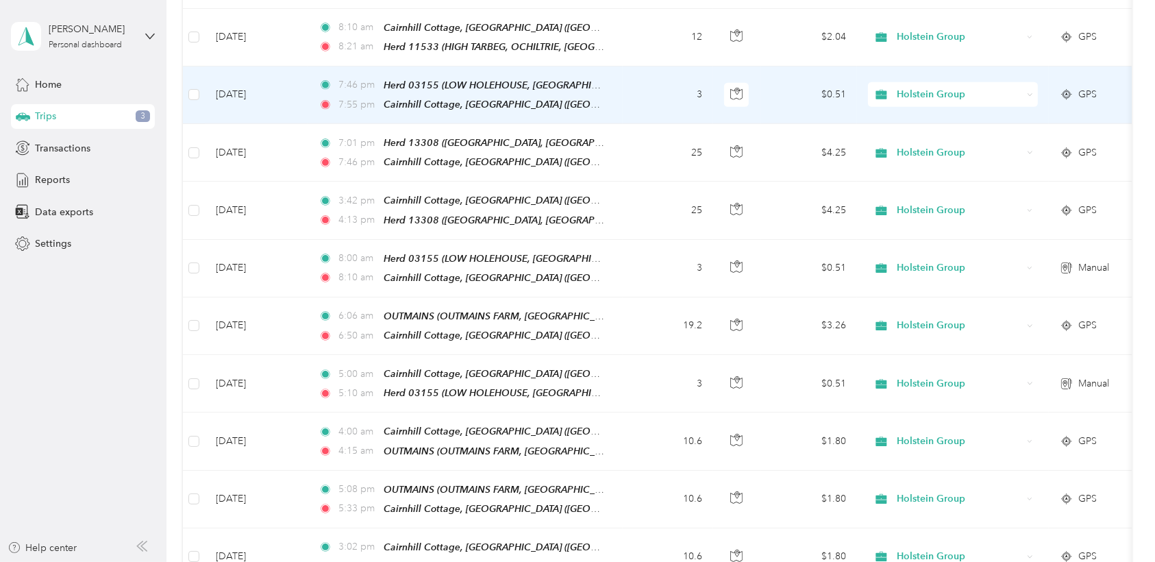
click at [653, 66] on td "3" at bounding box center [667, 95] width 90 height 58
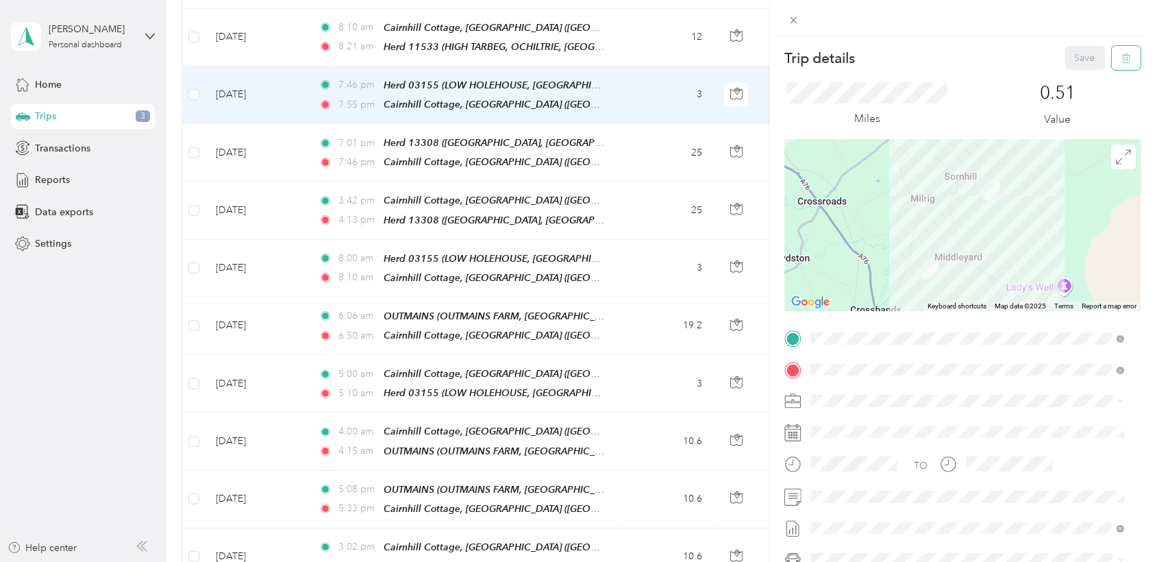
click at [775, 58] on button "button" at bounding box center [1125, 58] width 29 height 24
click at [775, 75] on button "Yes" at bounding box center [1074, 75] width 27 height 22
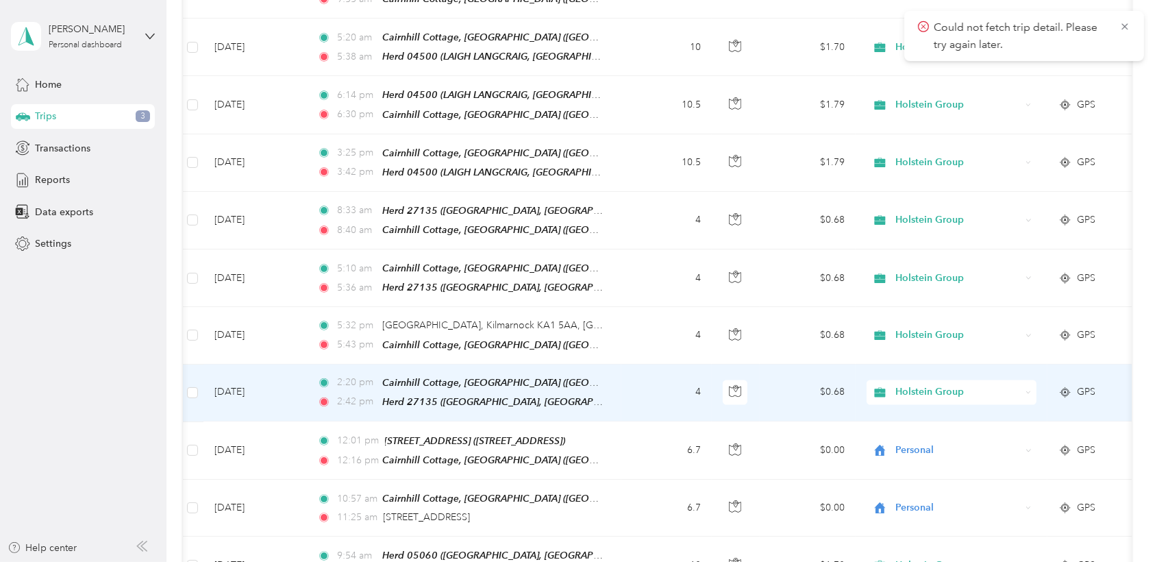
scroll to position [2522, 0]
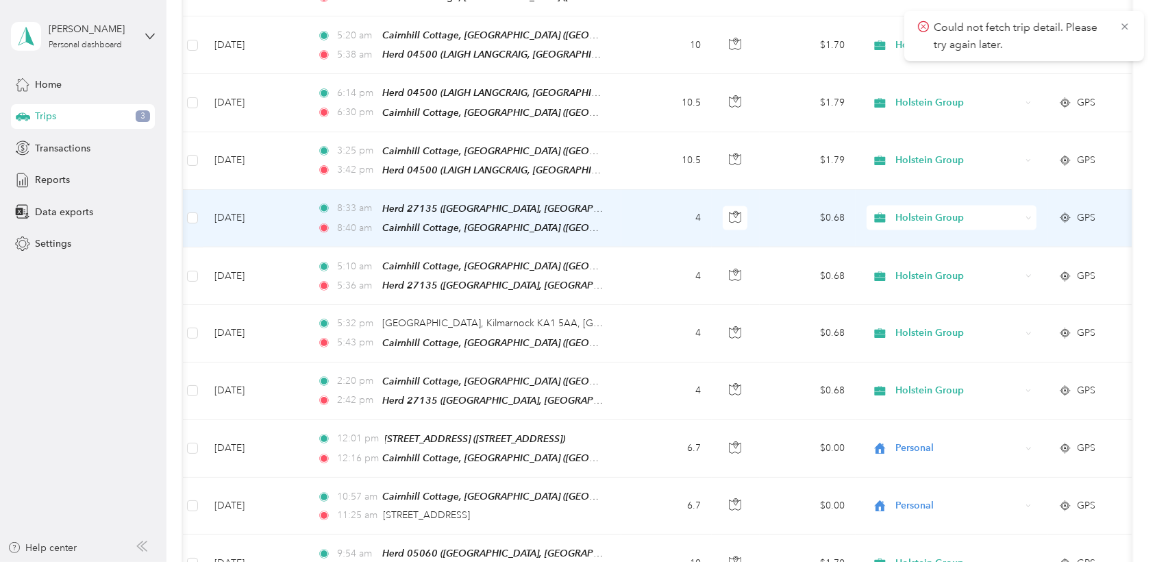
click at [488, 201] on div "Herd 27135 ([GEOGRAPHIC_DATA], [GEOGRAPHIC_DATA], [GEOGRAPHIC_DATA], [GEOGRAPHI…" at bounding box center [493, 209] width 223 height 16
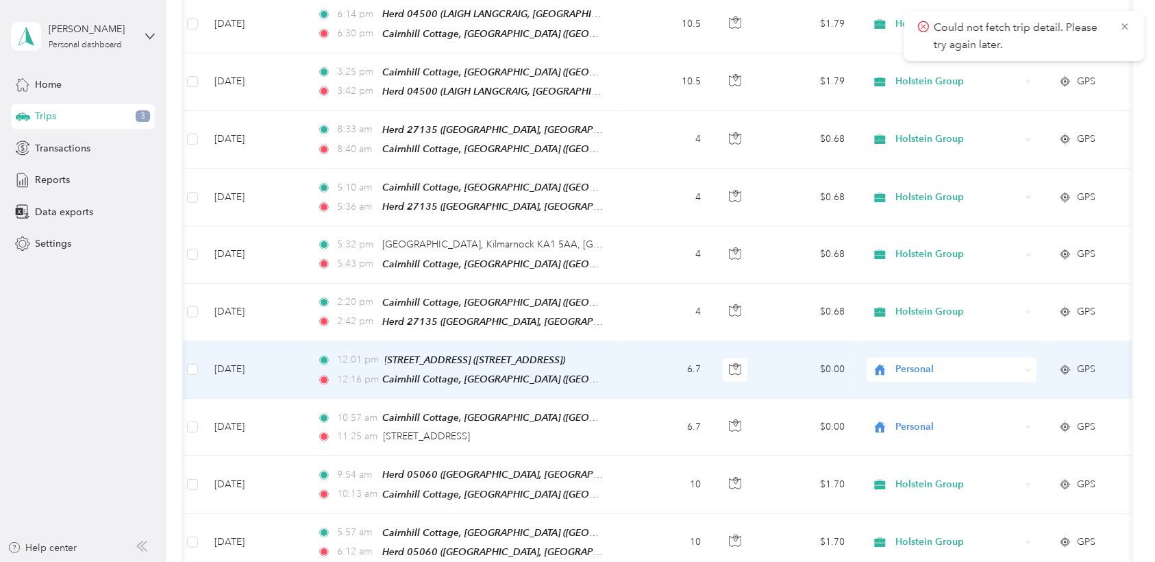
scroll to position [2600, 0]
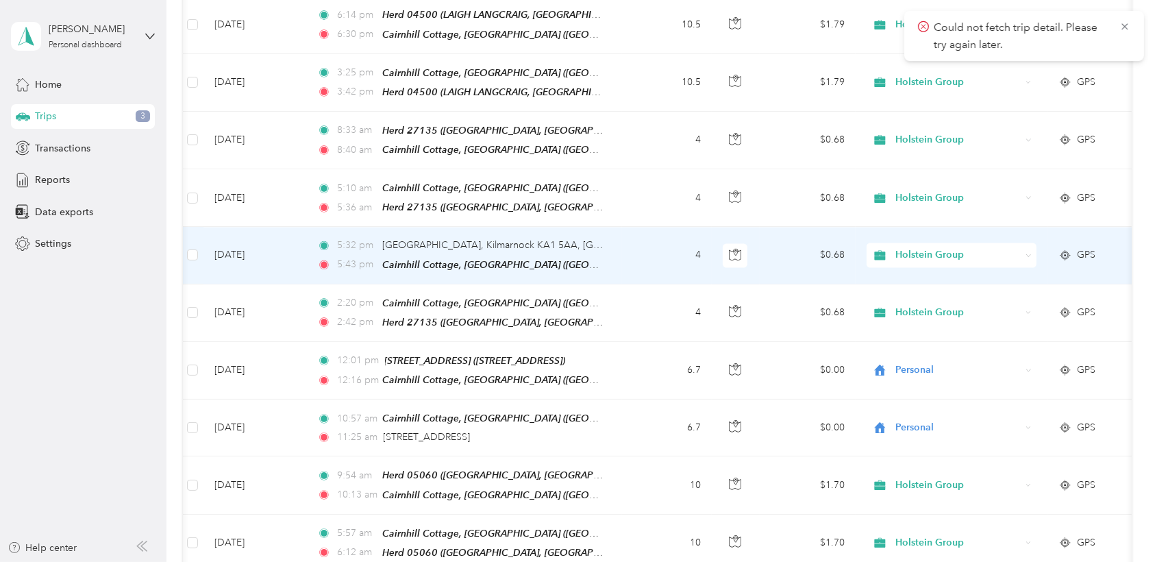
click at [616, 227] on td "5:32 pm [GEOGRAPHIC_DATA], Kilmarnock KA1 5AA, [GEOGRAPHIC_DATA] 5:43 pm [GEOGR…" at bounding box center [463, 255] width 315 height 57
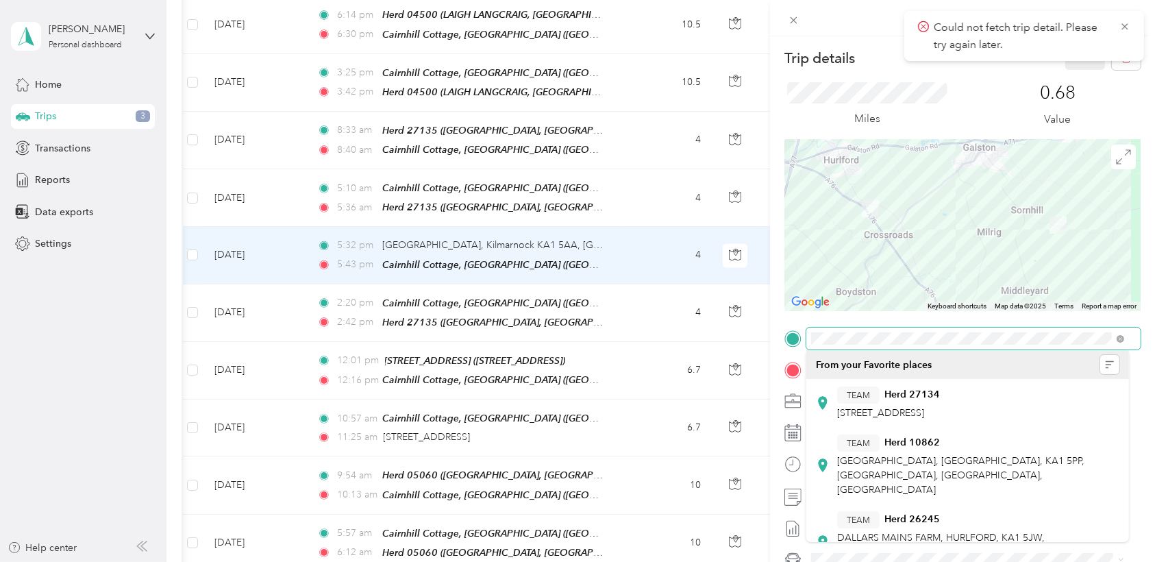
click at [775, 338] on div at bounding box center [962, 338] width 356 height 22
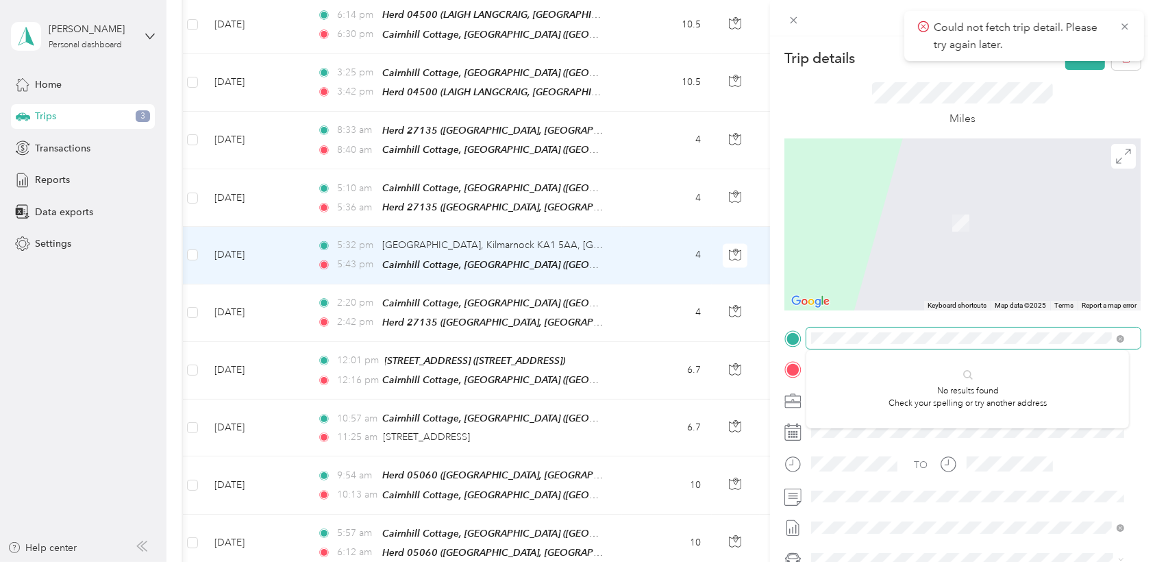
click at [742, 340] on div "Trip details Save This trip cannot be edited because it is either under review,…" at bounding box center [577, 281] width 1155 height 562
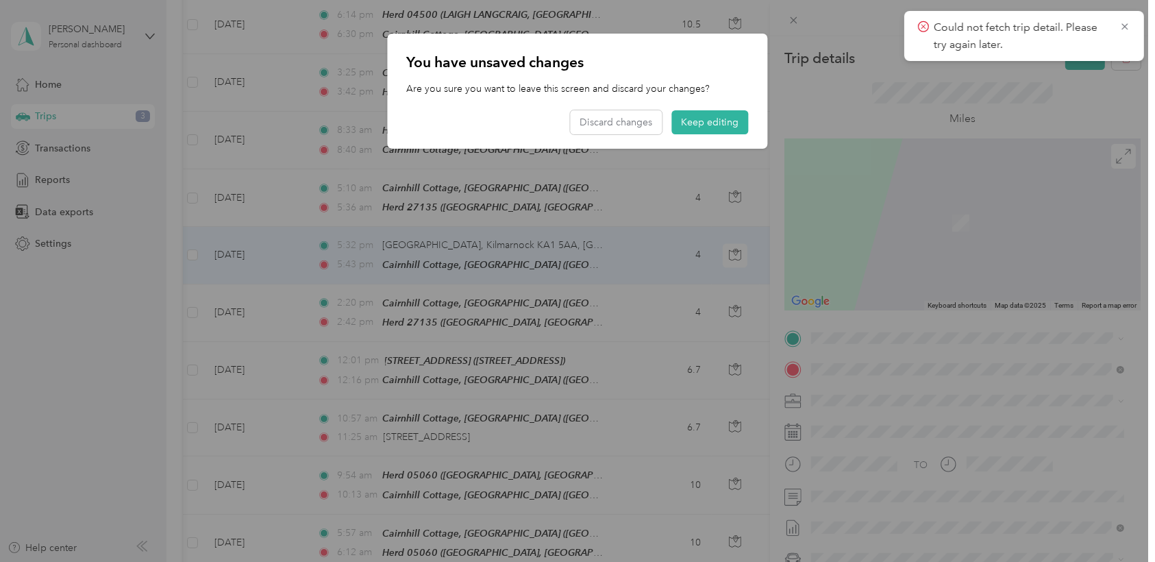
click at [775, 414] on div "TEAM Herd [GEOGRAPHIC_DATA], HURLFORD, KA1 5JY, [GEOGRAPHIC_DATA], [GEOGRAPHIC_…" at bounding box center [978, 417] width 283 height 62
click at [706, 112] on button "Keep editing" at bounding box center [710, 122] width 77 height 24
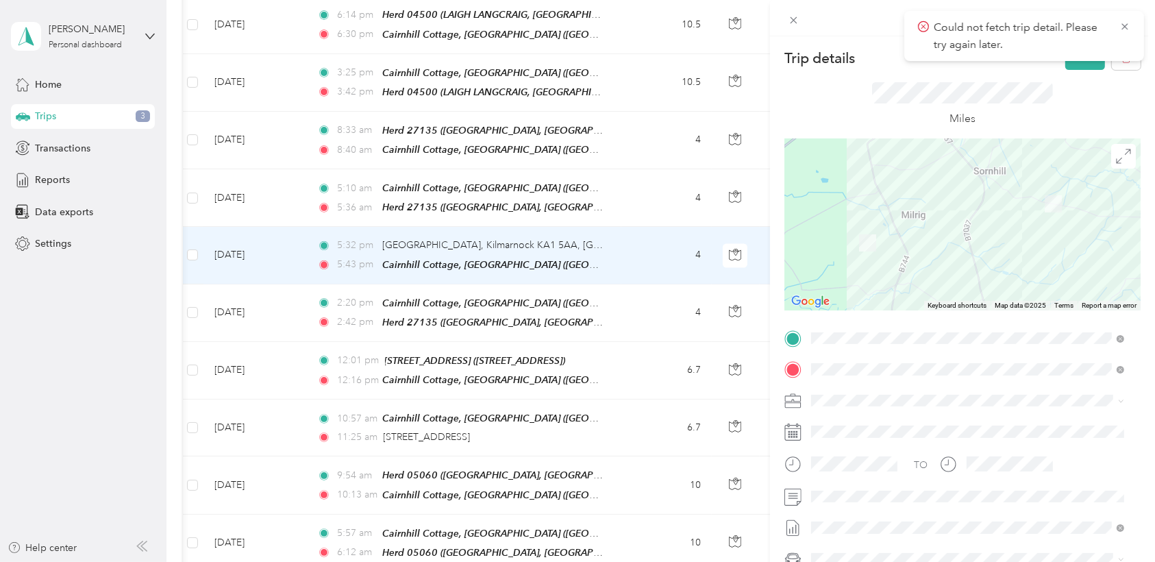
click at [775, 90] on form "Trip details Save This trip cannot be edited because it is either under review,…" at bounding box center [962, 337] width 385 height 583
click at [775, 118] on div "Miles" at bounding box center [962, 104] width 356 height 69
click at [775, 66] on button "Save" at bounding box center [1085, 58] width 40 height 24
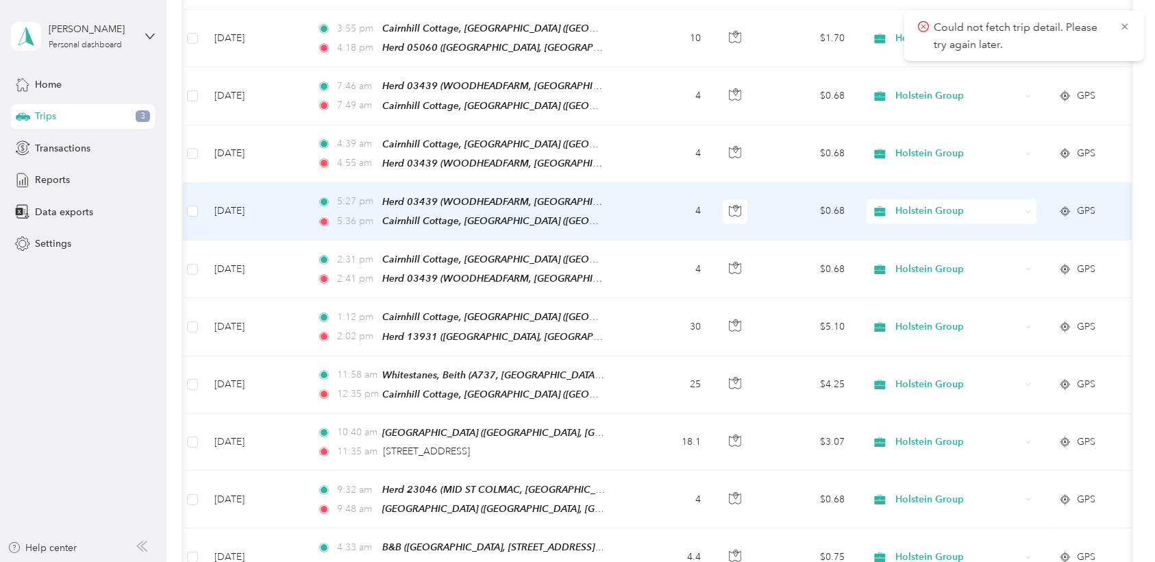
scroll to position [3218, 0]
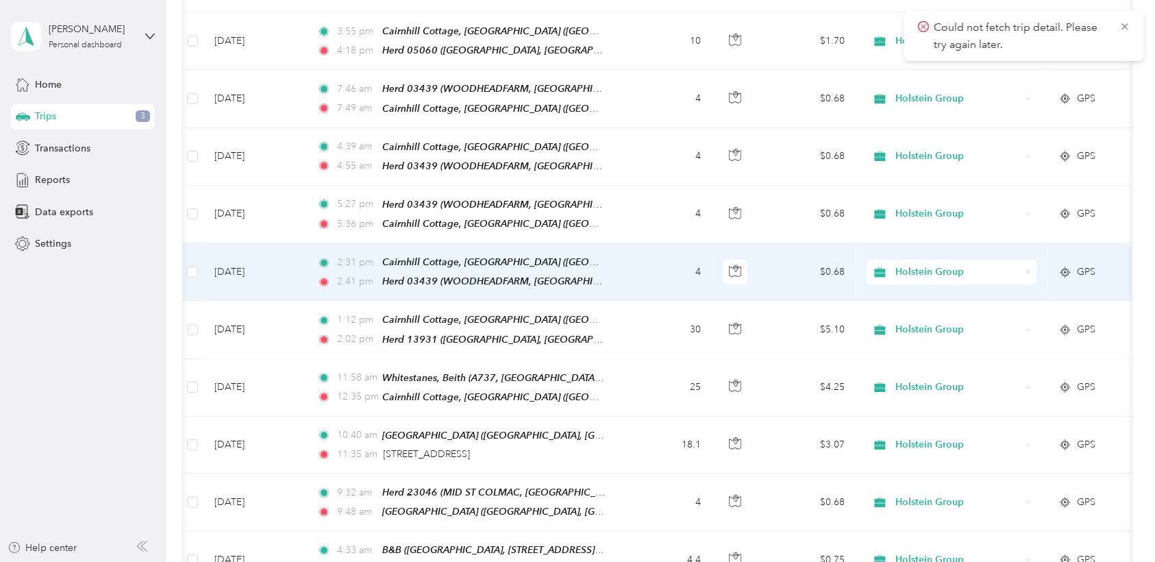
click at [651, 243] on td "4" at bounding box center [666, 272] width 90 height 58
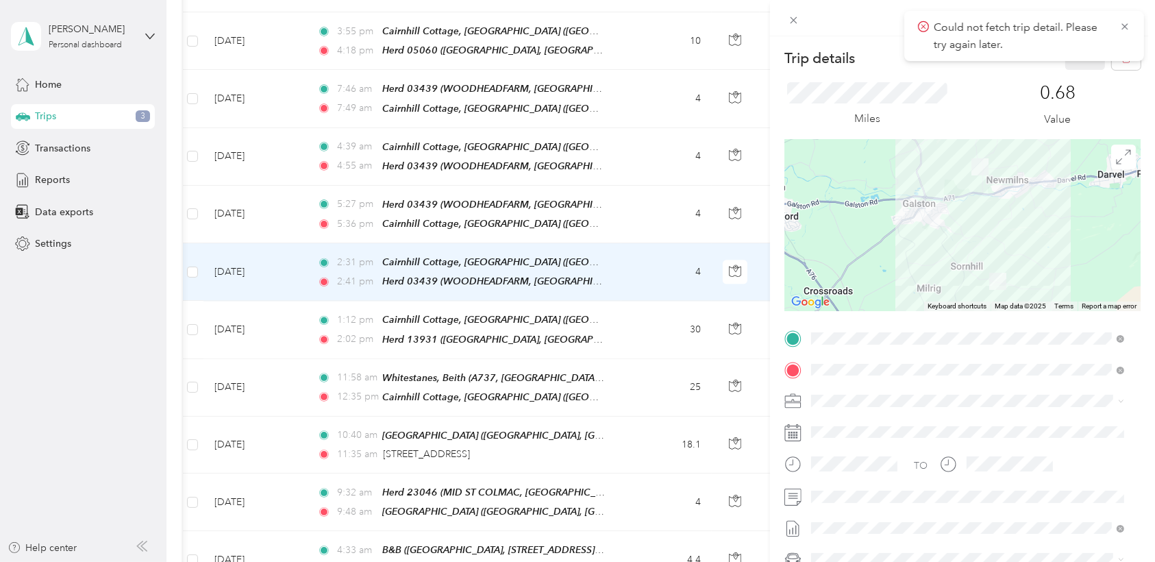
click at [627, 139] on div "Trip details Save This trip cannot be edited because it is either under review,…" at bounding box center [577, 281] width 1155 height 562
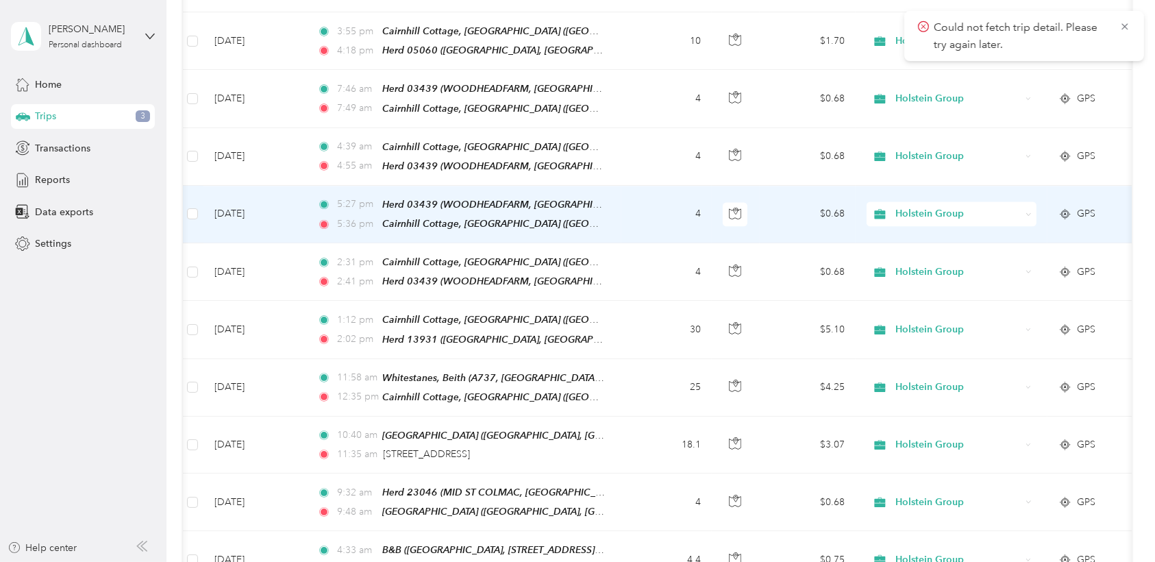
click at [627, 186] on td "4" at bounding box center [666, 215] width 90 height 58
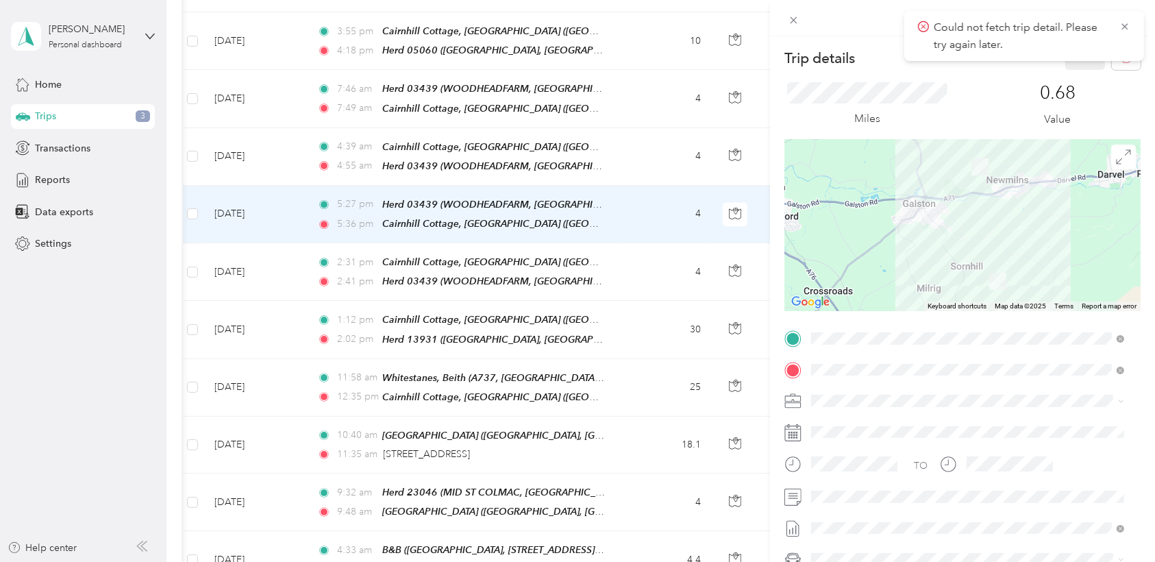
click at [660, 74] on div "Trip details Save This trip cannot be edited because it is either under review,…" at bounding box center [577, 281] width 1155 height 562
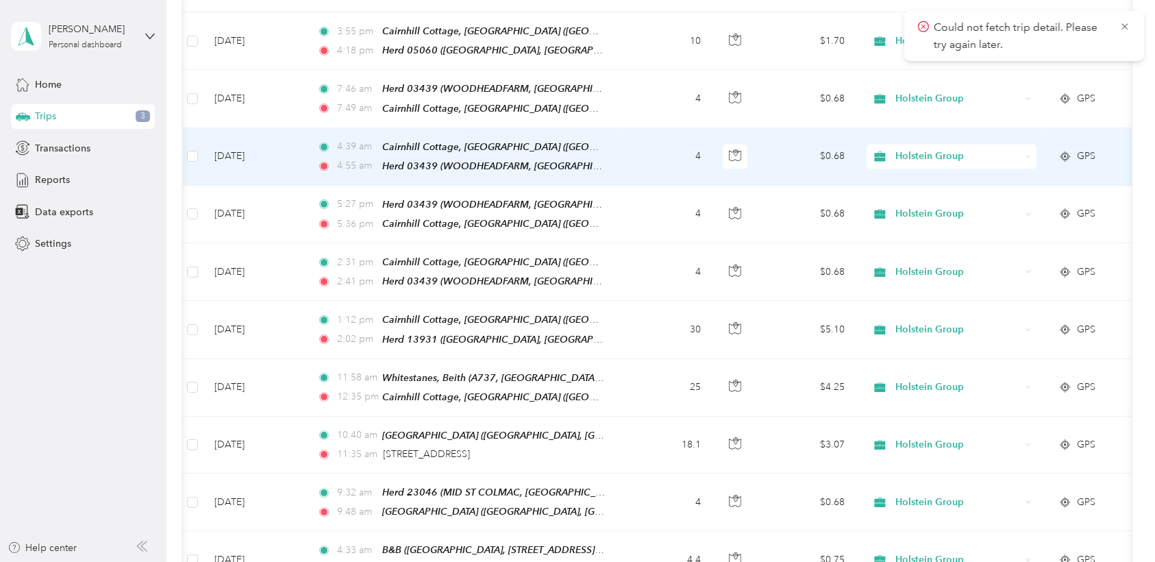
click at [660, 128] on td "4" at bounding box center [666, 157] width 90 height 58
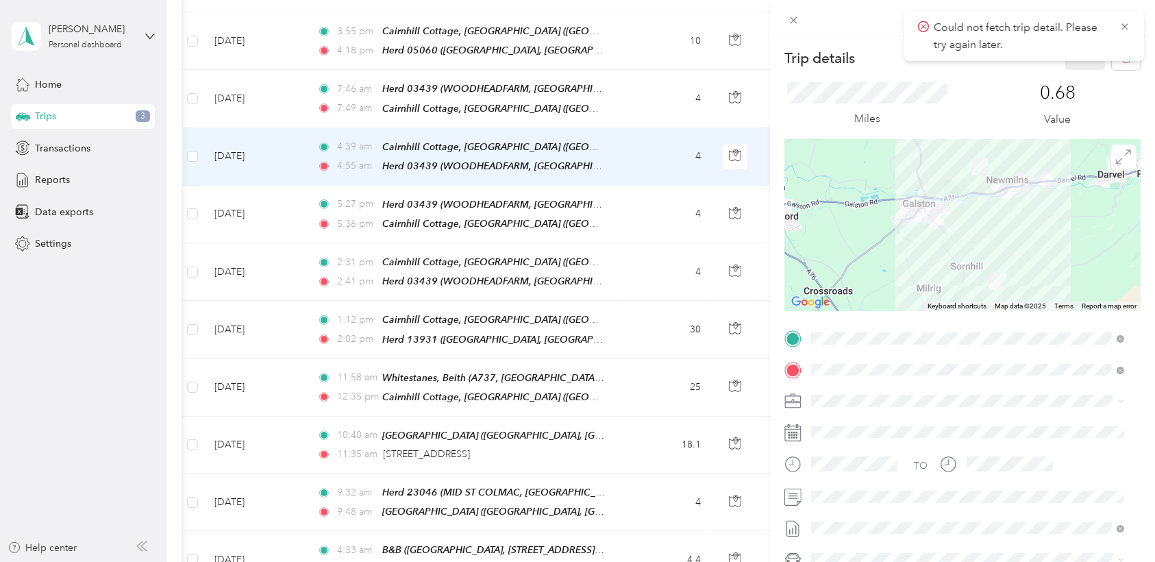
click at [682, 25] on div "Trip details Save This trip cannot be edited because it is either under review,…" at bounding box center [577, 281] width 1155 height 562
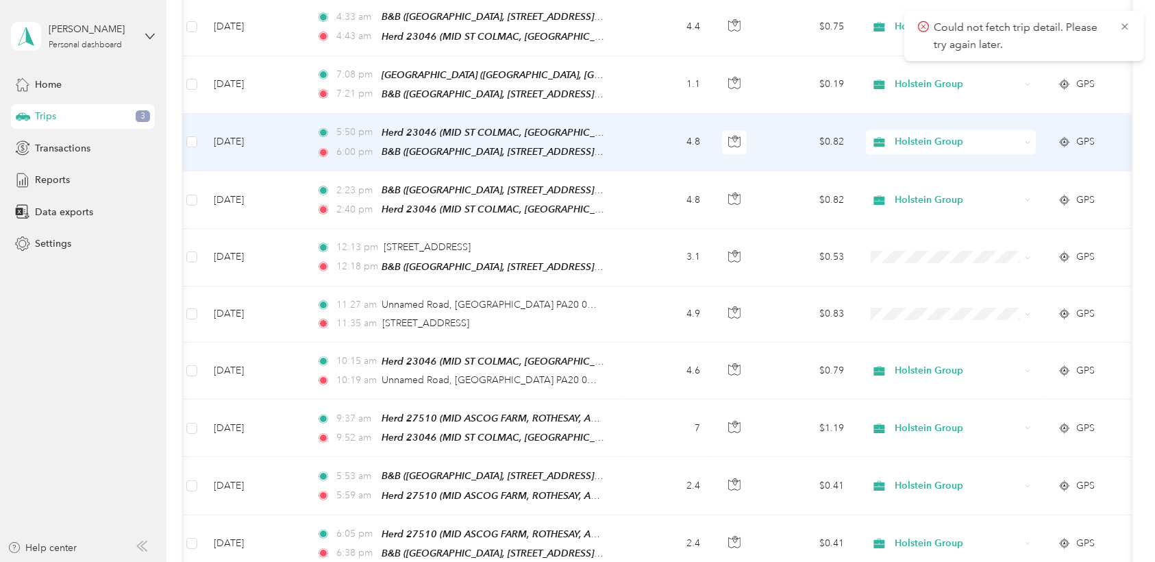
scroll to position [3750, 0]
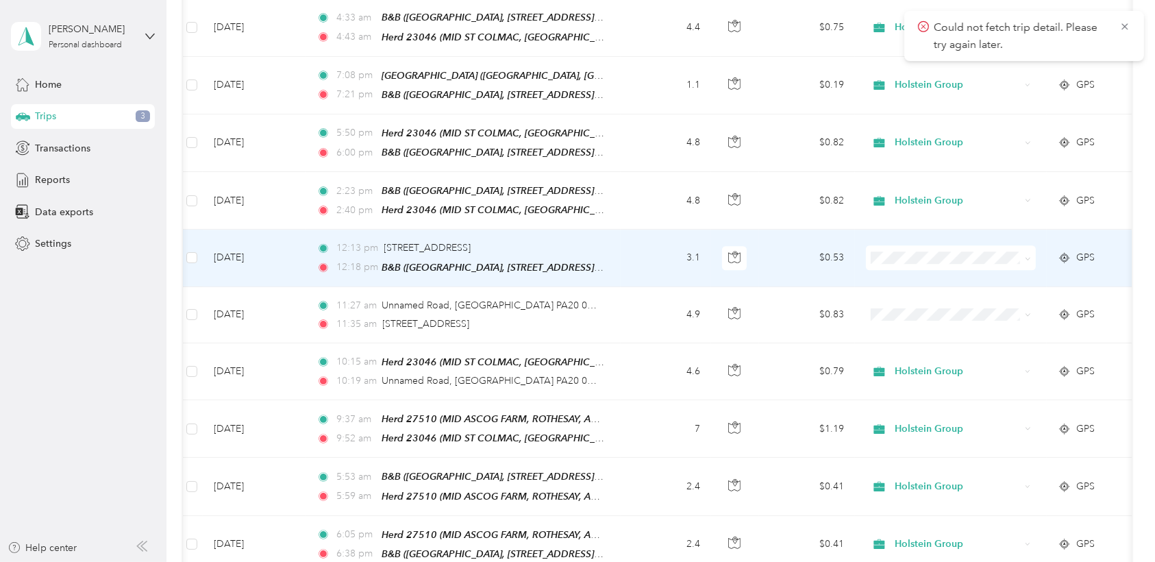
click at [667, 229] on td "3.1" at bounding box center [665, 257] width 90 height 57
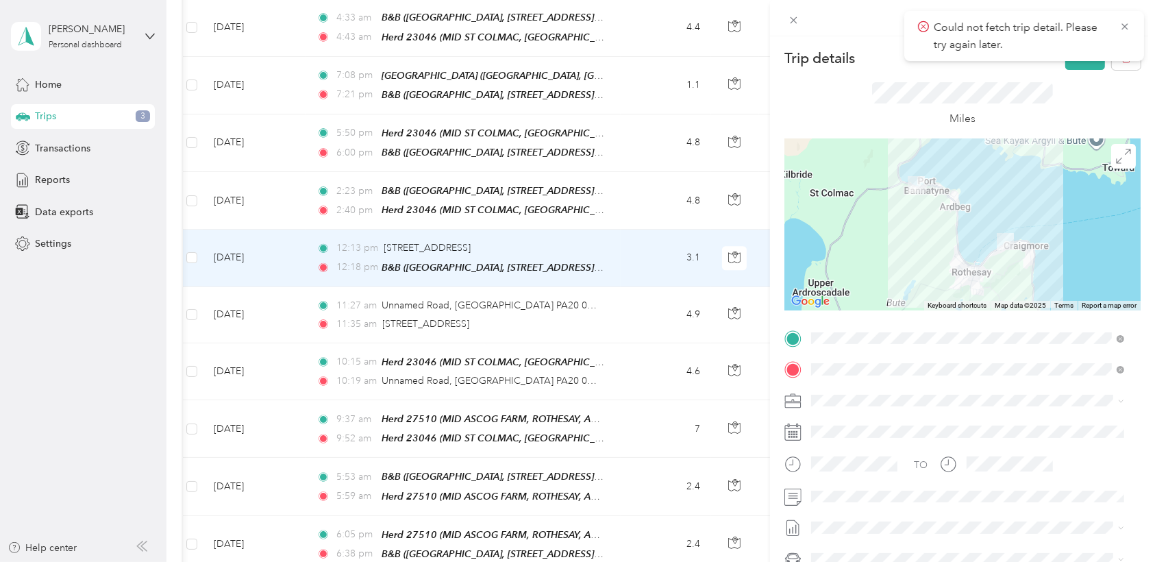
click at [775, 60] on div "Could not fetch trip detail. Please try again later." at bounding box center [1024, 36] width 240 height 50
click at [775, 66] on button "Save" at bounding box center [1085, 58] width 40 height 24
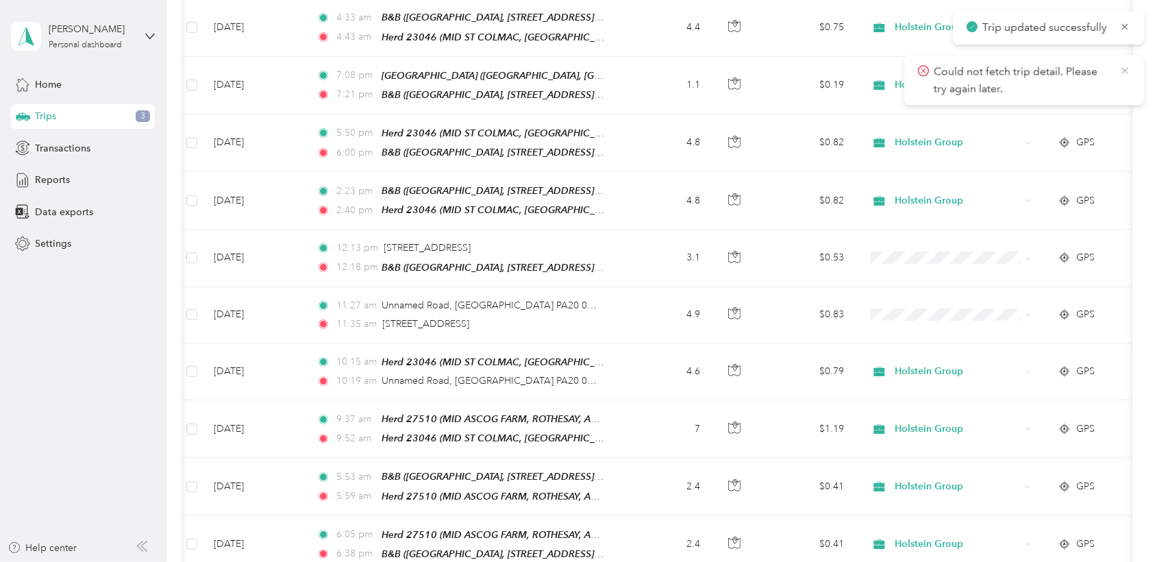
click at [775, 70] on icon at bounding box center [1124, 70] width 11 height 12
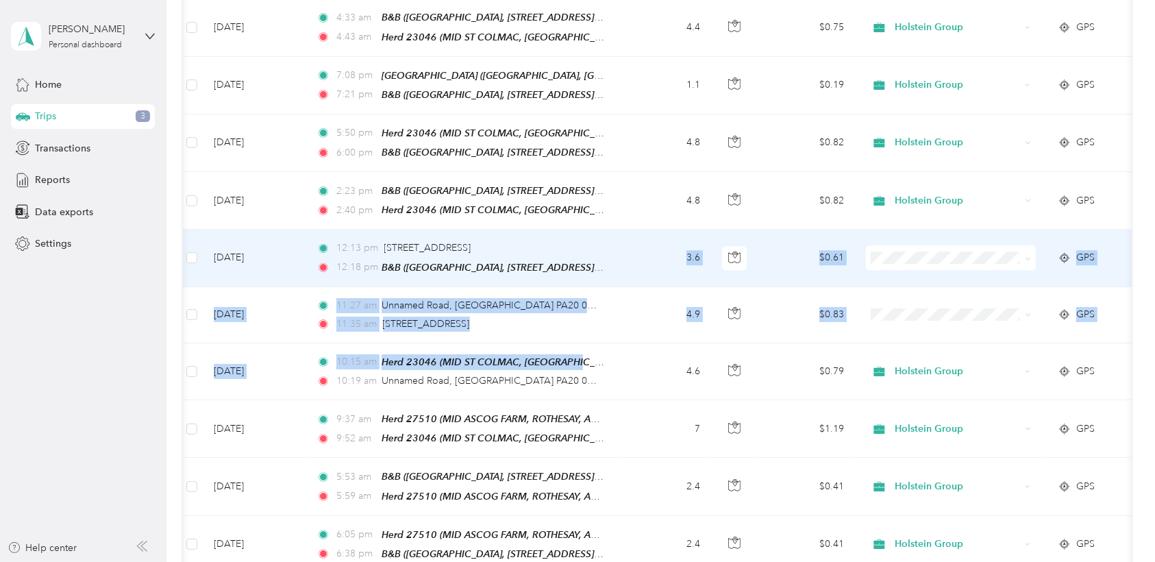
drag, startPoint x: 574, startPoint y: 267, endPoint x: 657, endPoint y: 172, distance: 126.2
click at [657, 229] on td "3.6" at bounding box center [665, 257] width 90 height 57
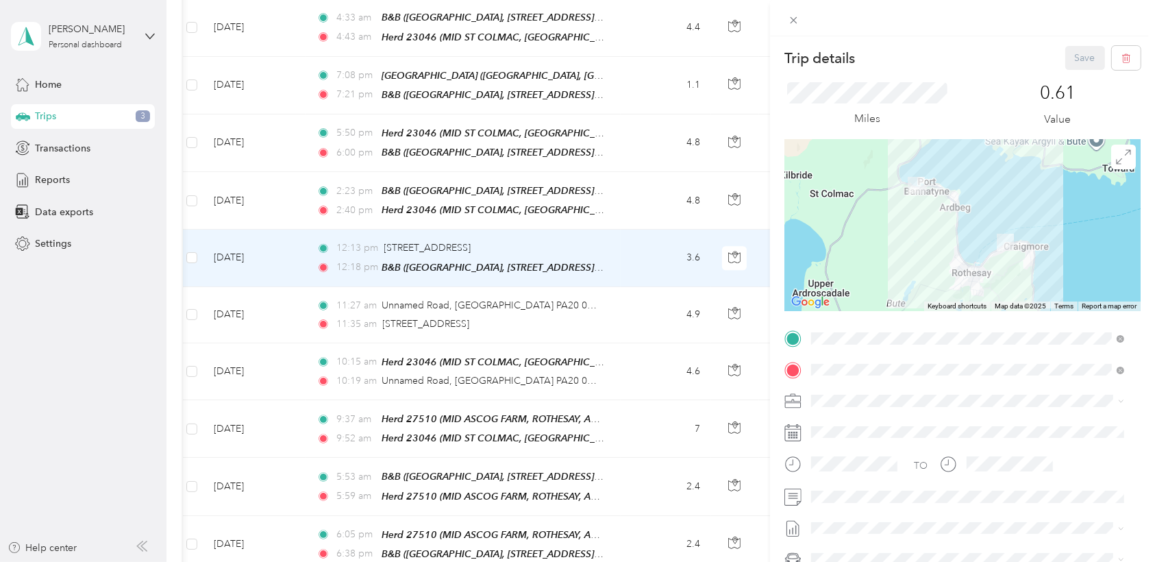
click at [140, 296] on div "Trip details Save This trip cannot be edited because it is either under review,…" at bounding box center [577, 281] width 1155 height 562
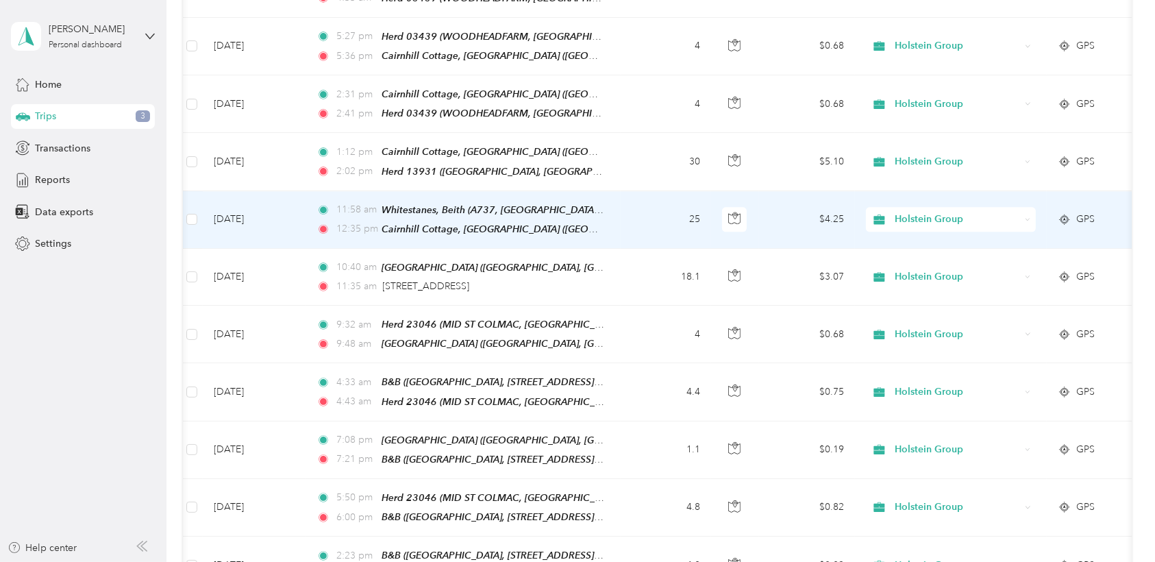
scroll to position [3385, 0]
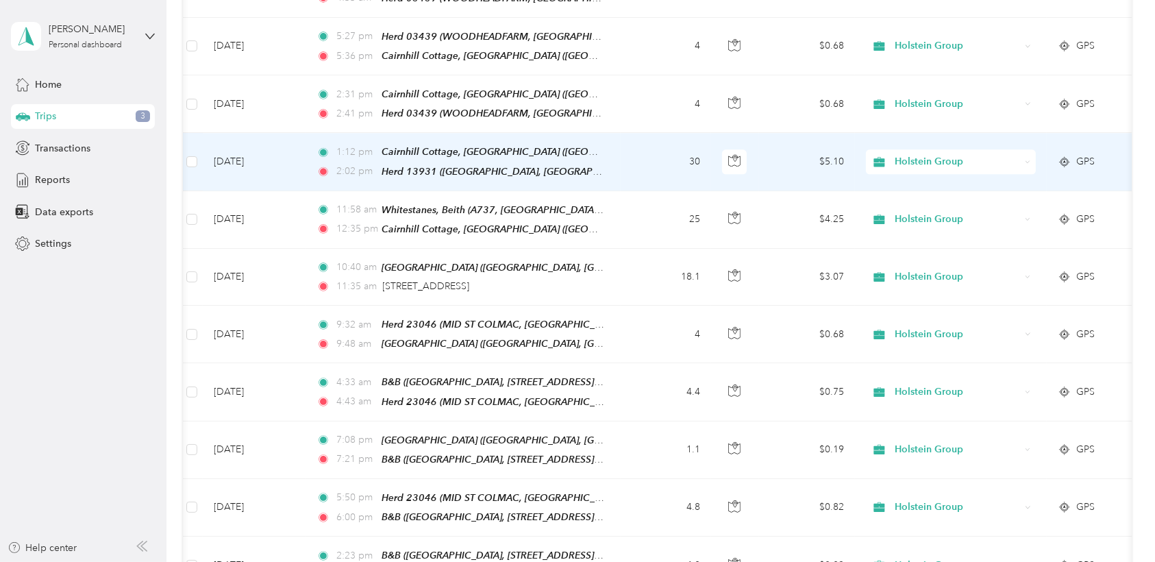
click at [655, 133] on td "30" at bounding box center [665, 162] width 90 height 58
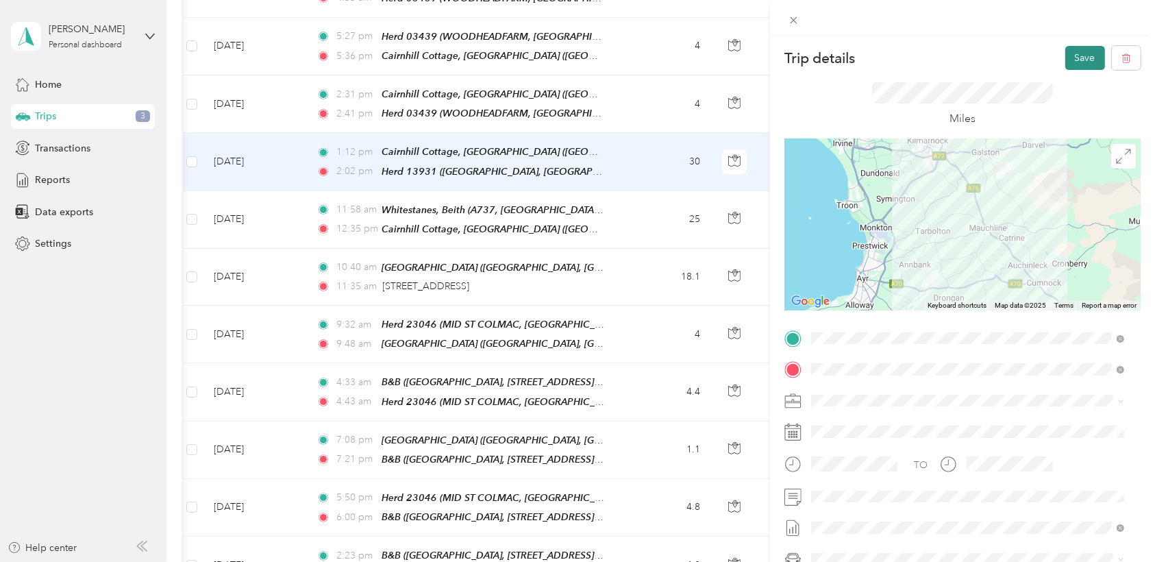
click at [775, 49] on button "Save" at bounding box center [1085, 58] width 40 height 24
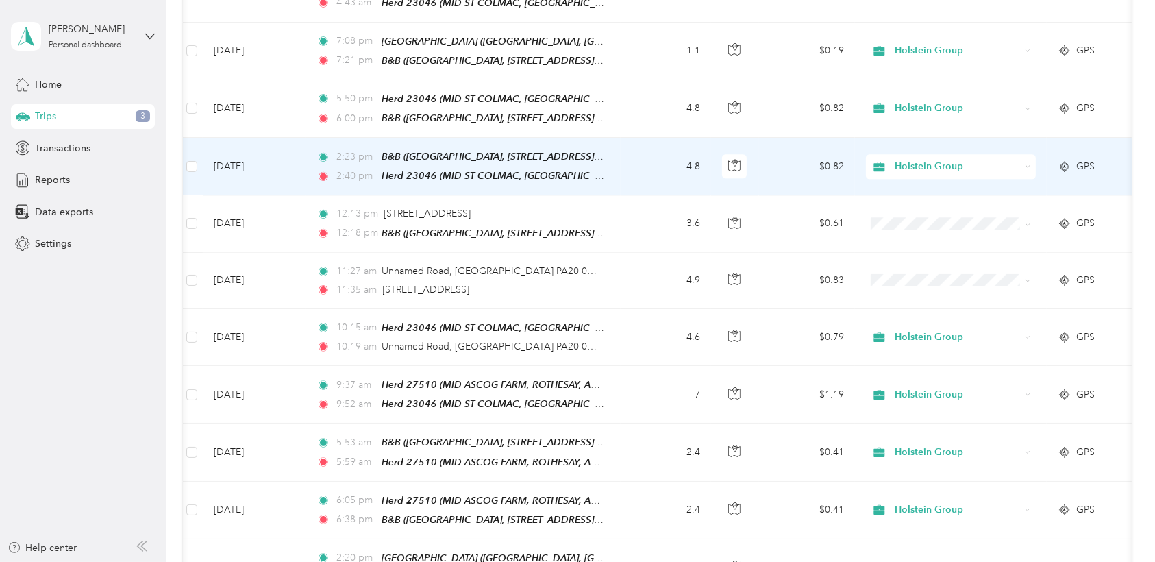
scroll to position [3916, 0]
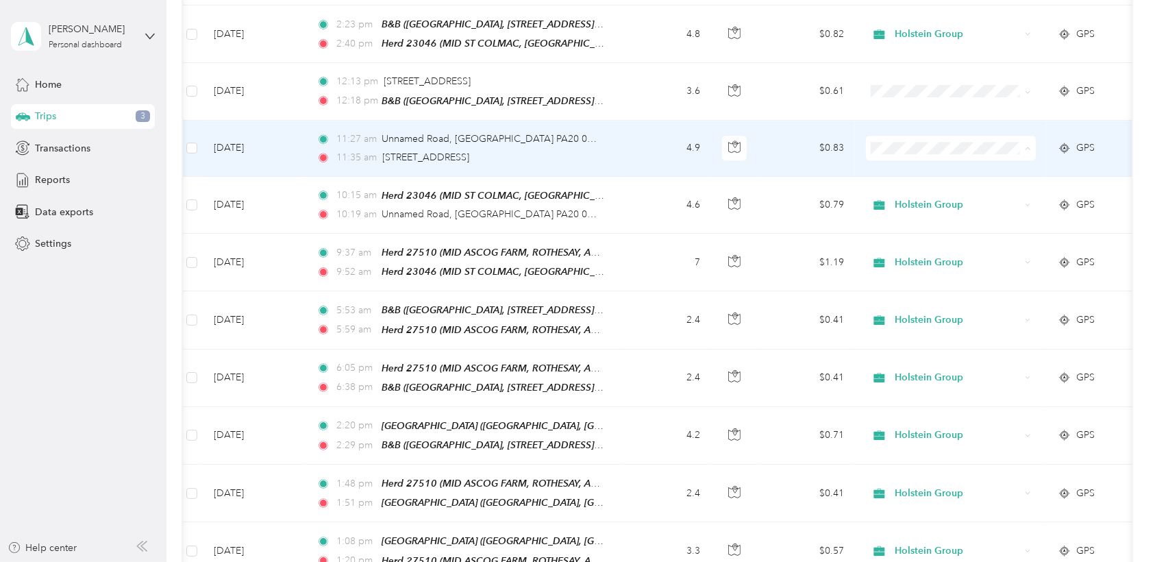
click at [775, 73] on span "Holstein Group" at bounding box center [962, 80] width 127 height 14
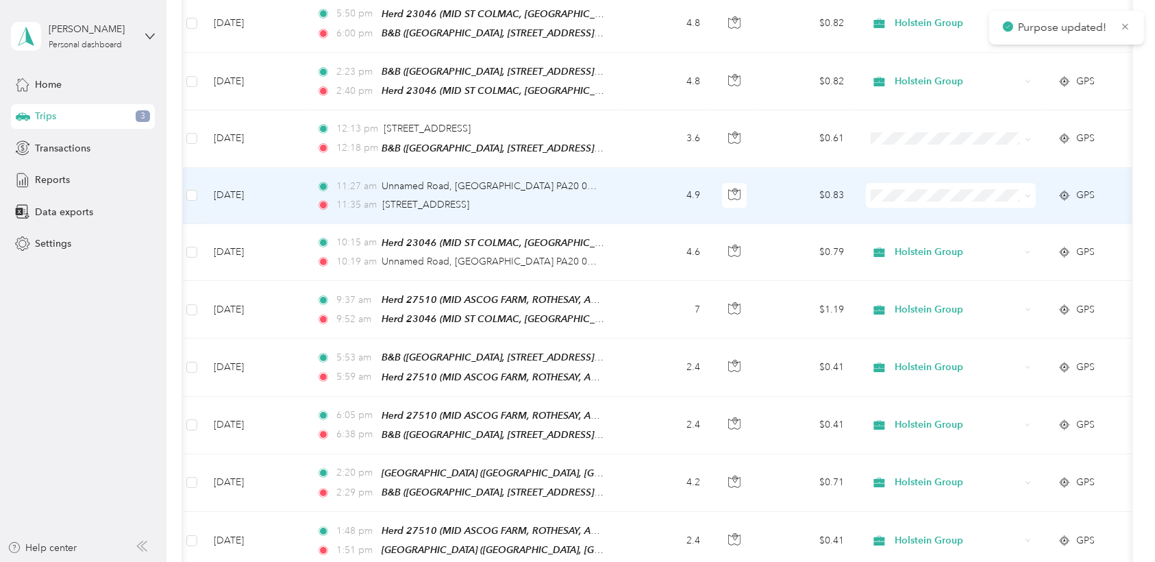
scroll to position [3868, 0]
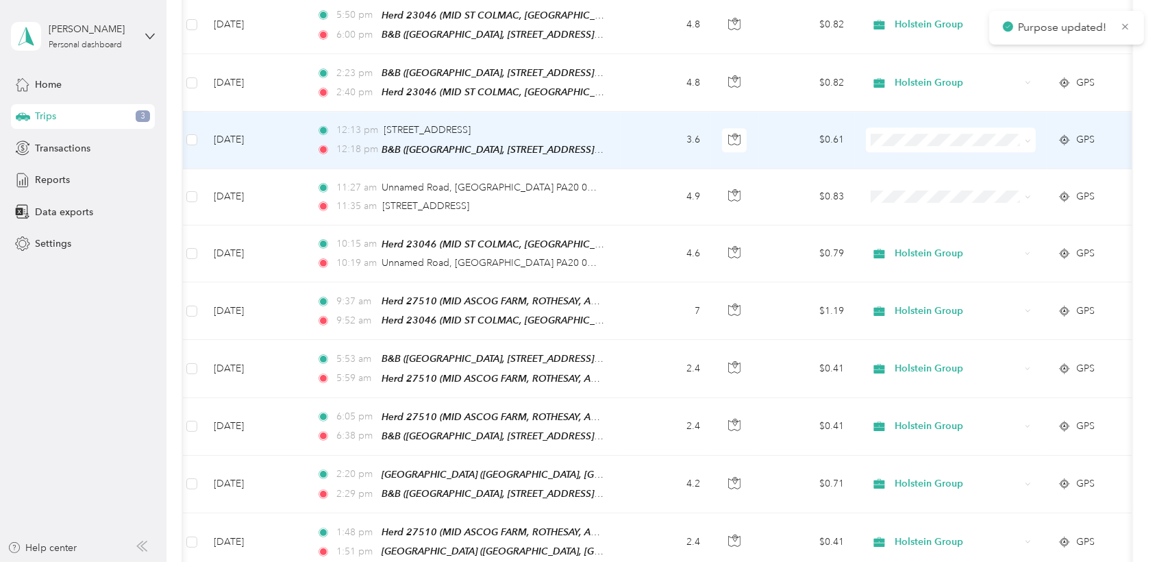
click at [775, 127] on span at bounding box center [951, 139] width 170 height 25
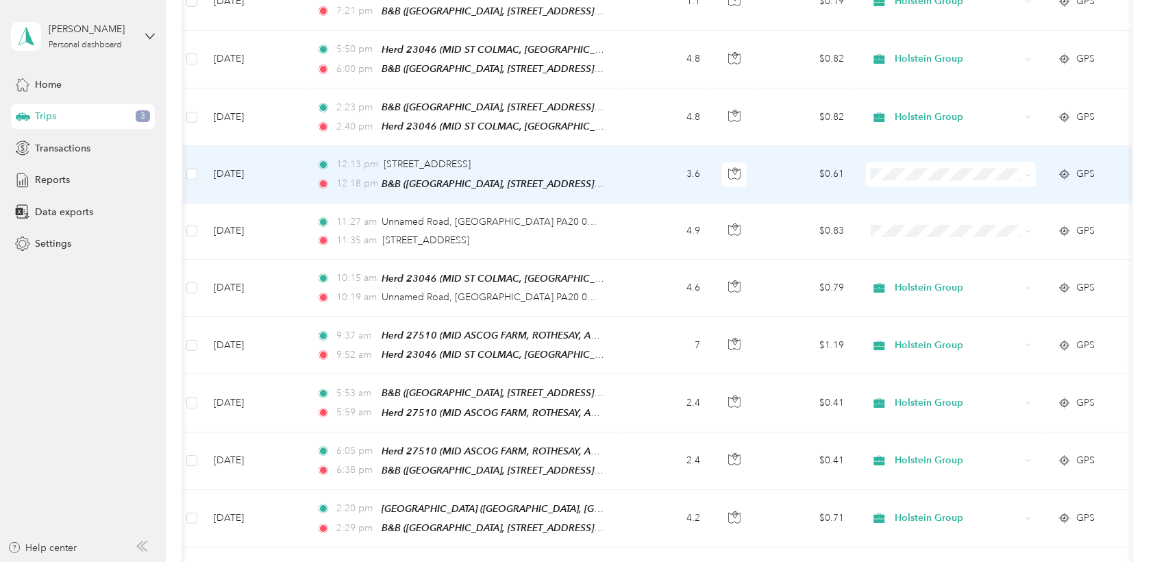
scroll to position [3833, 0]
click at [775, 162] on span at bounding box center [951, 174] width 170 height 25
click at [775, 109] on li "Holstein Group" at bounding box center [951, 100] width 170 height 24
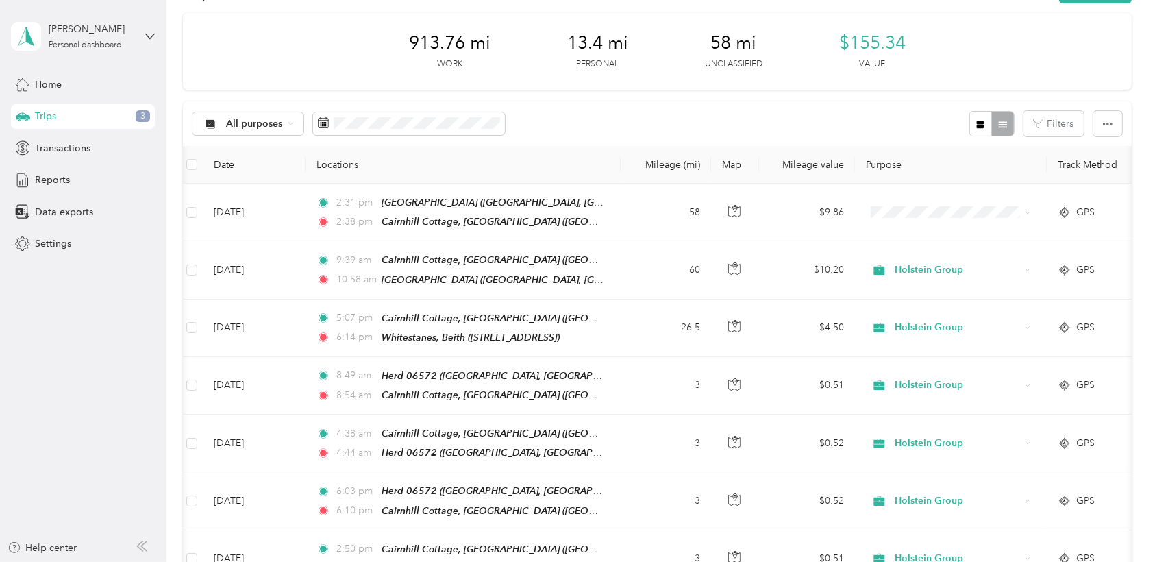
scroll to position [29, 0]
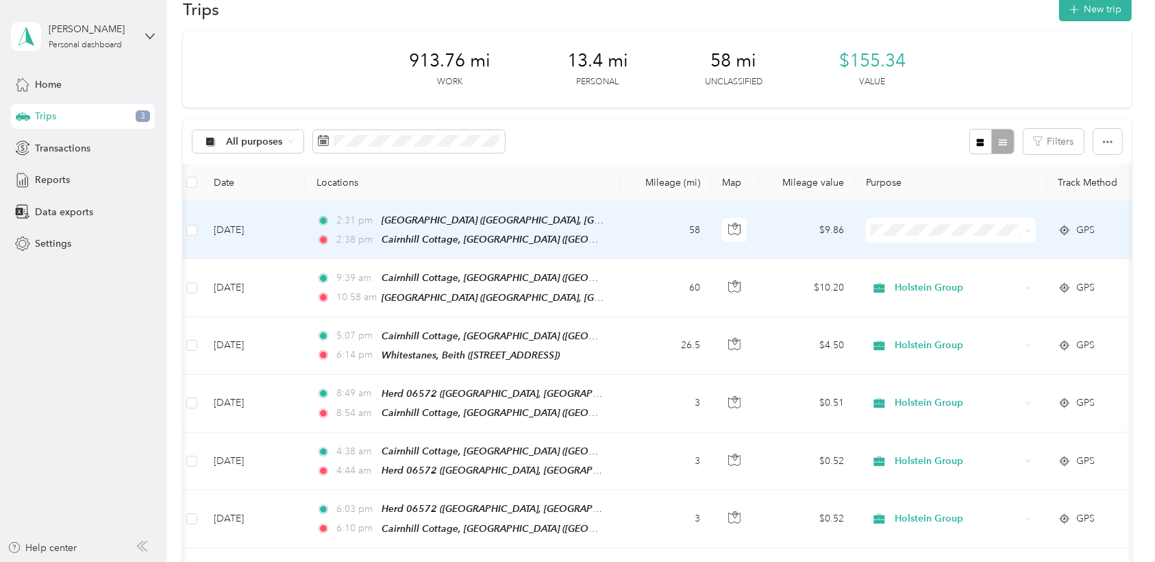
click at [775, 260] on ol "Holstein Group Personal" at bounding box center [951, 262] width 170 height 48
click at [775, 245] on li "Holstein Group" at bounding box center [951, 253] width 170 height 24
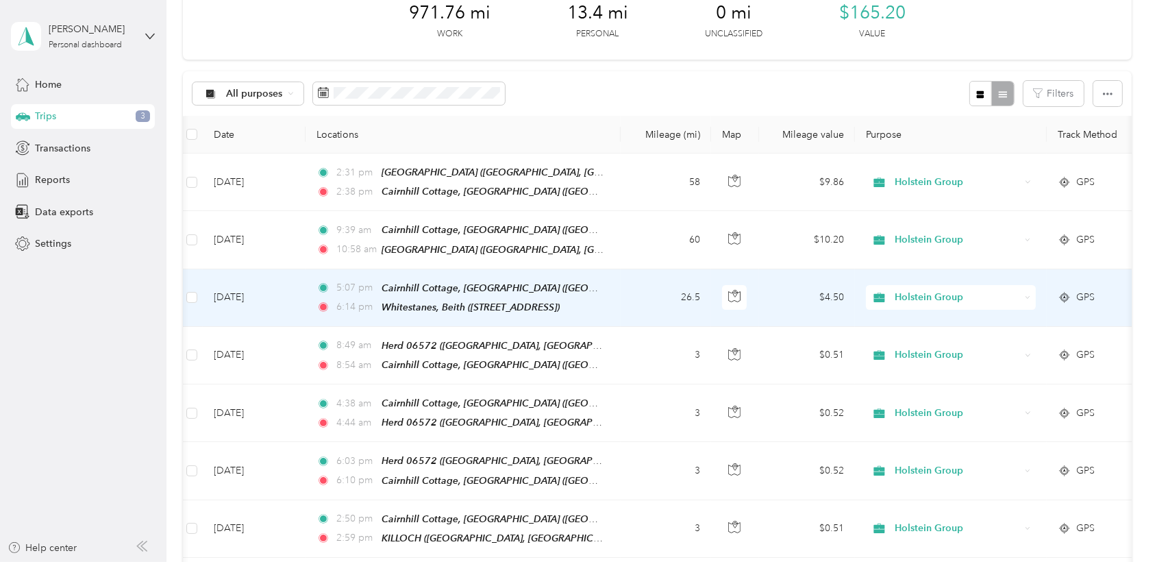
scroll to position [77, 0]
click at [663, 303] on td "26.5" at bounding box center [665, 299] width 90 height 58
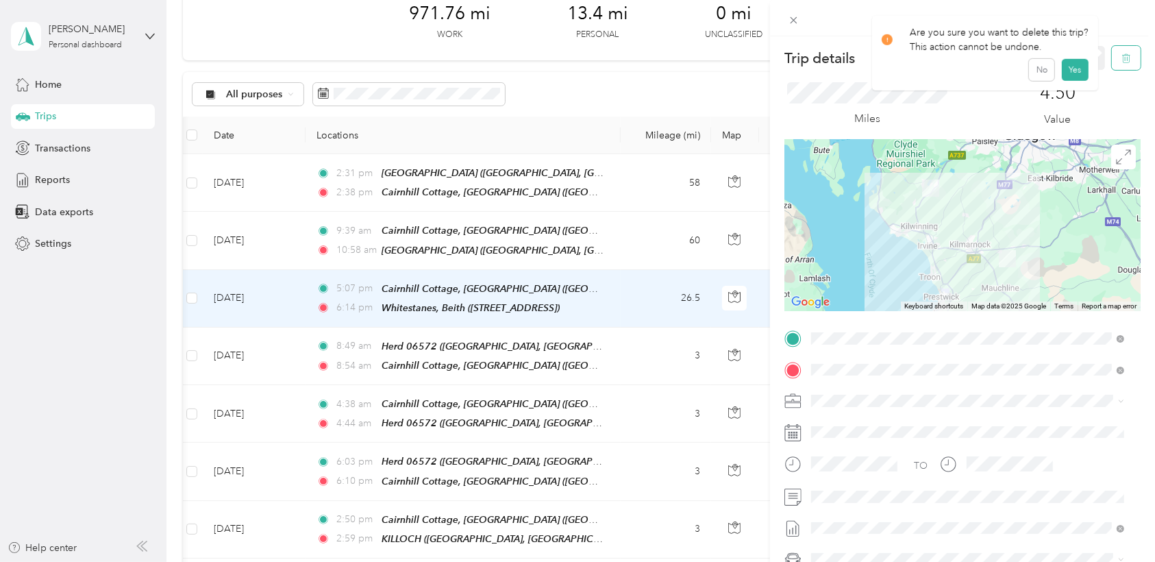
click at [775, 60] on button "button" at bounding box center [1125, 58] width 29 height 24
click at [775, 73] on button "Yes" at bounding box center [1074, 75] width 27 height 22
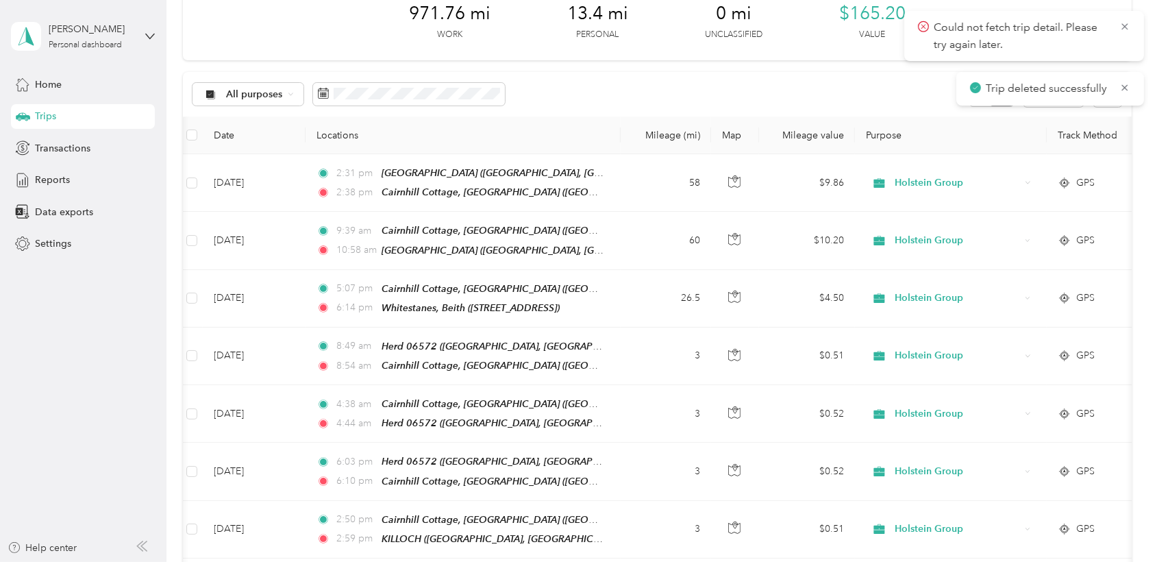
click at [262, 30] on div "971.76 mi Work 13.4 mi Personal 0 mi Unclassified $165.20 Value" at bounding box center [657, 22] width 948 height 77
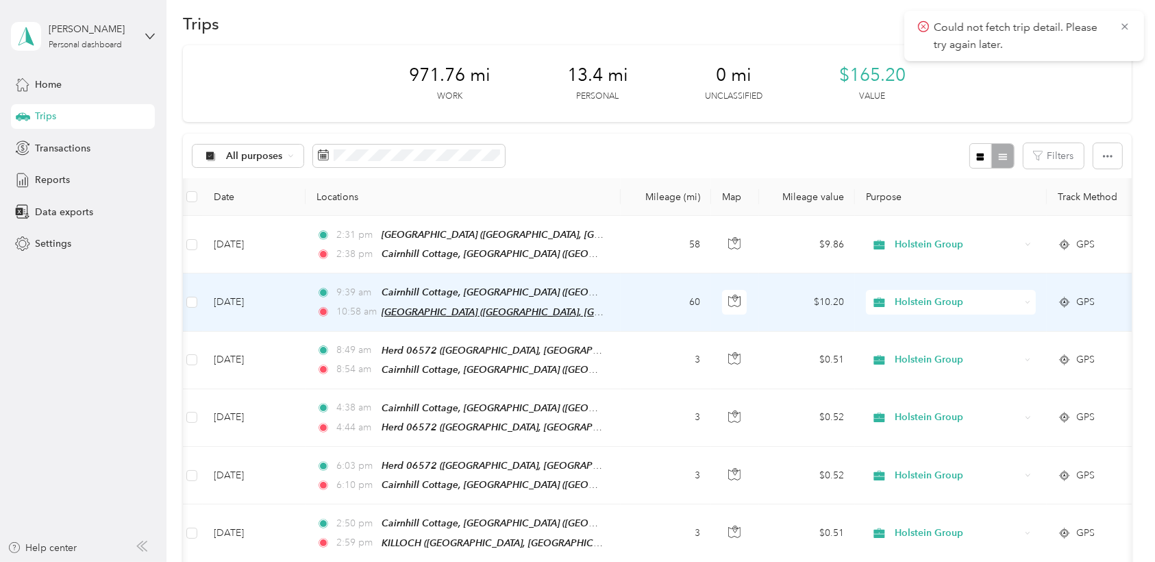
scroll to position [14, 0]
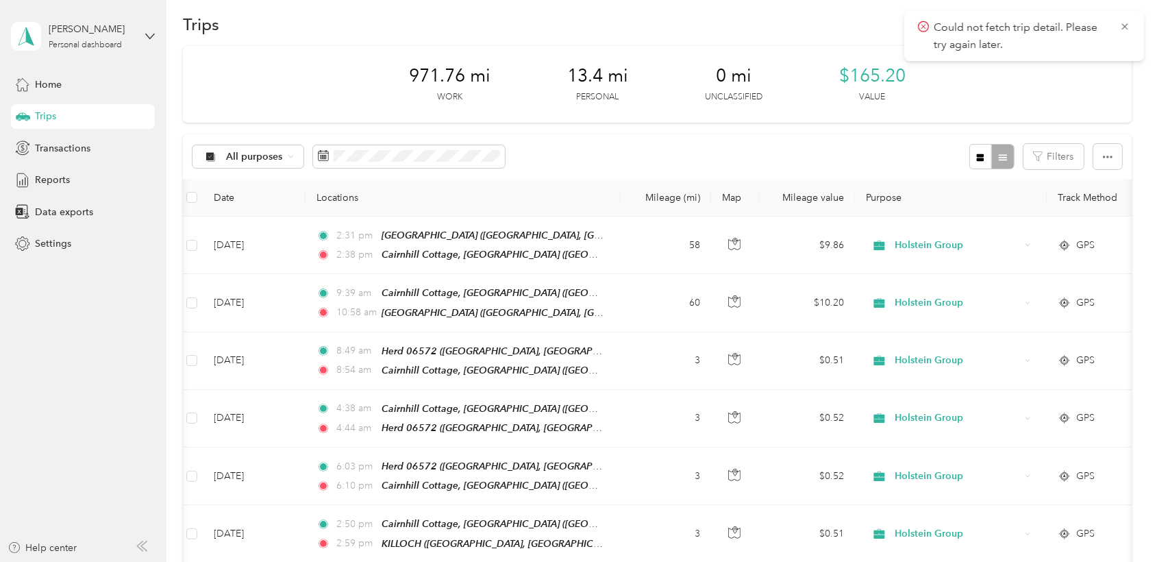
click at [396, 100] on div "971.76 mi Work 13.4 mi Personal 0 mi Unclassified $165.20 Value" at bounding box center [657, 84] width 948 height 77
click at [775, 29] on icon at bounding box center [1124, 27] width 11 height 12
click at [49, 150] on span "Transactions" at bounding box center [62, 148] width 55 height 14
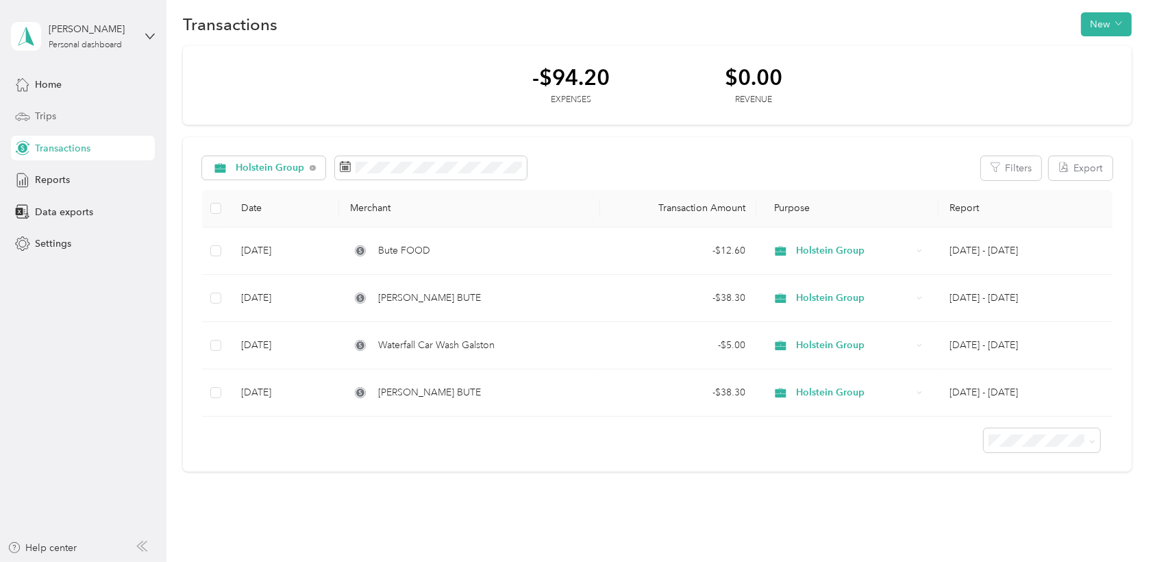
click at [36, 110] on span "Trips" at bounding box center [45, 116] width 21 height 14
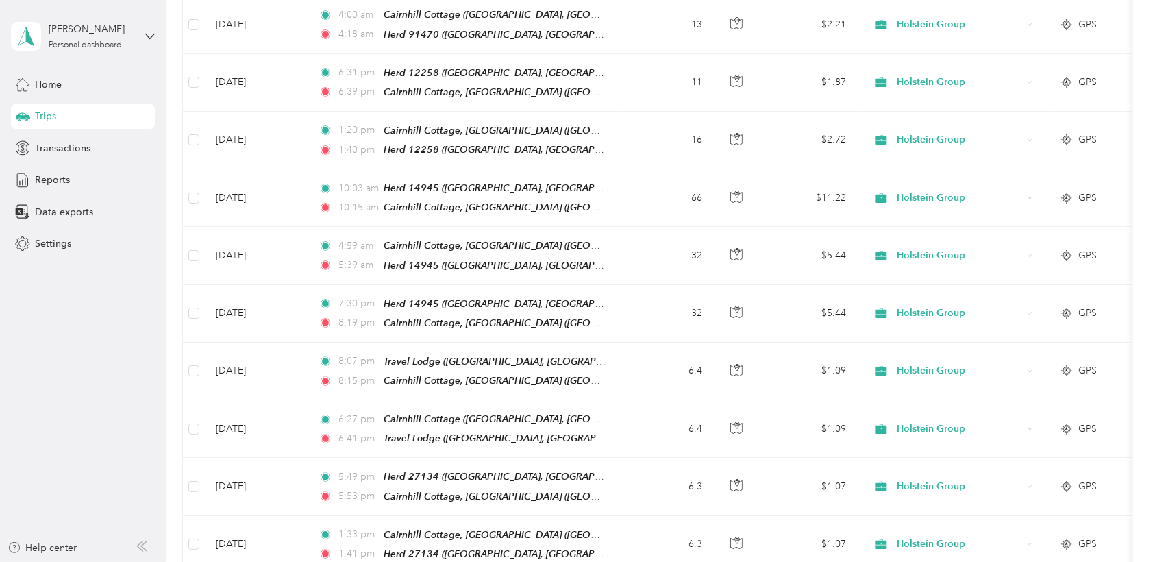
scroll to position [926, 0]
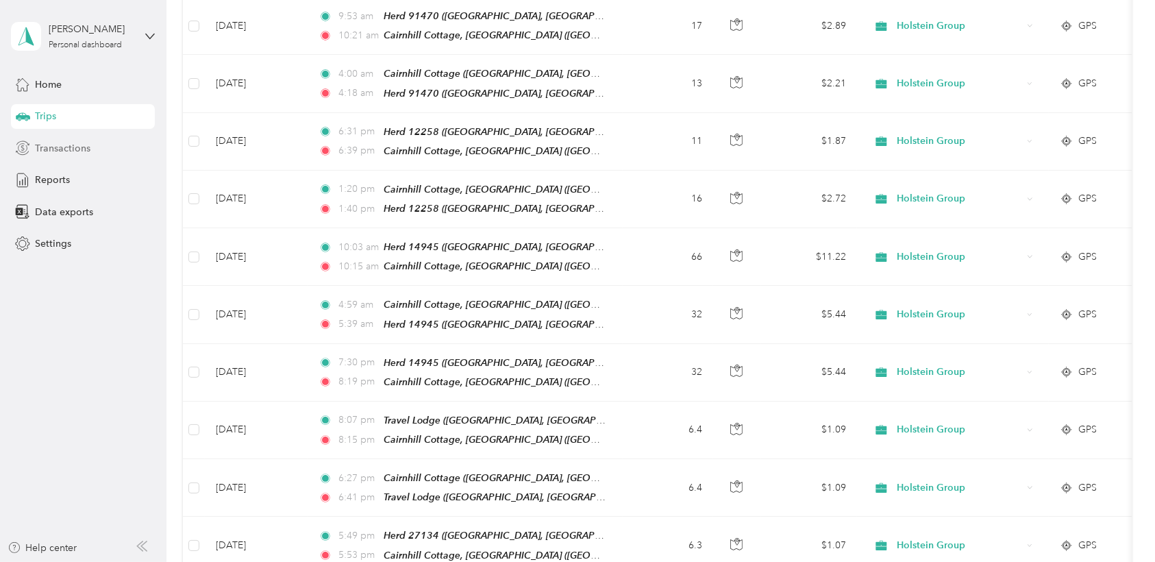
click at [83, 148] on span "Transactions" at bounding box center [62, 148] width 55 height 14
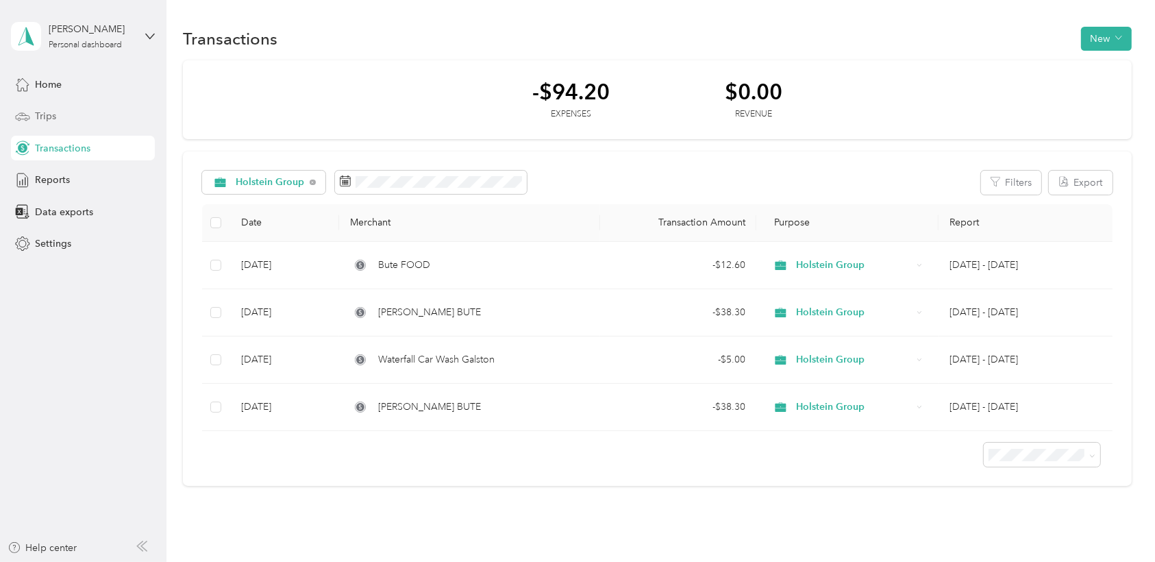
click at [44, 115] on span "Trips" at bounding box center [45, 116] width 21 height 14
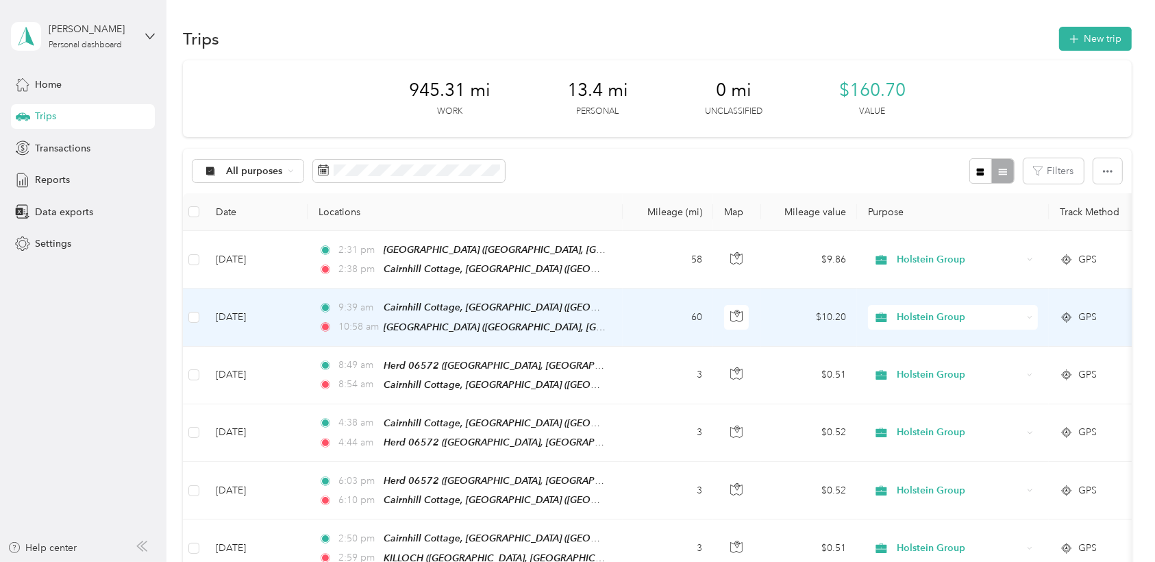
click at [775, 339] on td "Holstein Group" at bounding box center [953, 317] width 192 height 58
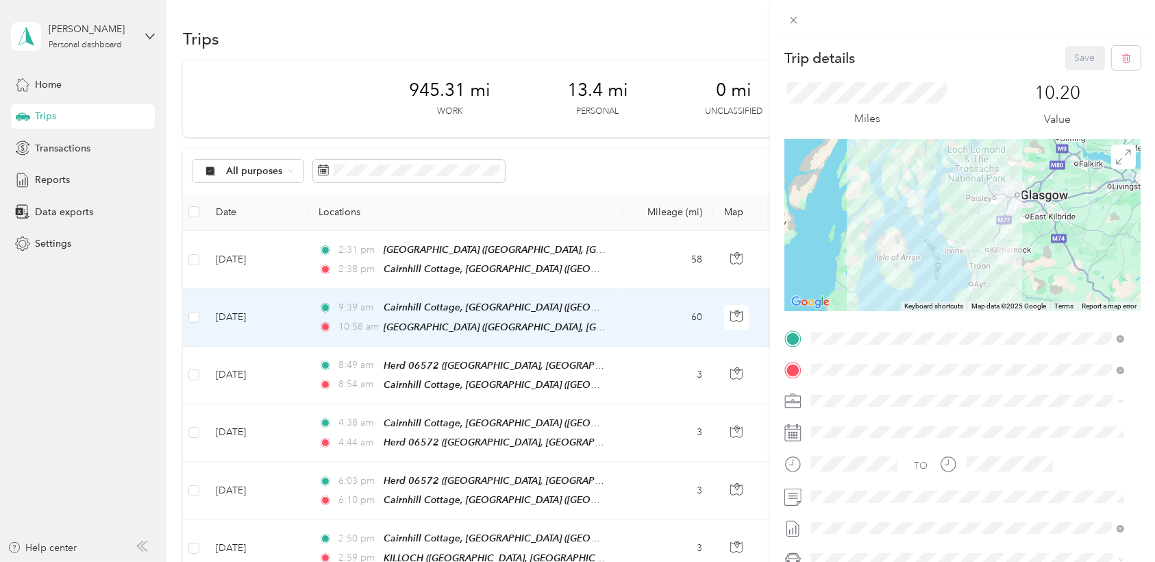
scroll to position [128, 0]
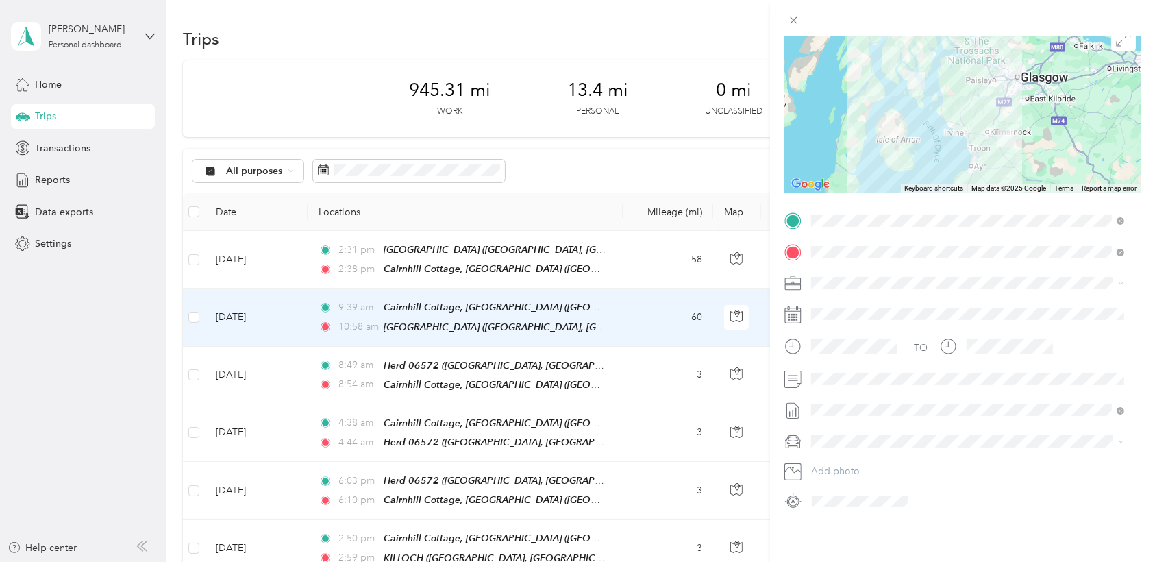
click at [775, 18] on div at bounding box center [962, 18] width 385 height 36
drag, startPoint x: 783, startPoint y: 18, endPoint x: 737, endPoint y: 28, distance: 47.7
click at [737, 28] on div "Trip details Save This trip cannot be edited because it is either under review,…" at bounding box center [577, 281] width 1155 height 562
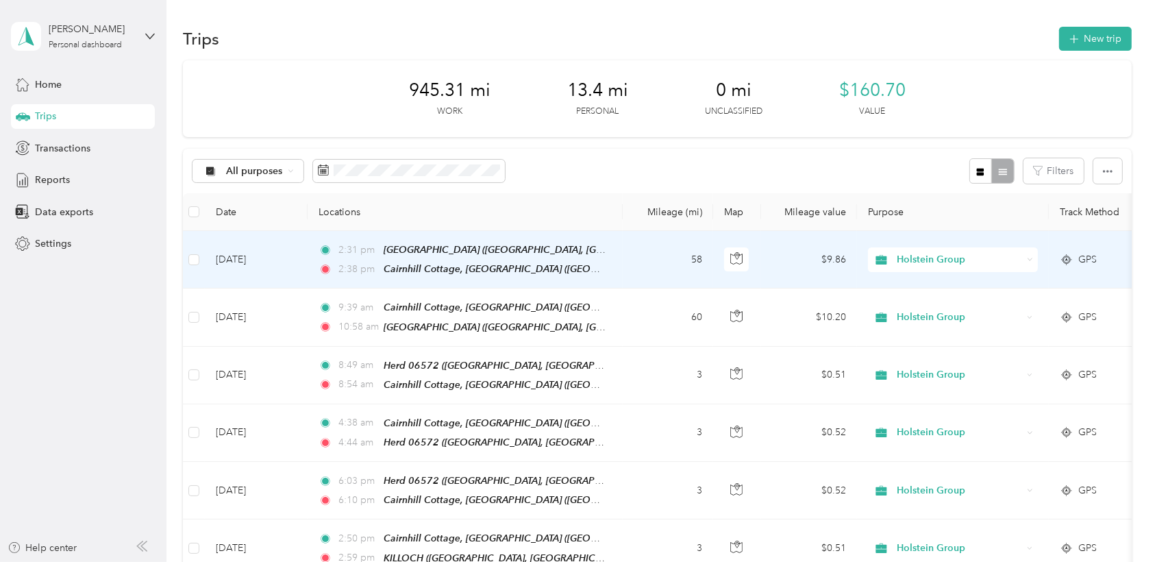
click at [659, 263] on td "58" at bounding box center [667, 260] width 90 height 58
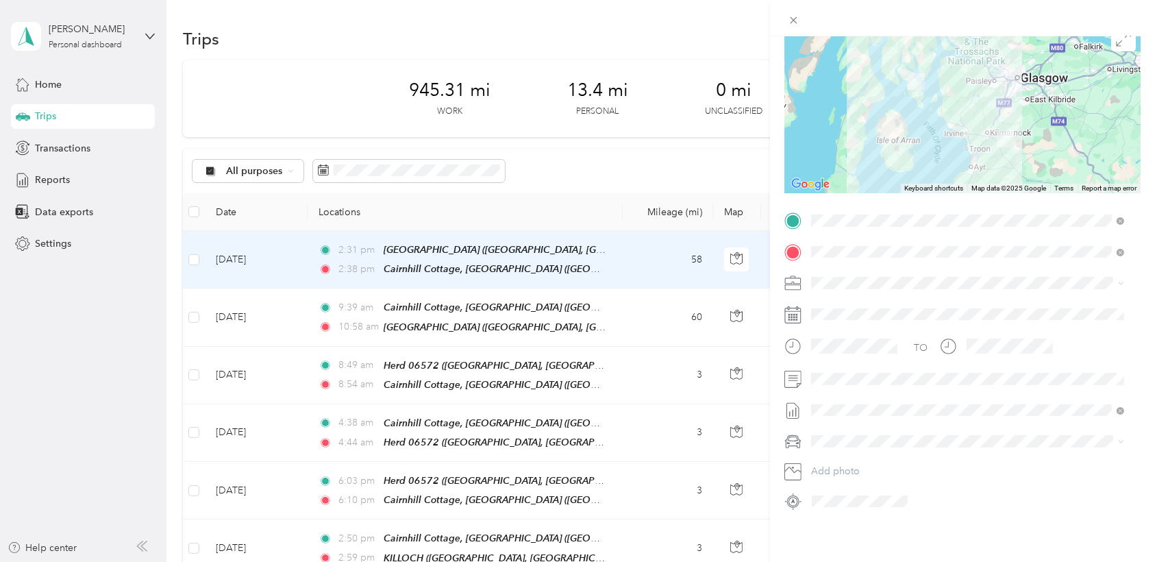
scroll to position [127, 0]
click at [625, 255] on div "Trip details Save This trip cannot be edited because it is either under review,…" at bounding box center [577, 281] width 1155 height 562
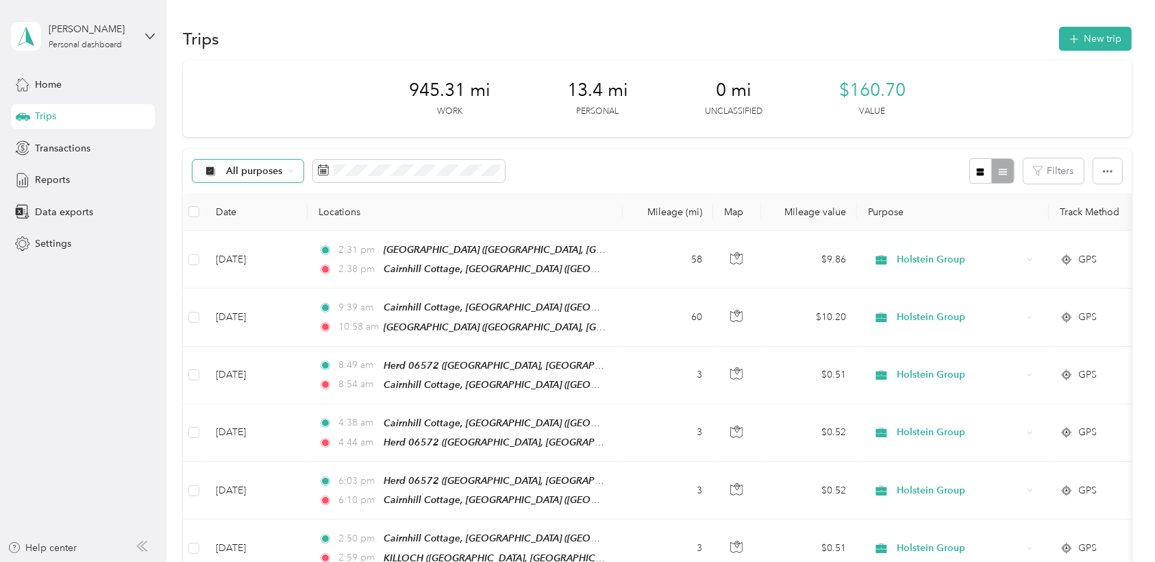
click at [255, 172] on span "All purposes" at bounding box center [255, 171] width 57 height 10
click at [248, 266] on span "Personal" at bounding box center [261, 264] width 68 height 14
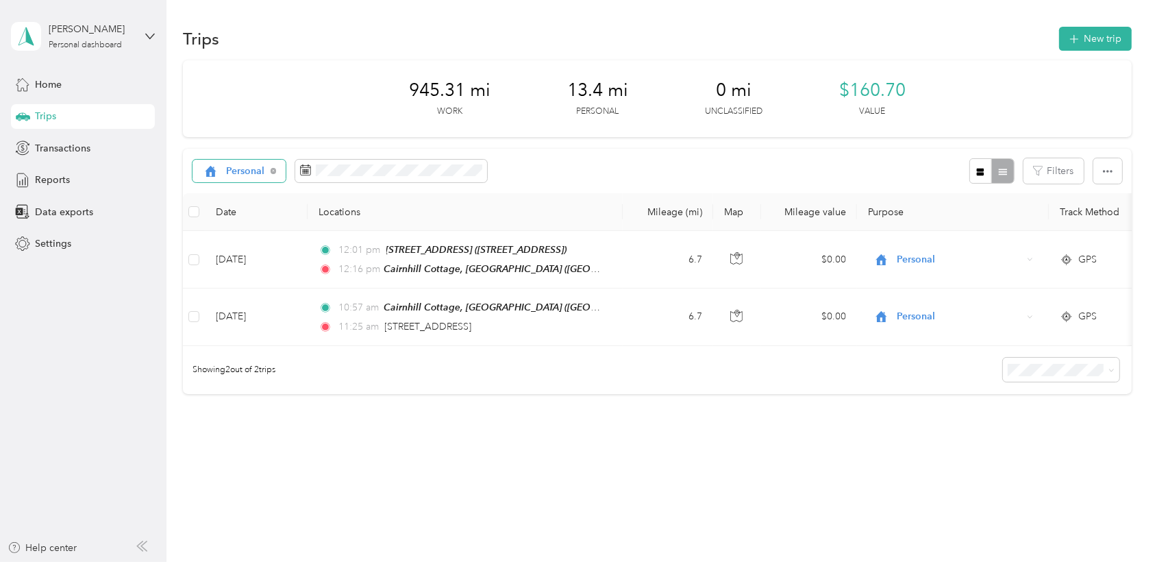
click at [245, 175] on span "Personal" at bounding box center [246, 171] width 39 height 10
click at [250, 251] on ol "All purposes Unclassified Holstein Group Personal" at bounding box center [248, 227] width 112 height 96
click at [237, 175] on span "Personal" at bounding box center [246, 171] width 39 height 10
click at [234, 192] on span "All purposes" at bounding box center [261, 191] width 68 height 14
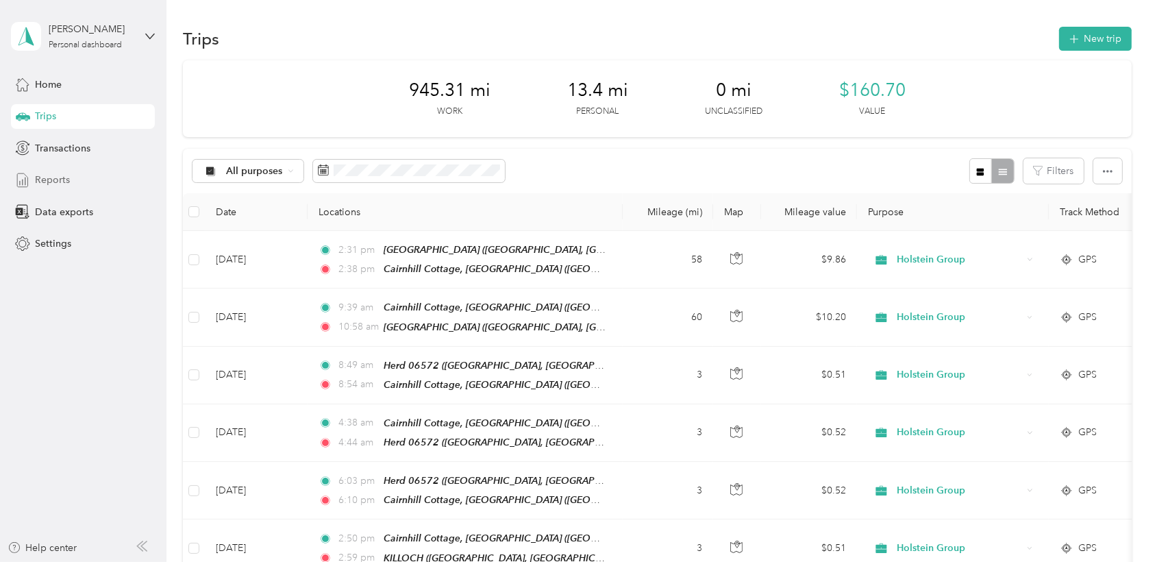
click at [58, 174] on span "Reports" at bounding box center [52, 180] width 35 height 14
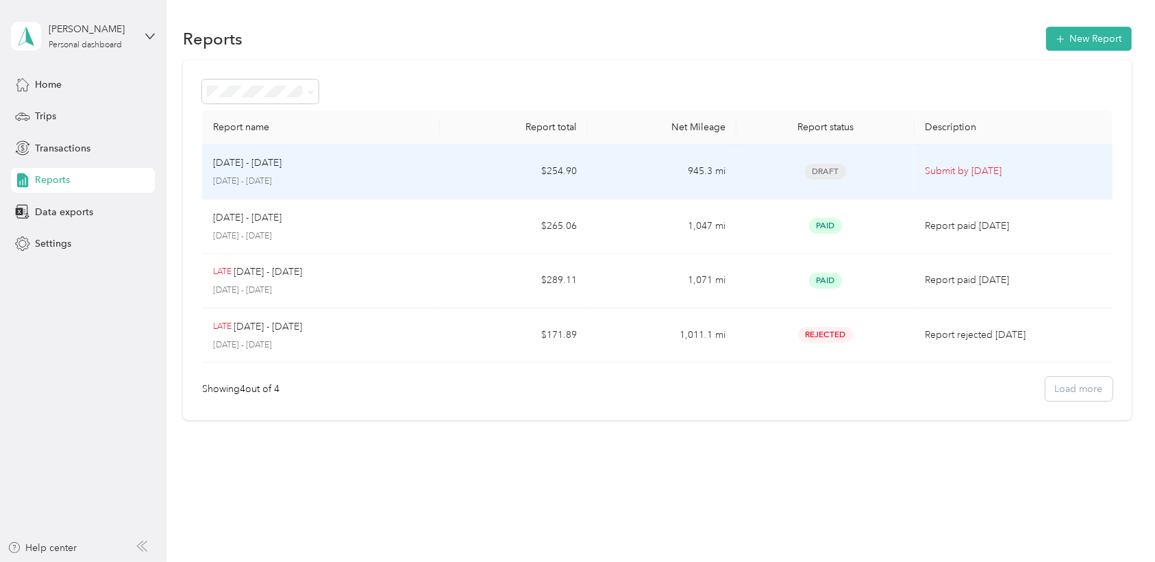
click at [356, 170] on div "[DATE] - [DATE]" at bounding box center [321, 162] width 216 height 15
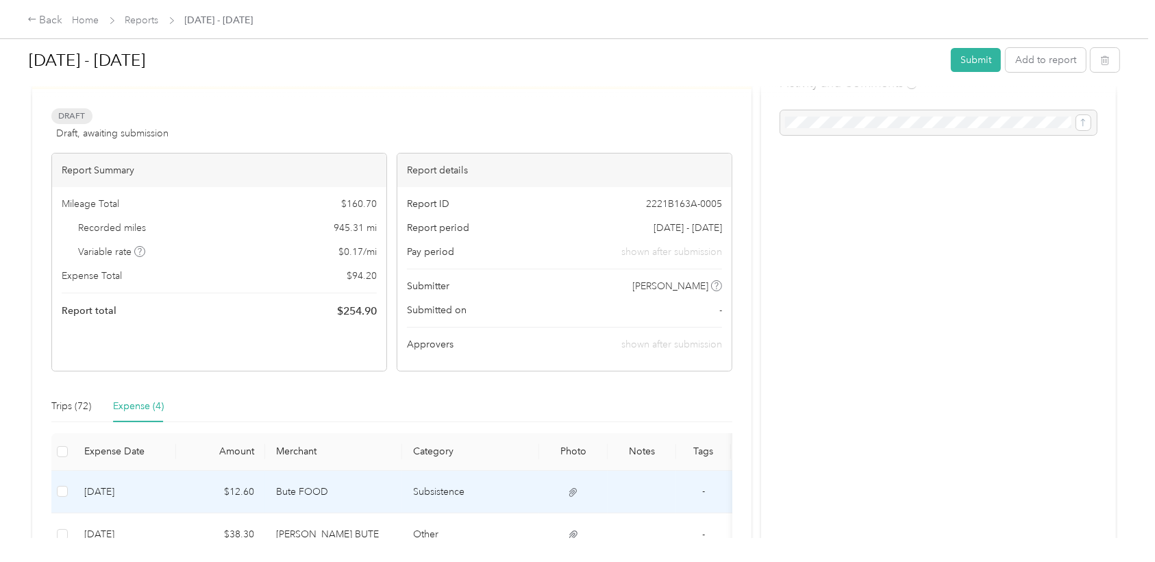
scroll to position [50, 0]
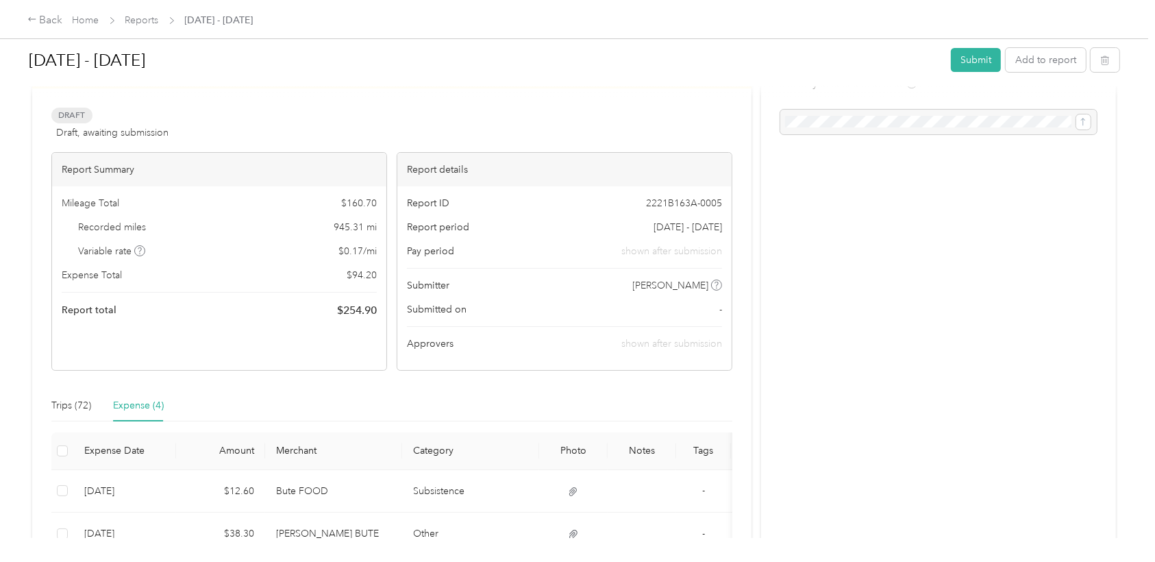
click at [3, 326] on div "[DATE] - [DATE] Submit Add to report Due [DATE]. Submit this report by [DATE] D…" at bounding box center [574, 269] width 1148 height 538
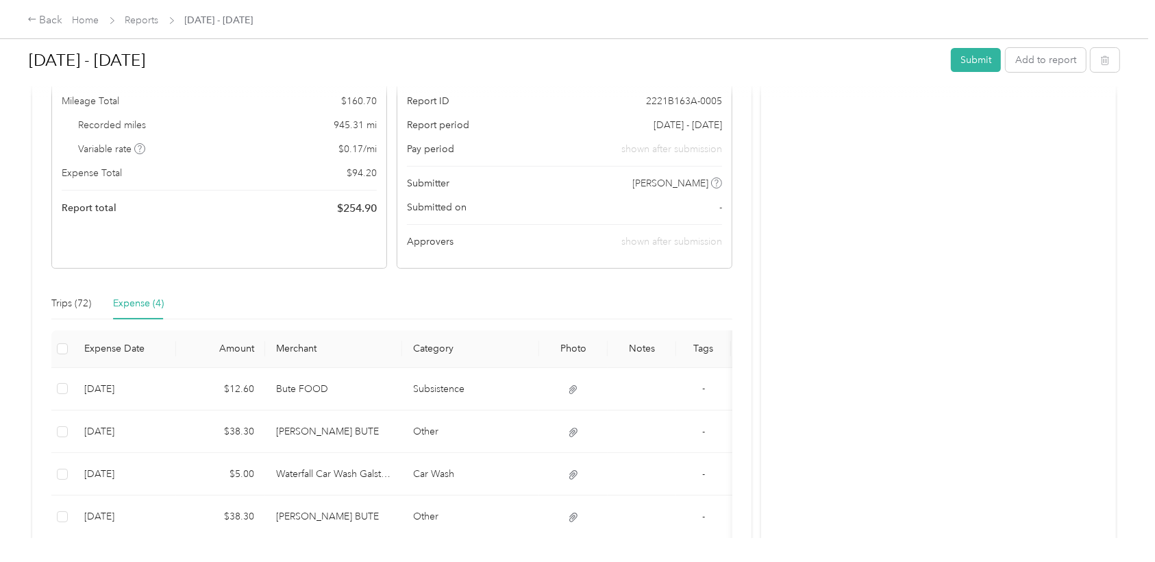
scroll to position [152, 0]
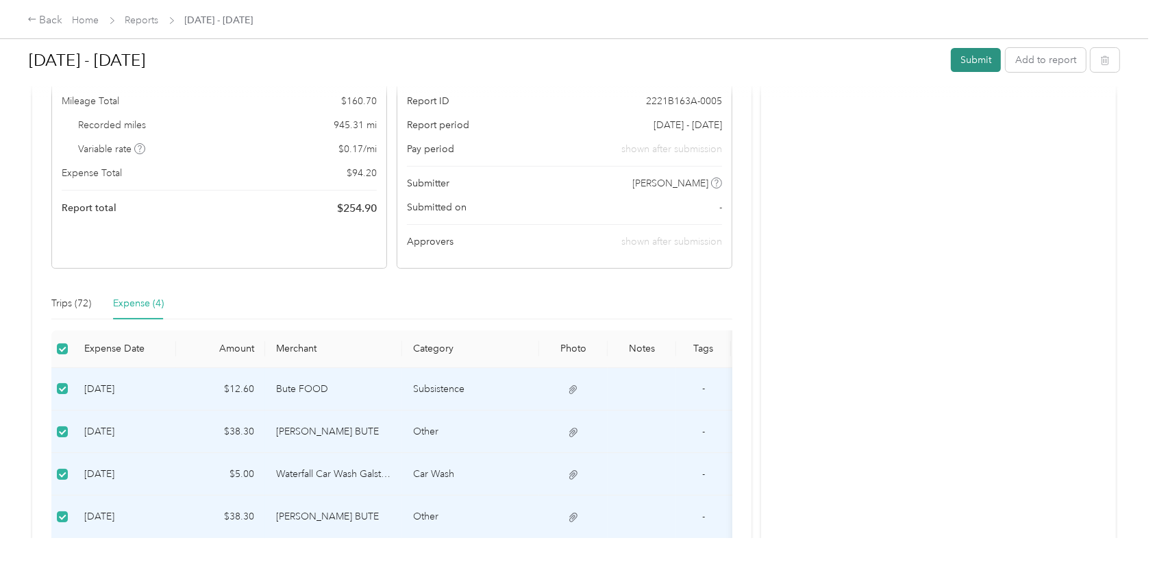
click at [775, 63] on button "Submit" at bounding box center [975, 60] width 50 height 24
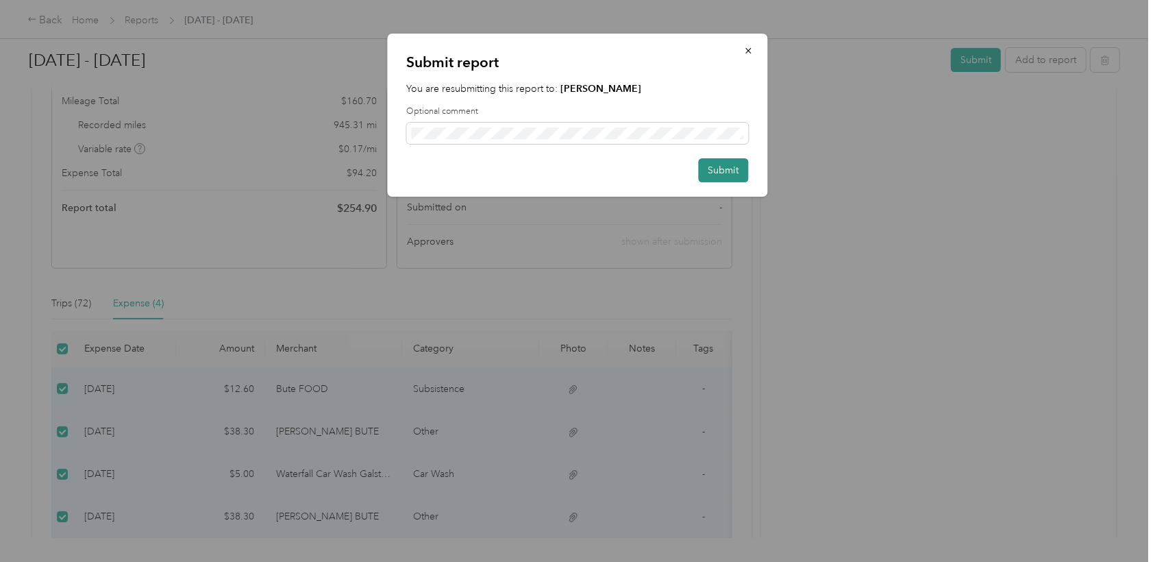
click at [740, 169] on button "Submit" at bounding box center [723, 170] width 50 height 24
click at [729, 168] on button "Submit" at bounding box center [716, 170] width 64 height 24
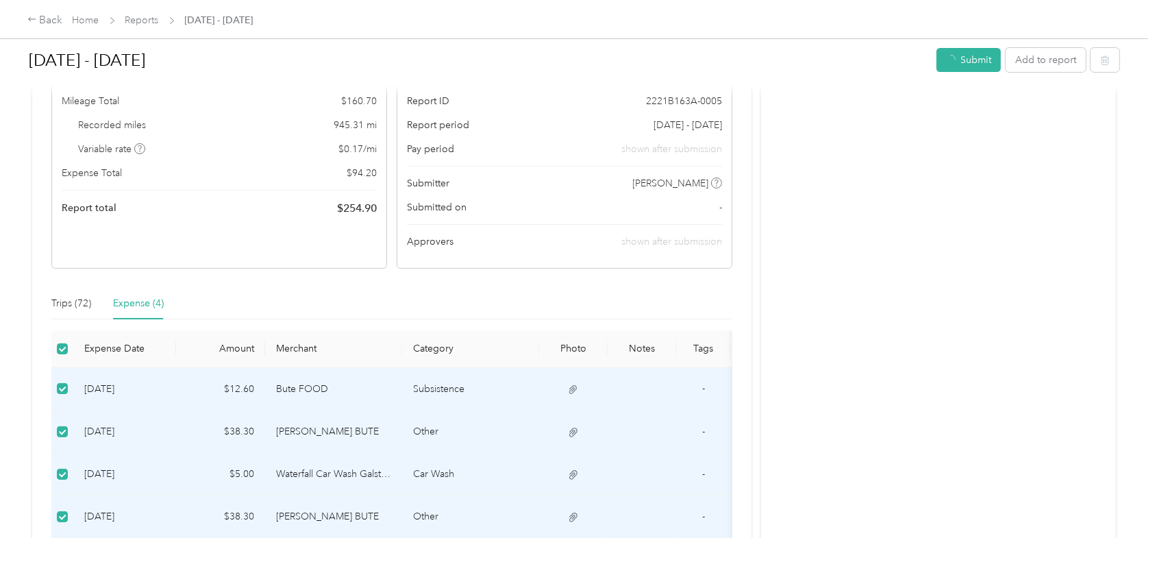
scroll to position [118, 0]
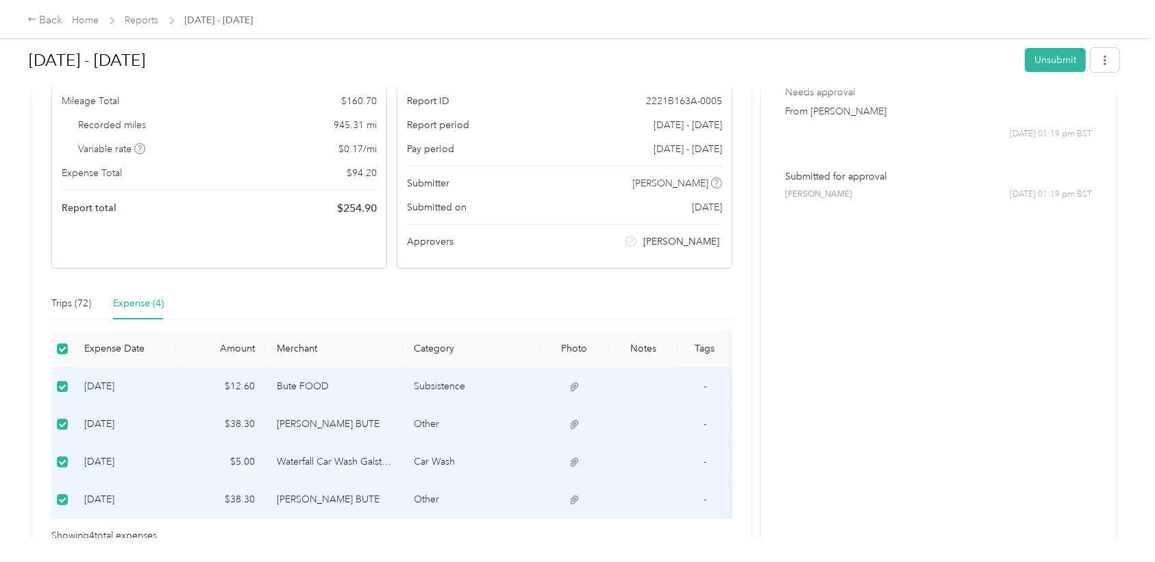
click at [775, 430] on div "Activity and Comments Needs approval From [PERSON_NAME] [DATE] 01:19 pm BST Sub…" at bounding box center [938, 274] width 355 height 576
